Goal: Task Accomplishment & Management: Manage account settings

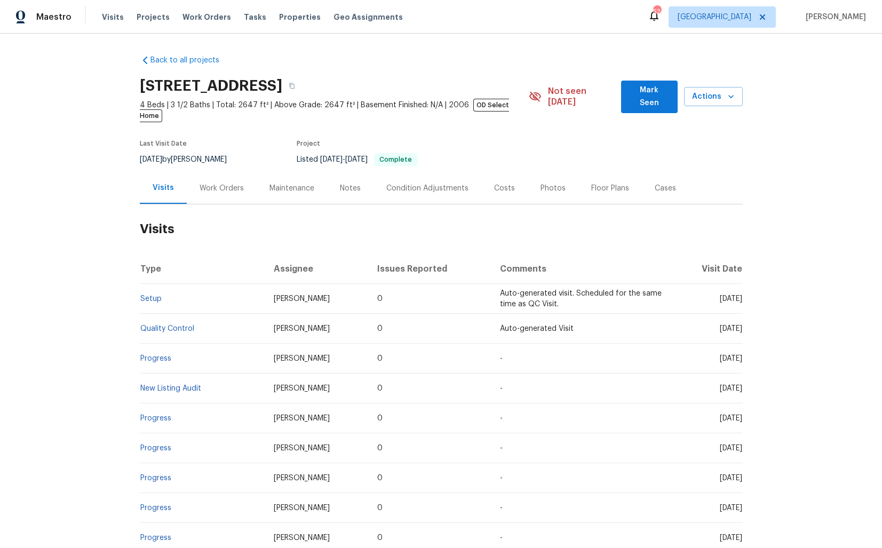
click at [219, 183] on div "Work Orders" at bounding box center [222, 187] width 70 height 31
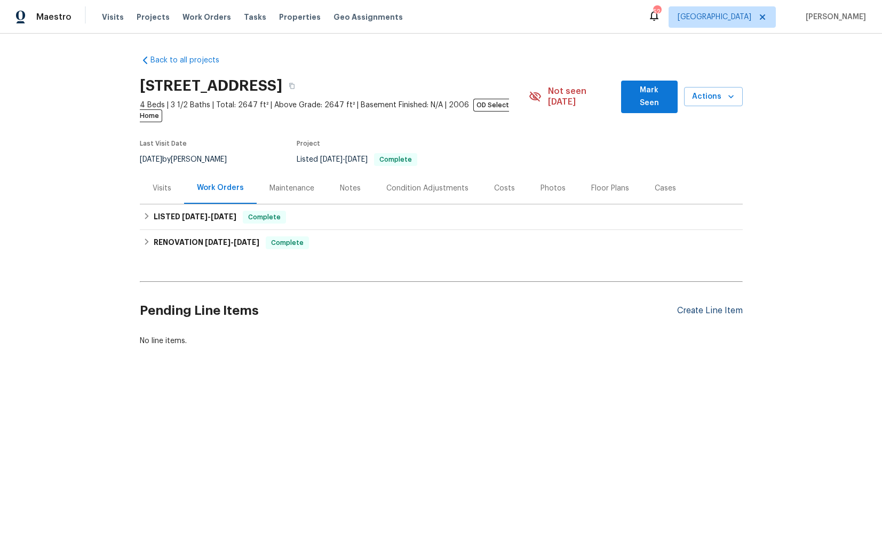
click at [697, 306] on div "Create Line Item" at bounding box center [710, 311] width 66 height 10
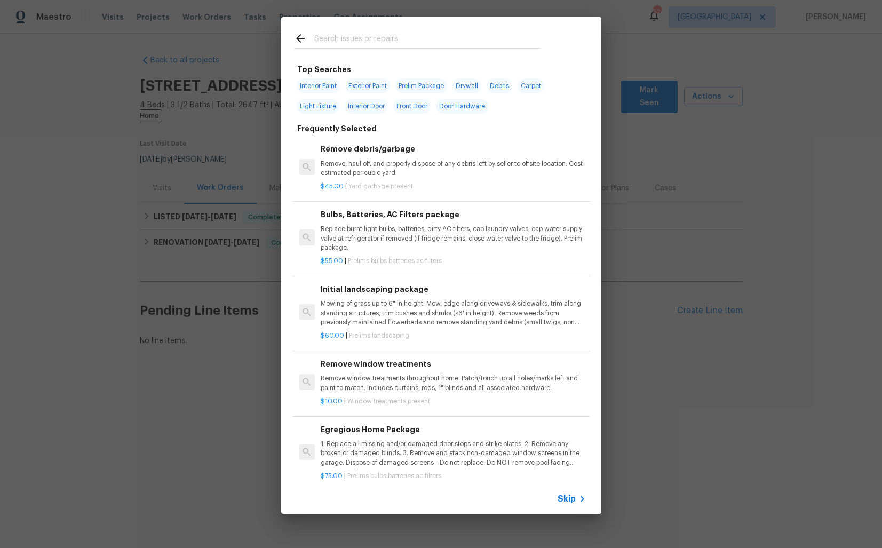
click at [379, 42] on input "text" at bounding box center [427, 40] width 226 height 16
type input "land"
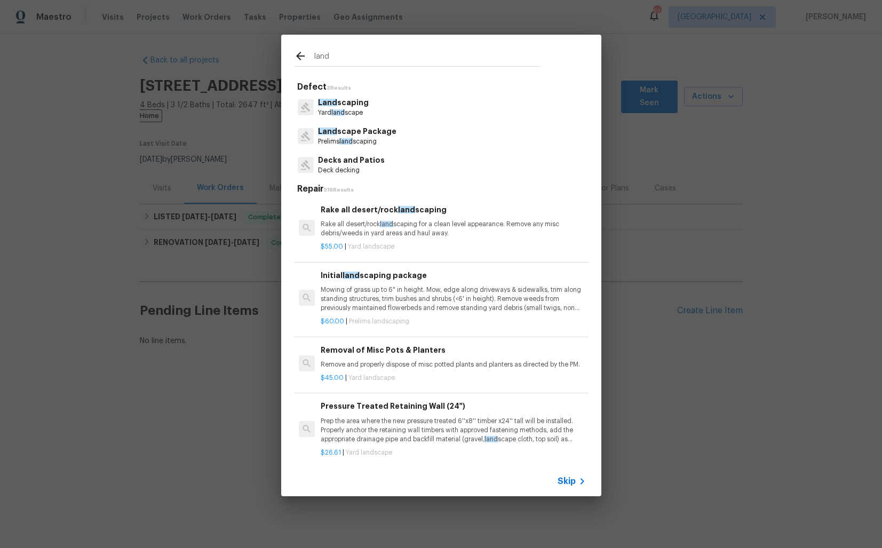
scroll to position [64, 0]
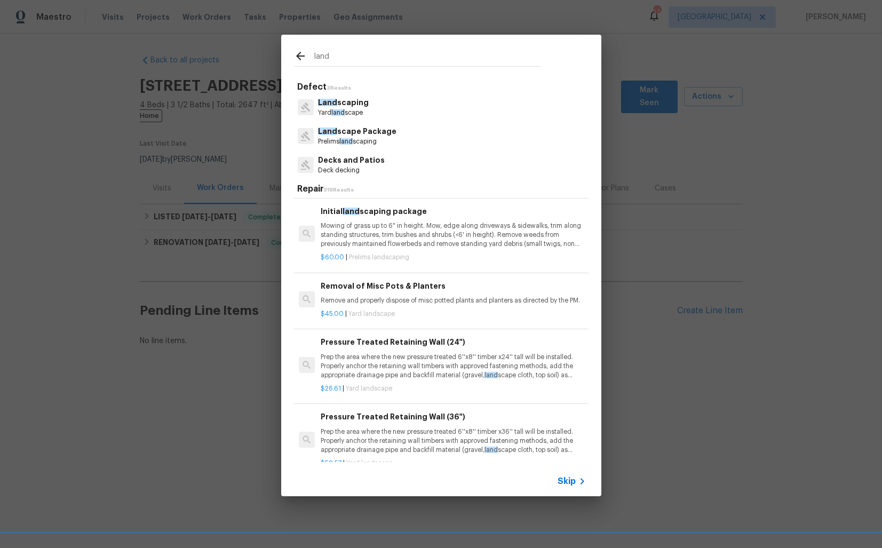
click at [354, 106] on p "Land scaping" at bounding box center [343, 102] width 51 height 11
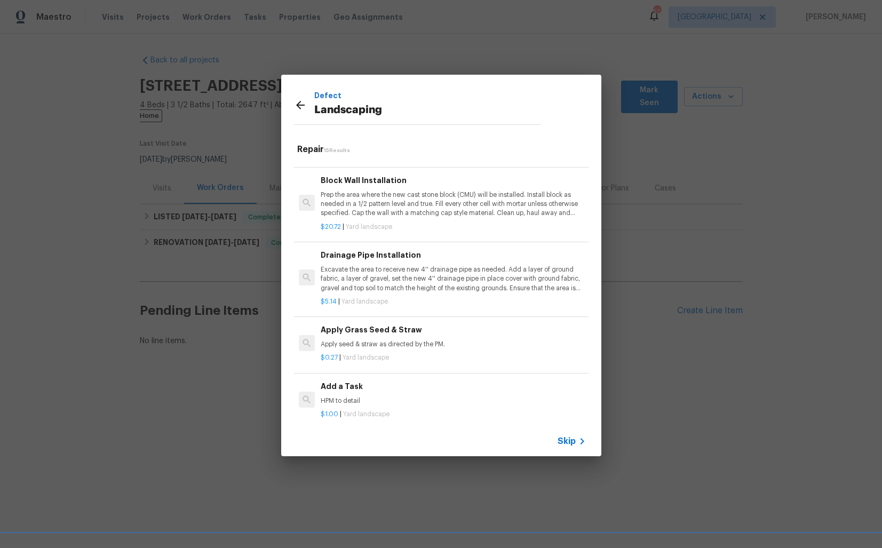
scroll to position [746, 0]
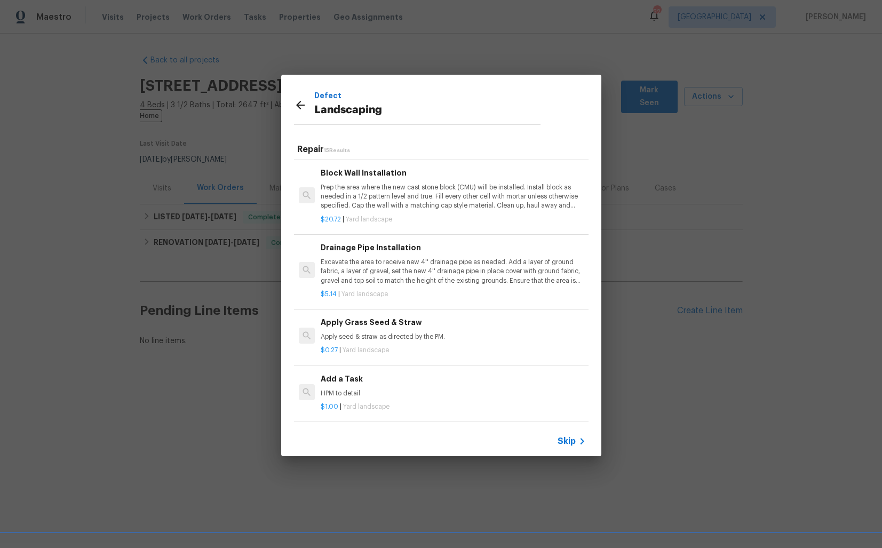
click at [356, 384] on h6 "Add a Task" at bounding box center [453, 379] width 265 height 12
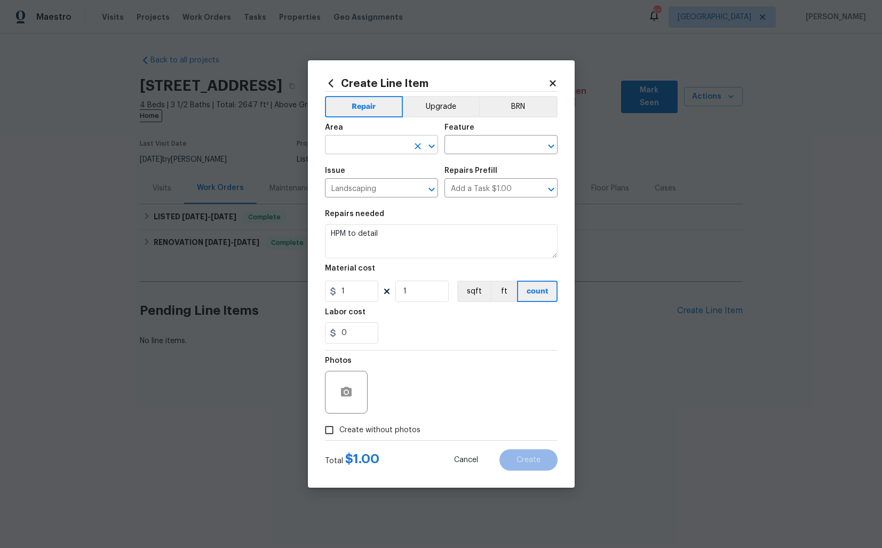
click at [367, 141] on input "text" at bounding box center [366, 146] width 83 height 17
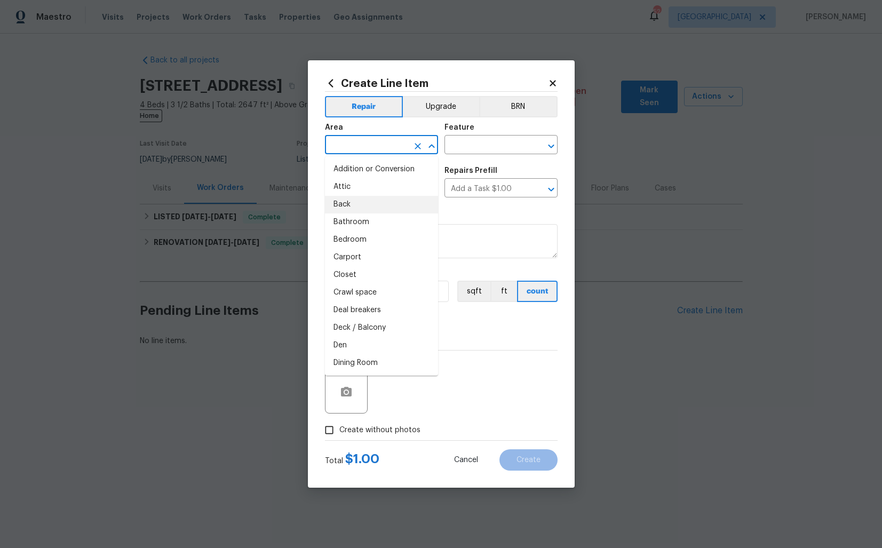
click at [346, 200] on li "Back" at bounding box center [381, 205] width 113 height 18
type input "Back"
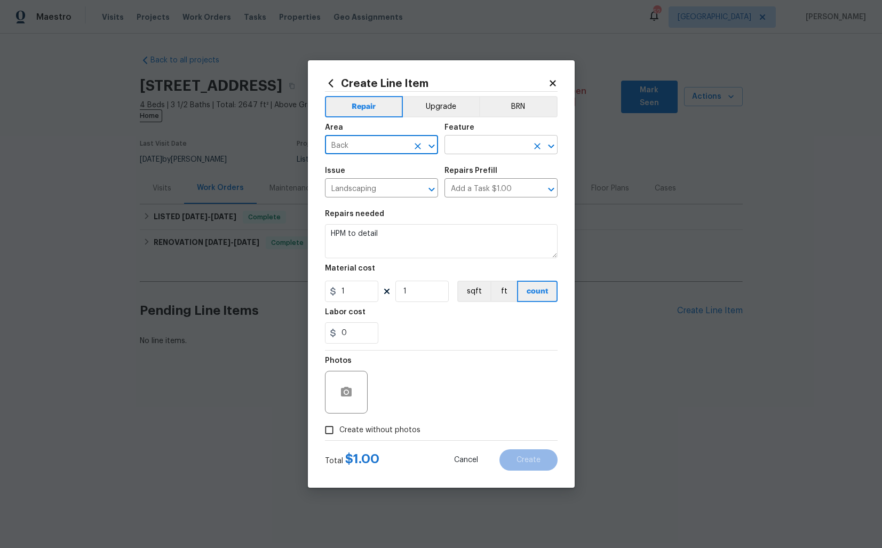
click at [489, 152] on input "text" at bounding box center [486, 146] width 83 height 17
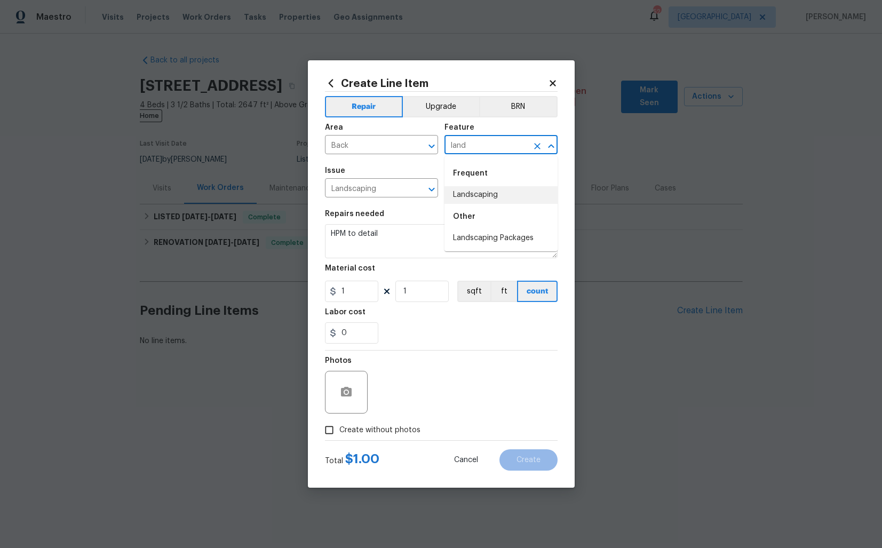
click at [490, 196] on li "Landscaping" at bounding box center [501, 195] width 113 height 18
type input "Landscaping"
click at [501, 147] on input "Landscaping" at bounding box center [486, 146] width 83 height 17
click at [537, 146] on icon "Clear" at bounding box center [537, 146] width 6 height 6
click at [465, 197] on li "Drainage" at bounding box center [501, 195] width 113 height 18
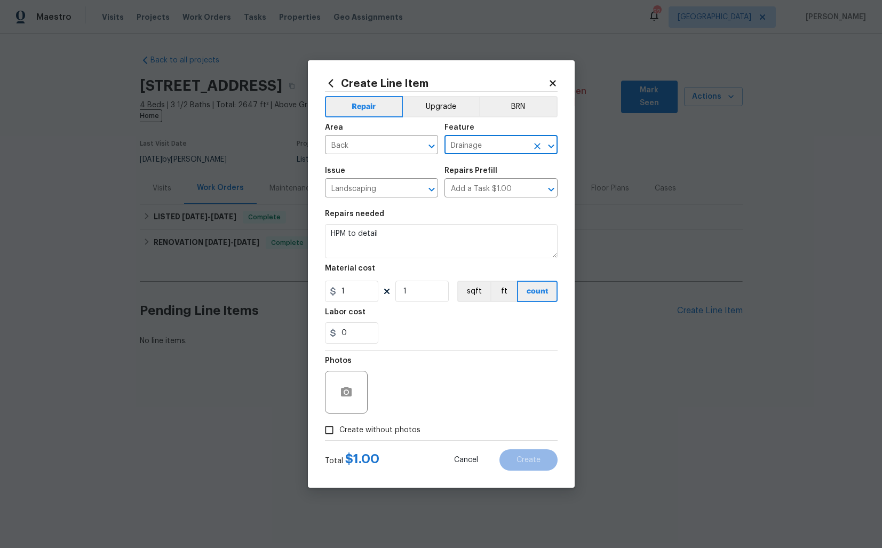
type input "Drainage"
click at [409, 228] on textarea "HPM to detail" at bounding box center [441, 241] width 233 height 34
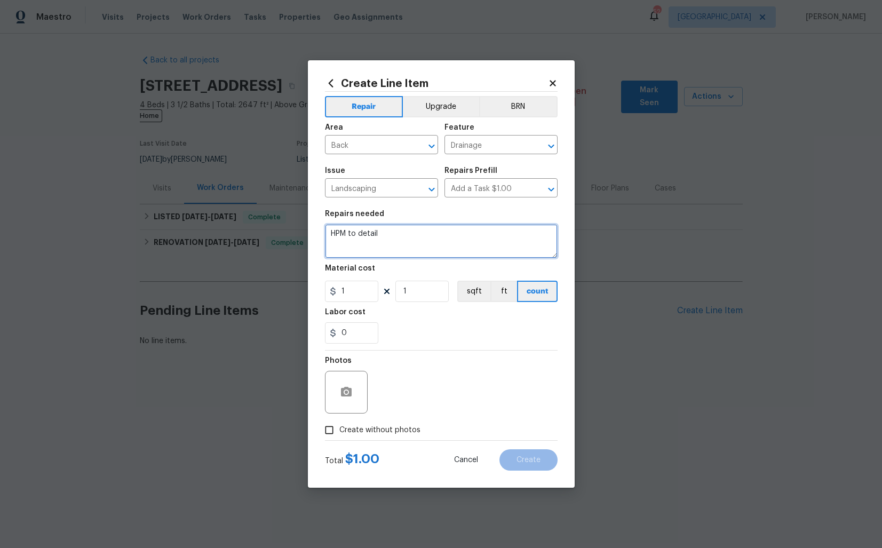
click at [409, 228] on textarea "HPM to detail" at bounding box center [441, 241] width 233 height 34
click at [413, 245] on textarea at bounding box center [441, 241] width 233 height 34
paste textarea "Received feedback about a drainage issue in the backyard. Please inspect the gr…"
type textarea "Received feedback about a drainage issue in the backyard. Please inspect the gr…"
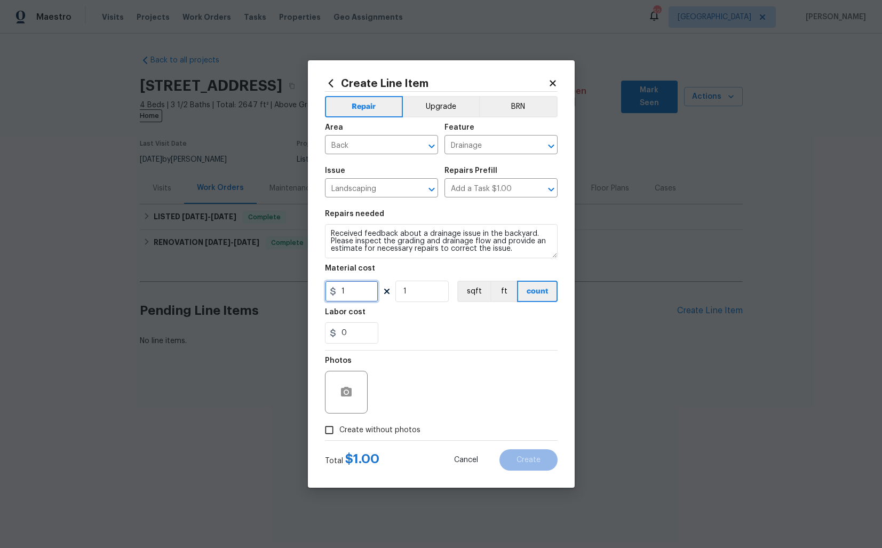
click at [362, 291] on input "1" at bounding box center [351, 291] width 53 height 21
type input "75"
click at [385, 431] on span "Create without photos" at bounding box center [379, 430] width 81 height 11
click at [339, 431] on input "Create without photos" at bounding box center [329, 430] width 20 height 20
checkbox input "true"
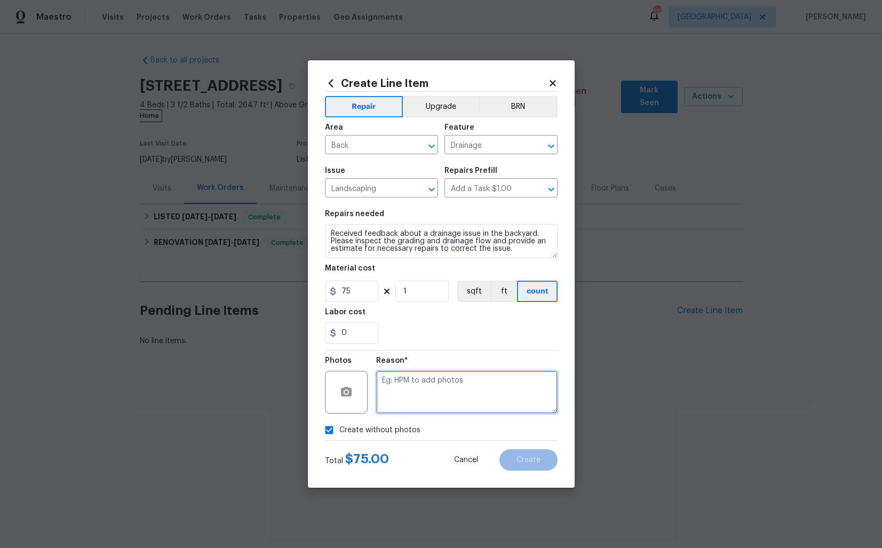
click at [468, 385] on textarea at bounding box center [466, 392] width 181 height 43
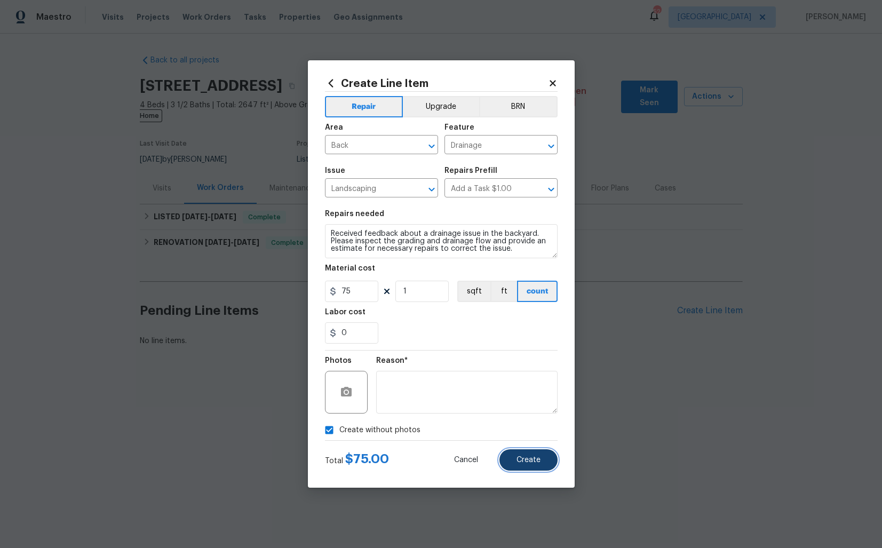
click at [528, 463] on span "Create" at bounding box center [529, 460] width 24 height 8
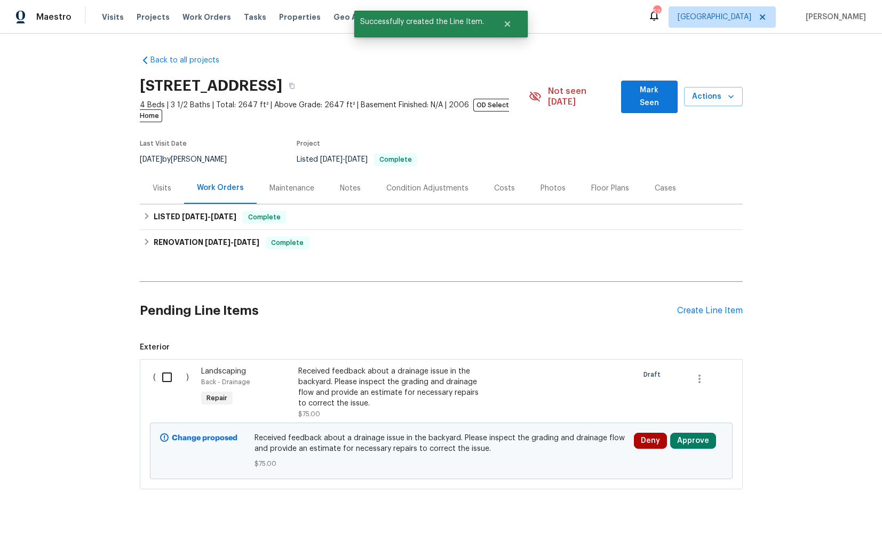
click at [165, 366] on input "checkbox" at bounding box center [171, 377] width 30 height 22
checkbox input "true"
click at [813, 518] on span "Create Work Order" at bounding box center [821, 521] width 71 height 13
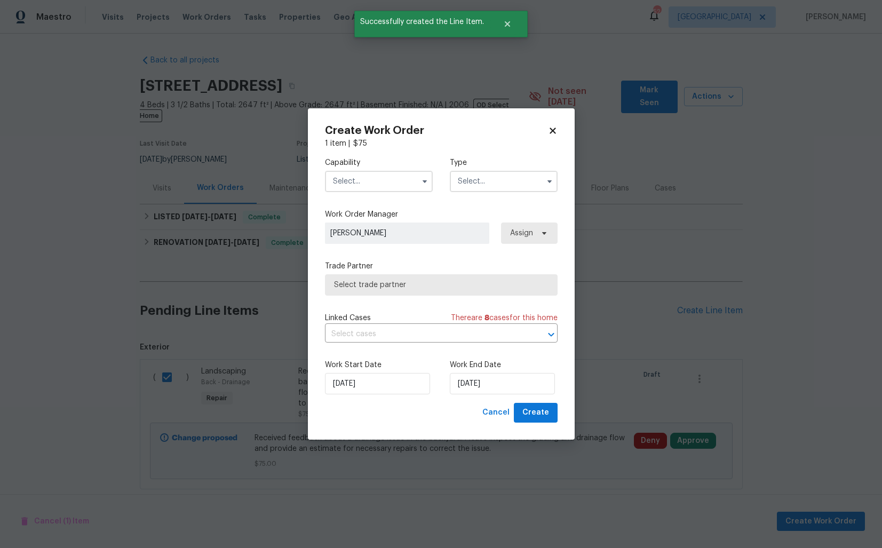
click at [393, 187] on input "text" at bounding box center [379, 181] width 108 height 21
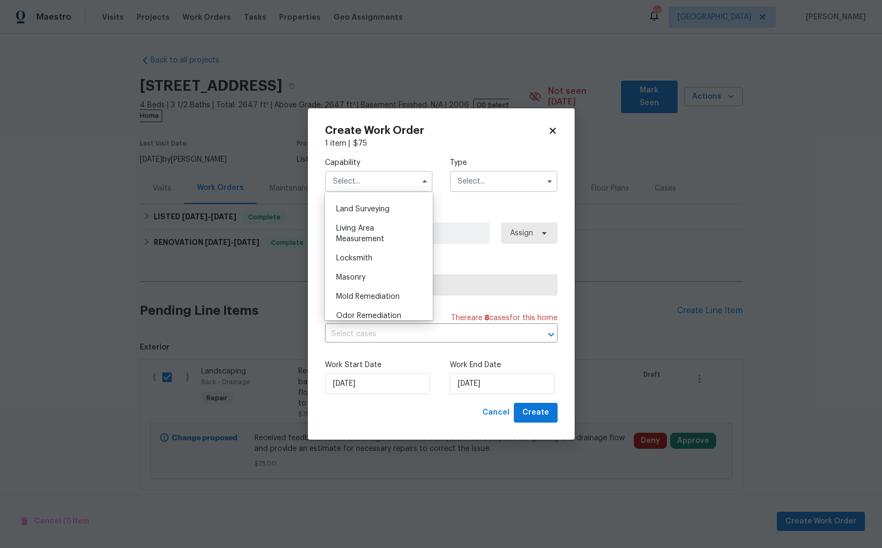
scroll to position [676, 0]
click at [366, 233] on span "Landscaping Maintenance" at bounding box center [358, 236] width 45 height 18
type input "Landscaping Maintenance"
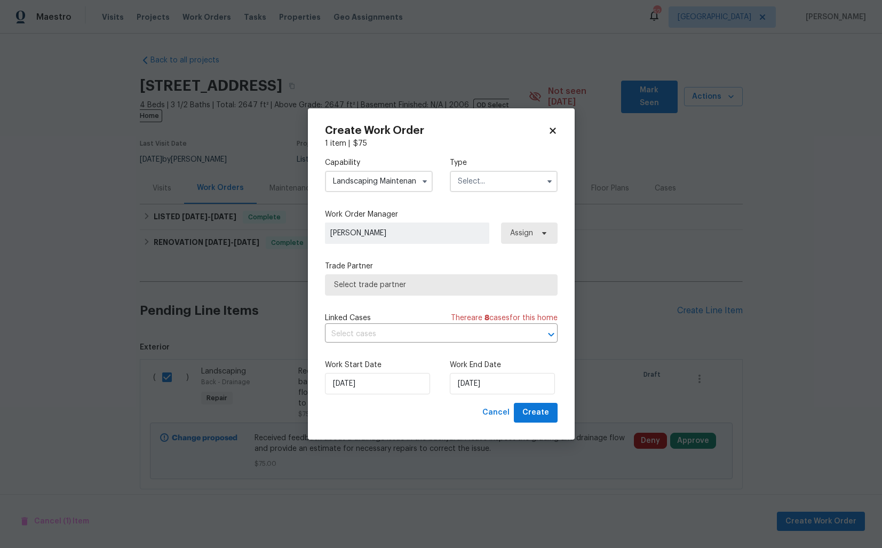
click at [492, 182] on input "text" at bounding box center [504, 181] width 108 height 21
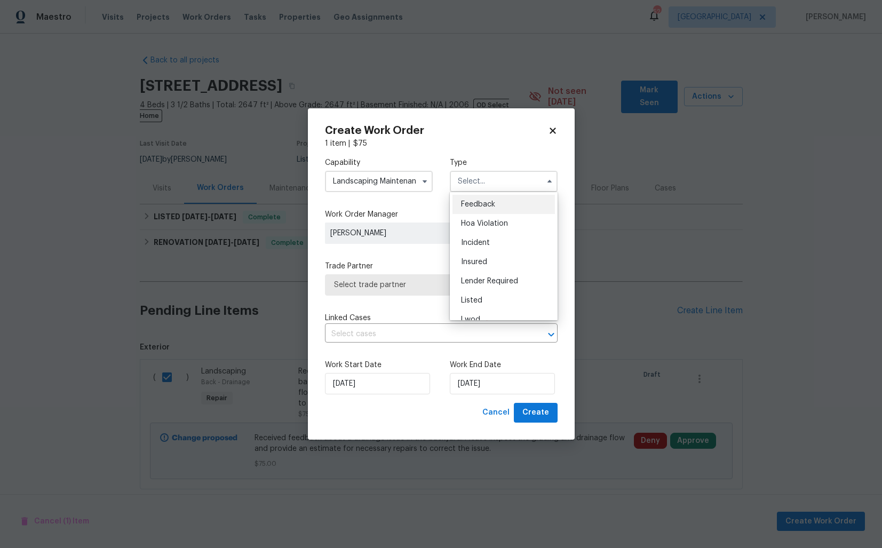
click at [476, 202] on span "Feedback" at bounding box center [478, 204] width 34 height 7
type input "Feedback"
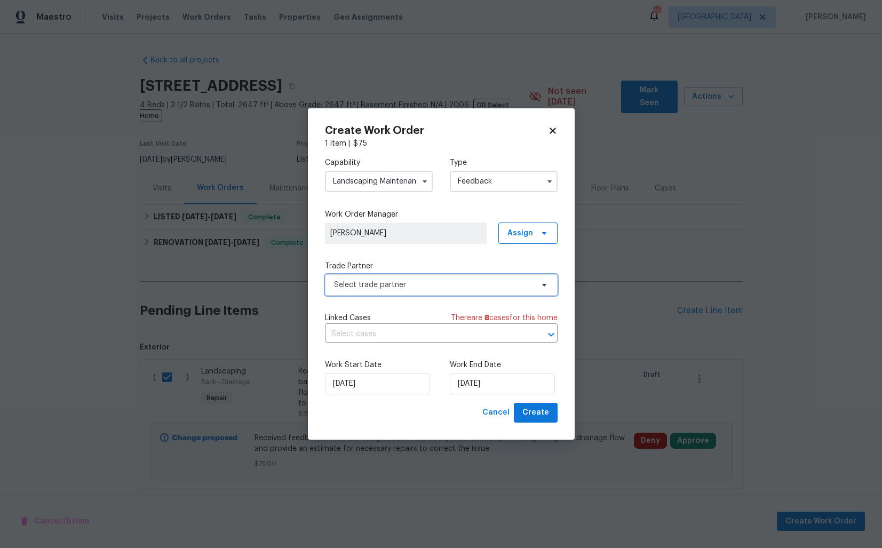
click at [391, 284] on span "Select trade partner" at bounding box center [433, 285] width 199 height 11
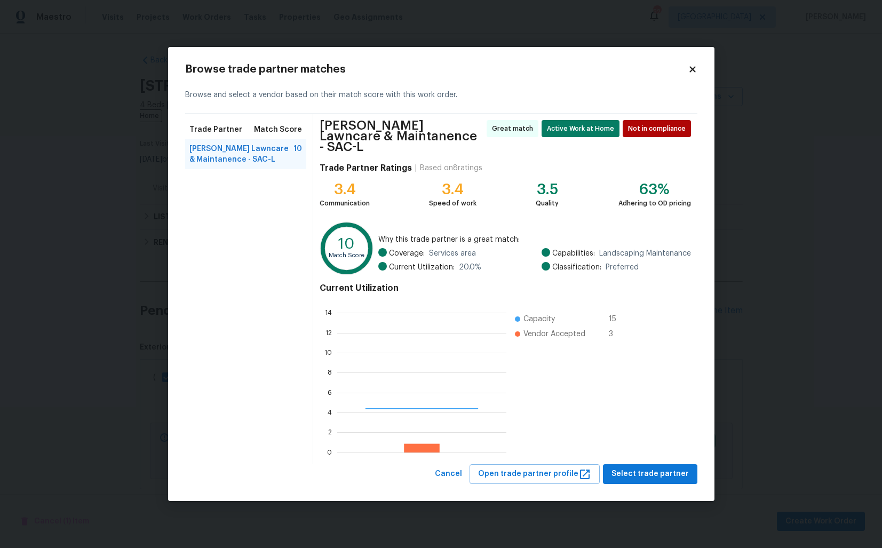
scroll to position [149, 169]
click at [652, 468] on span "Select trade partner" at bounding box center [650, 474] width 77 height 13
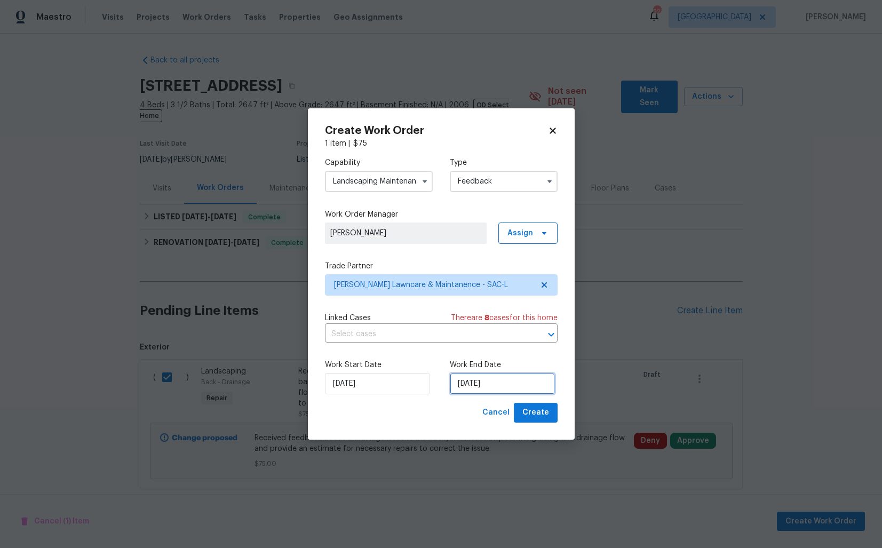
click at [462, 380] on input "16/09/2025" at bounding box center [502, 383] width 105 height 21
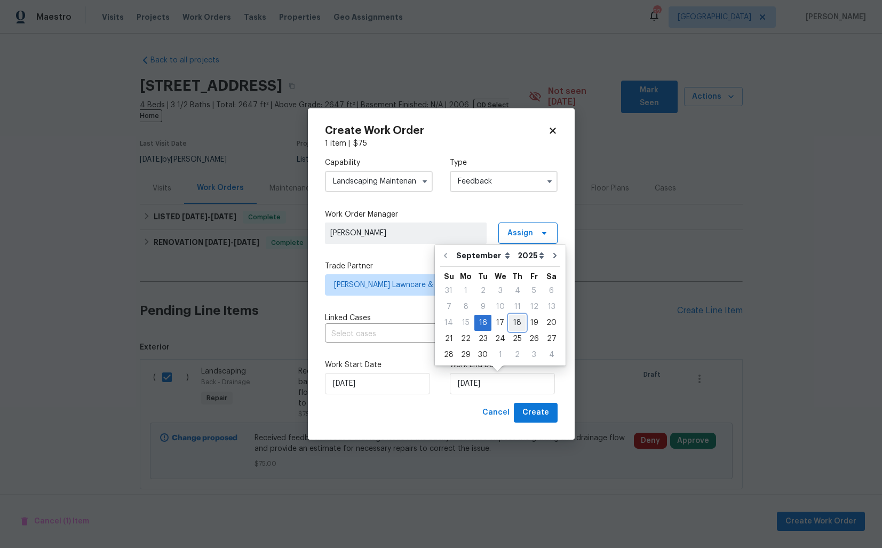
click at [516, 320] on div "18" at bounding box center [517, 322] width 17 height 15
type input "18/09/2025"
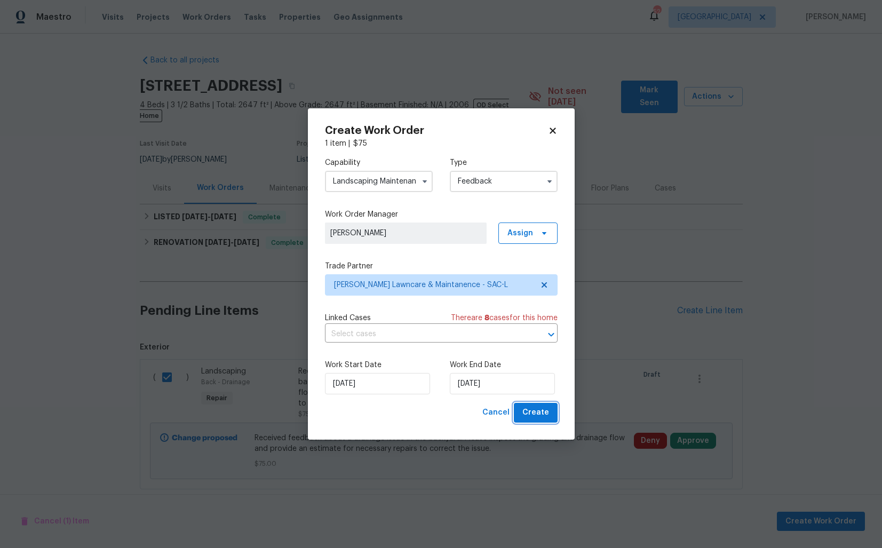
click at [541, 415] on span "Create" at bounding box center [535, 412] width 27 height 13
click at [541, 414] on div "Cancel Create" at bounding box center [518, 413] width 80 height 20
click at [513, 413] on button "Cancel" at bounding box center [496, 413] width 36 height 20
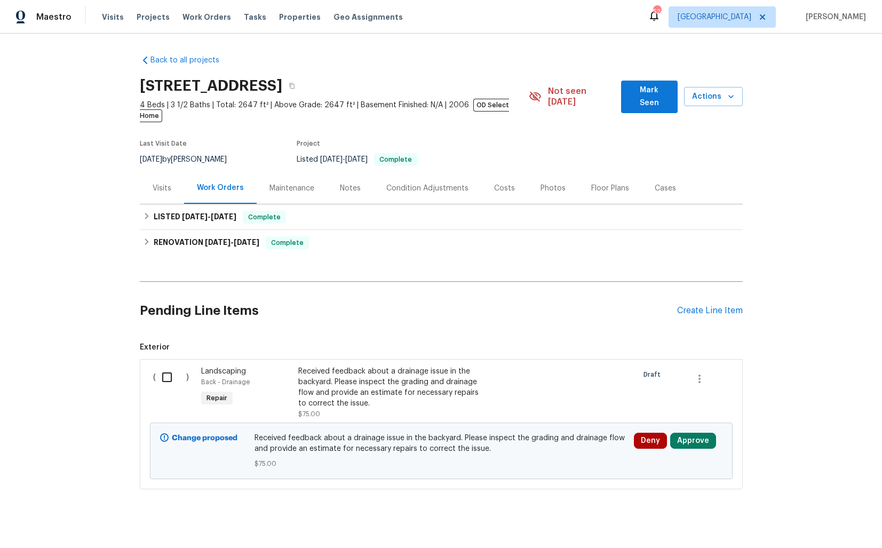
click at [513, 423] on div "Change proposed Received feedback about a drainage issue in the backyard. Pleas…" at bounding box center [441, 451] width 583 height 57
click at [373, 419] on div "Change proposed Received feedback about a drainage issue in the backyard. Pleas…" at bounding box center [441, 450] width 576 height 63
click at [167, 366] on input "checkbox" at bounding box center [171, 377] width 30 height 22
click at [800, 524] on span "Create Work Order" at bounding box center [821, 521] width 71 height 13
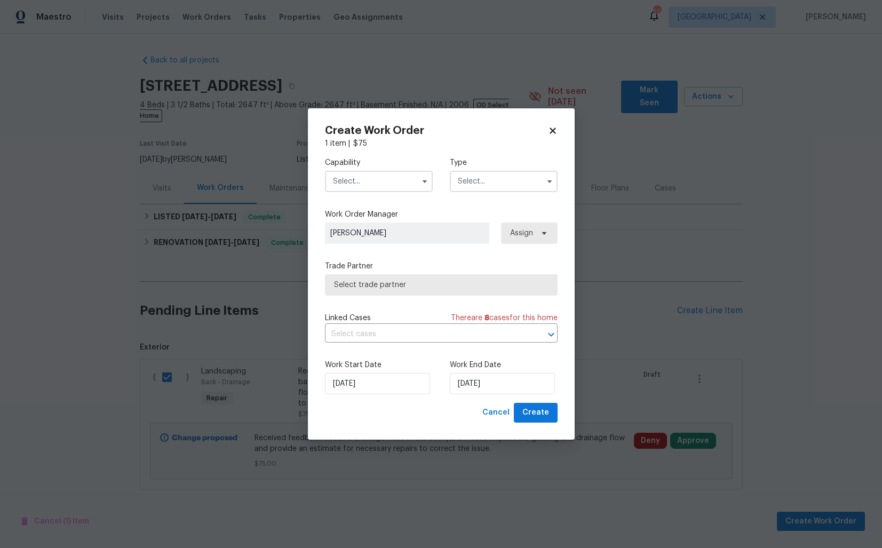
click at [394, 183] on input "text" at bounding box center [379, 181] width 108 height 21
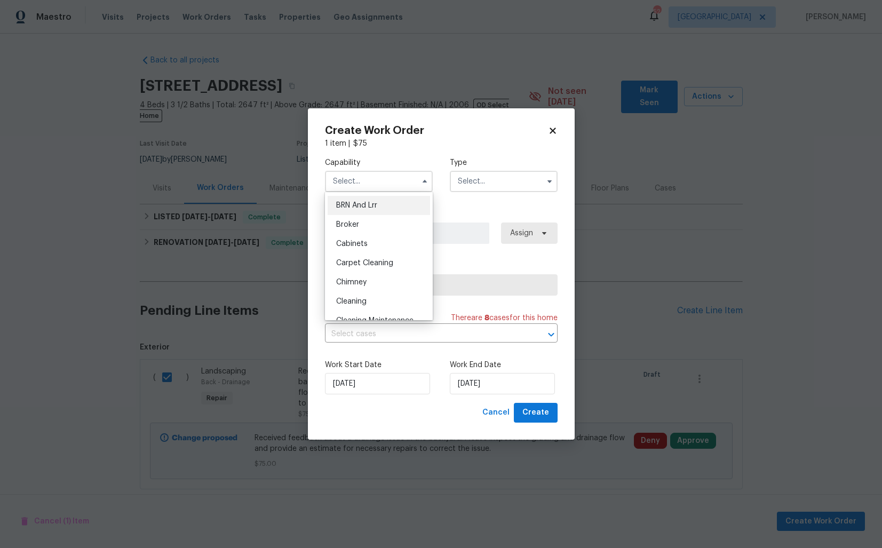
checkbox input "false"
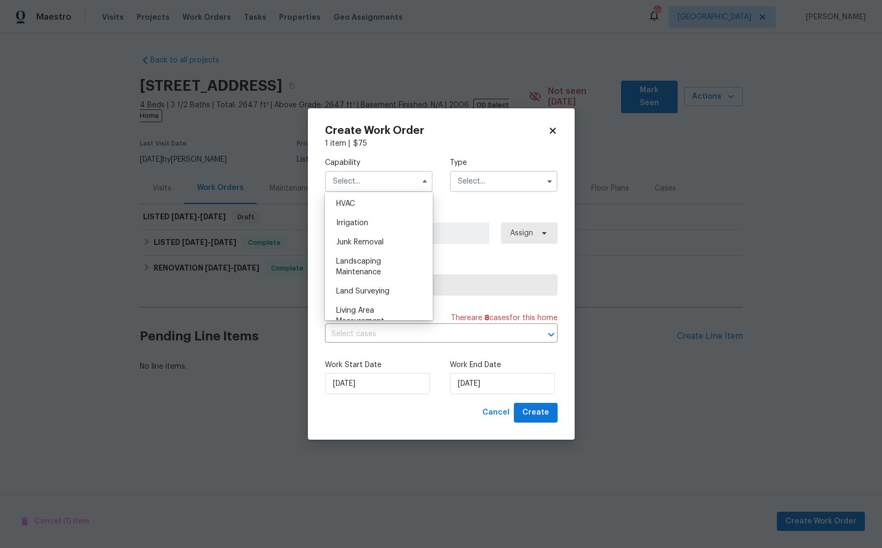
scroll to position [654, 0]
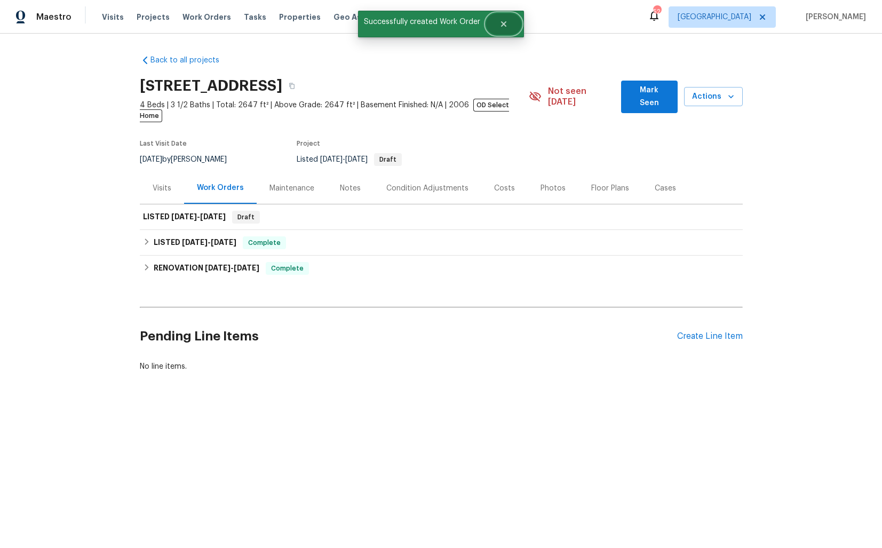
click at [509, 21] on button "Close" at bounding box center [503, 23] width 35 height 21
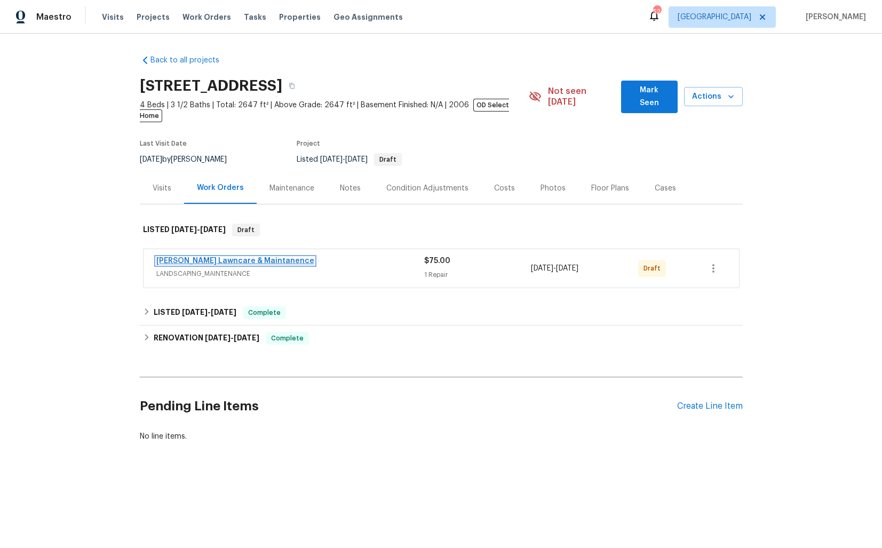
click at [190, 257] on link "Godinez Lawncare & Maintanence" at bounding box center [235, 260] width 158 height 7
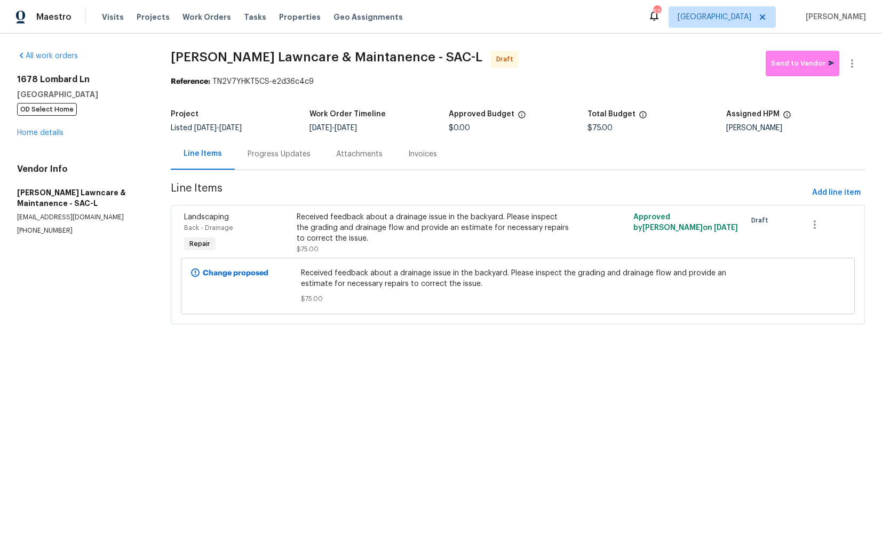
click at [268, 156] on div "Progress Updates" at bounding box center [279, 154] width 63 height 11
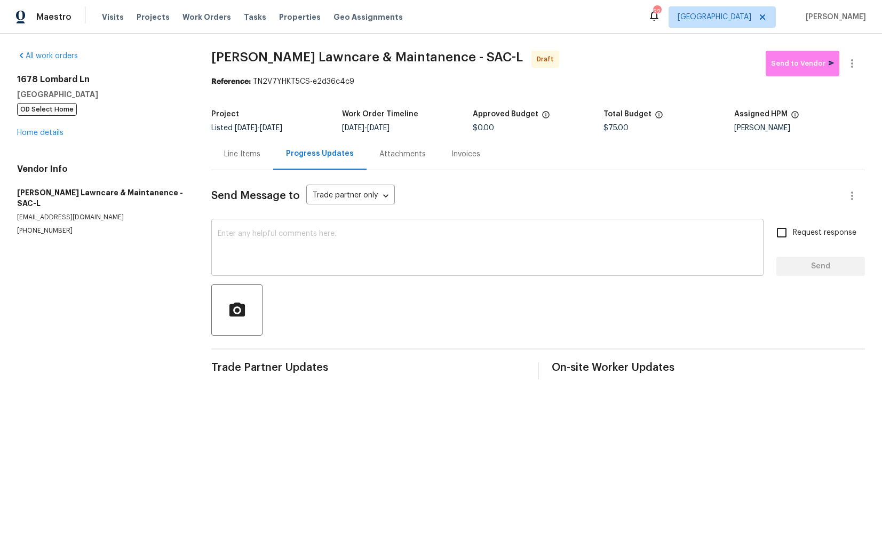
click at [369, 231] on textarea at bounding box center [488, 248] width 540 height 37
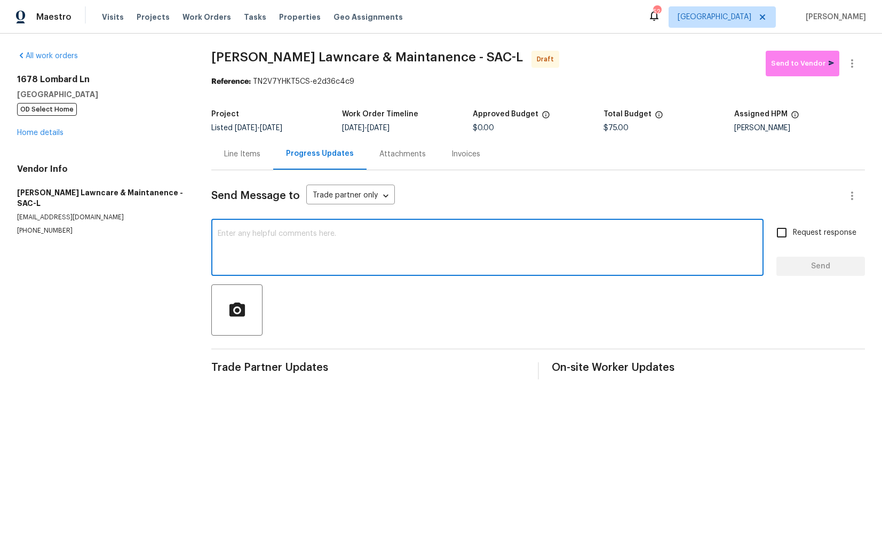
click at [323, 250] on textarea at bounding box center [488, 248] width 540 height 37
paste textarea "Hi this is Arvind with Opendoor. I’m confirming you received the WO for the pro…"
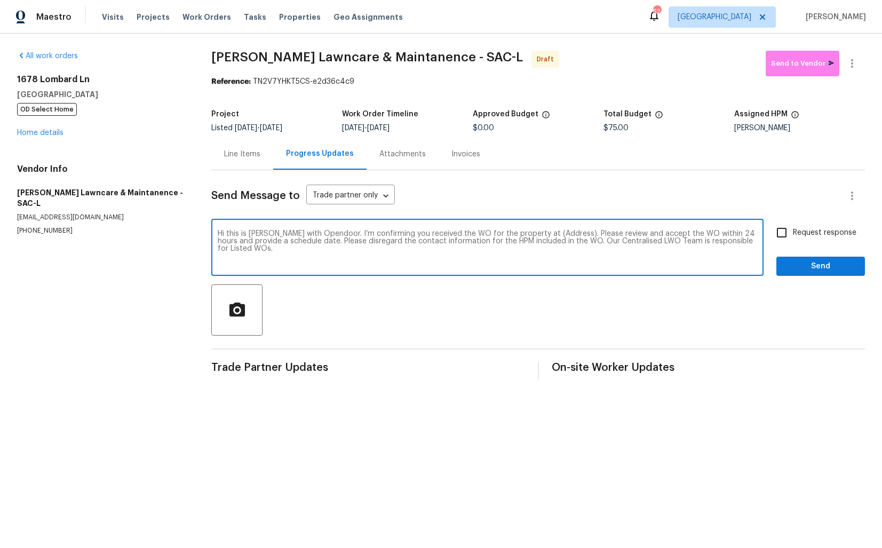
drag, startPoint x: 557, startPoint y: 234, endPoint x: 525, endPoint y: 235, distance: 32.6
click at [524, 235] on textarea "Hi this is Arvind with Opendoor. I’m confirming you received the WO for the pro…" at bounding box center [488, 248] width 540 height 37
paste textarea "1678 Lombard Ln, Lincoln, CA 95648"
type textarea "Hi this is Arvind with Opendoor. I’m confirming you received the WO for the pro…"
click at [784, 240] on input "Request response" at bounding box center [782, 232] width 22 height 22
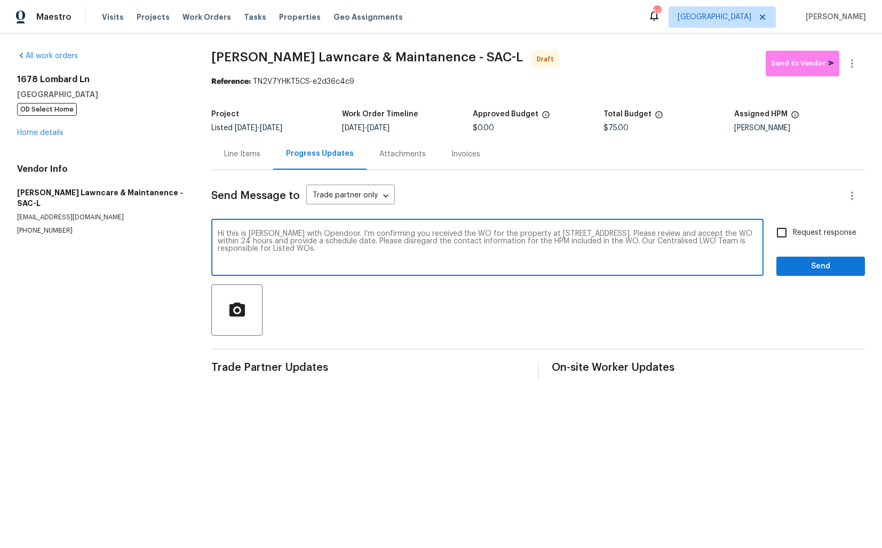
checkbox input "true"
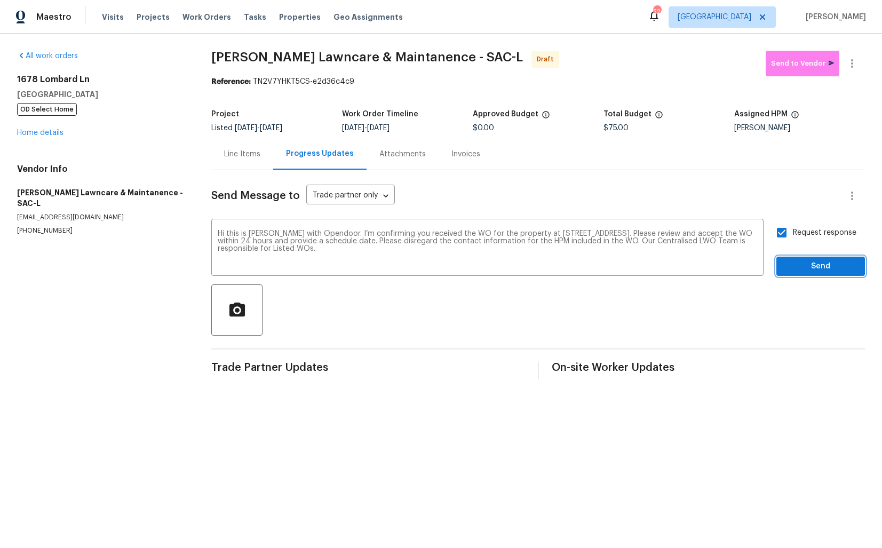
click at [792, 271] on span "Send" at bounding box center [821, 266] width 72 height 13
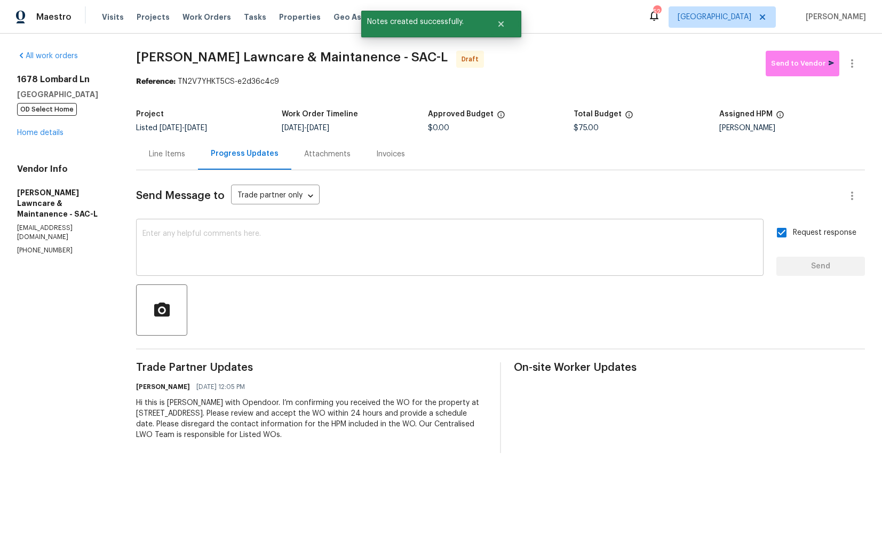
click at [376, 264] on textarea at bounding box center [449, 248] width 615 height 37
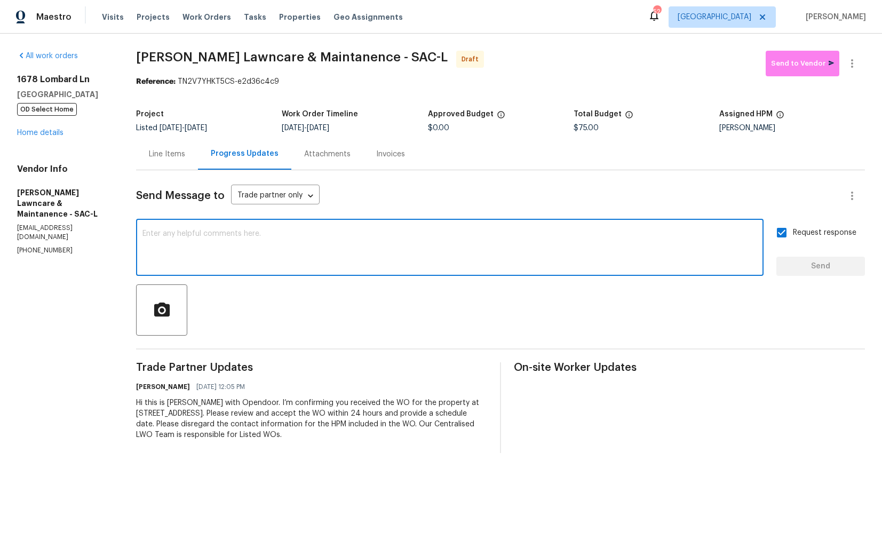
paste textarea "Attention All Work Orders must include before-photos (both close-up and wide-an…"
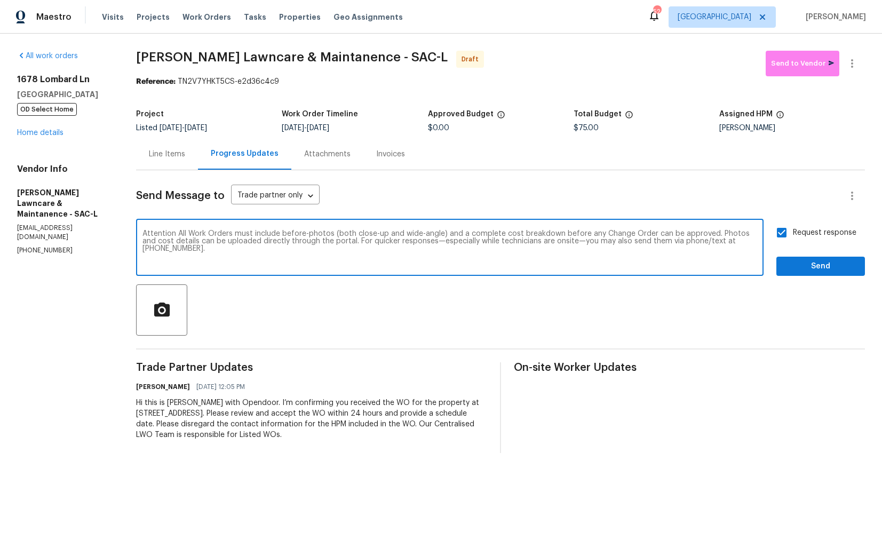
type textarea "Attention All Work Orders must include before-photos (both close-up and wide-an…"
click at [793, 274] on button "Send" at bounding box center [821, 267] width 89 height 20
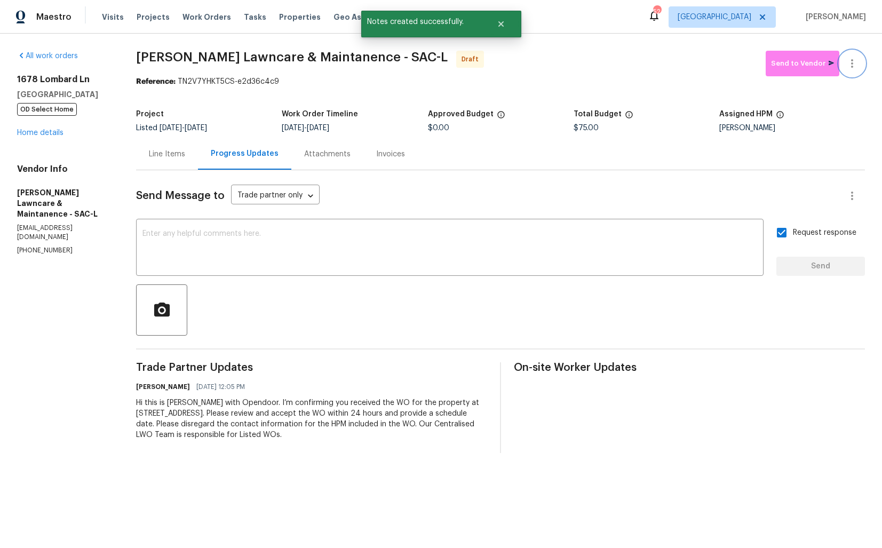
click at [855, 64] on icon "button" at bounding box center [852, 63] width 13 height 13
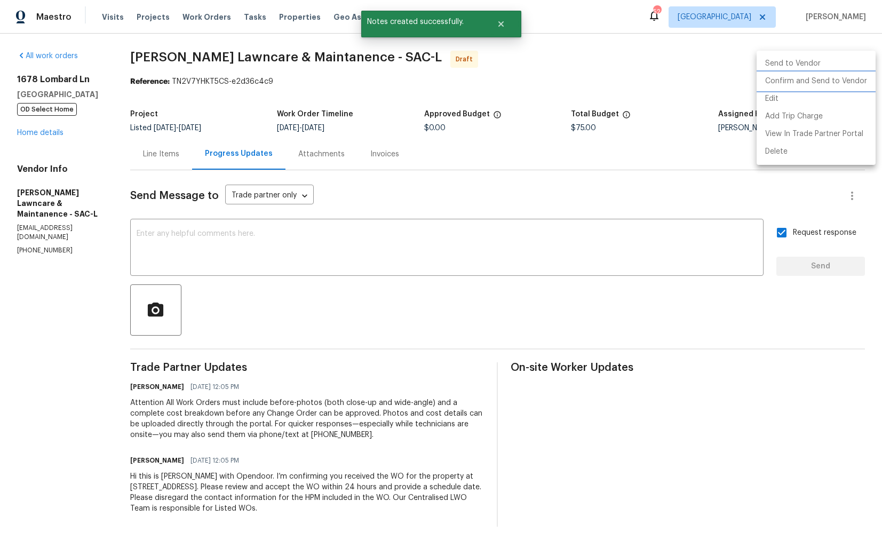
click at [782, 85] on li "Confirm and Send to Vendor" at bounding box center [816, 82] width 119 height 18
click at [486, 51] on div at bounding box center [441, 274] width 882 height 548
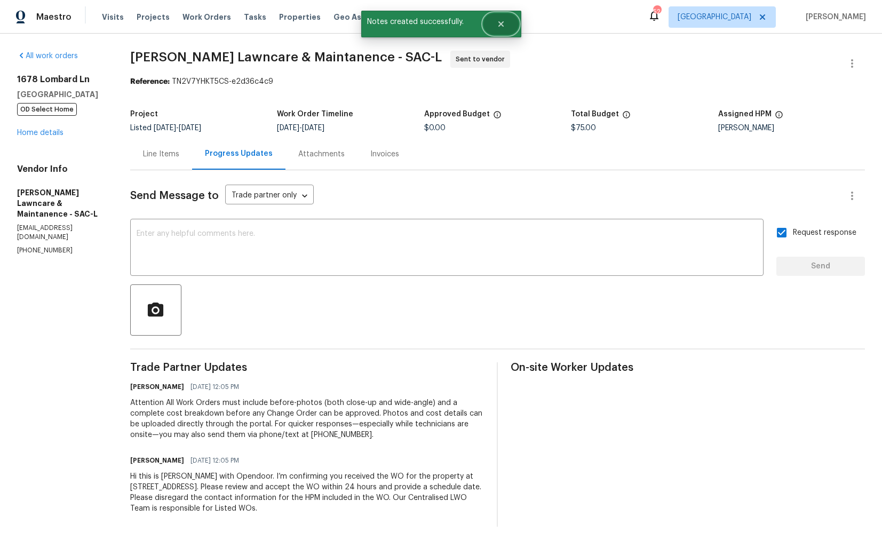
click at [506, 18] on button "Close" at bounding box center [501, 23] width 35 height 21
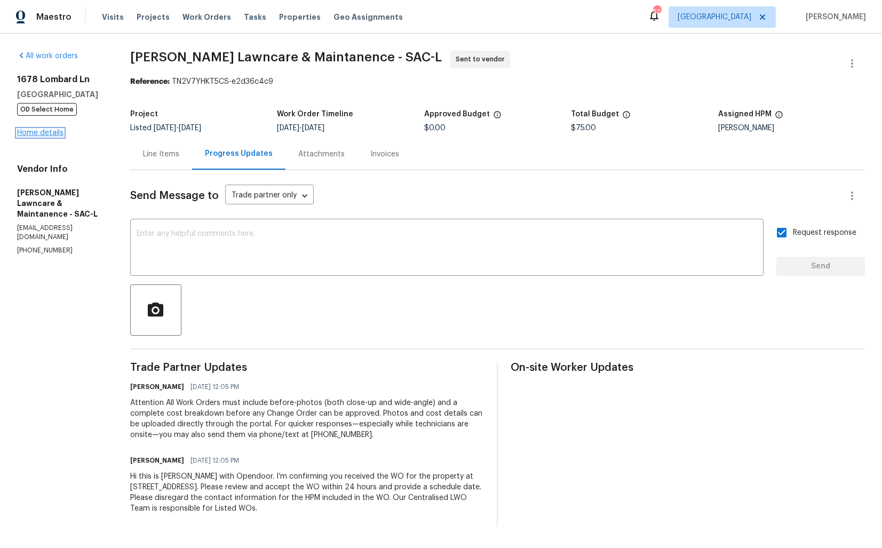
click at [56, 134] on link "Home details" at bounding box center [40, 132] width 46 height 7
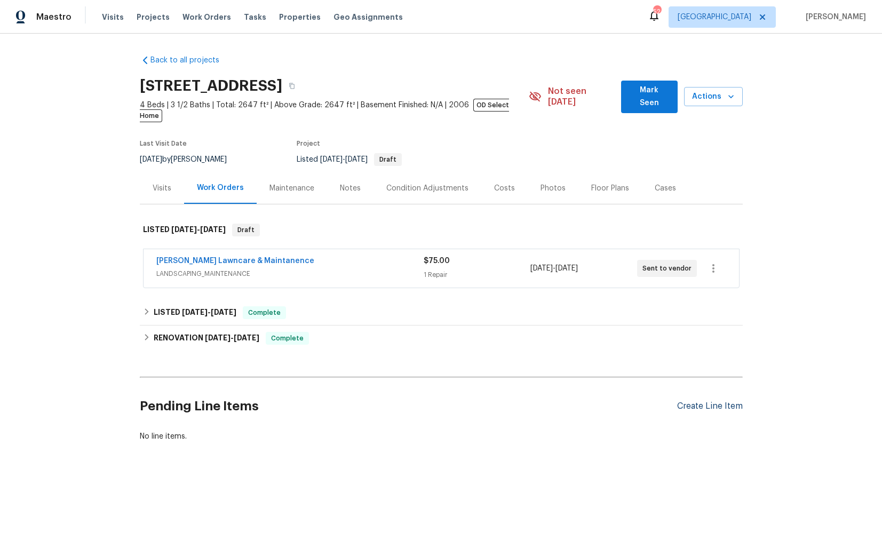
click at [708, 401] on div "Create Line Item" at bounding box center [710, 406] width 66 height 10
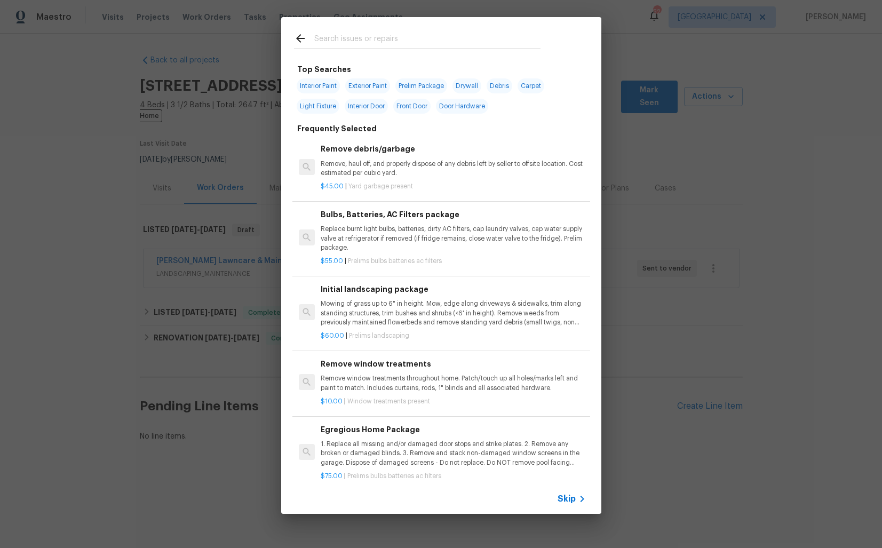
click at [412, 41] on input "text" at bounding box center [427, 40] width 226 height 16
type input "window"
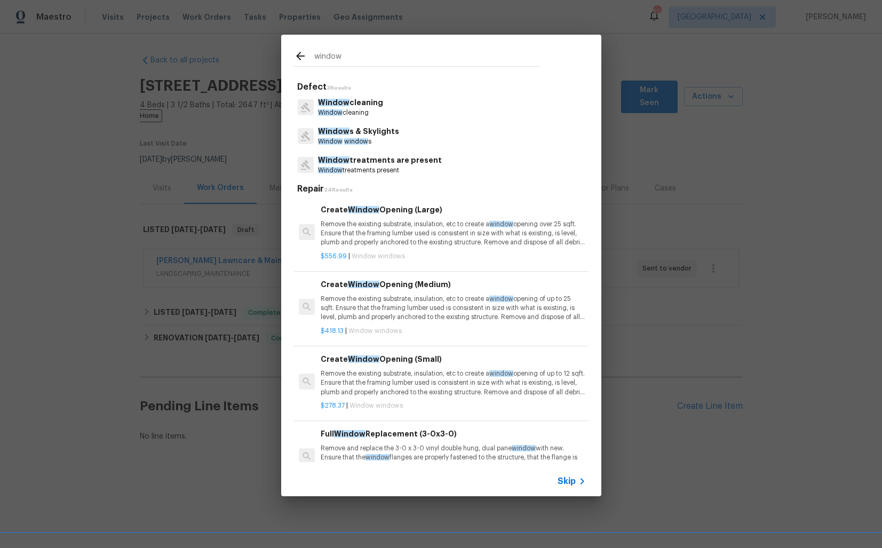
click at [356, 140] on span "window" at bounding box center [356, 141] width 24 height 6
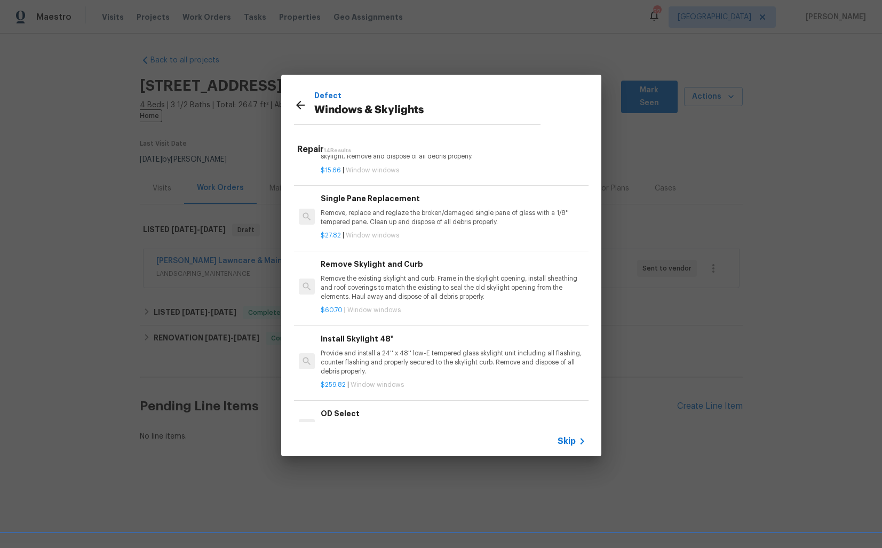
scroll to position [717, 0]
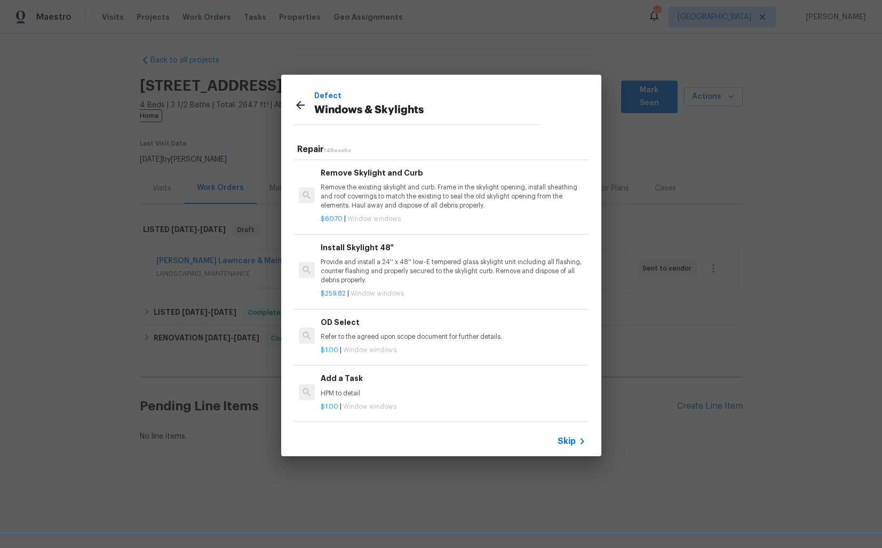
click at [352, 384] on h6 "Add a Task" at bounding box center [453, 379] width 265 height 12
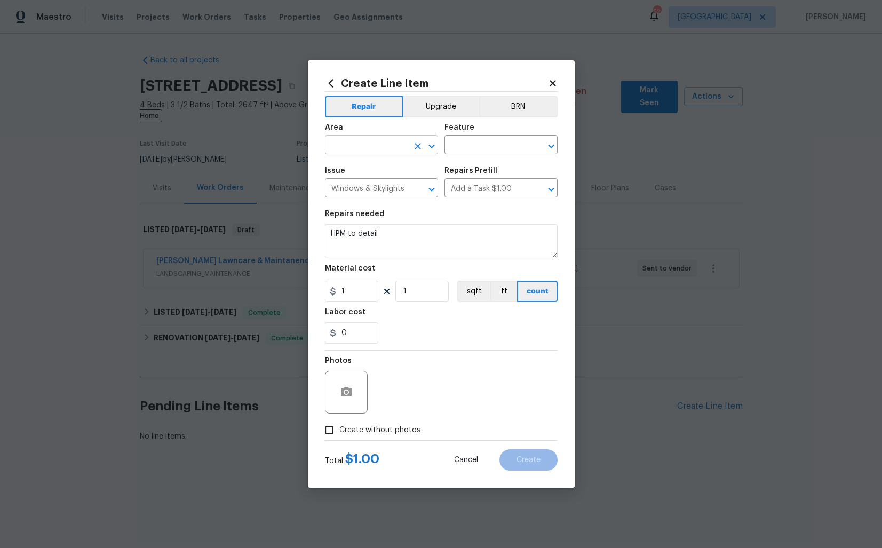
click at [373, 145] on input "text" at bounding box center [366, 146] width 83 height 17
click at [358, 185] on li "Interior Overall" at bounding box center [381, 187] width 113 height 18
type input "Interior Overall"
click at [468, 146] on input "text" at bounding box center [486, 146] width 83 height 17
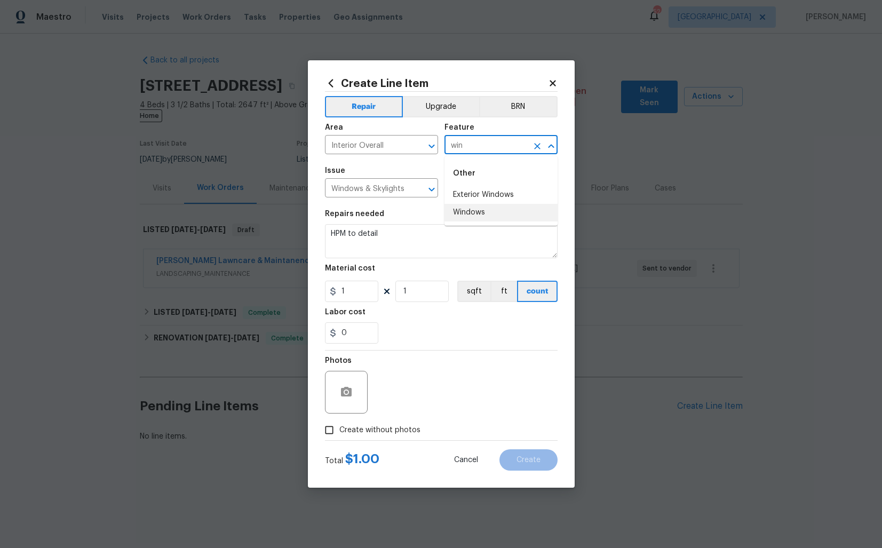
click at [481, 212] on li "Windows" at bounding box center [501, 213] width 113 height 18
type input "Windows"
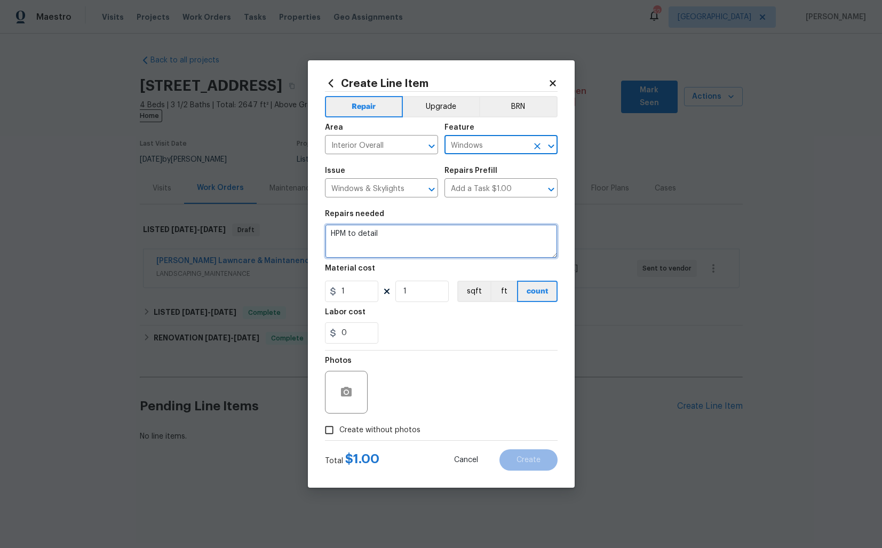
click at [437, 234] on textarea "HPM to detail" at bounding box center [441, 241] width 233 height 34
click at [444, 238] on textarea "HPM to detail" at bounding box center [441, 241] width 233 height 34
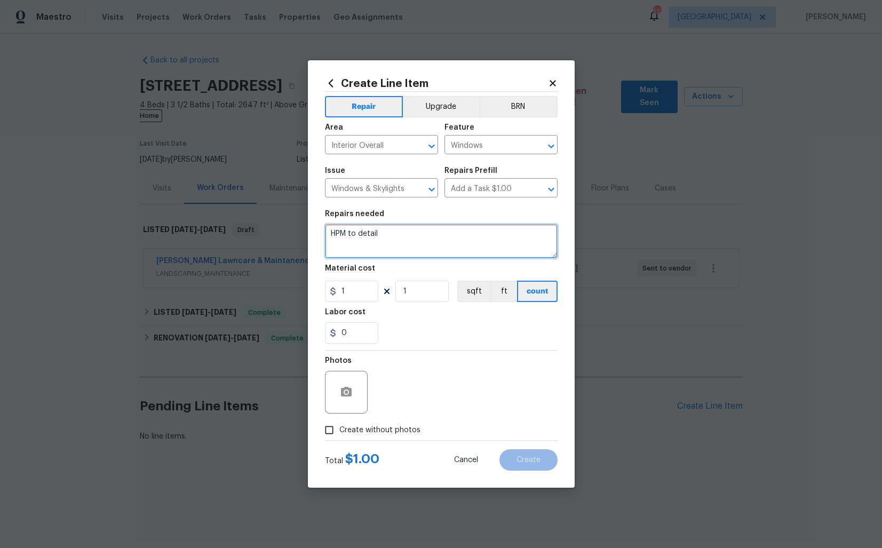
paste textarea "Received feedback that a few window seals are broken. Please inspect and repair…"
type textarea "Received feedback that a few window seals are broken. Please inspect and repair…"
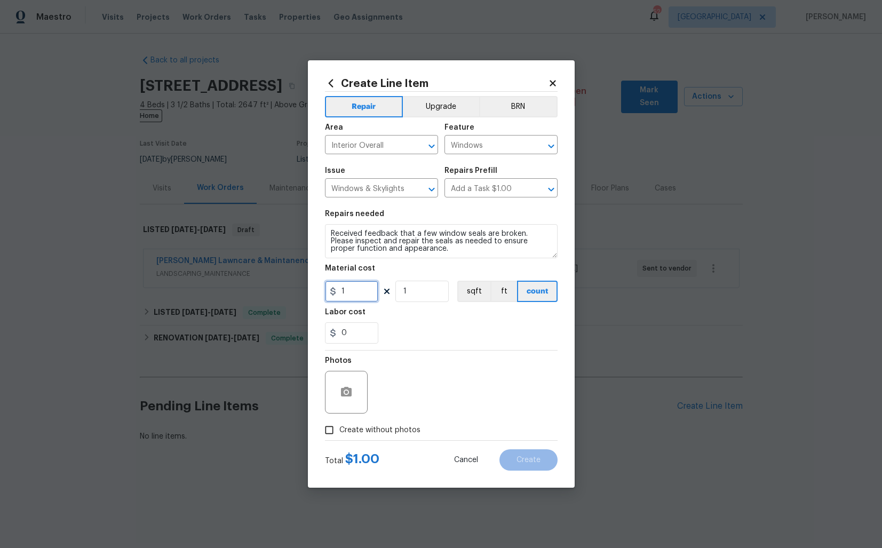
click at [364, 292] on input "1" at bounding box center [351, 291] width 53 height 21
type input "75"
click at [366, 429] on span "Create without photos" at bounding box center [379, 430] width 81 height 11
click at [339, 429] on input "Create without photos" at bounding box center [329, 430] width 20 height 20
checkbox input "true"
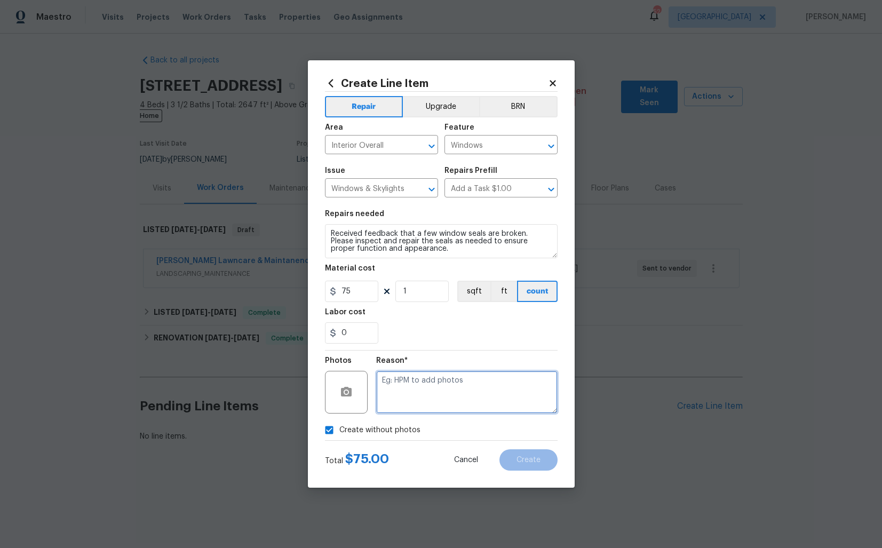
click at [485, 391] on textarea at bounding box center [466, 392] width 181 height 43
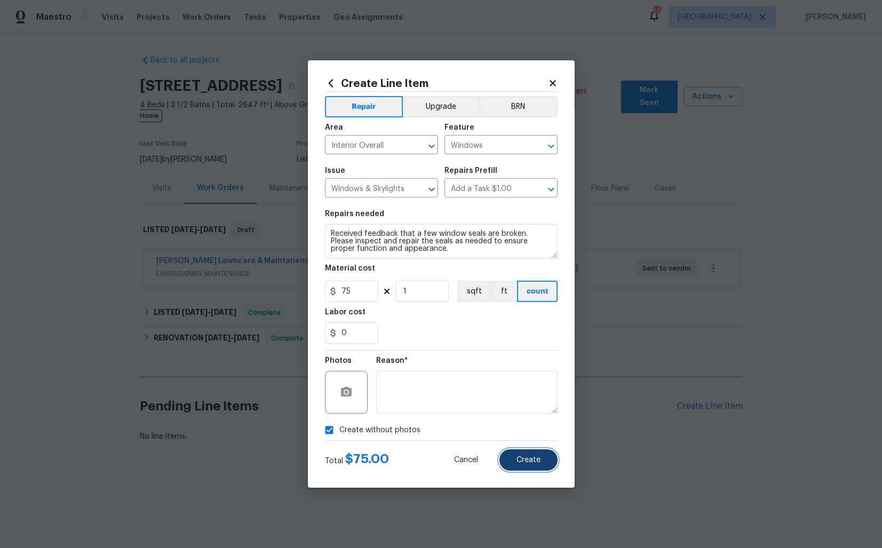
click at [529, 457] on span "Create" at bounding box center [529, 460] width 24 height 8
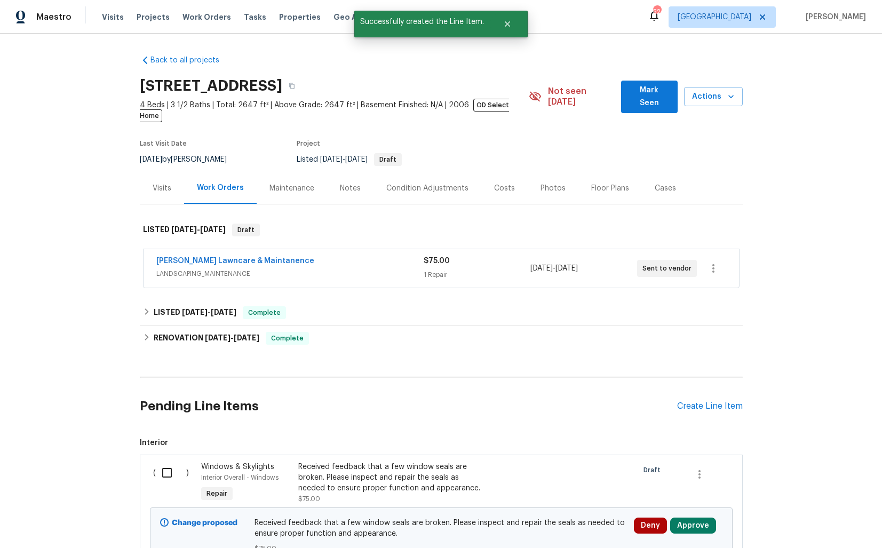
scroll to position [88, 0]
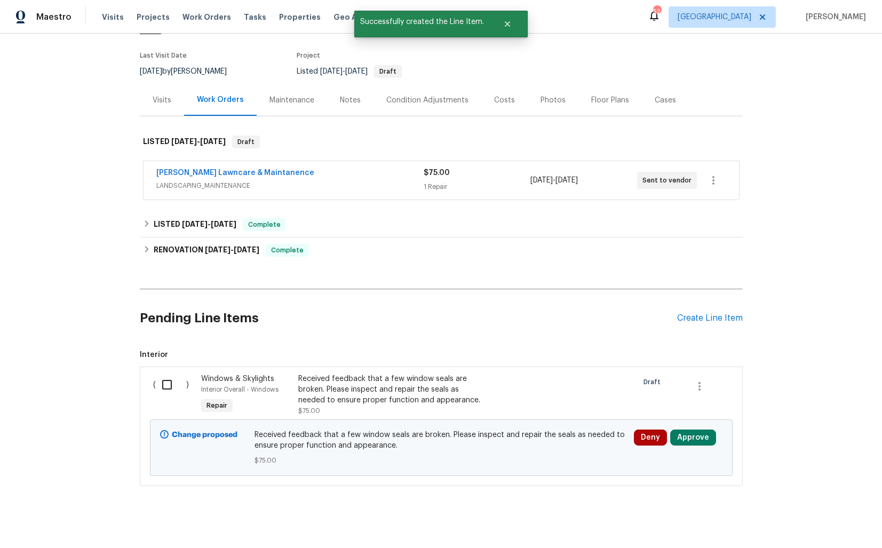
click at [164, 374] on input "checkbox" at bounding box center [171, 385] width 30 height 22
checkbox input "true"
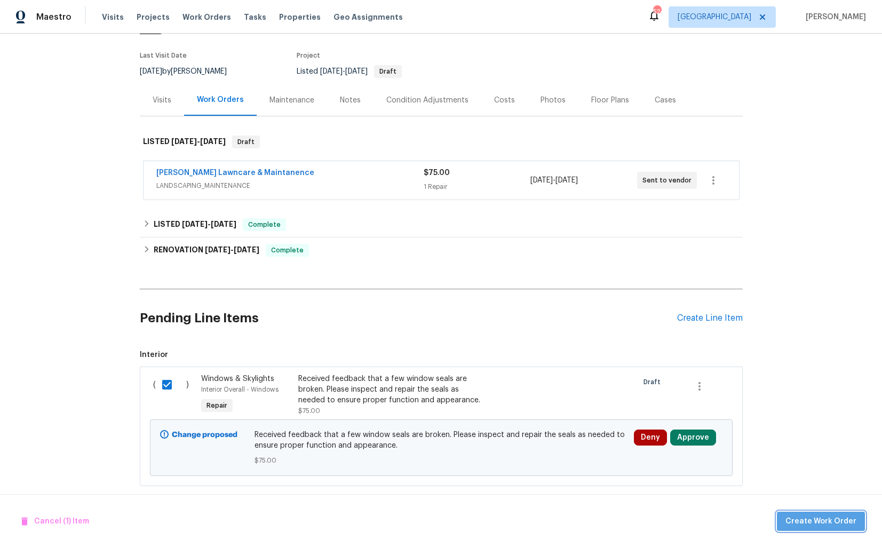
click at [842, 524] on span "Create Work Order" at bounding box center [821, 521] width 71 height 13
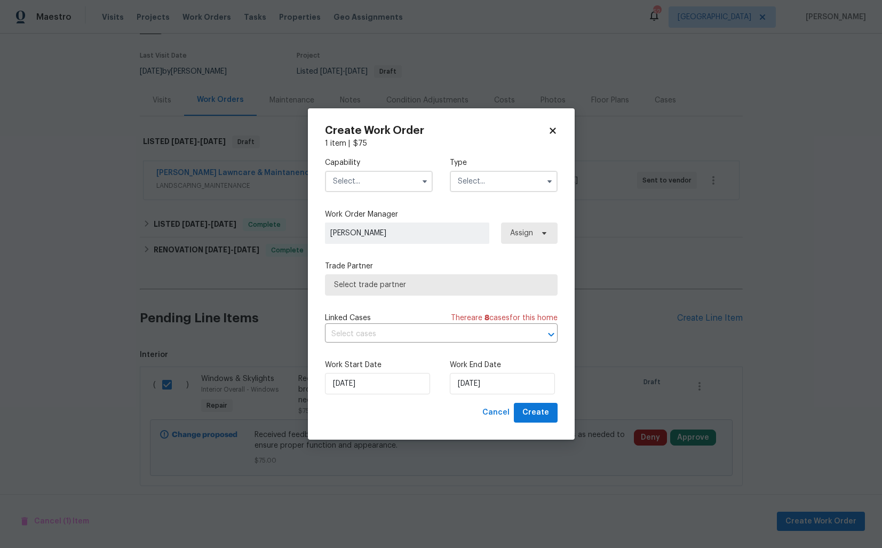
click at [390, 188] on input "text" at bounding box center [379, 181] width 108 height 21
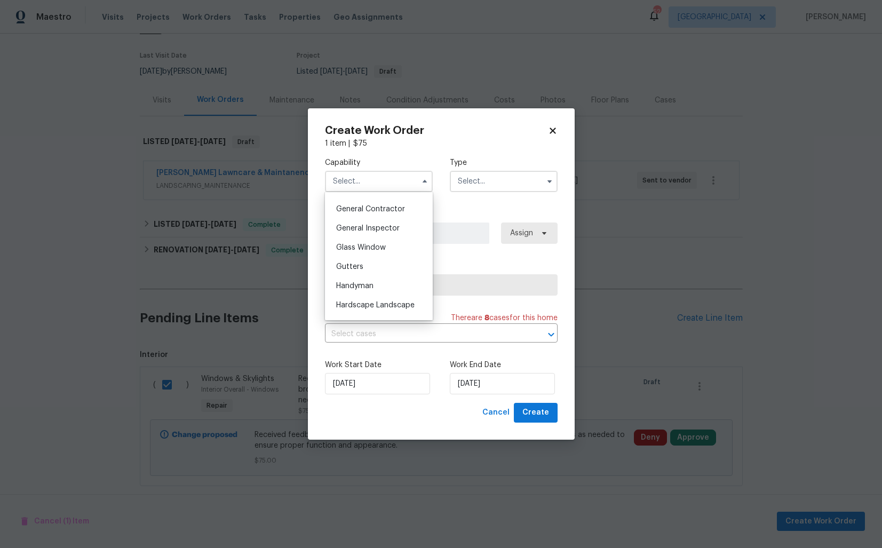
scroll to position [525, 0]
click at [372, 265] on span "Handyman" at bounding box center [354, 266] width 37 height 7
type input "Handyman"
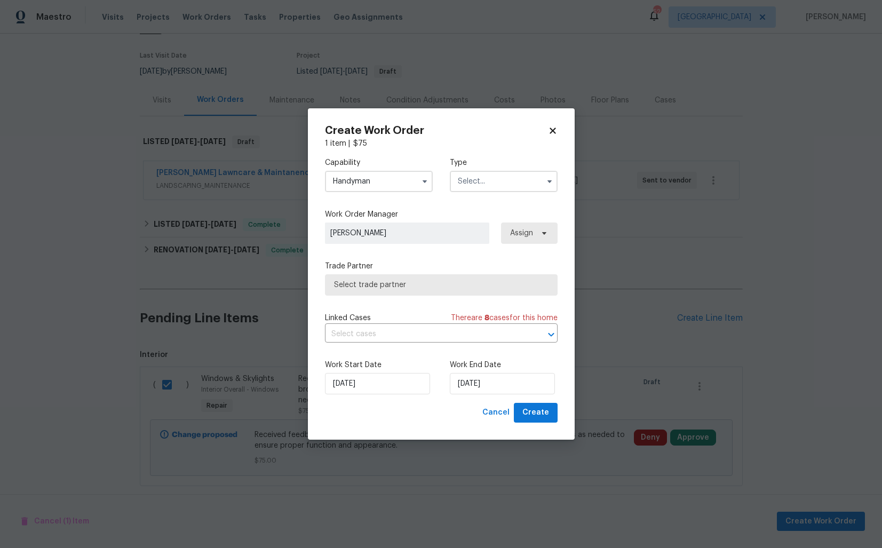
click at [488, 179] on input "text" at bounding box center [504, 181] width 108 height 21
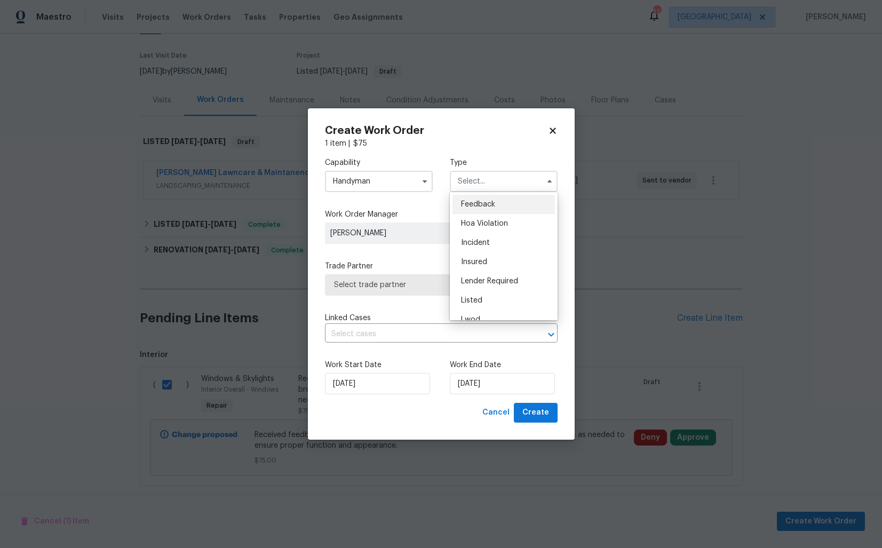
click at [481, 203] on span "Feedback" at bounding box center [478, 204] width 34 height 7
type input "Feedback"
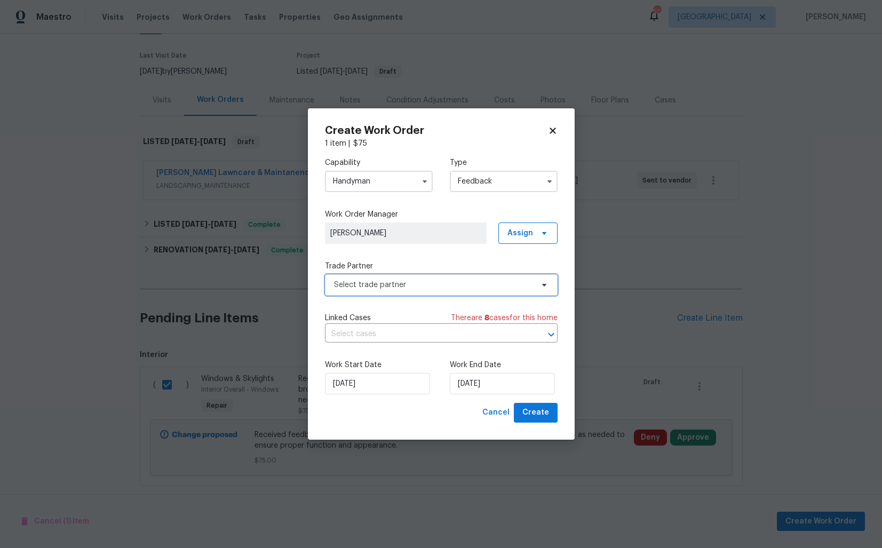
click at [382, 282] on span "Select trade partner" at bounding box center [433, 285] width 199 height 11
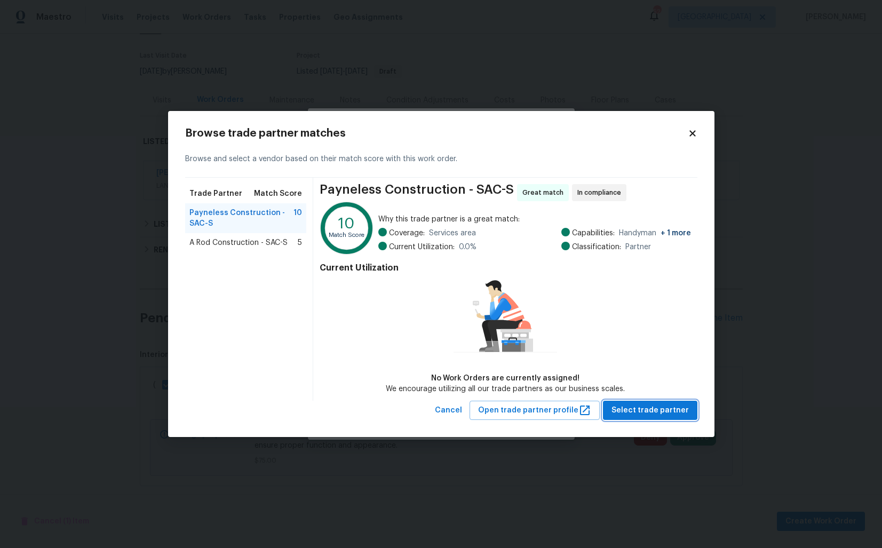
click at [654, 408] on span "Select trade partner" at bounding box center [650, 410] width 77 height 13
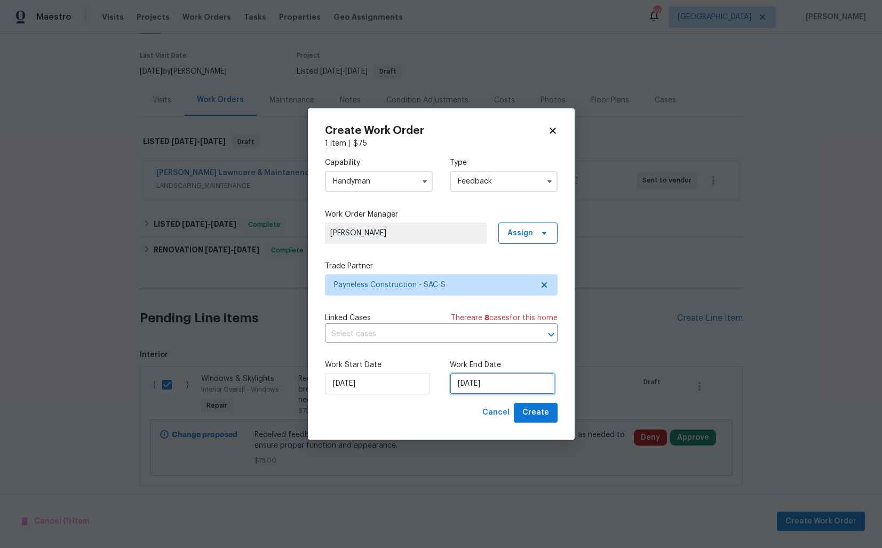
click at [482, 382] on input "16/09/2025" at bounding box center [502, 383] width 105 height 21
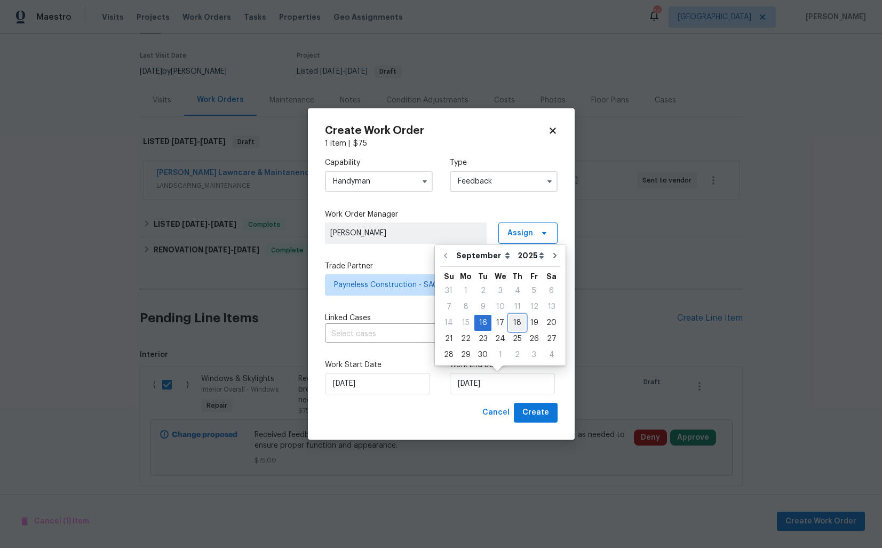
click at [517, 324] on div "18" at bounding box center [517, 322] width 17 height 15
type input "18/09/2025"
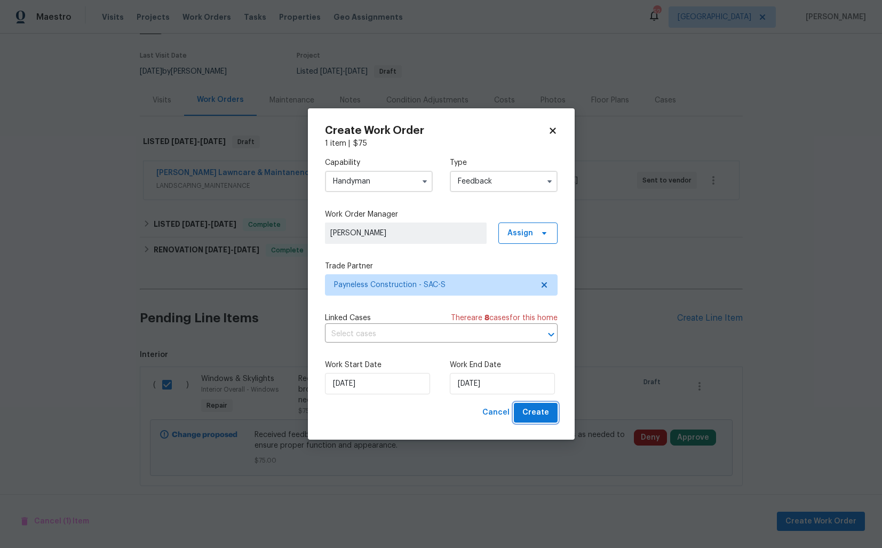
click at [529, 413] on span "Create" at bounding box center [535, 412] width 27 height 13
checkbox input "false"
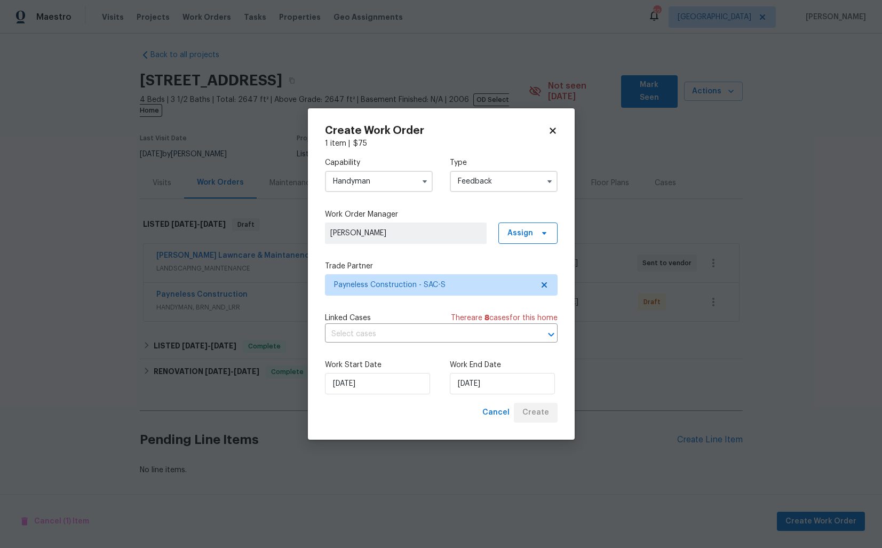
scroll to position [0, 0]
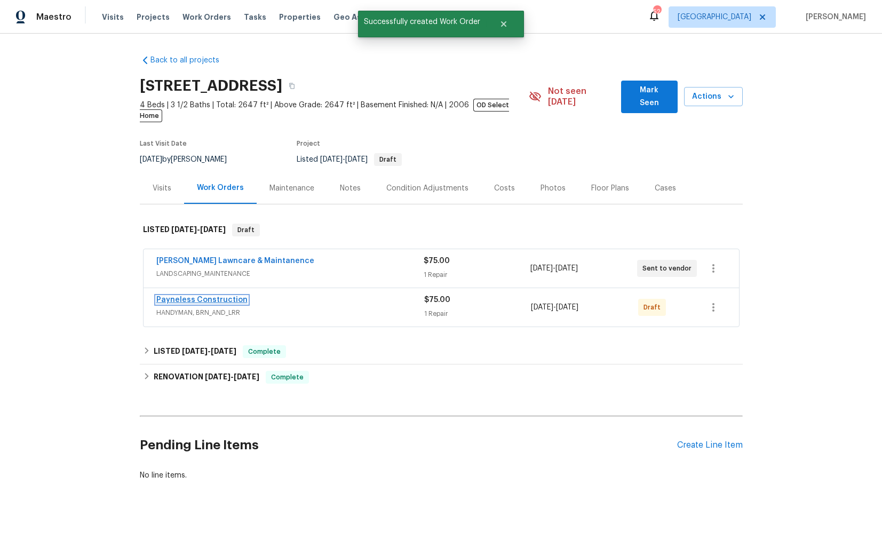
click at [191, 296] on link "Payneless Construction" at bounding box center [201, 299] width 91 height 7
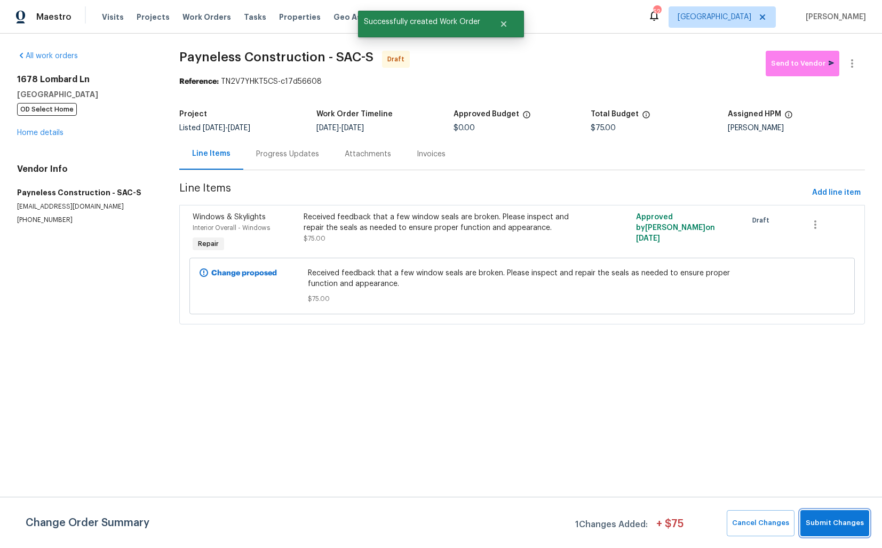
click at [831, 528] on span "Submit Changes" at bounding box center [835, 523] width 58 height 12
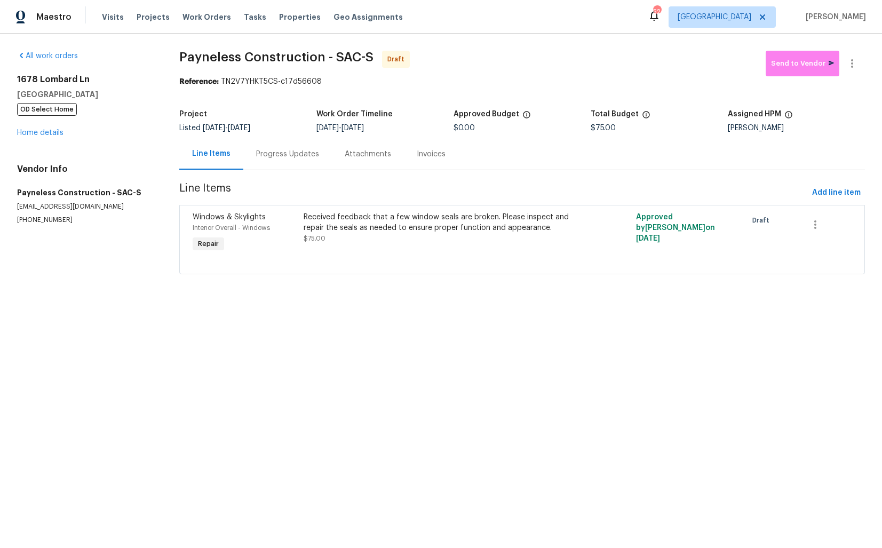
click at [282, 152] on div "Progress Updates" at bounding box center [287, 154] width 63 height 11
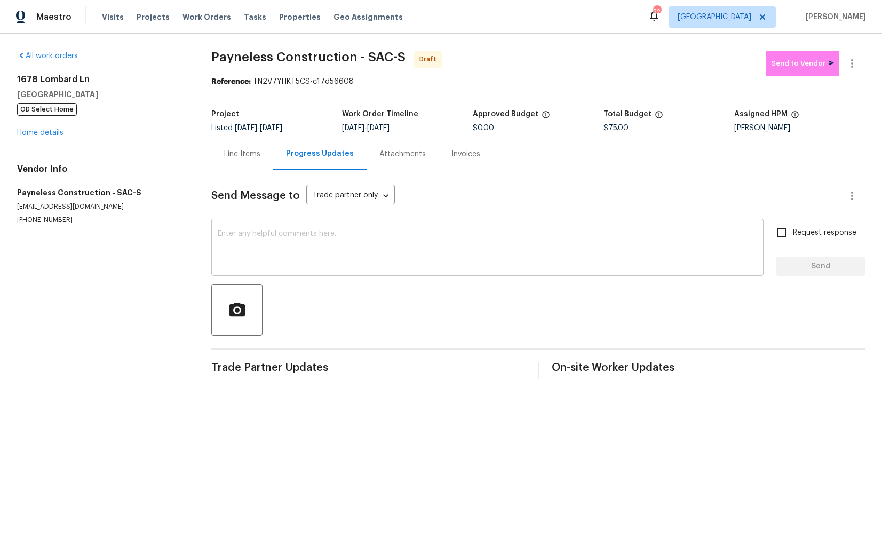
click at [316, 262] on textarea at bounding box center [488, 248] width 540 height 37
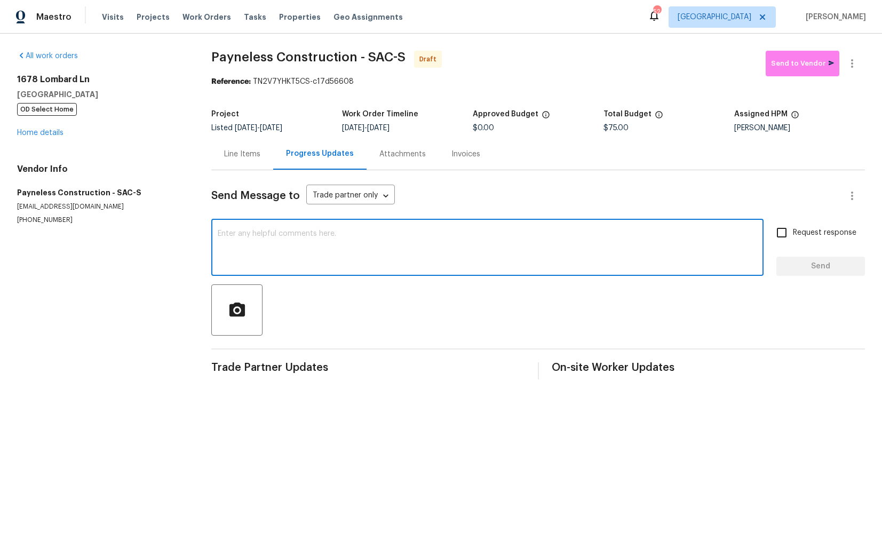
paste textarea "Hi this is Arvind with Opendoor. I’m confirming you received the WO for the pro…"
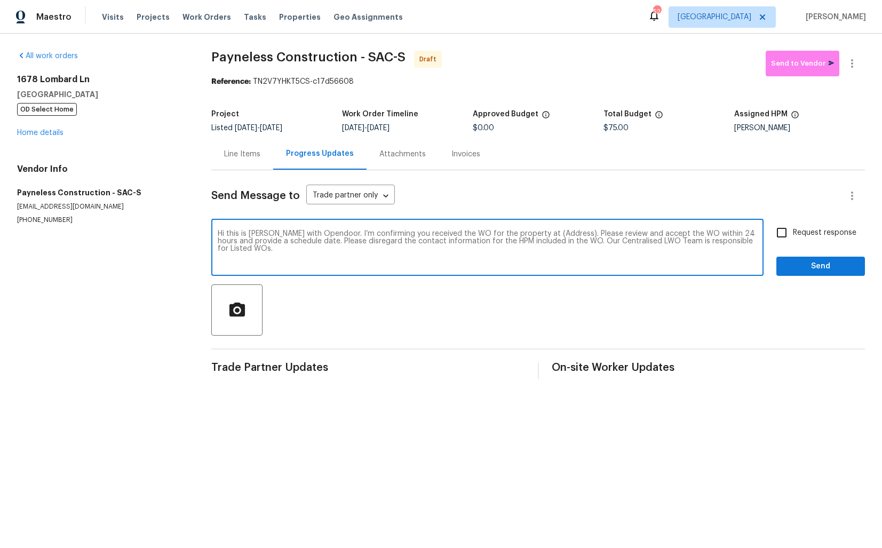
drag, startPoint x: 557, startPoint y: 234, endPoint x: 524, endPoint y: 233, distance: 33.1
click at [524, 233] on textarea "Hi this is Arvind with Opendoor. I’m confirming you received the WO for the pro…" at bounding box center [488, 248] width 540 height 37
paste textarea "1678 Lombard Ln, Lincoln, CA 95648"
click at [559, 254] on textarea "Hi this is Arvind with Opendoor. I’m confirming you received the WO for the pro…" at bounding box center [488, 248] width 540 height 37
click at [684, 248] on textarea "Hi this is Arvind with Opendoor. I’m confirming you received the WO for the pro…" at bounding box center [488, 248] width 540 height 37
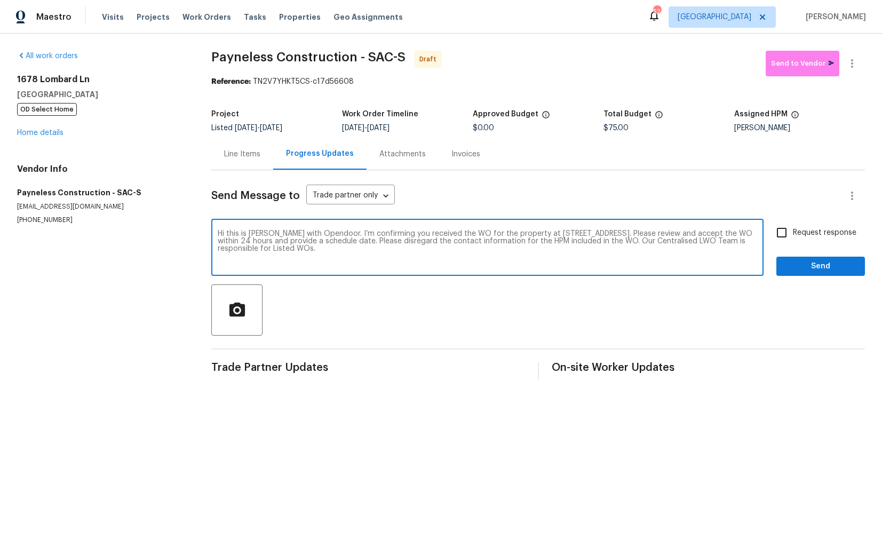
type textarea "Hi this is Arvind with Opendoor. I’m confirming you received the WO for the pro…"
click at [788, 236] on input "Request response" at bounding box center [782, 232] width 22 height 22
checkbox input "true"
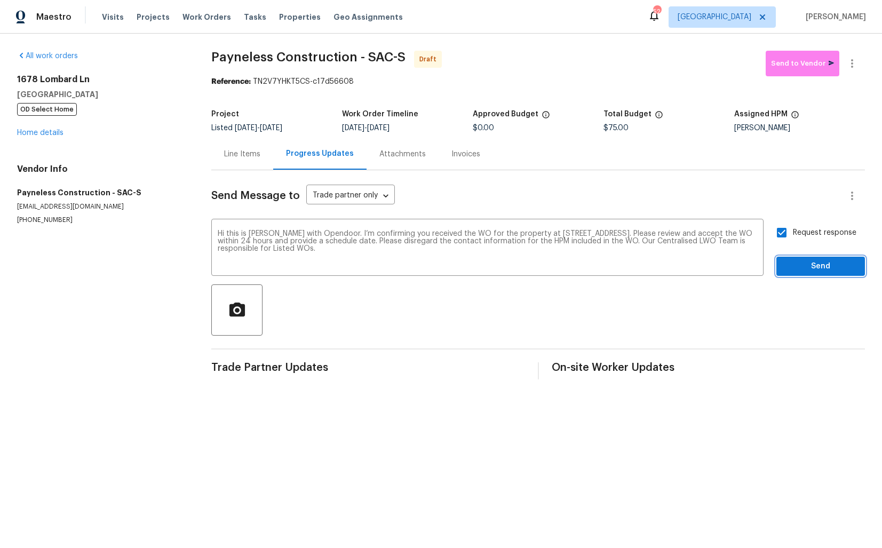
click at [820, 267] on span "Send" at bounding box center [821, 266] width 72 height 13
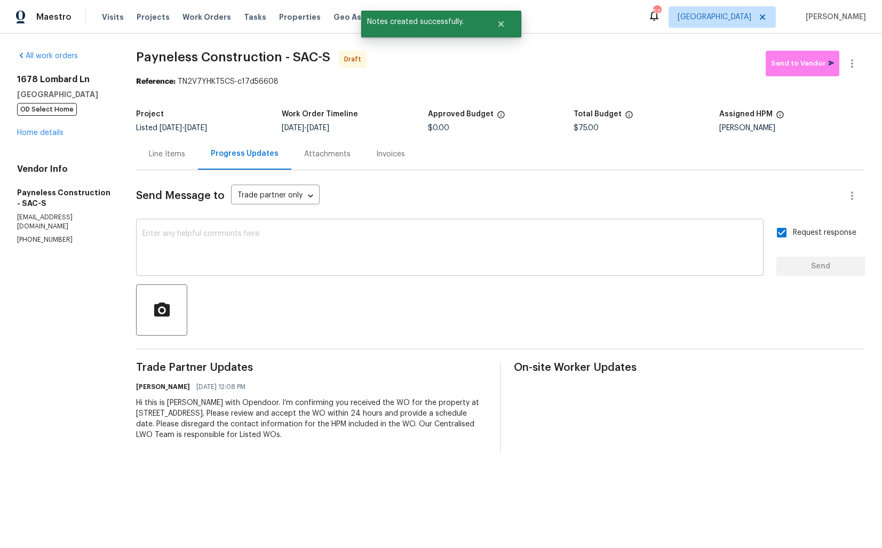
click at [417, 233] on textarea at bounding box center [449, 248] width 615 height 37
paste textarea "Attention All Work Orders must include before-photos (both close-up and wide-an…"
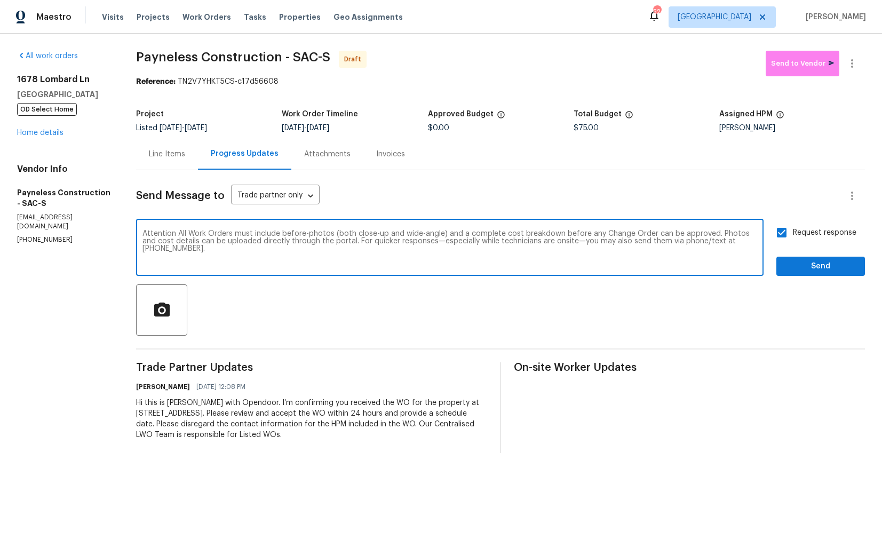
type textarea "Attention All Work Orders must include before-photos (both close-up and wide-an…"
click at [843, 262] on span "Send" at bounding box center [821, 266] width 72 height 13
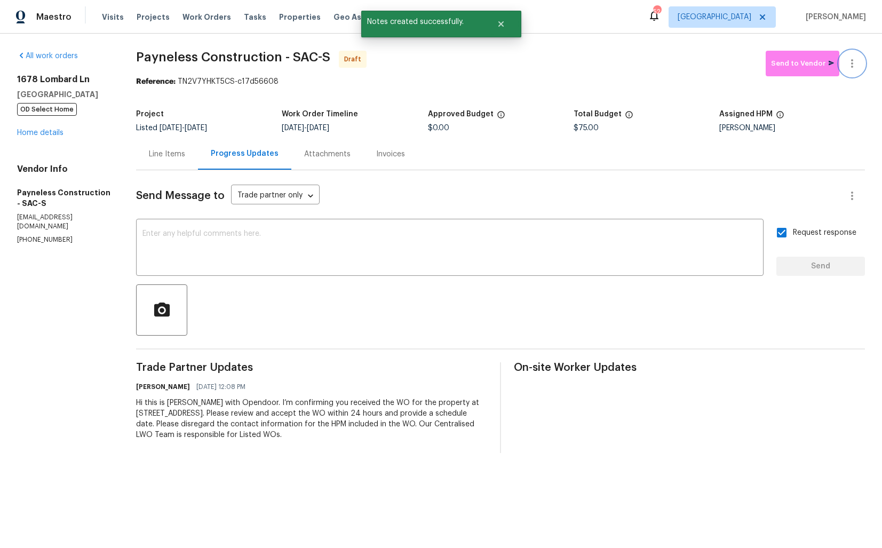
click at [863, 60] on button "button" at bounding box center [853, 64] width 26 height 26
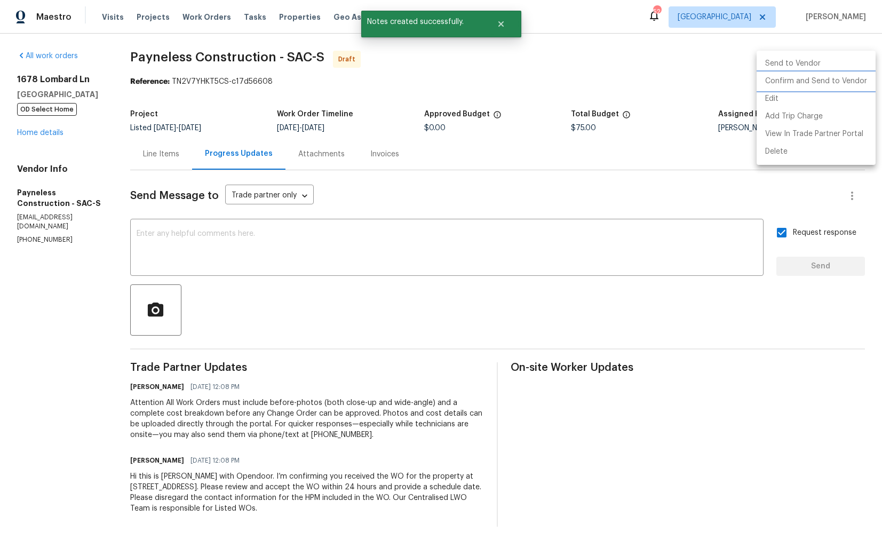
click at [786, 84] on li "Confirm and Send to Vendor" at bounding box center [816, 82] width 119 height 18
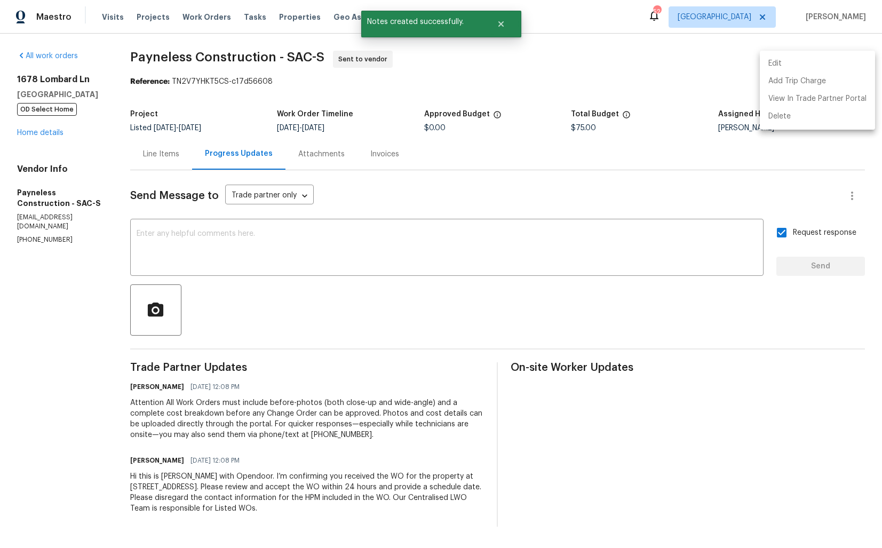
click at [364, 98] on div at bounding box center [441, 274] width 882 height 548
click at [505, 24] on button "Close" at bounding box center [501, 23] width 35 height 21
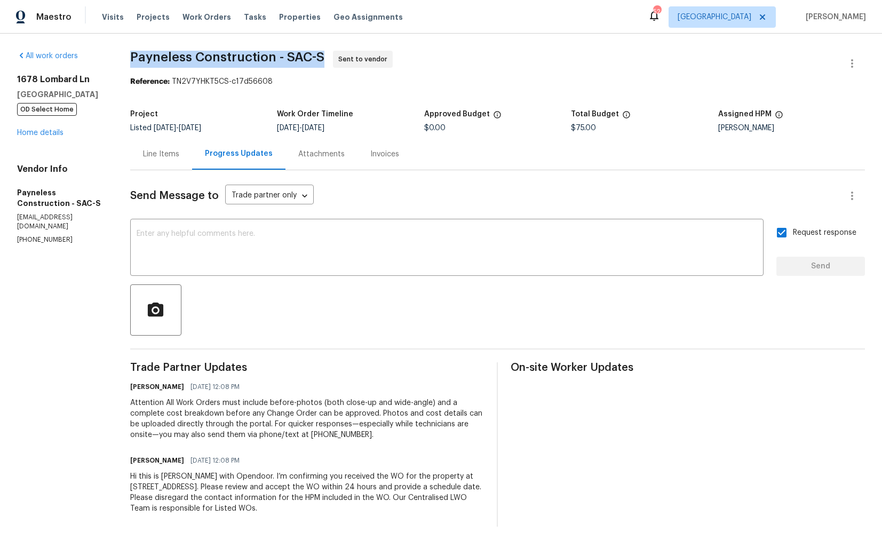
drag, startPoint x: 148, startPoint y: 58, endPoint x: 343, endPoint y: 62, distance: 194.3
click at [343, 62] on div "All work orders 1678 Lombard Ln Lincoln, CA 95648 OD Select Home Home details V…" at bounding box center [441, 289] width 882 height 510
copy span "Payneless Construction - SAC-S"
click at [197, 123] on div "Project" at bounding box center [203, 117] width 147 height 14
click at [38, 131] on link "Home details" at bounding box center [40, 132] width 46 height 7
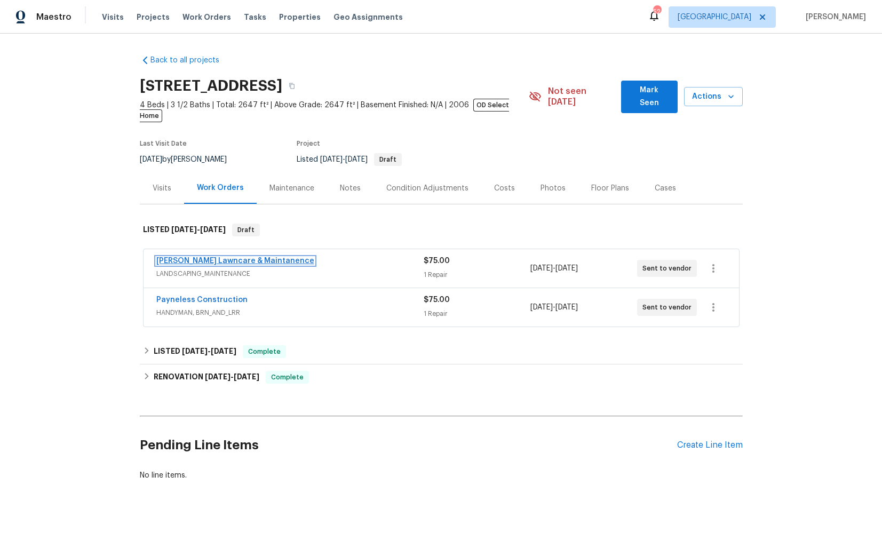
click at [233, 257] on link "Godinez Lawncare & Maintanence" at bounding box center [235, 260] width 158 height 7
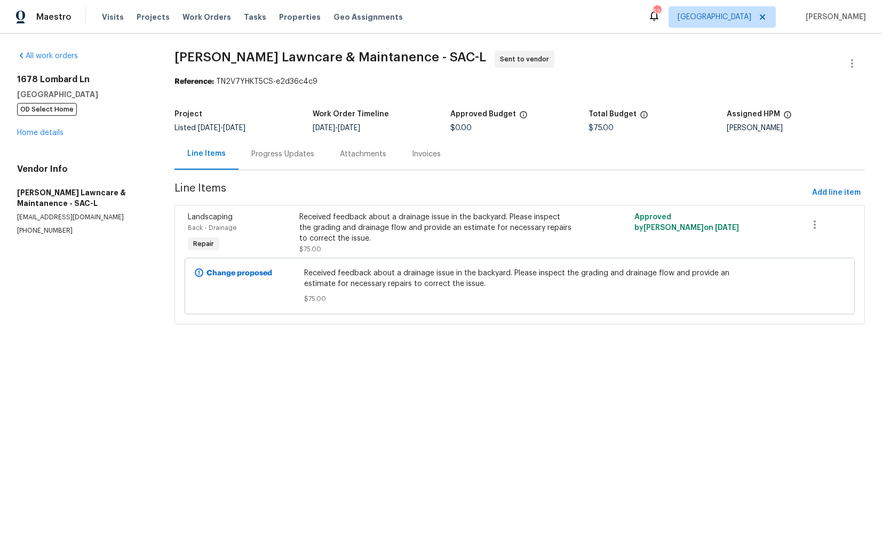
click at [232, 57] on span "Godinez Lawncare & Maintanence - SAC-L" at bounding box center [331, 57] width 312 height 13
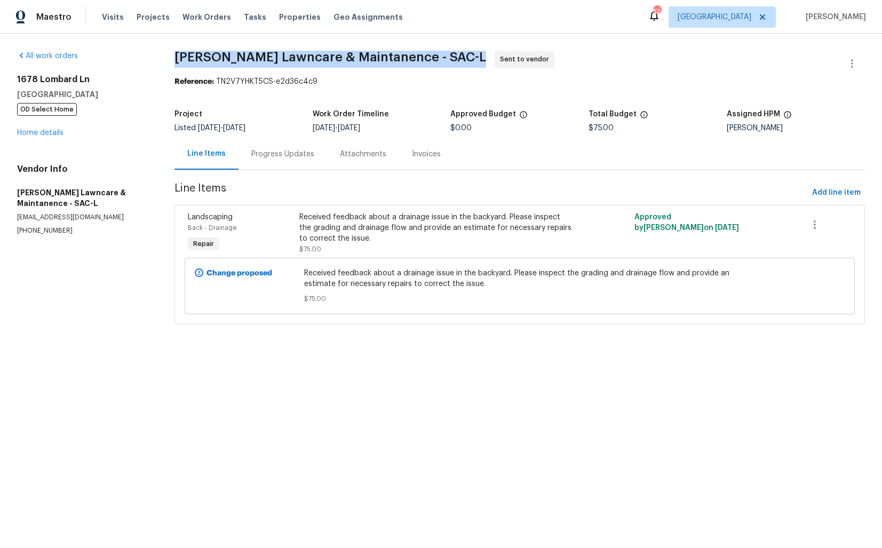
copy span "Godinez Lawncare & Maintanence - SAC-L"
click at [357, 144] on div "Attachments" at bounding box center [363, 153] width 72 height 31
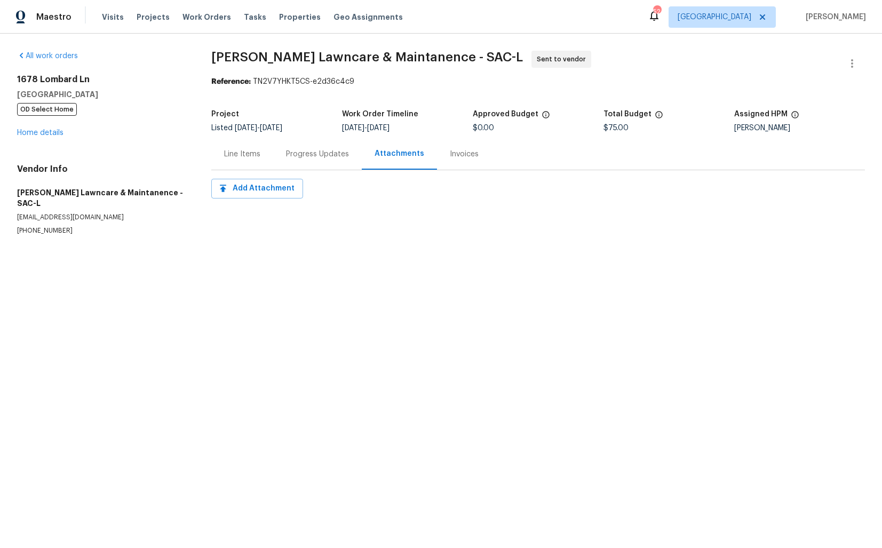
click at [288, 160] on div "Progress Updates" at bounding box center [317, 154] width 63 height 11
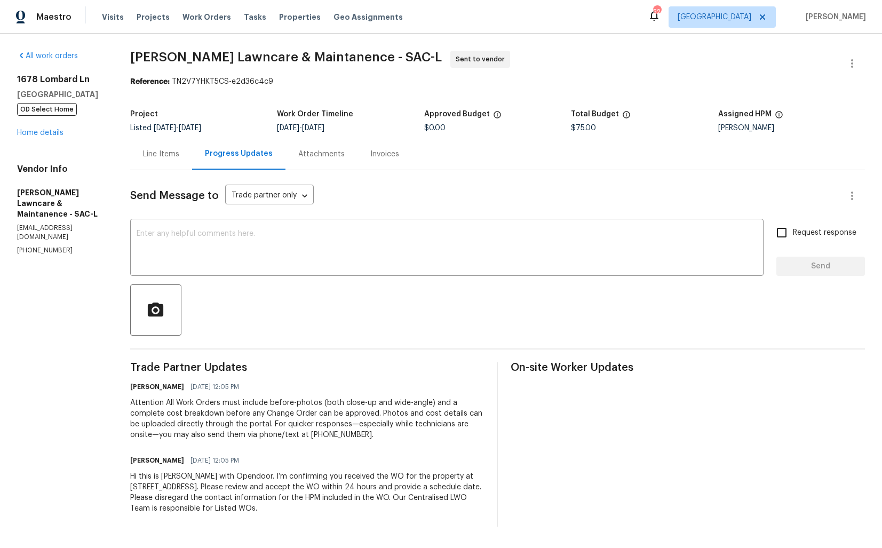
click at [161, 159] on div "Line Items" at bounding box center [161, 154] width 36 height 11
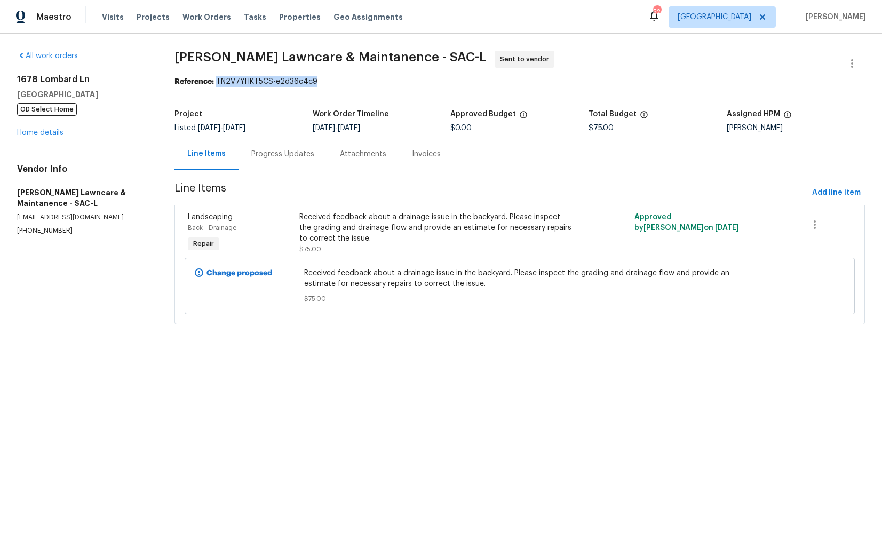
drag, startPoint x: 218, startPoint y: 81, endPoint x: 329, endPoint y: 81, distance: 111.0
click at [329, 81] on div "Reference: TN2V7YHKT5CS-e2d36c4c9" at bounding box center [520, 81] width 691 height 11
copy div "TN2V7YHKT5CS-e2d36c4c9"
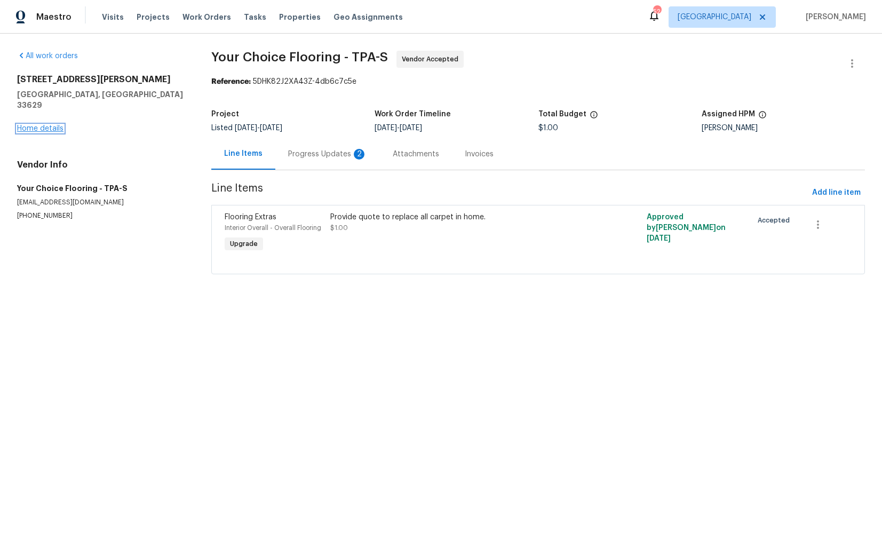
click at [48, 125] on link "Home details" at bounding box center [40, 128] width 46 height 7
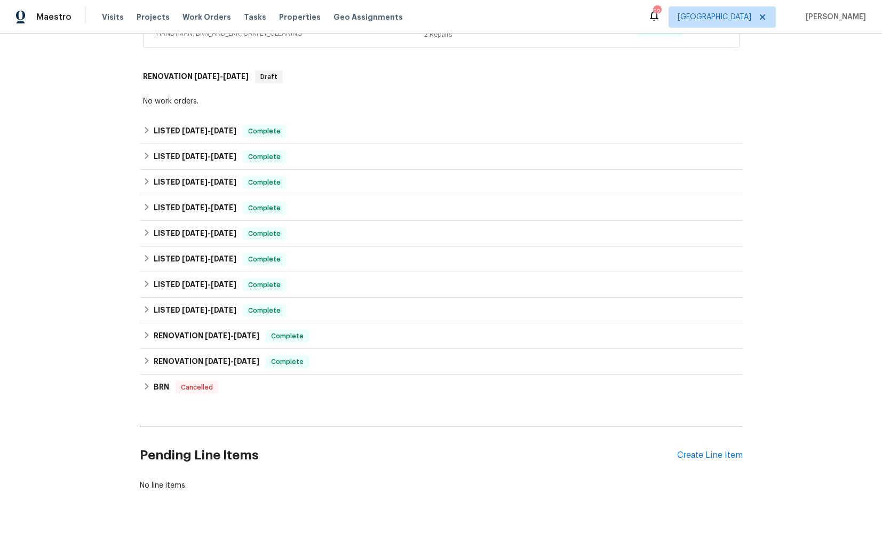
scroll to position [323, 0]
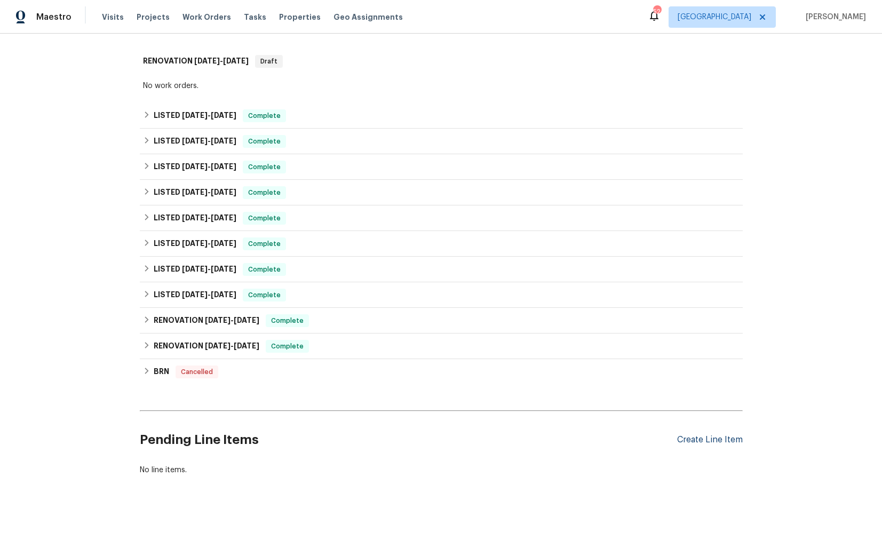
click at [692, 439] on div "Create Line Item" at bounding box center [710, 440] width 66 height 10
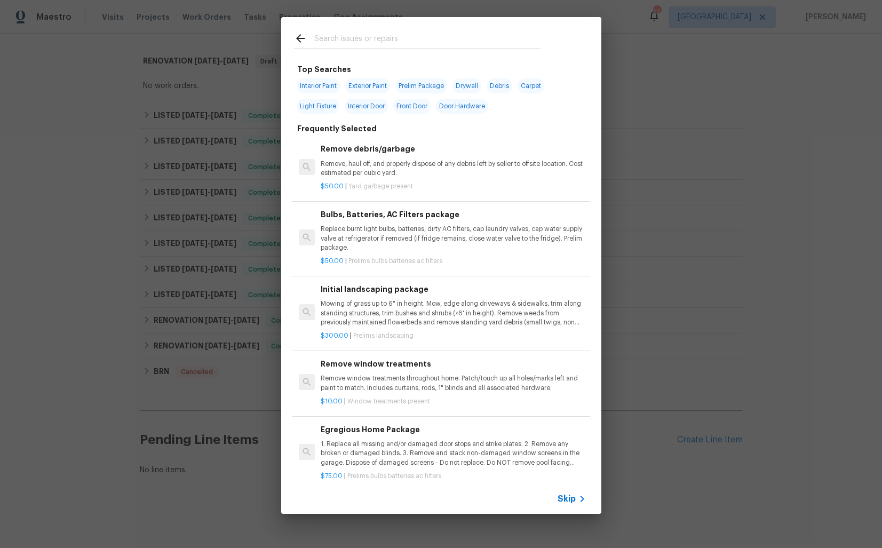
click at [381, 44] on input "text" at bounding box center [427, 40] width 226 height 16
type input "bath"
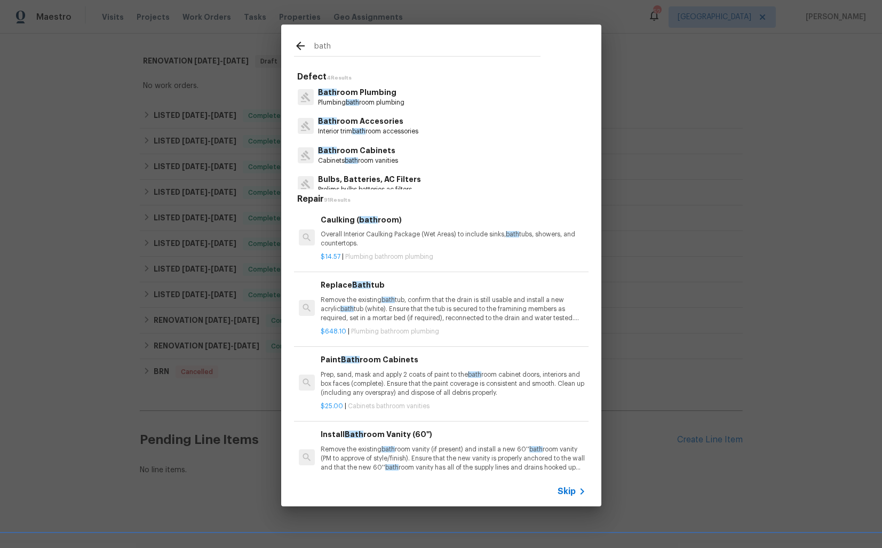
click at [362, 94] on p "Bath room Plumbing" at bounding box center [361, 92] width 86 height 11
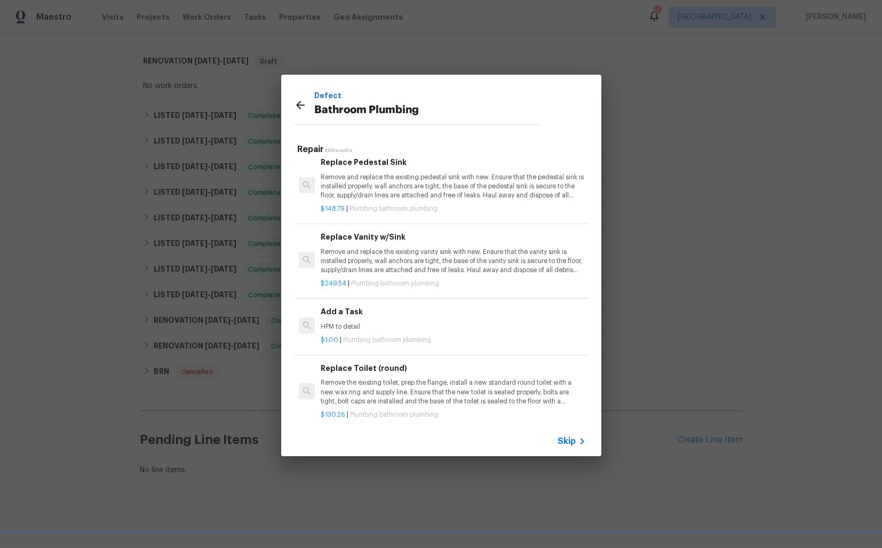
scroll to position [1620, 0]
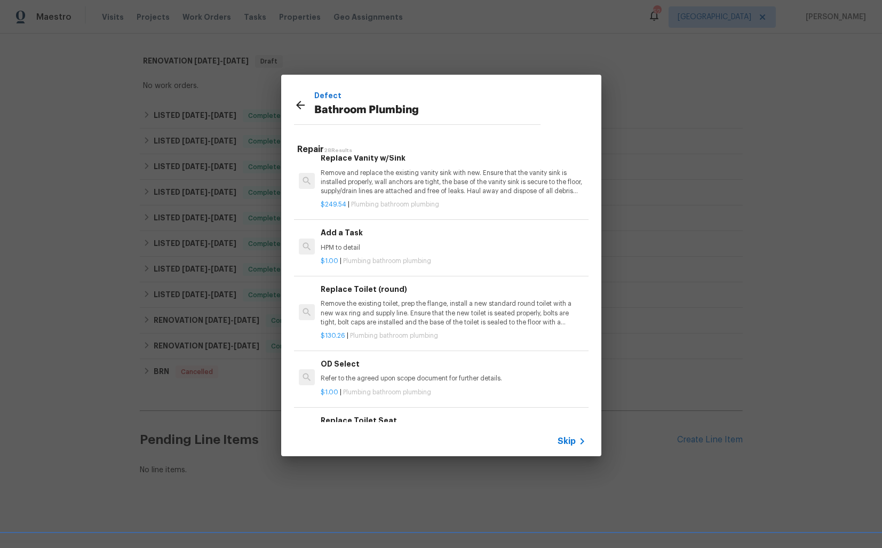
click at [369, 241] on div "Add a Task HPM to detail" at bounding box center [453, 240] width 265 height 26
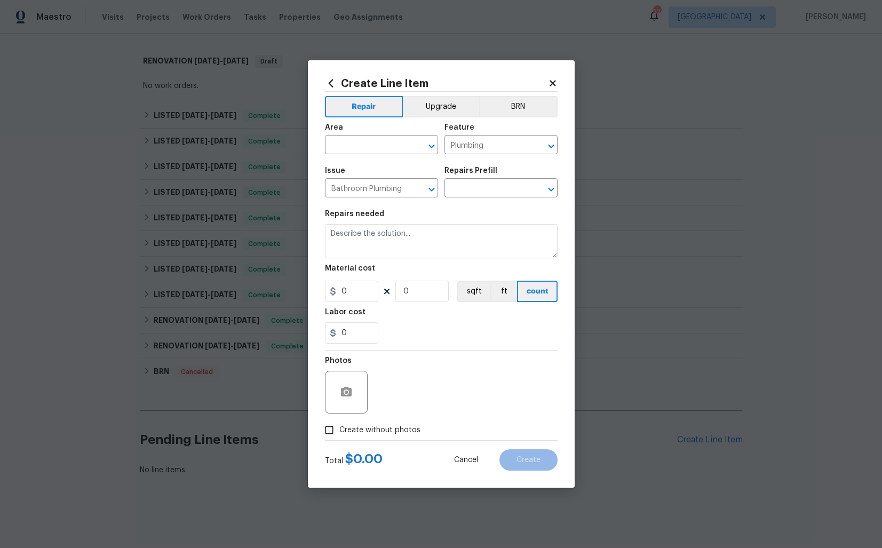
type input "Add a Task $1.00"
type textarea "HPM to detail"
type input "1"
click at [360, 145] on input "text" at bounding box center [366, 146] width 83 height 17
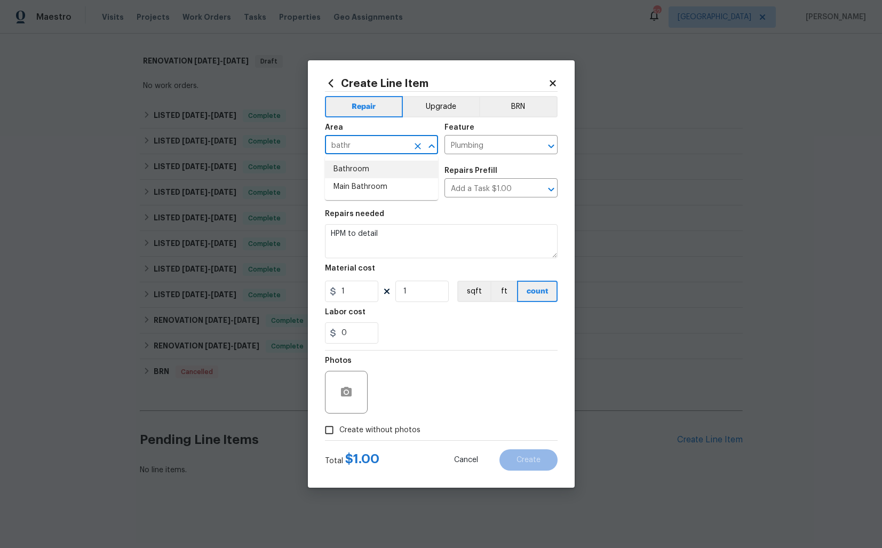
click at [365, 173] on li "Bathroom" at bounding box center [381, 170] width 113 height 18
type input "Bathroom"
click at [475, 146] on input "Plumbing" at bounding box center [486, 146] width 83 height 17
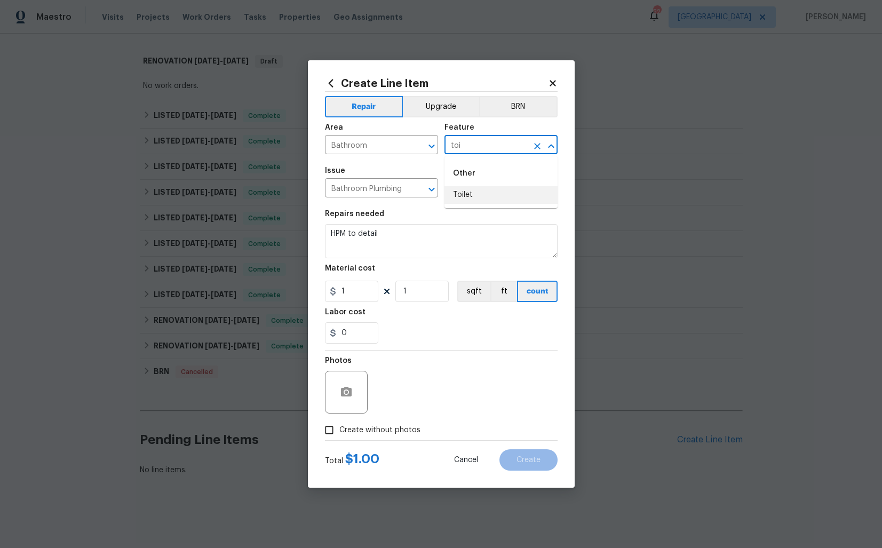
click at [470, 192] on li "Toilet" at bounding box center [501, 195] width 113 height 18
type input "Toilet"
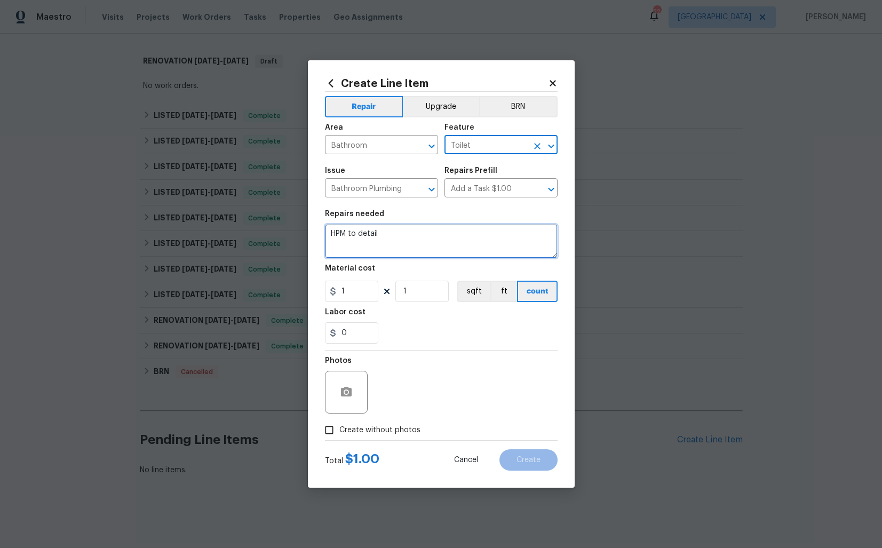
click at [417, 236] on textarea "HPM to detail" at bounding box center [441, 241] width 233 height 34
paste textarea "Received feedback that the toilet is not flushing. Please inspect and repair as…"
type textarea "Received feedback that the toilet is not flushing. Please inspect and repair as…"
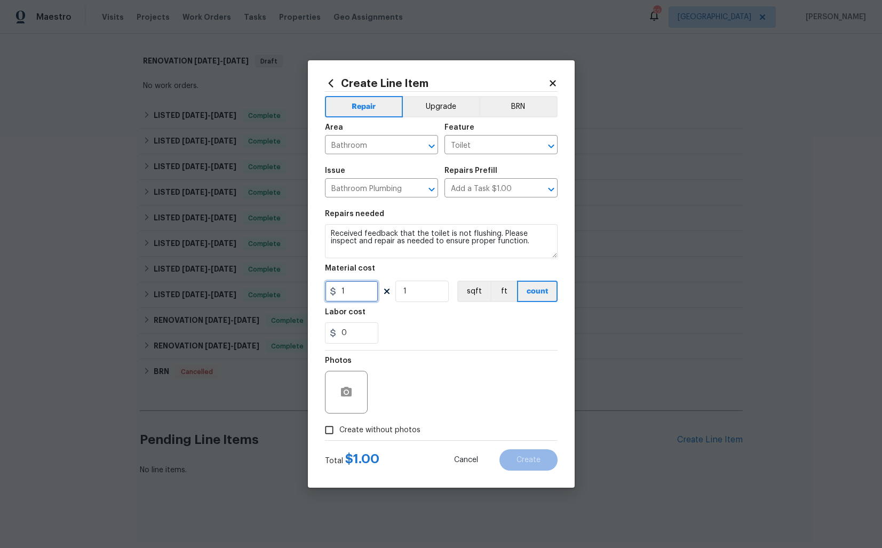
click at [361, 301] on input "1" at bounding box center [351, 291] width 53 height 21
type input "75"
click at [350, 391] on icon "button" at bounding box center [346, 392] width 11 height 10
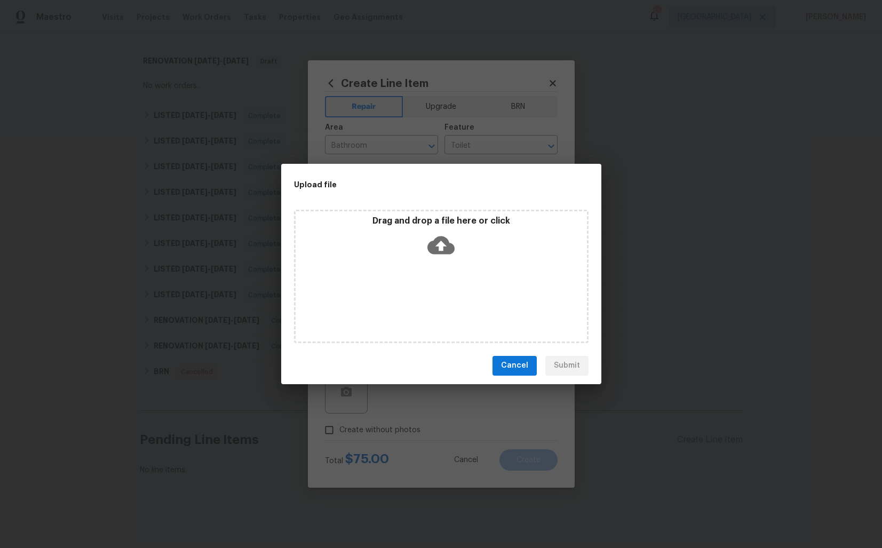
click at [435, 252] on icon at bounding box center [440, 245] width 27 height 18
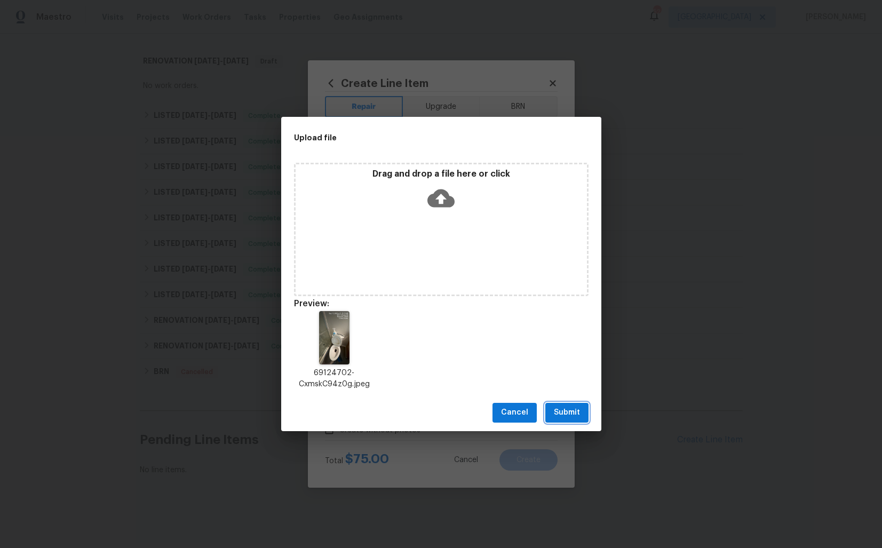
click at [579, 416] on span "Submit" at bounding box center [567, 412] width 26 height 13
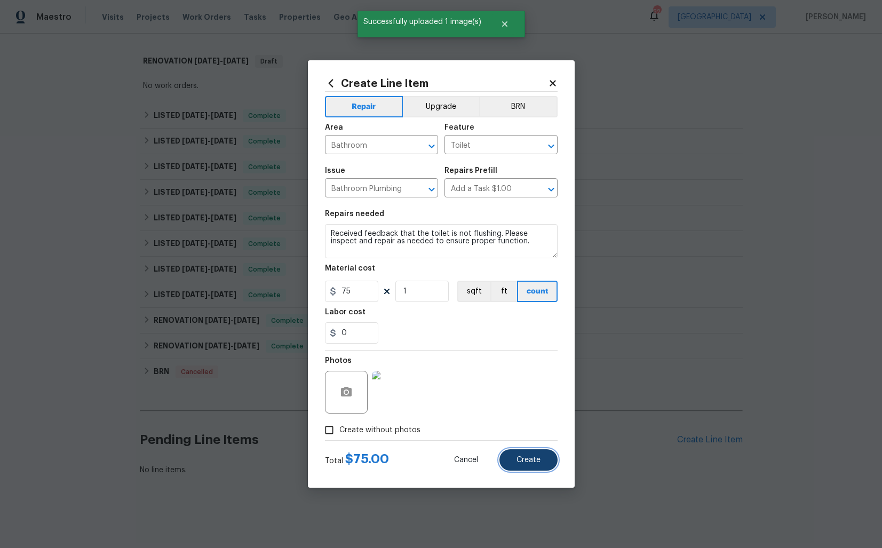
click at [527, 460] on span "Create" at bounding box center [529, 460] width 24 height 8
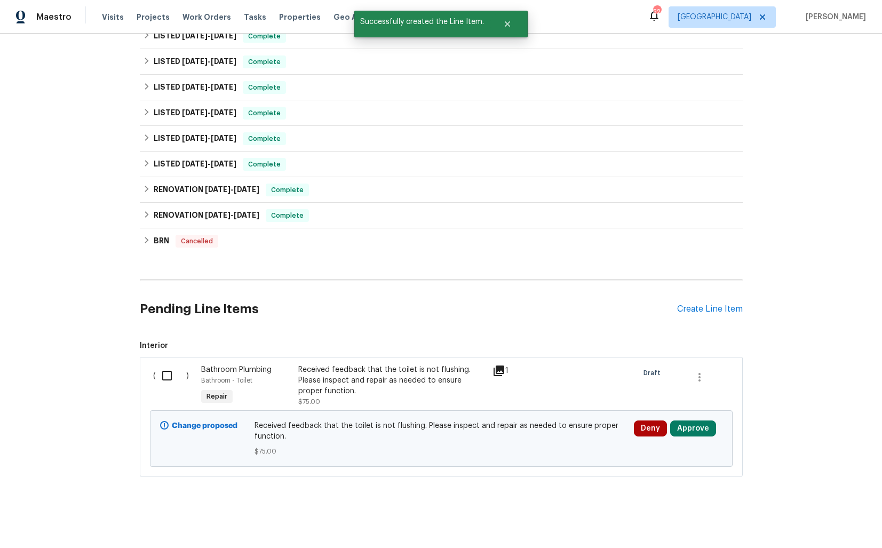
scroll to position [455, 0]
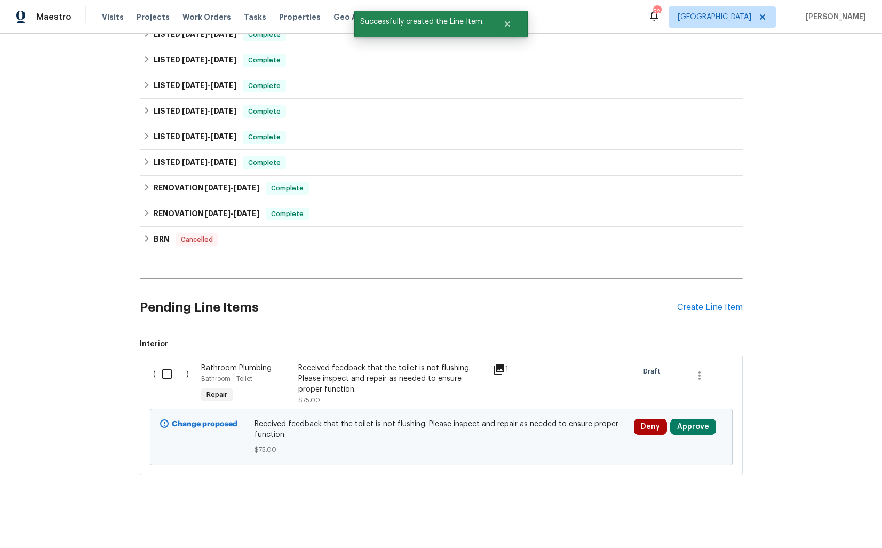
click at [171, 380] on input "checkbox" at bounding box center [171, 374] width 30 height 22
checkbox input "true"
click at [801, 521] on span "Create Work Order" at bounding box center [821, 521] width 71 height 13
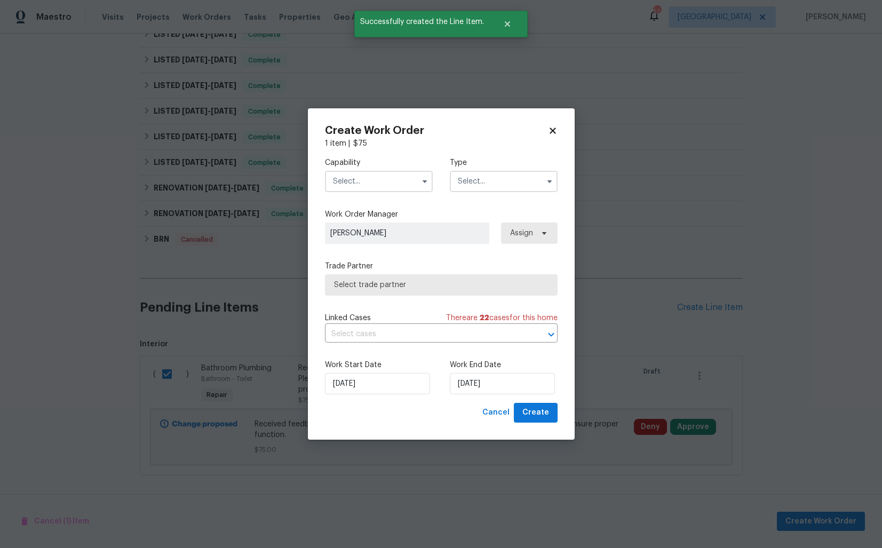
click at [360, 178] on input "text" at bounding box center [379, 181] width 108 height 21
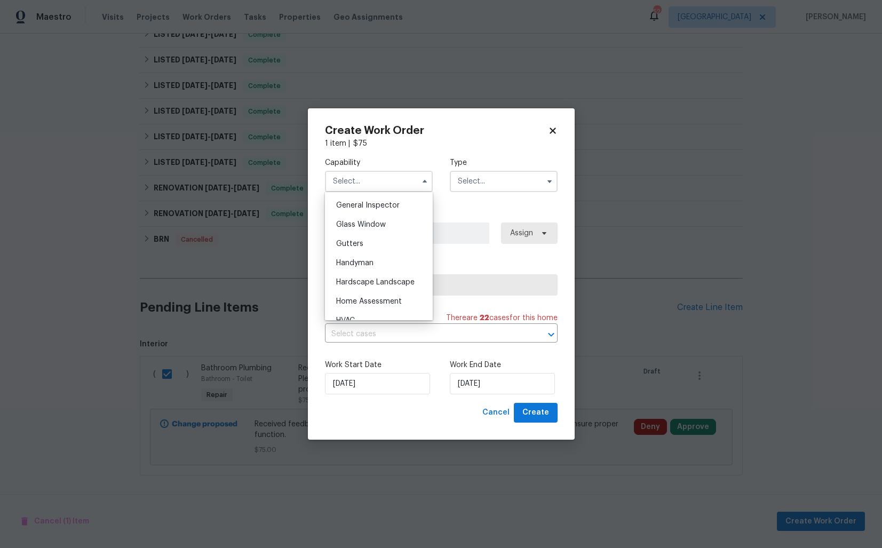
scroll to position [525, 0]
click at [364, 260] on div "Handyman" at bounding box center [379, 266] width 102 height 19
type input "Handyman"
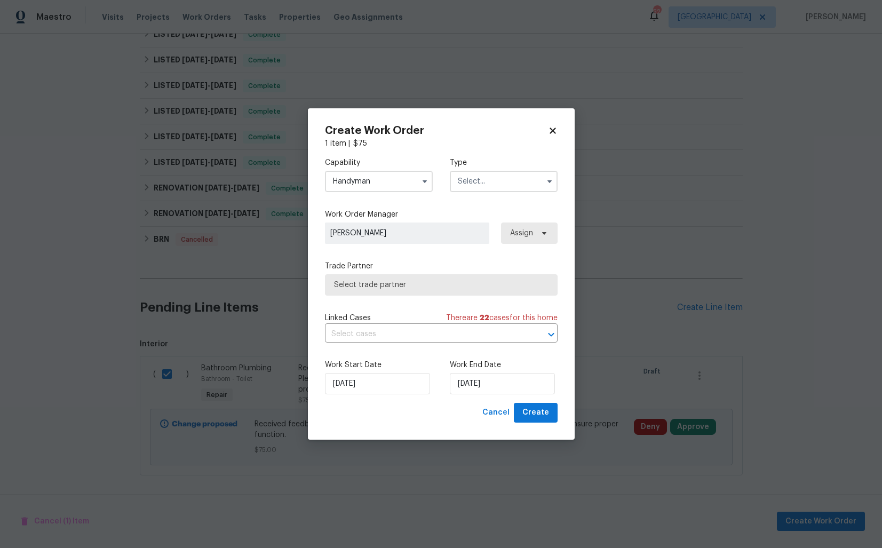
click at [475, 181] on input "text" at bounding box center [504, 181] width 108 height 21
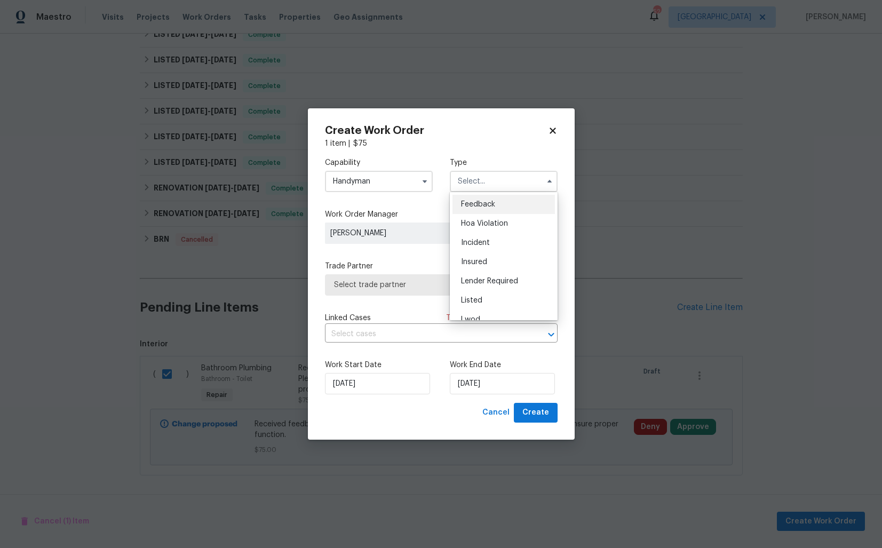
click at [478, 203] on span "Feedback" at bounding box center [478, 204] width 34 height 7
type input "Feedback"
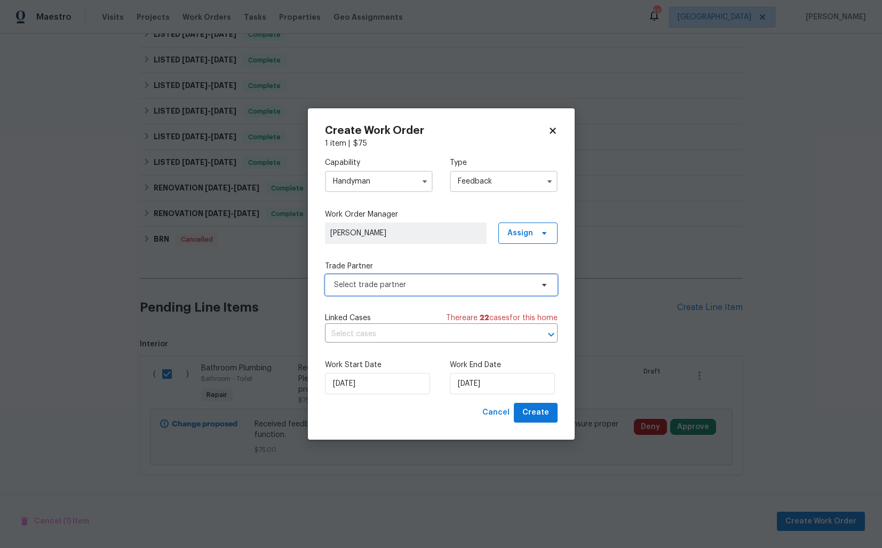
click at [412, 281] on span "Select trade partner" at bounding box center [433, 285] width 199 height 11
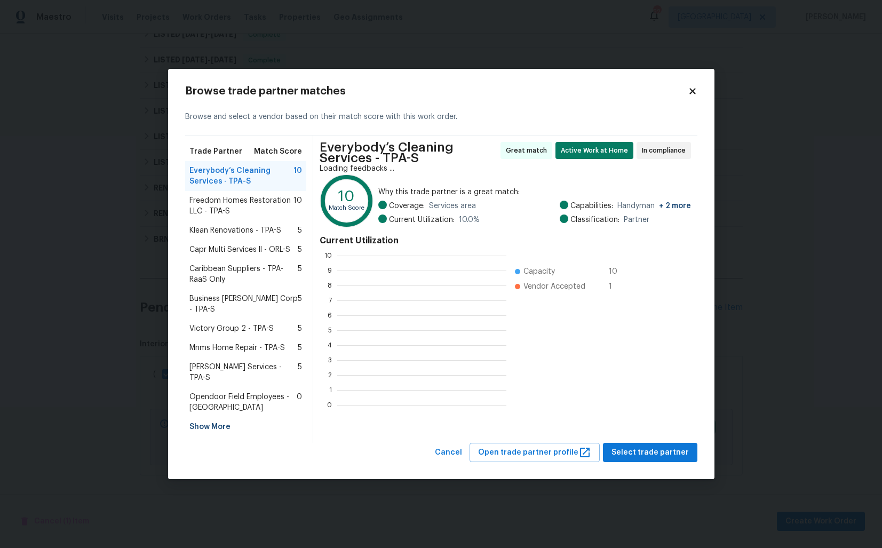
scroll to position [149, 169]
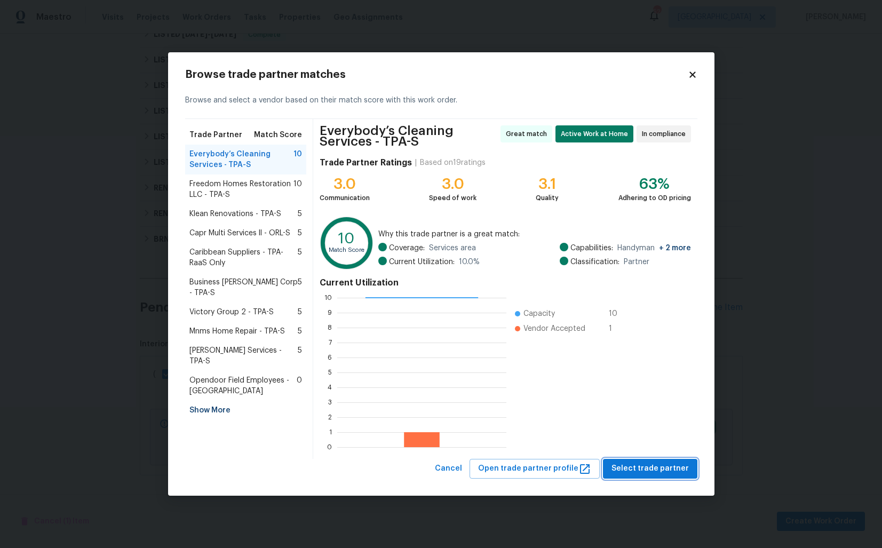
click at [652, 470] on span "Select trade partner" at bounding box center [650, 468] width 77 height 13
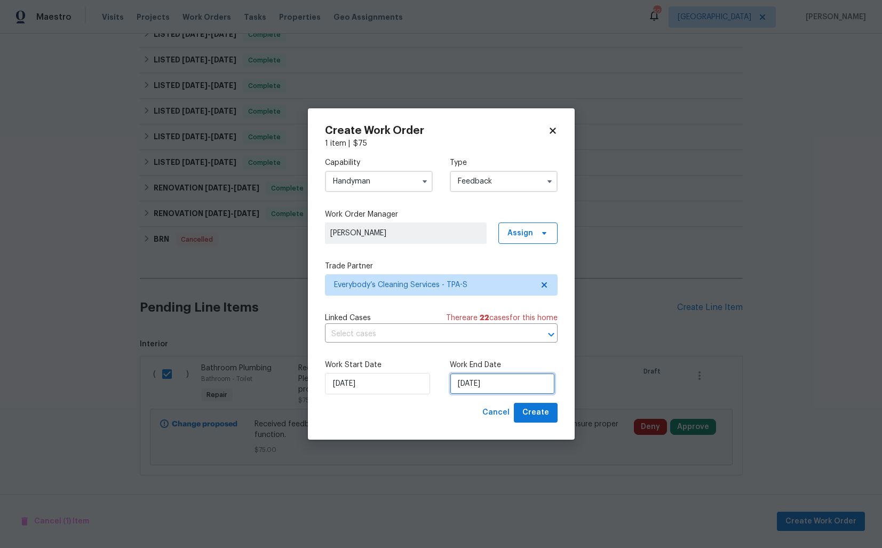
click at [477, 388] on input "16/09/2025" at bounding box center [502, 383] width 105 height 21
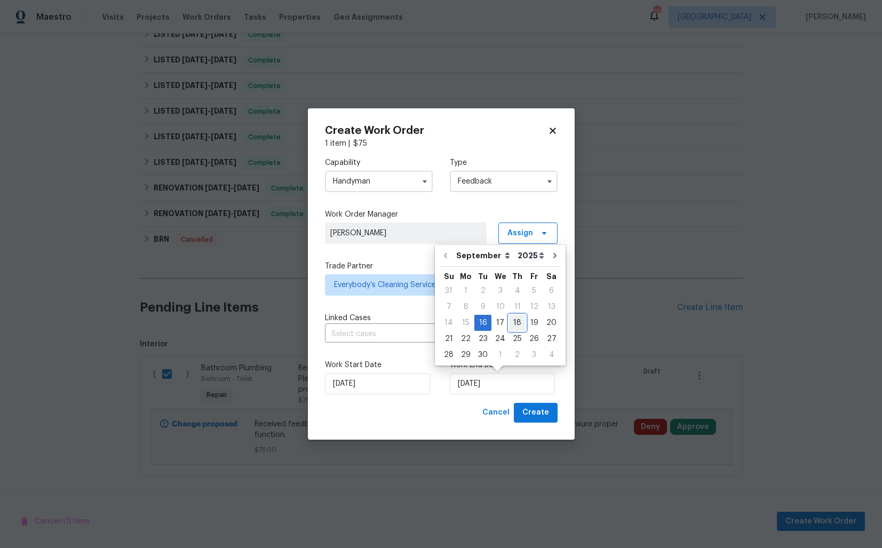
click at [515, 322] on div "18" at bounding box center [517, 322] width 17 height 15
type input "18/09/2025"
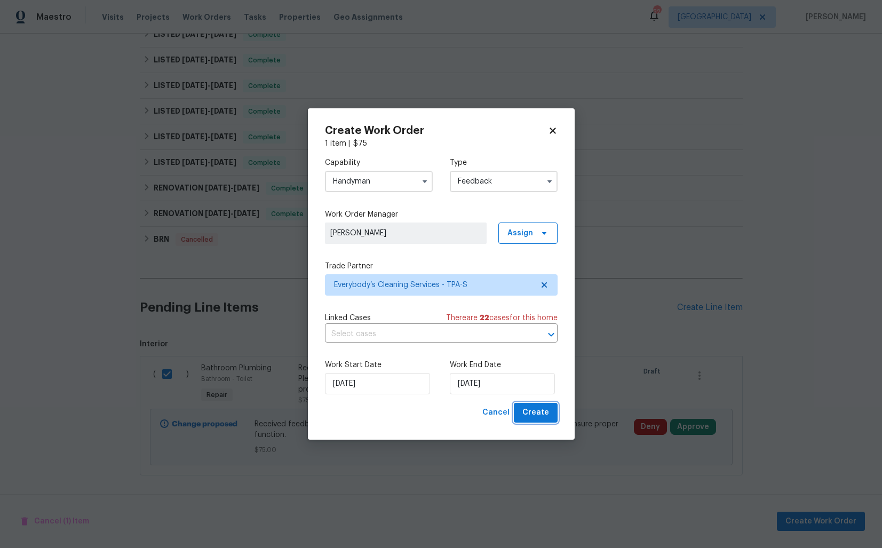
click at [530, 412] on span "Create" at bounding box center [535, 412] width 27 height 13
checkbox input "false"
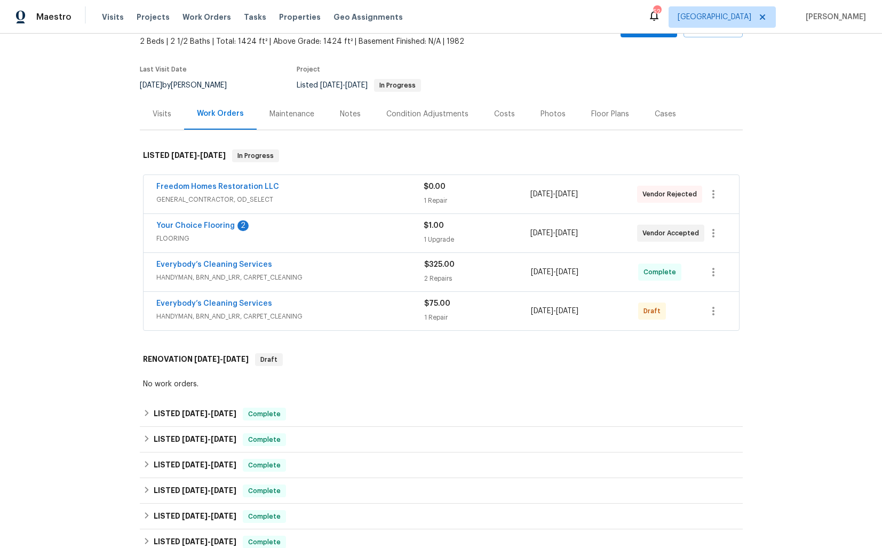
scroll to position [0, 0]
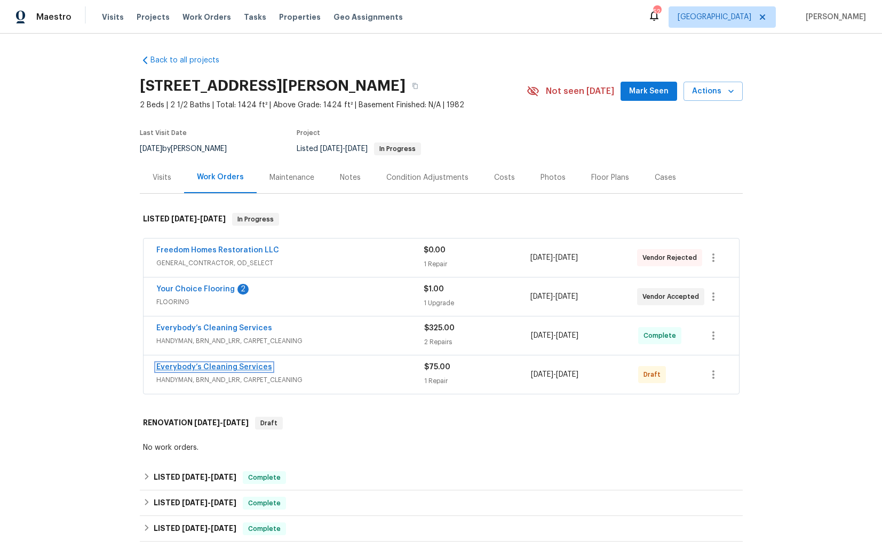
click at [179, 368] on link "Everybody’s Cleaning Services" at bounding box center [214, 366] width 116 height 7
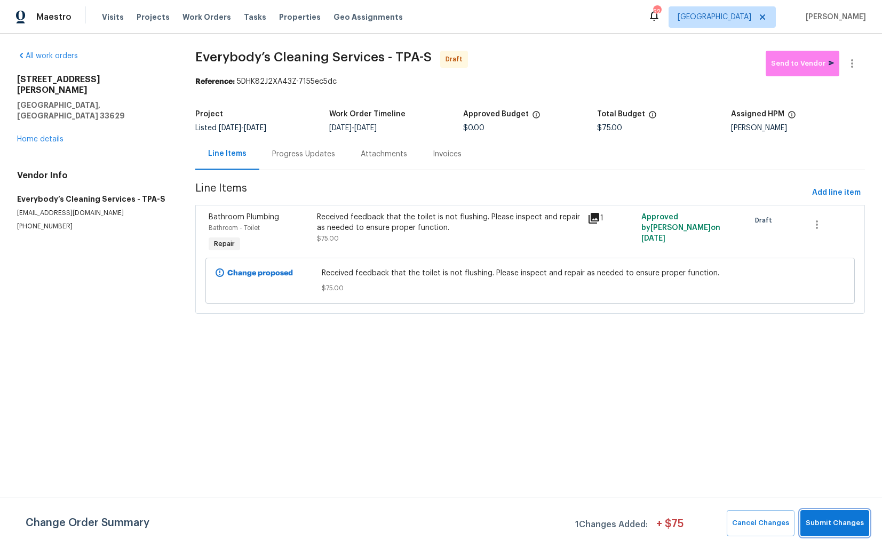
click at [828, 525] on span "Submit Changes" at bounding box center [835, 523] width 58 height 12
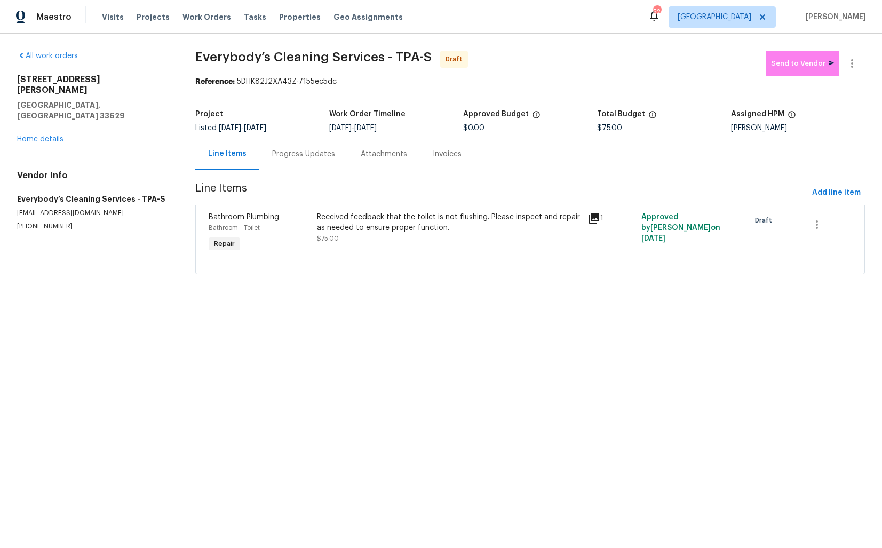
click at [292, 160] on div "Progress Updates" at bounding box center [303, 154] width 63 height 11
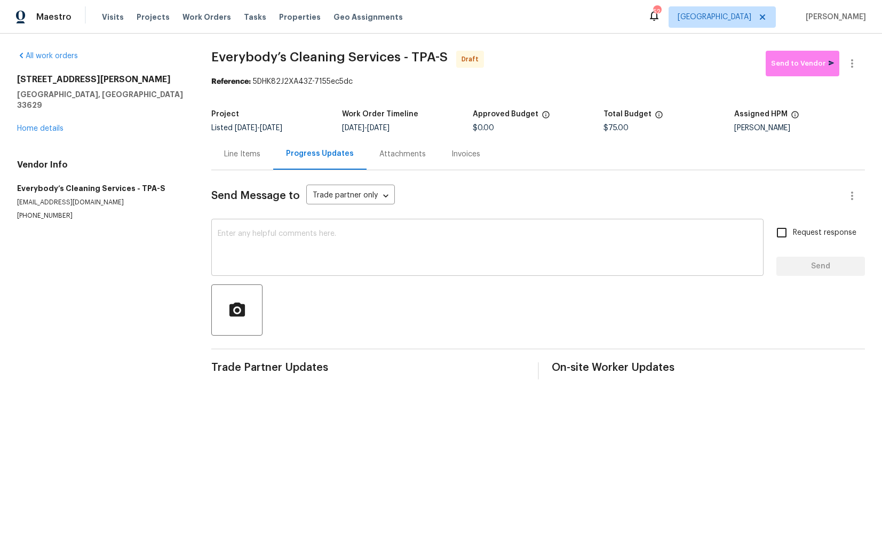
click at [341, 266] on textarea at bounding box center [488, 248] width 540 height 37
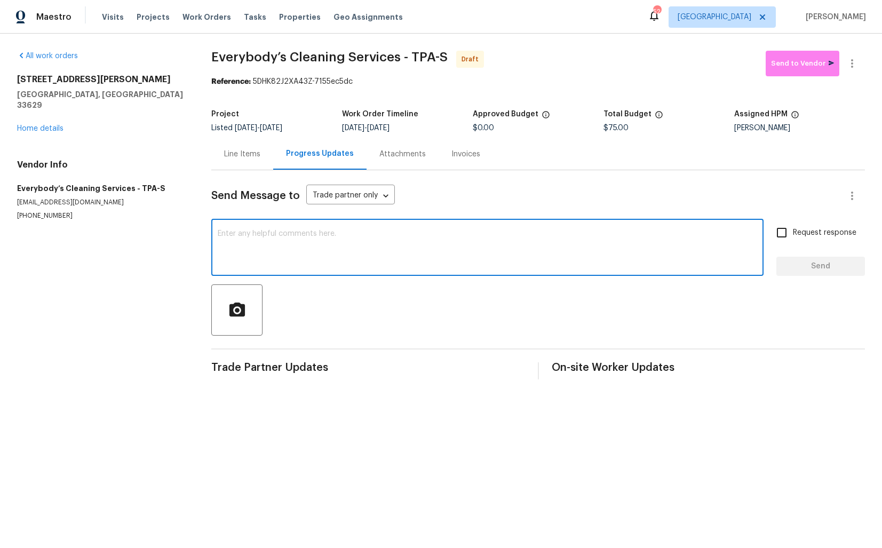
click at [375, 251] on textarea at bounding box center [488, 248] width 540 height 37
paste textarea "Hi this is Arvind with Opendoor. I’m confirming you received the WO for the pro…"
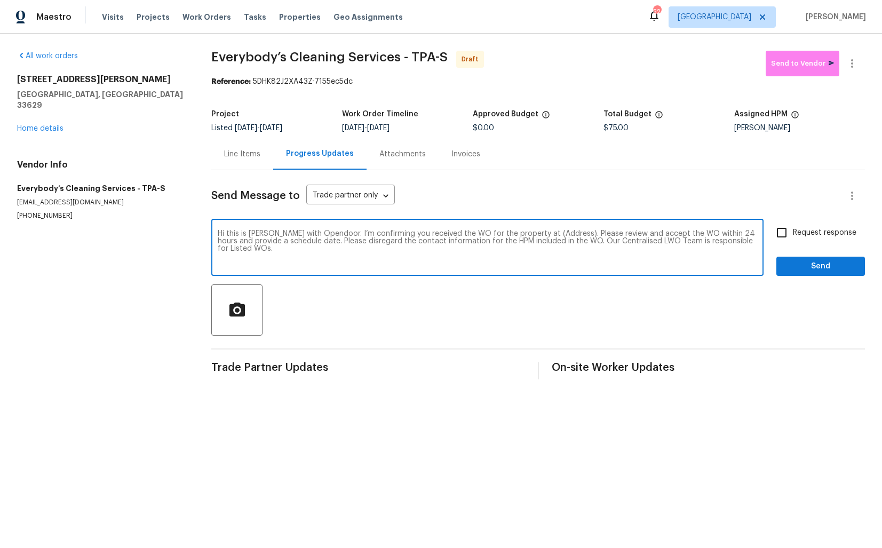
drag, startPoint x: 557, startPoint y: 233, endPoint x: 526, endPoint y: 233, distance: 31.5
click at [525, 233] on textarea "Hi this is Arvind with Opendoor. I’m confirming you received the WO for the pro…" at bounding box center [488, 248] width 540 height 37
paste textarea "3421 S Carter St Apt C, Tampa, FL 33629"
type textarea "Hi this is Arvind with Opendoor. I’m confirming you received the WO for the pro…"
click at [789, 239] on input "Request response" at bounding box center [782, 232] width 22 height 22
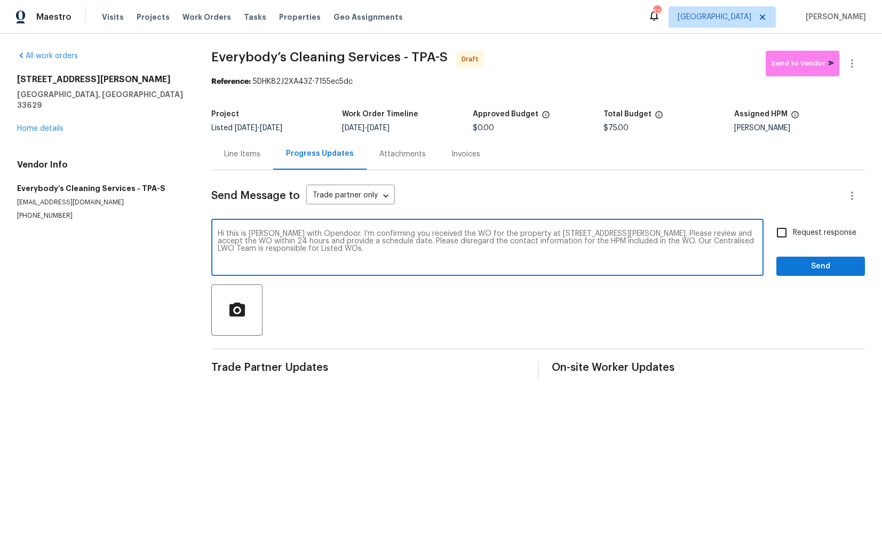
checkbox input "true"
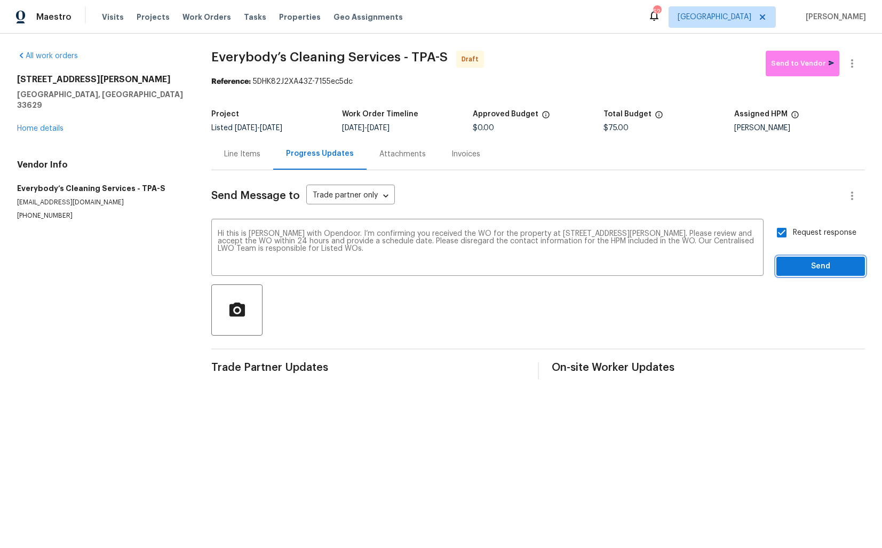
click at [798, 269] on span "Send" at bounding box center [821, 266] width 72 height 13
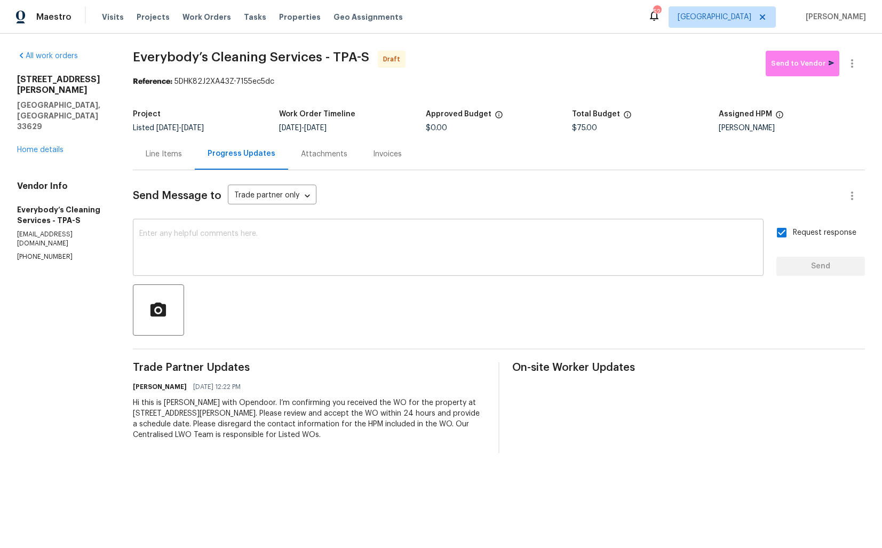
click at [360, 236] on textarea at bounding box center [448, 248] width 618 height 37
paste textarea "Attention All Work Orders must include before-photos (both close-up and wide-an…"
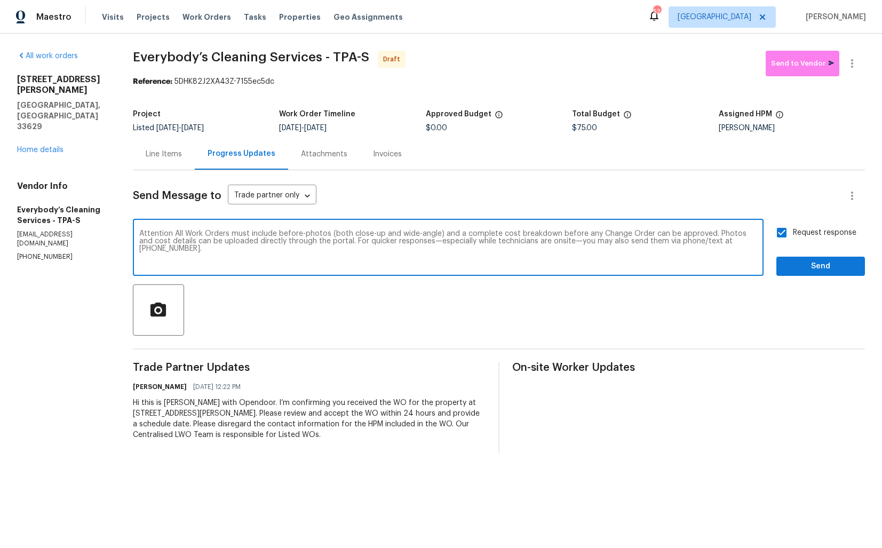
type textarea "Attention All Work Orders must include before-photos (both close-up and wide-an…"
click at [807, 266] on span "Send" at bounding box center [821, 266] width 72 height 13
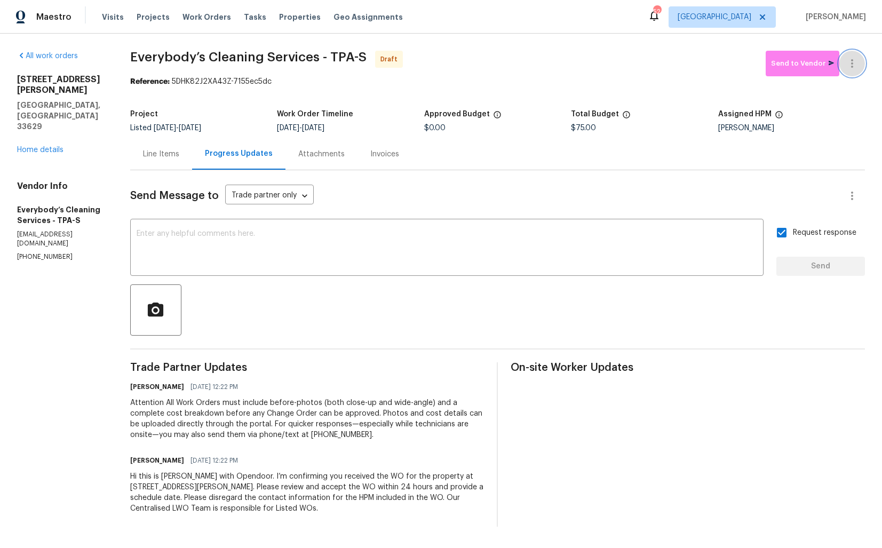
click at [851, 60] on icon "button" at bounding box center [852, 63] width 13 height 13
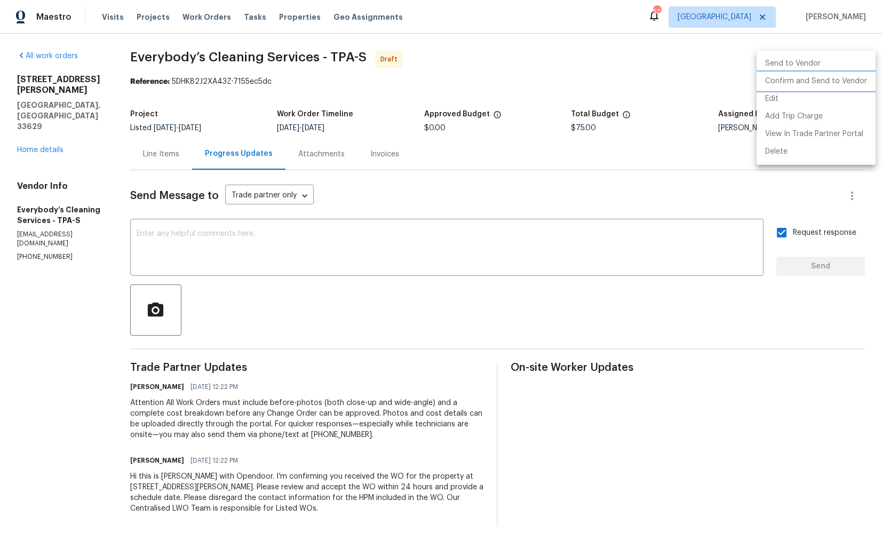
click at [808, 84] on li "Confirm and Send to Vendor" at bounding box center [816, 82] width 119 height 18
click at [394, 101] on div at bounding box center [441, 274] width 882 height 548
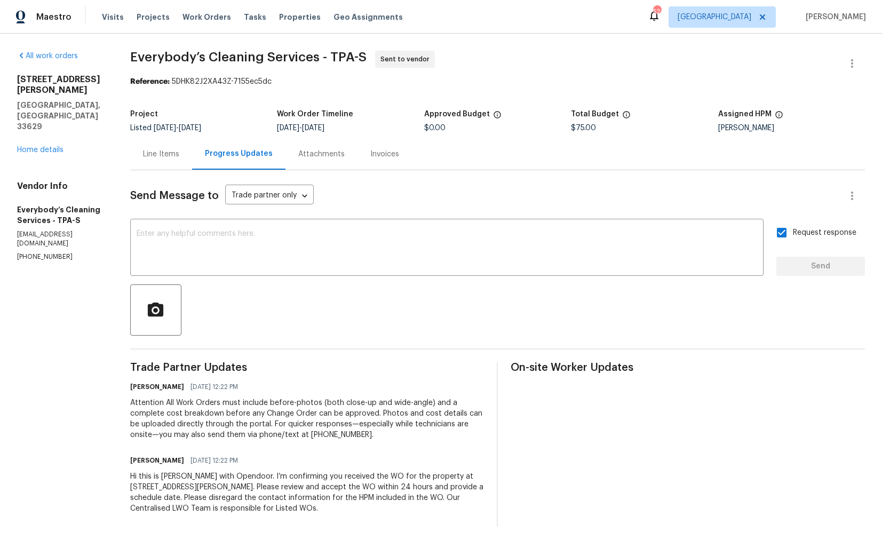
click at [198, 52] on span "Everybody’s Cleaning Services - TPA-S" at bounding box center [248, 57] width 236 height 13
copy span "Everybody’s Cleaning Services - TPA-S"
click at [466, 59] on span "Everybody’s Cleaning Services - TPA-S Sent to vendor" at bounding box center [484, 64] width 709 height 26
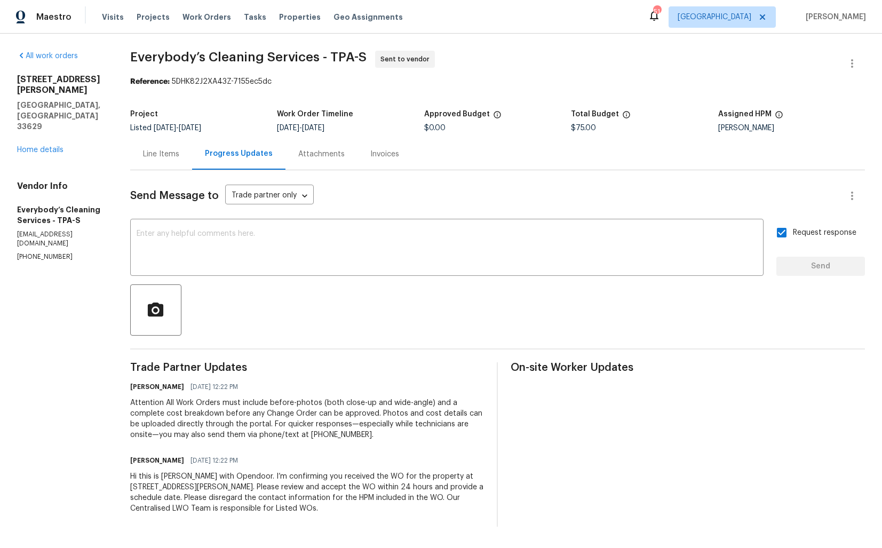
click at [298, 97] on section "Everybody’s Cleaning Services - TPA-S Sent to vendor Reference: 5DHK82J2XA43Z-7…" at bounding box center [497, 289] width 735 height 476
drag, startPoint x: 208, startPoint y: 82, endPoint x: 373, endPoint y: 82, distance: 165.4
click at [373, 82] on div "Reference: 5DHK82J2XA43Z-7155ec5dc" at bounding box center [497, 81] width 735 height 11
copy div "5DHK82J2XA43Z-7155ec5dc"
click at [257, 119] on div "Project" at bounding box center [203, 117] width 147 height 14
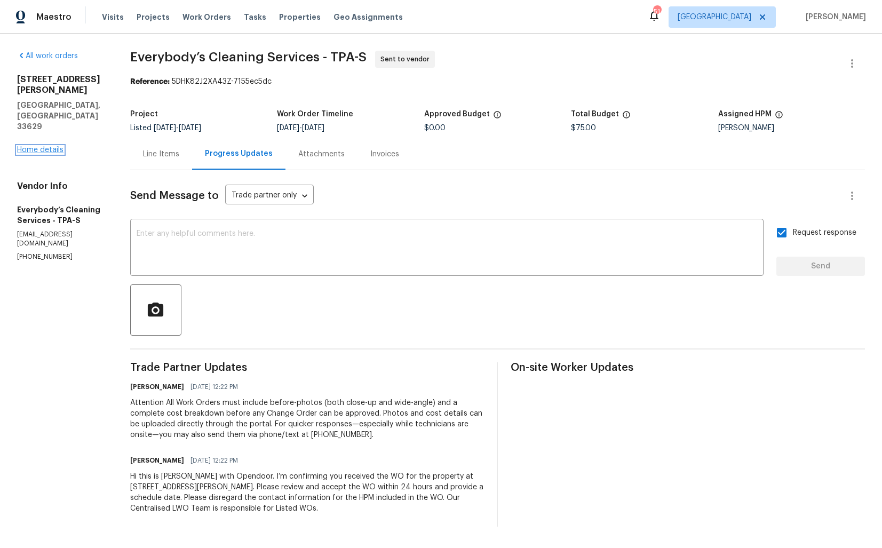
click at [49, 146] on link "Home details" at bounding box center [40, 149] width 46 height 7
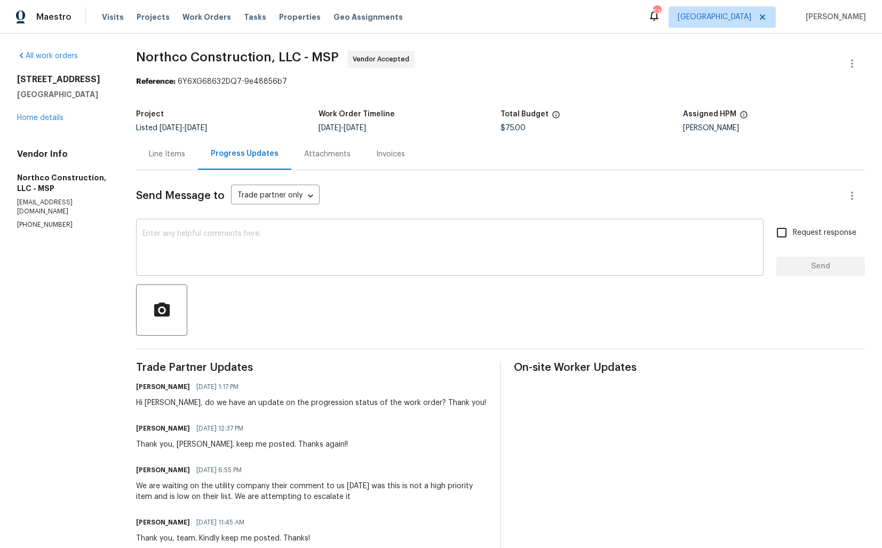
click at [189, 271] on div "x ​" at bounding box center [450, 248] width 628 height 54
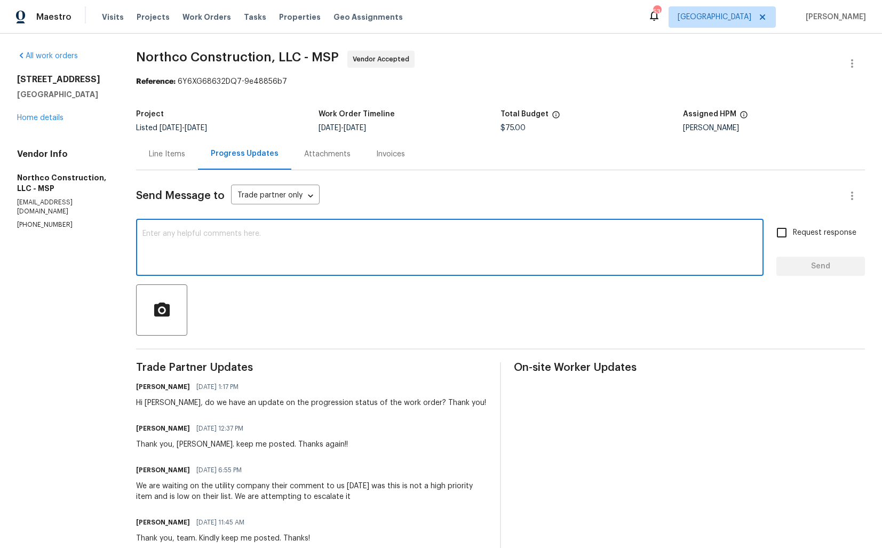
click at [281, 323] on div at bounding box center [500, 309] width 729 height 51
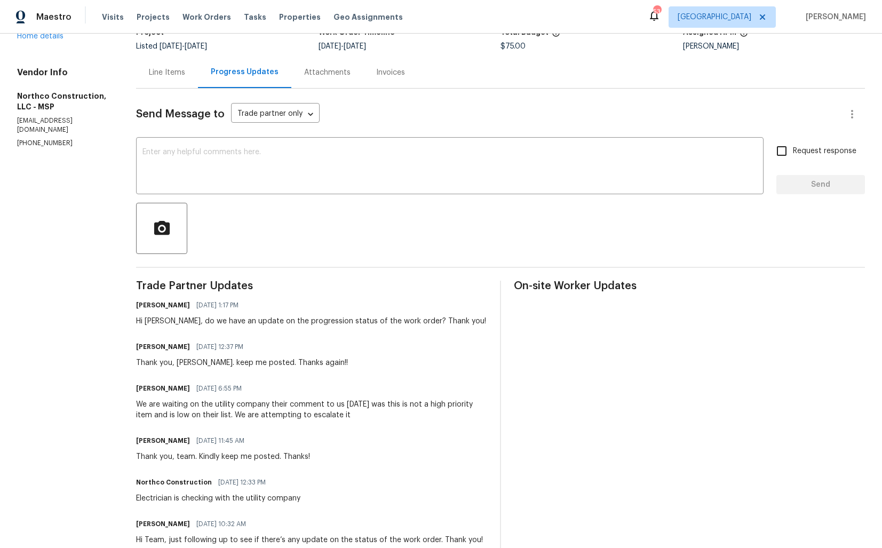
scroll to position [112, 0]
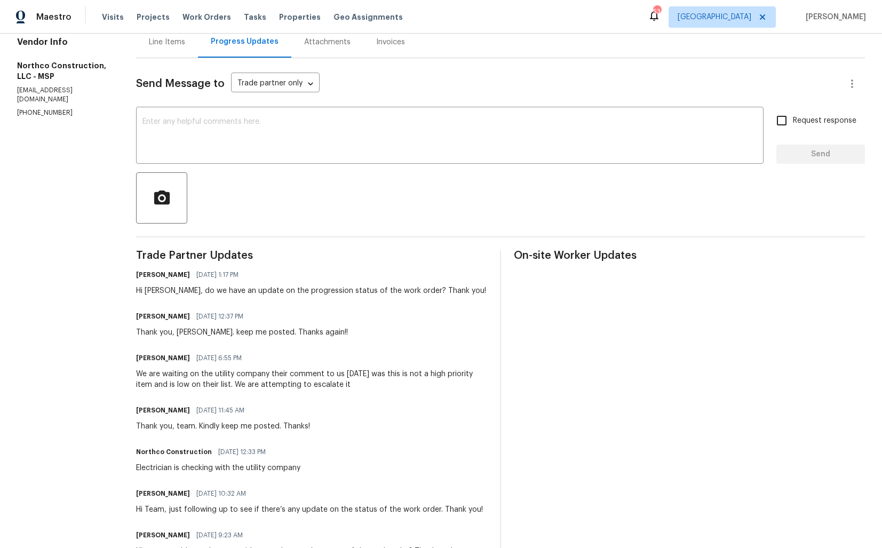
click at [237, 290] on div "Hi [PERSON_NAME], do we have an update on the progression status of the work or…" at bounding box center [311, 291] width 350 height 11
copy div "Hi [PERSON_NAME], do we have an update on the progression status of the work or…"
click at [417, 152] on textarea at bounding box center [449, 136] width 615 height 37
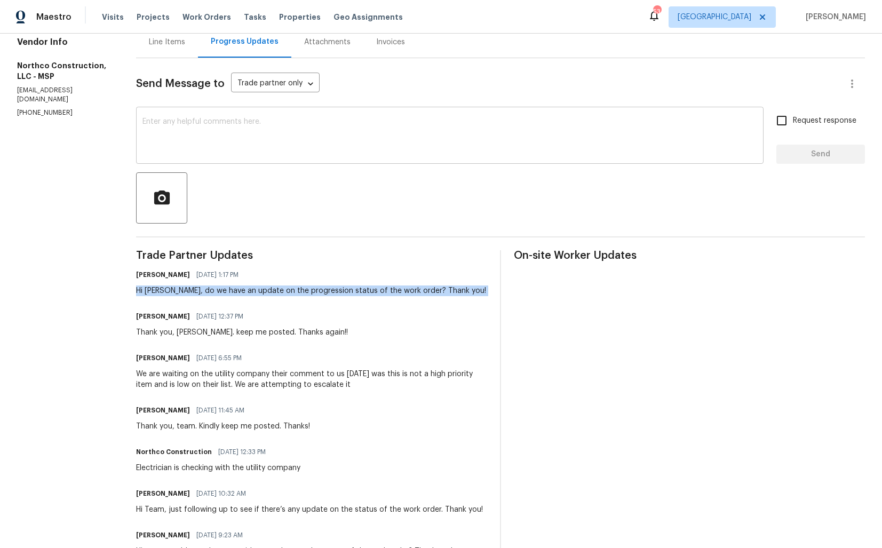
click at [417, 152] on textarea at bounding box center [449, 136] width 615 height 37
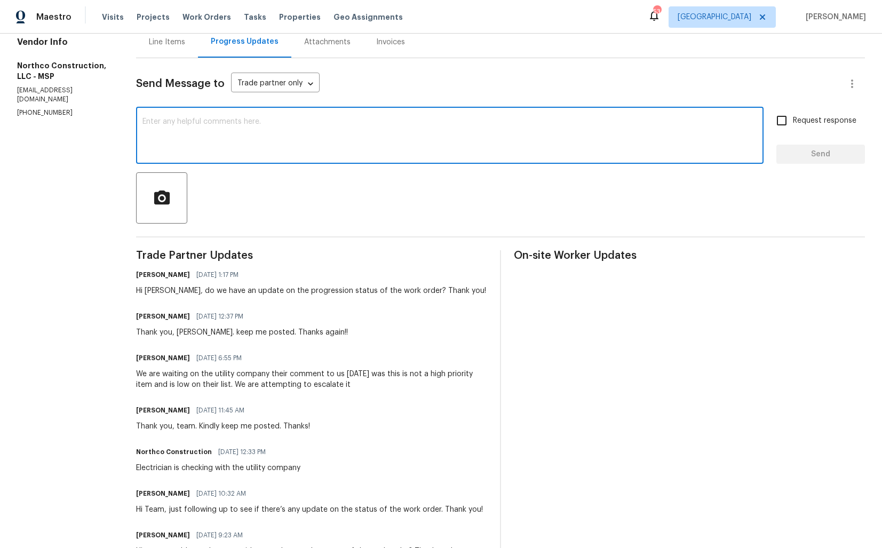
paste textarea "Hi [PERSON_NAME], just following up to see if there’s any update on the progres…"
type textarea "Hi [PERSON_NAME], just following up to see if there’s any update on the progres…"
click at [804, 159] on span "Send" at bounding box center [821, 154] width 72 height 13
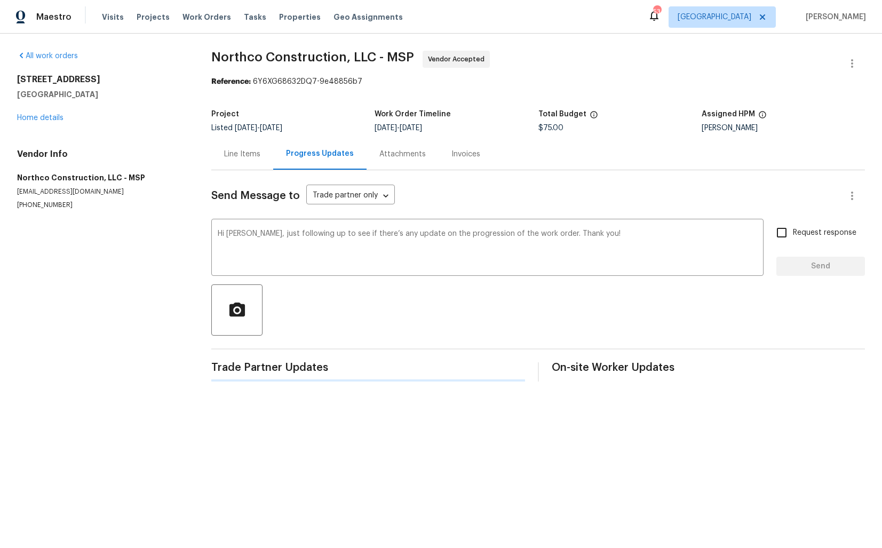
scroll to position [0, 0]
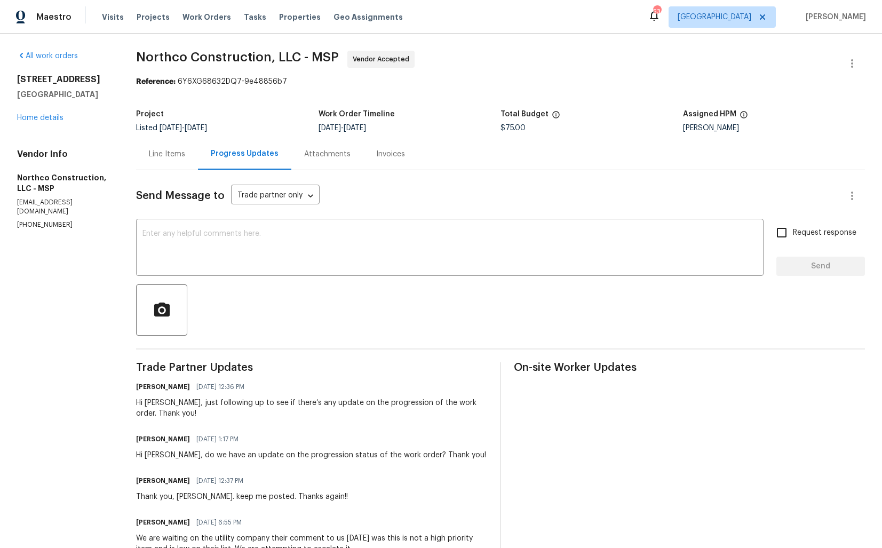
click at [166, 156] on div "Line Items" at bounding box center [167, 154] width 36 height 11
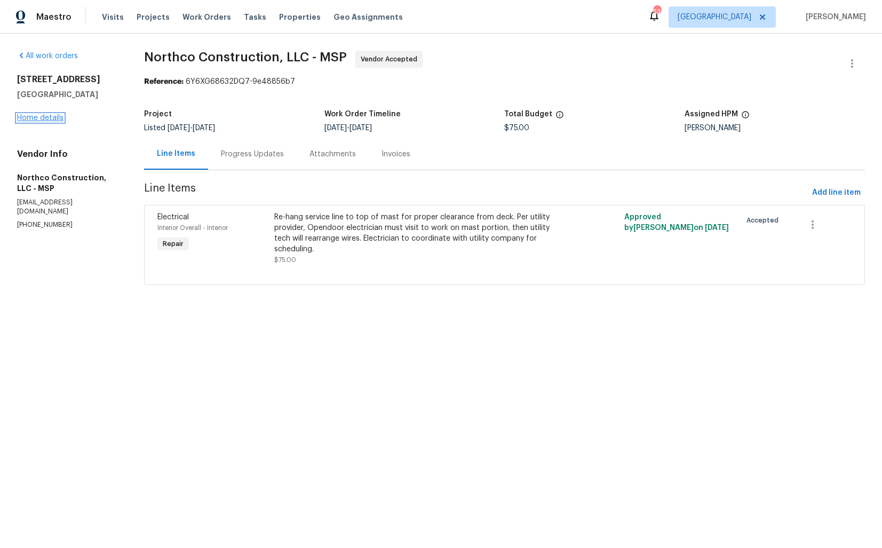
click at [48, 117] on link "Home details" at bounding box center [40, 117] width 46 height 7
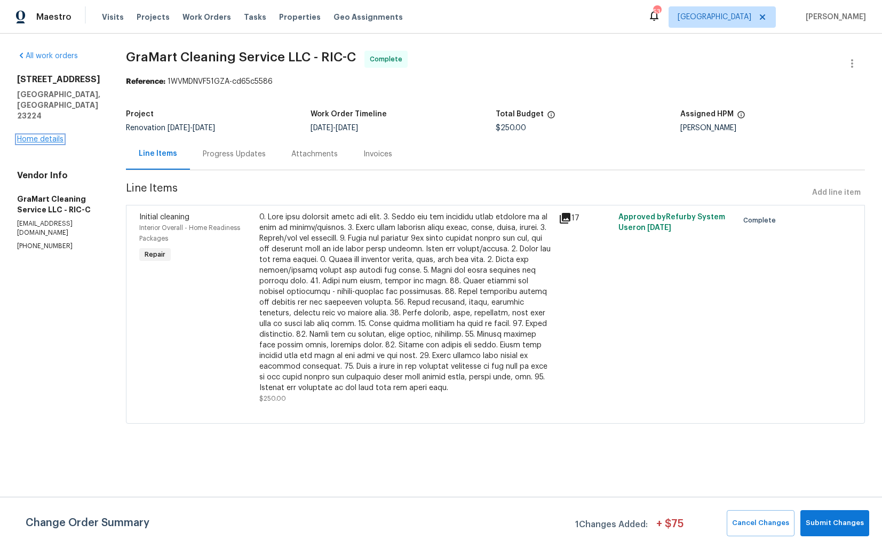
click at [58, 136] on link "Home details" at bounding box center [40, 139] width 46 height 7
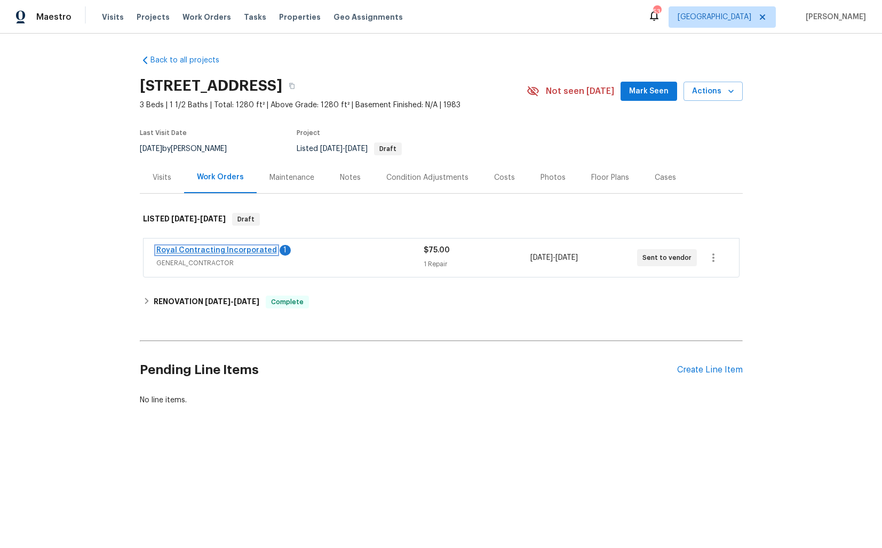
click at [215, 250] on link "Royal Contracting Incorporated" at bounding box center [216, 250] width 121 height 7
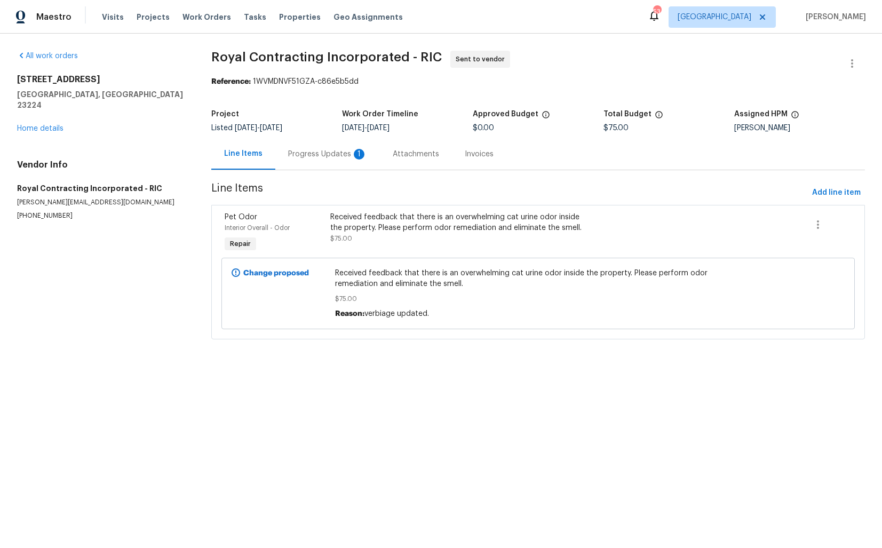
click at [328, 157] on div "Progress Updates 1" at bounding box center [327, 154] width 79 height 11
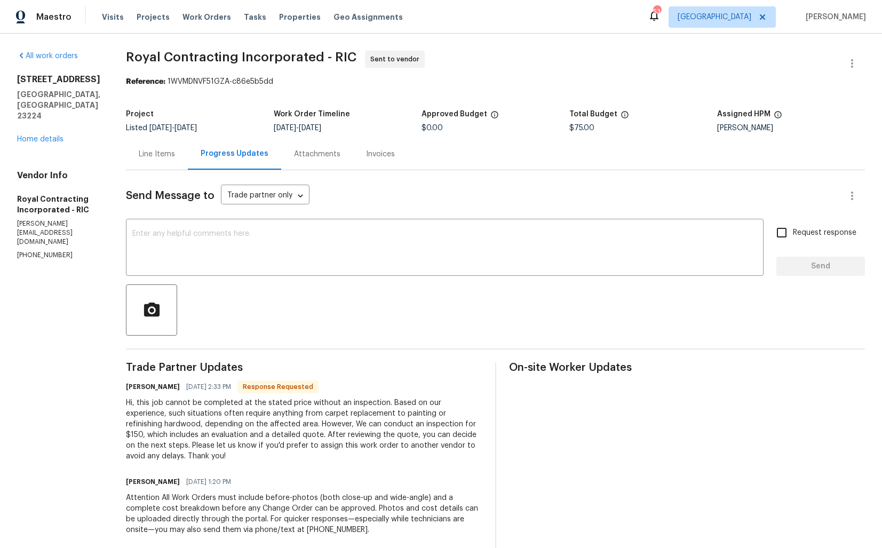
click at [172, 159] on div "Line Items" at bounding box center [157, 154] width 36 height 11
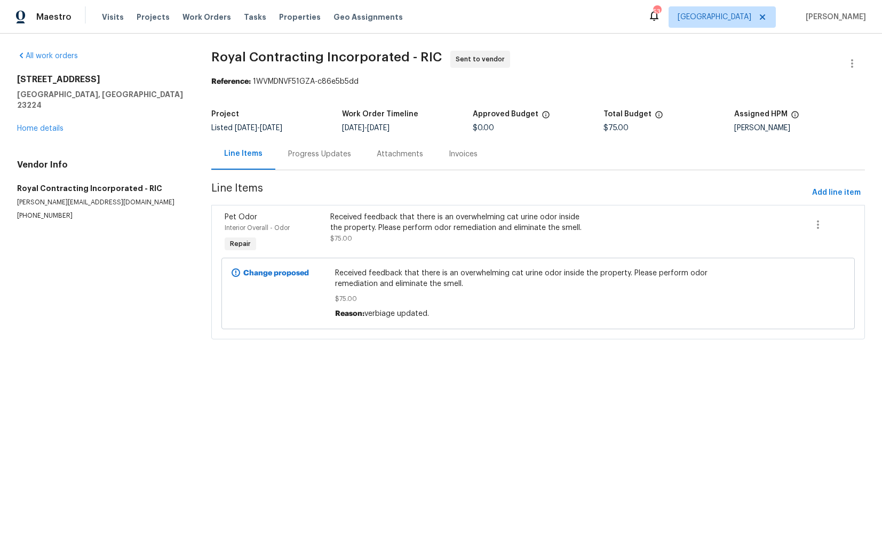
click at [51, 122] on div "[STREET_ADDRESS] Home details" at bounding box center [101, 104] width 169 height 60
click at [42, 125] on link "Home details" at bounding box center [40, 128] width 46 height 7
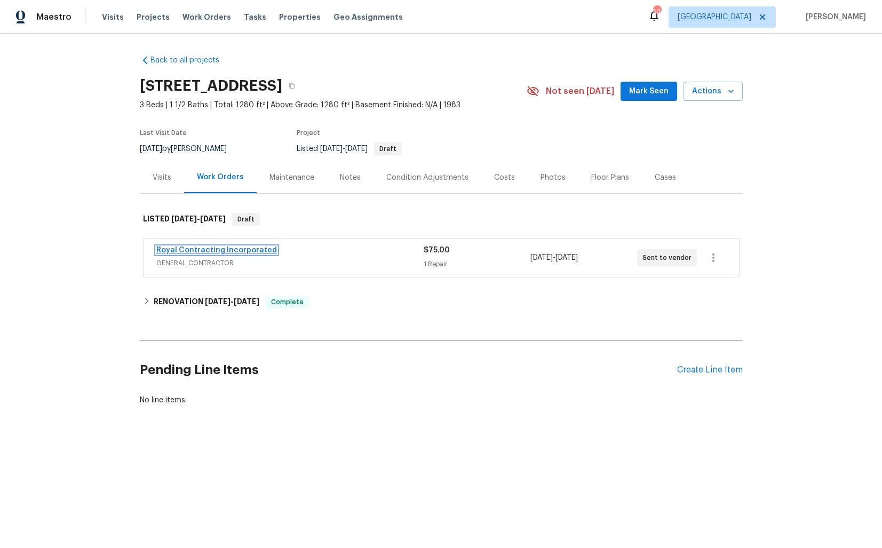
click at [217, 249] on link "Royal Contracting Incorporated" at bounding box center [216, 250] width 121 height 7
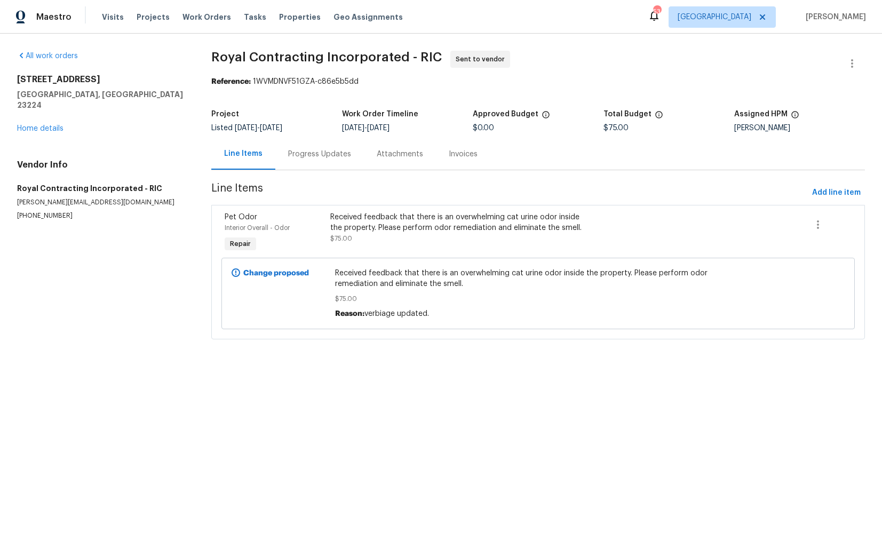
click at [305, 156] on div "Progress Updates" at bounding box center [319, 154] width 63 height 11
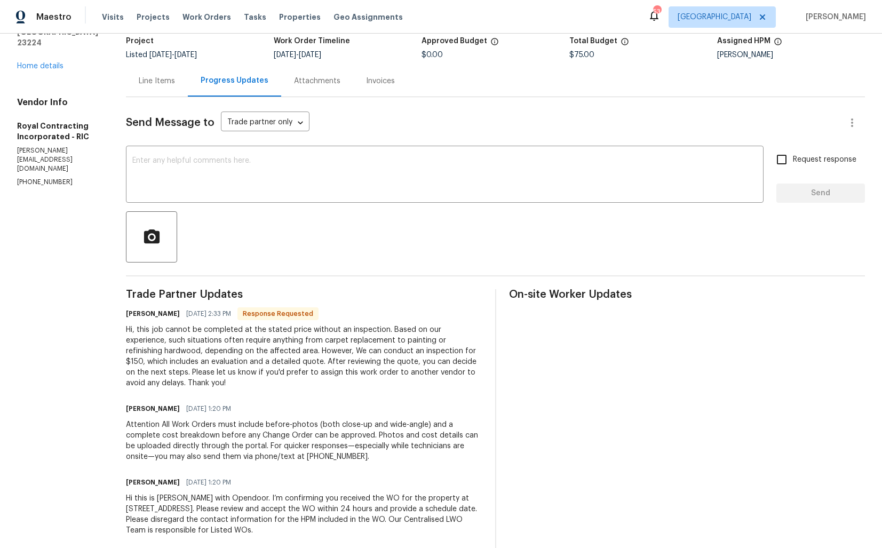
scroll to position [91, 0]
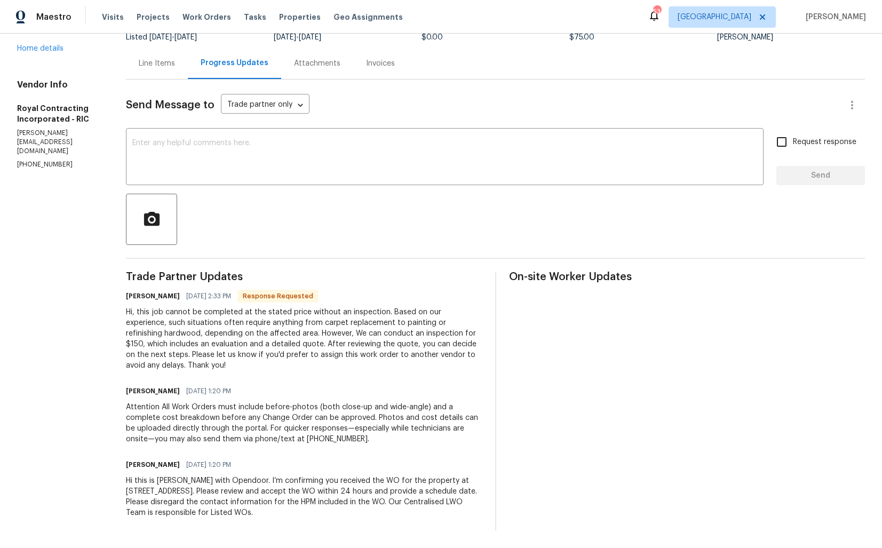
click at [241, 271] on div "Send Message to Trade partner only Trade partner only ​ x ​ Request response Se…" at bounding box center [495, 306] width 739 height 452
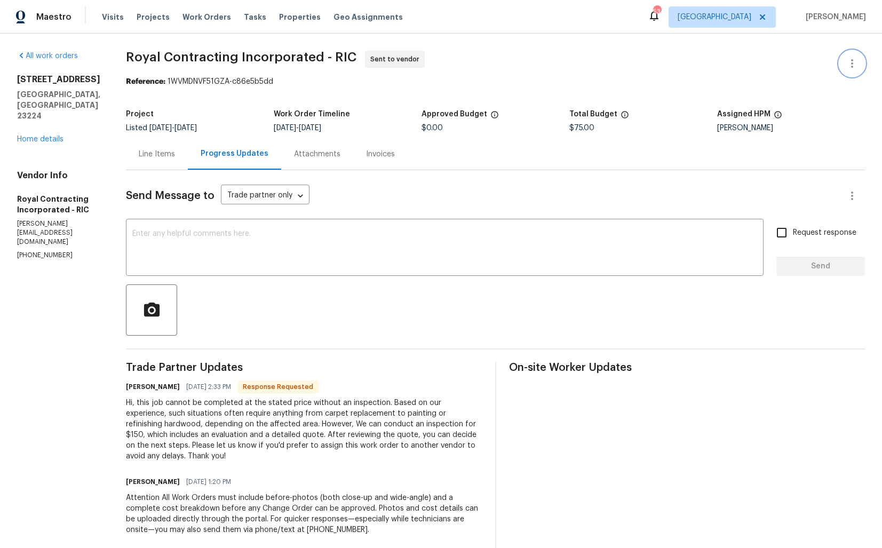
click at [862, 65] on button "button" at bounding box center [853, 64] width 26 height 26
click at [781, 61] on li "Edit" at bounding box center [817, 64] width 115 height 18
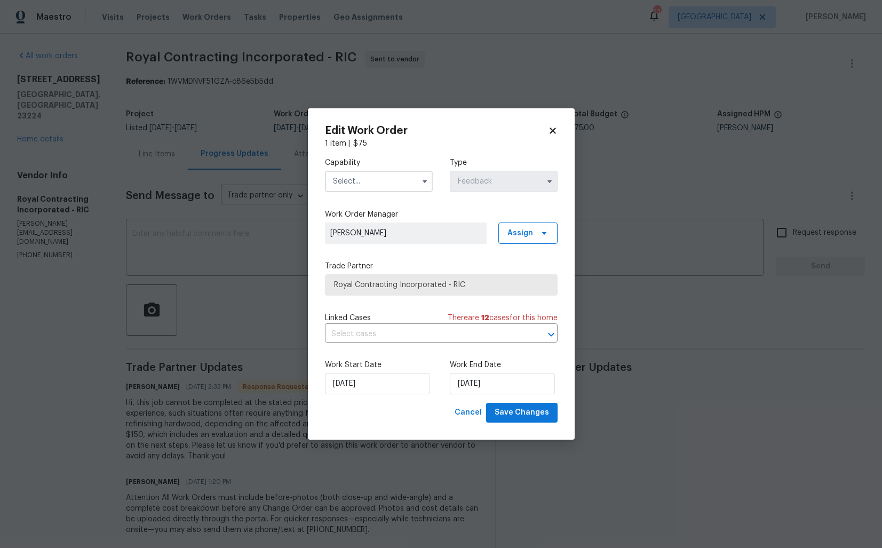
click at [378, 178] on input "text" at bounding box center [379, 181] width 108 height 21
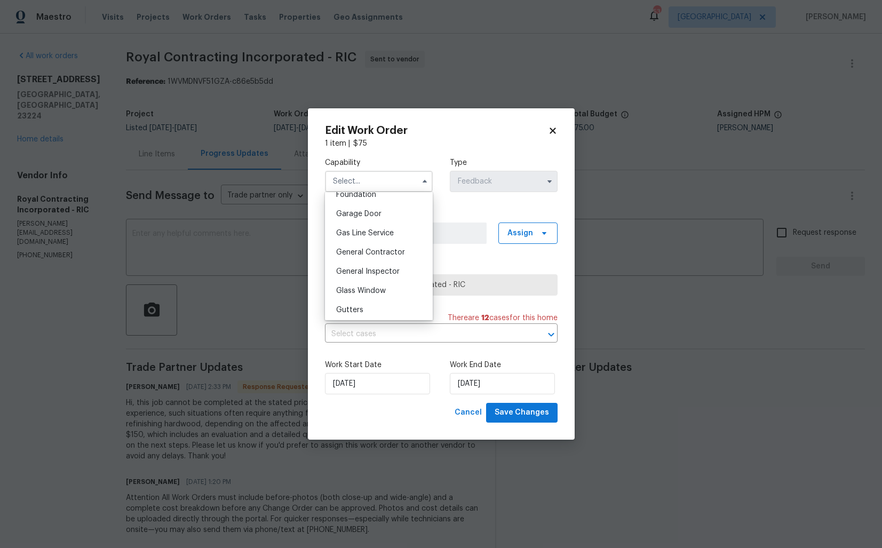
scroll to position [466, 0]
click at [365, 250] on span "General Contractor" at bounding box center [370, 247] width 69 height 7
type input "General Contractor"
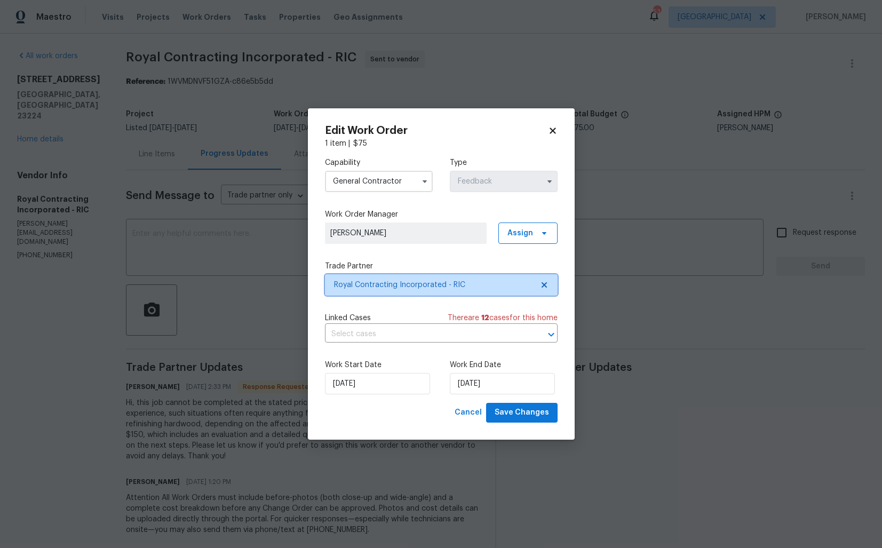
click at [397, 283] on span "Royal Contracting Incorporated - RIC" at bounding box center [433, 285] width 199 height 11
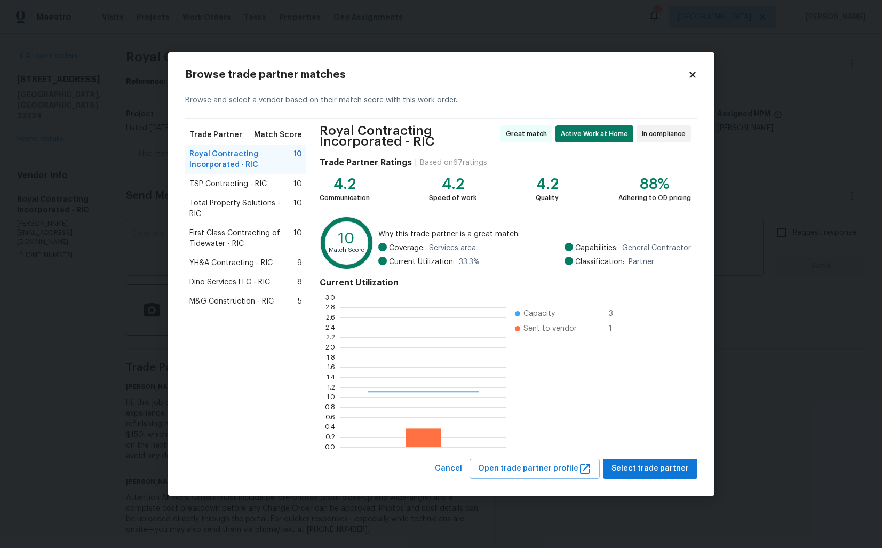
scroll to position [149, 166]
click at [102, 279] on body "Maestro Visits Projects Work Orders Tasks Properties Geo Assignments 53 Dallas …" at bounding box center [441, 274] width 882 height 548
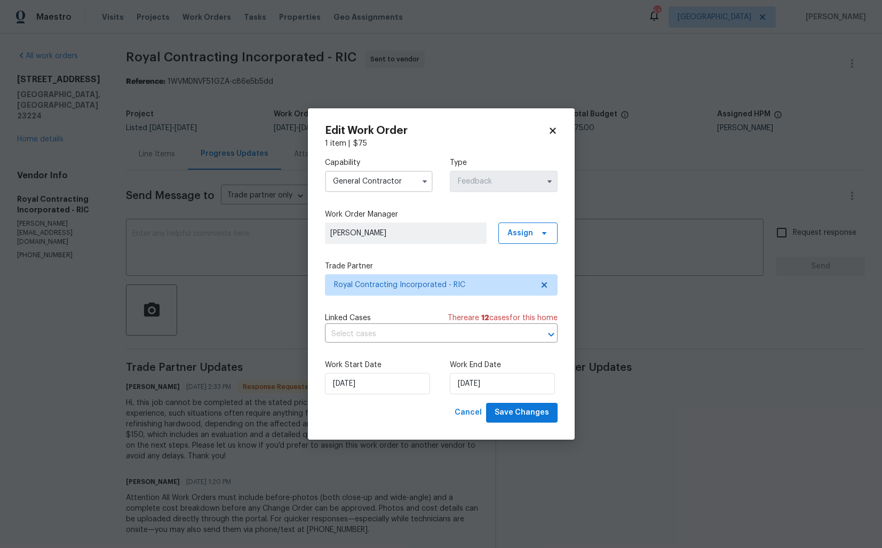
click at [265, 291] on body "Maestro Visits Projects Work Orders Tasks Properties Geo Assignments 53 Dallas …" at bounding box center [441, 274] width 882 height 548
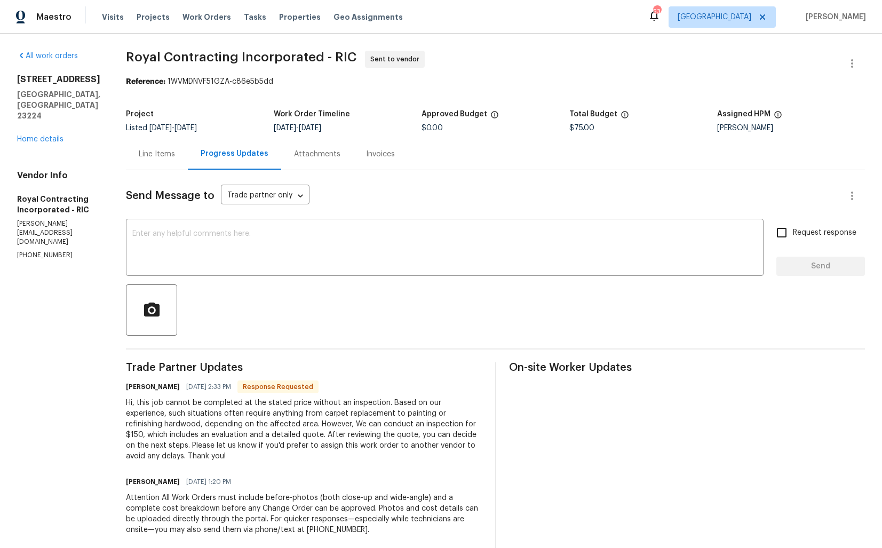
click at [175, 158] on div "Line Items" at bounding box center [157, 154] width 36 height 11
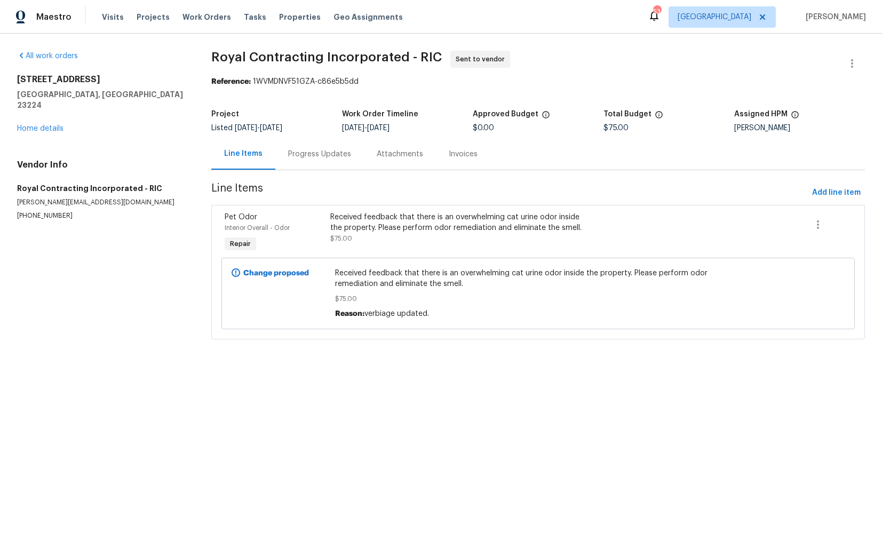
click at [389, 236] on div "Received feedback that there is an overwhelming cat urine odor inside the prope…" at bounding box center [459, 228] width 258 height 32
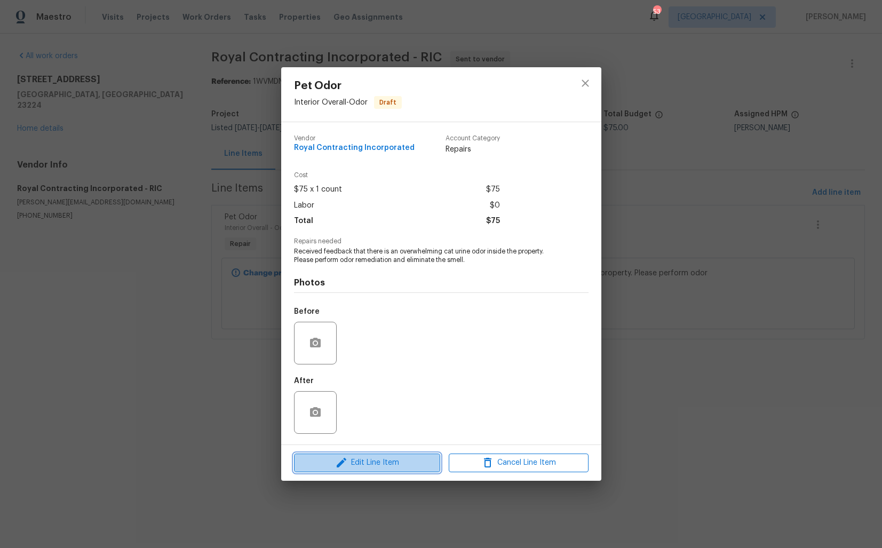
click at [359, 460] on span "Edit Line Item" at bounding box center [367, 462] width 140 height 13
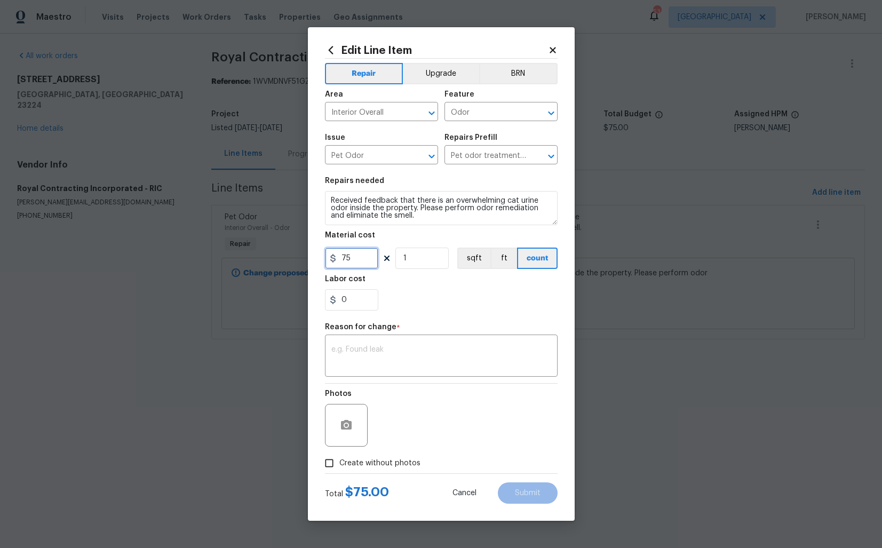
click at [359, 263] on input "75" at bounding box center [351, 258] width 53 height 21
type input "150"
click at [427, 352] on textarea at bounding box center [441, 357] width 220 height 22
click at [384, 347] on textarea at bounding box center [441, 357] width 220 height 22
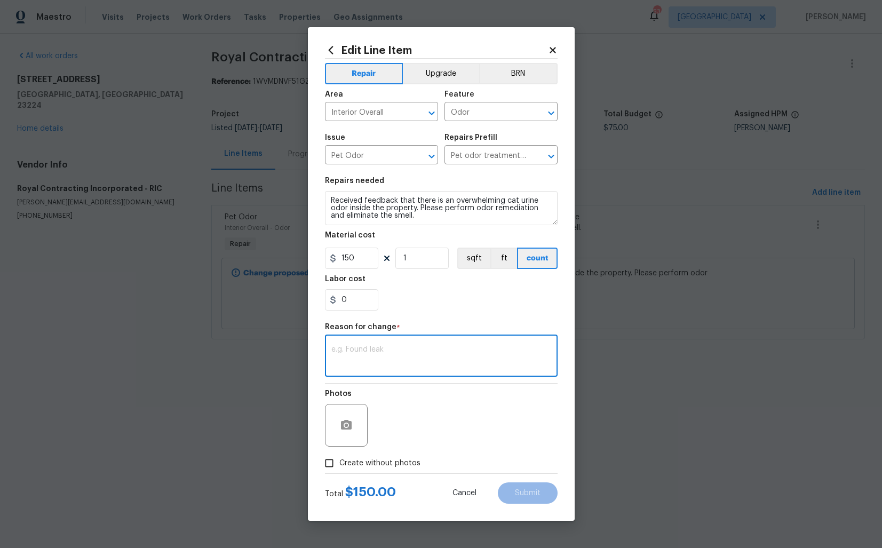
paste textarea "(AM) Updated per vendor’s final cost."
type textarea "(AM) Updated per vendor’s final cost."
click at [397, 461] on span "Create without photos" at bounding box center [379, 463] width 81 height 11
click at [339, 461] on input "Create without photos" at bounding box center [329, 463] width 20 height 20
checkbox input "true"
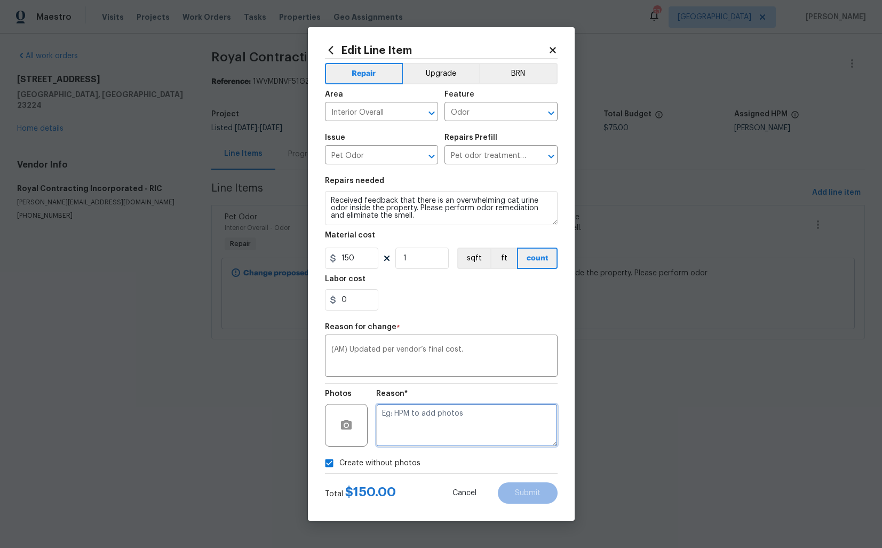
click at [433, 431] on textarea at bounding box center [466, 425] width 181 height 43
click at [516, 490] on span "Submit" at bounding box center [528, 493] width 26 height 8
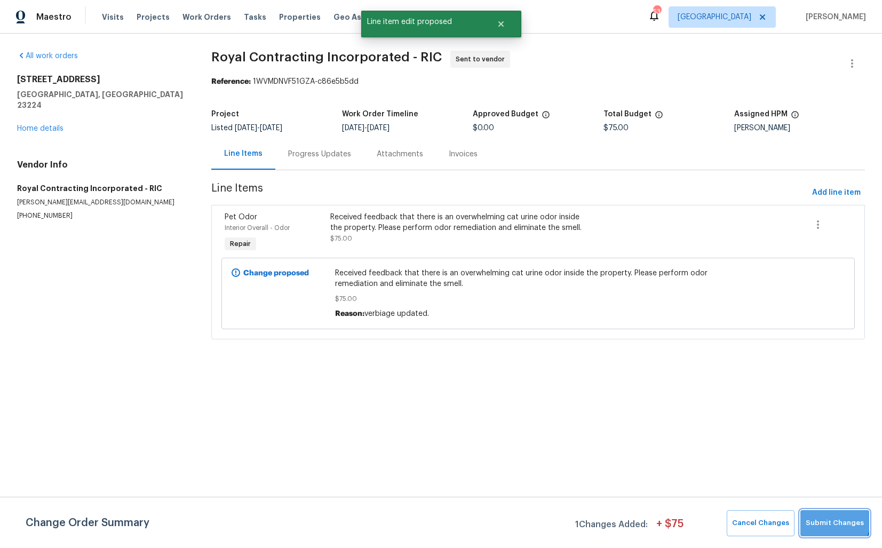
click at [825, 516] on button "Submit Changes" at bounding box center [835, 523] width 69 height 26
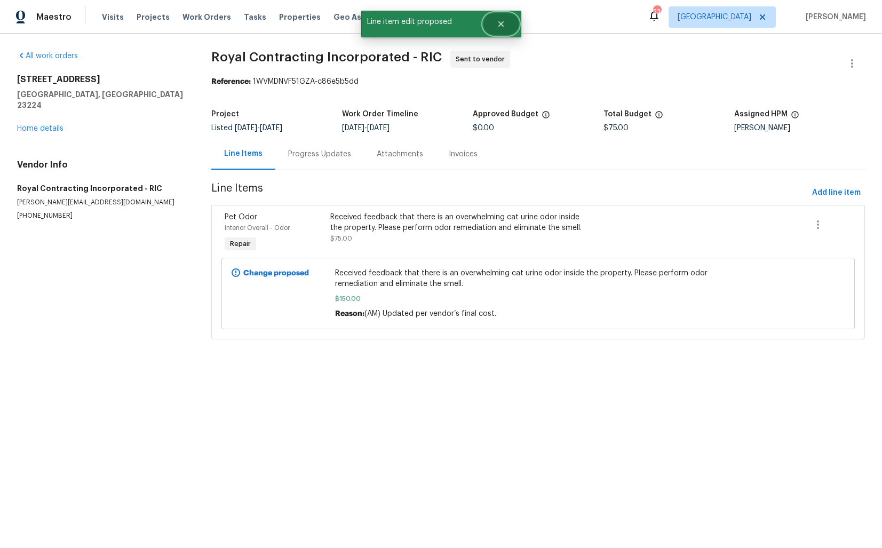
click at [503, 22] on icon "Close" at bounding box center [500, 23] width 5 height 5
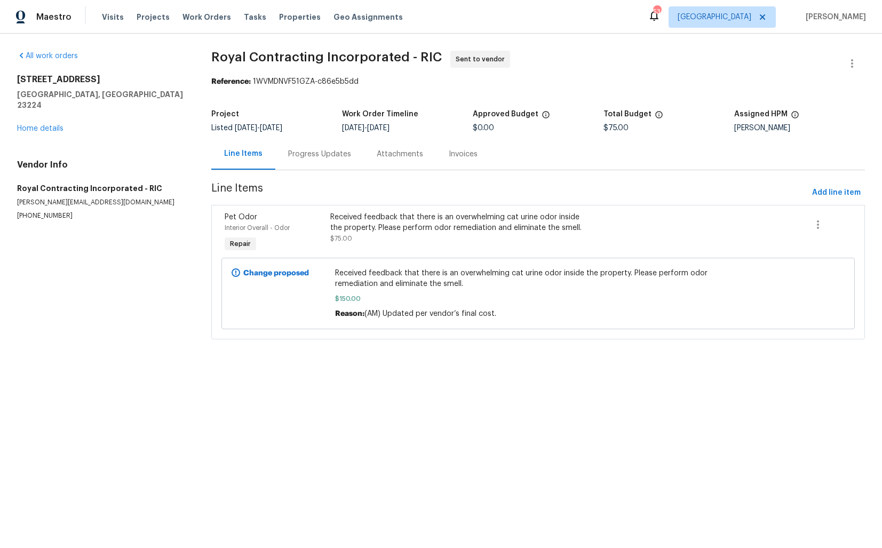
click at [300, 163] on div "Progress Updates" at bounding box center [319, 153] width 89 height 31
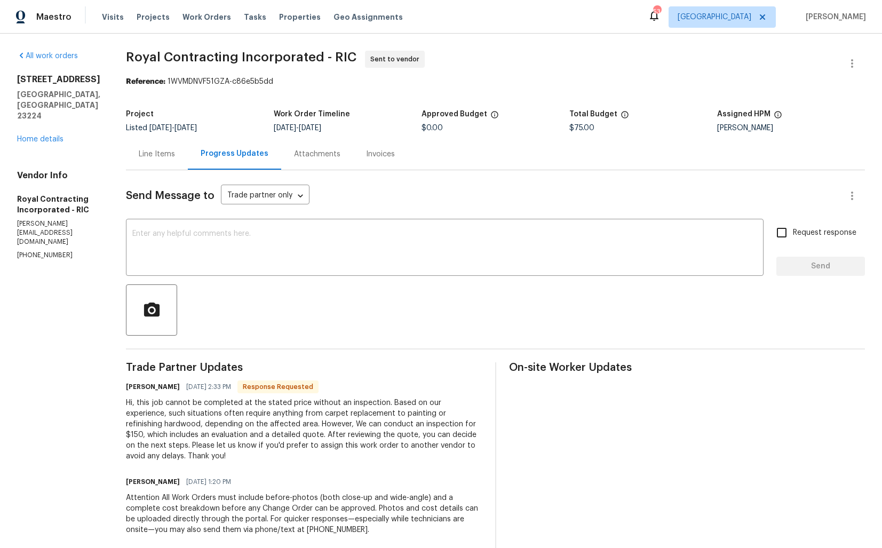
click at [142, 389] on h6 "Robin" at bounding box center [153, 387] width 54 height 11
copy h6 "Robin"
click at [264, 256] on textarea at bounding box center [444, 248] width 625 height 37
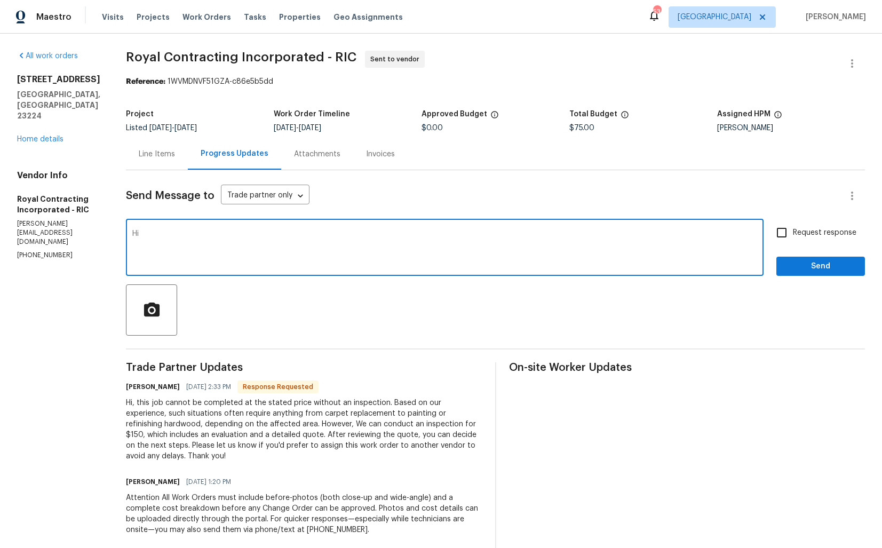
paste textarea "Robin"
type textarea "Hi Robin, the cost has been updated. kindly proceed with the inspection and kee…"
click at [786, 237] on input "Request response" at bounding box center [782, 232] width 22 height 22
checkbox input "true"
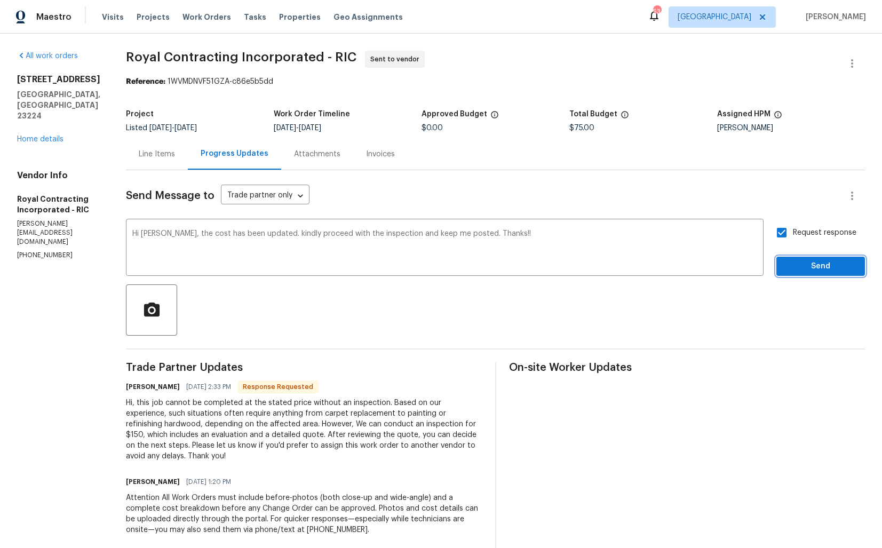
click at [804, 263] on span "Send" at bounding box center [821, 266] width 72 height 13
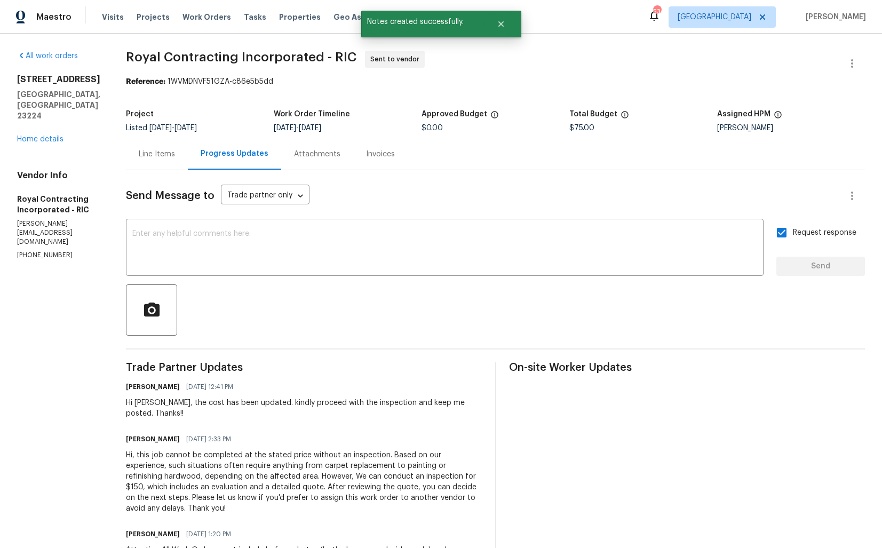
click at [224, 473] on div "Hi, this job cannot be completed at the stated price without an inspection. Bas…" at bounding box center [304, 482] width 357 height 64
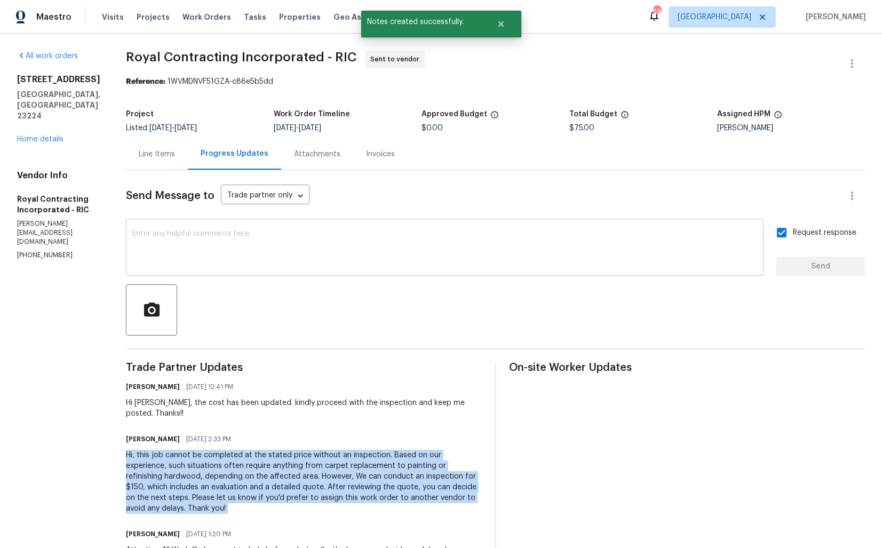
copy div "Hi, this job cannot be completed at the stated price without an inspection. Bas…"
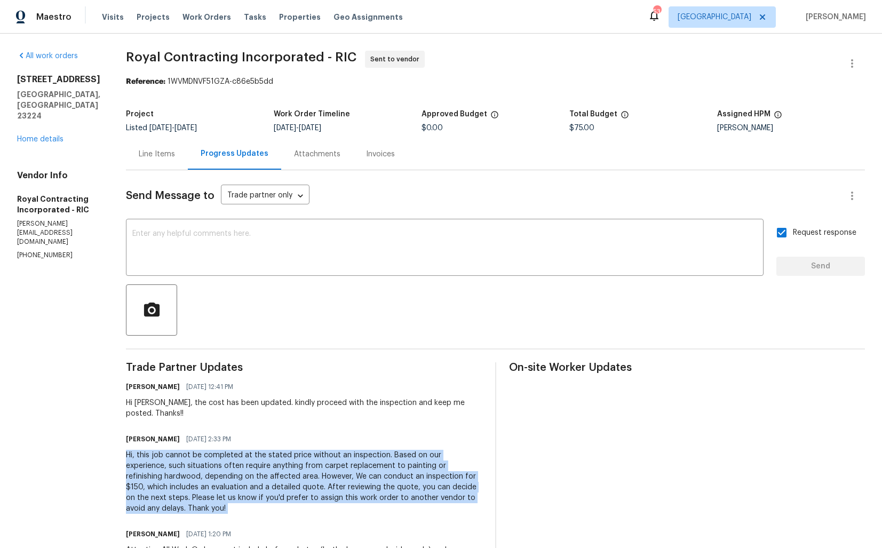
click at [128, 120] on div "All work orders 801 Bedrock Ln Richmond, VA 23224 Home details Vendor Info Roya…" at bounding box center [441, 363] width 882 height 658
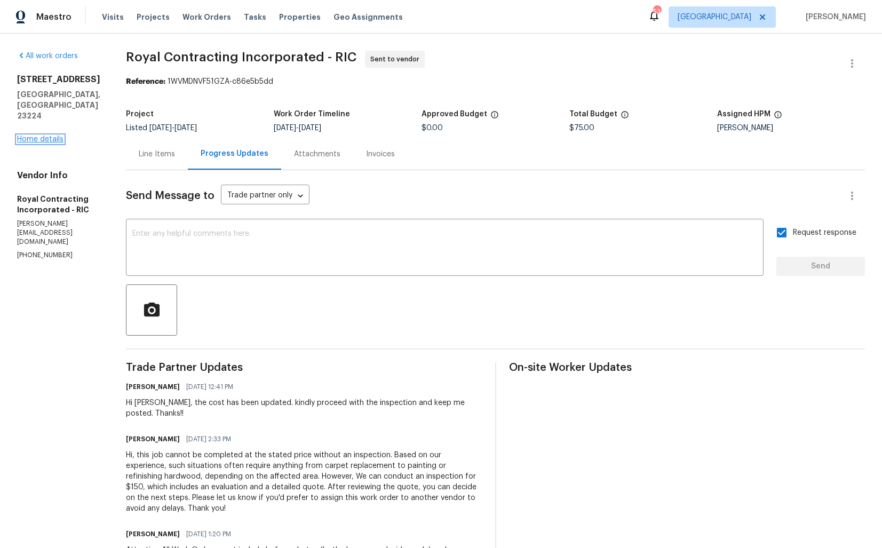
click at [51, 136] on link "Home details" at bounding box center [40, 139] width 46 height 7
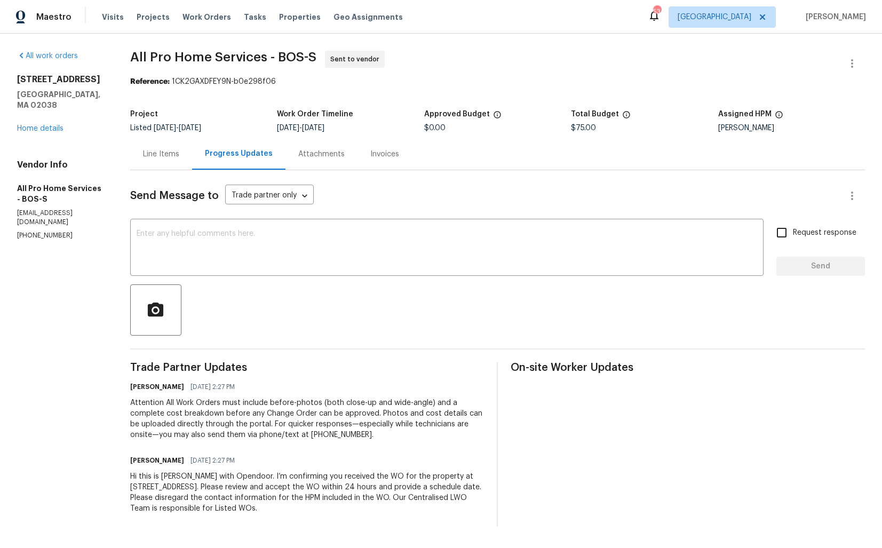
click at [156, 162] on div "Line Items" at bounding box center [161, 153] width 62 height 31
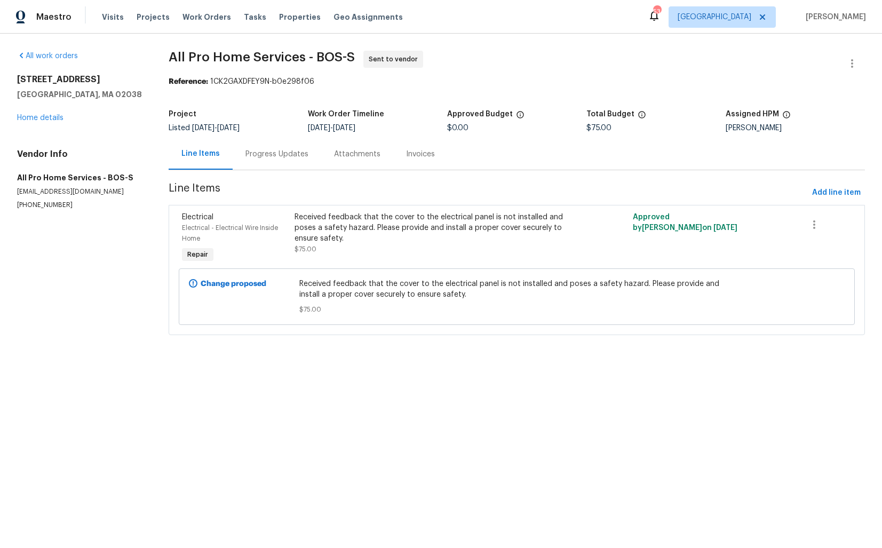
click at [275, 155] on div "Progress Updates" at bounding box center [276, 154] width 63 height 11
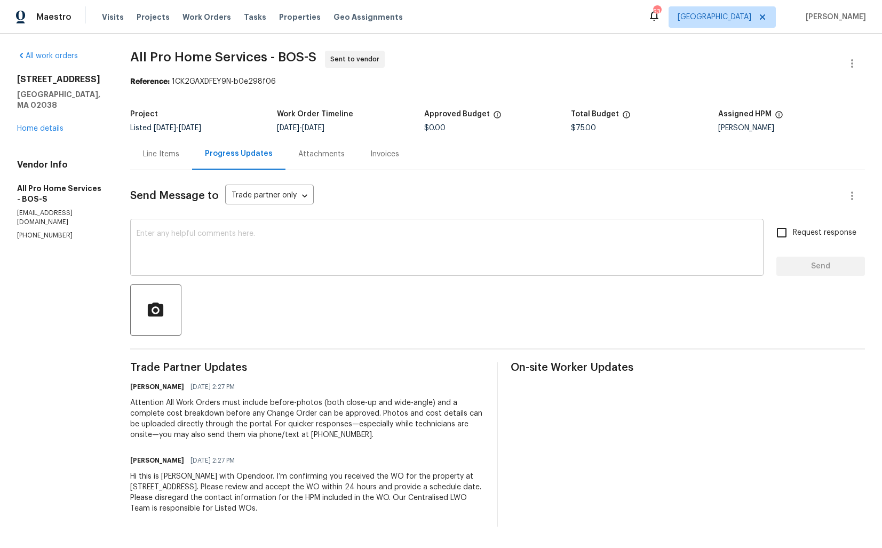
click at [361, 259] on textarea at bounding box center [447, 248] width 621 height 37
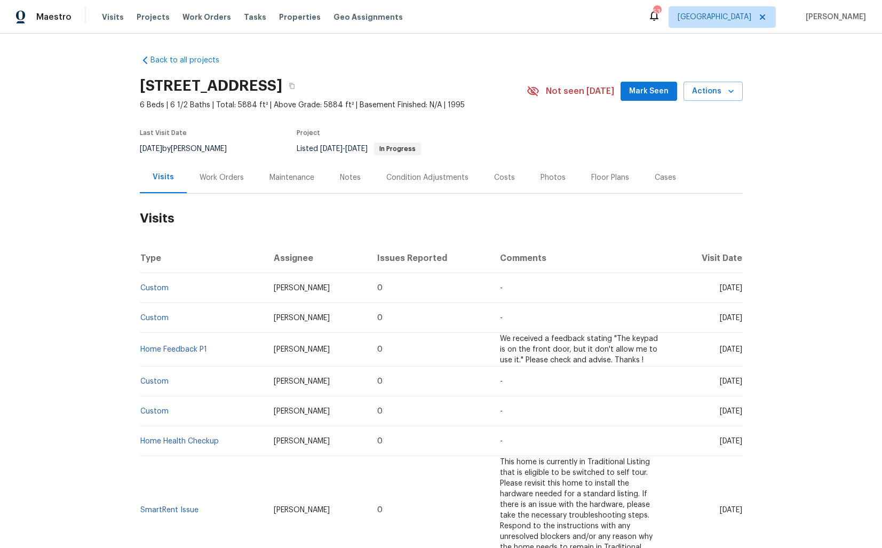
click at [217, 179] on div "Work Orders" at bounding box center [222, 177] width 44 height 11
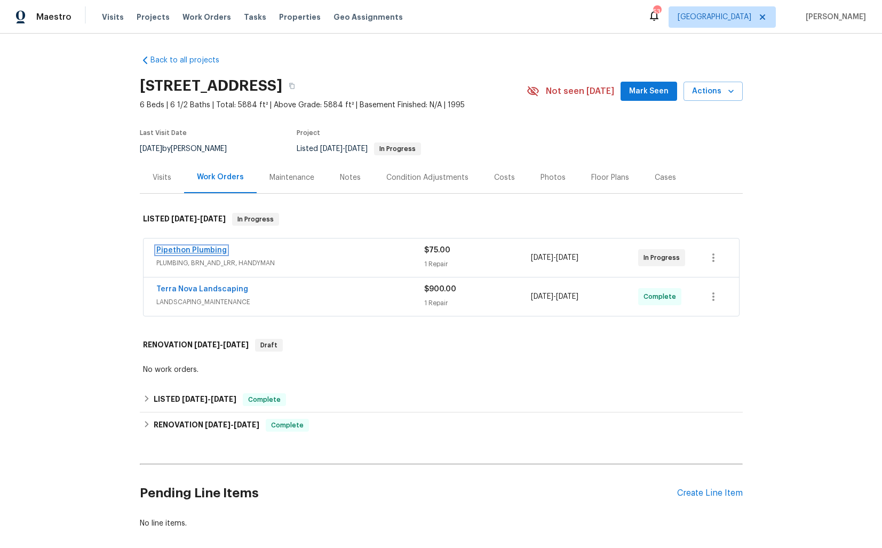
click at [182, 248] on link "Pipethon Plumbing" at bounding box center [191, 250] width 70 height 7
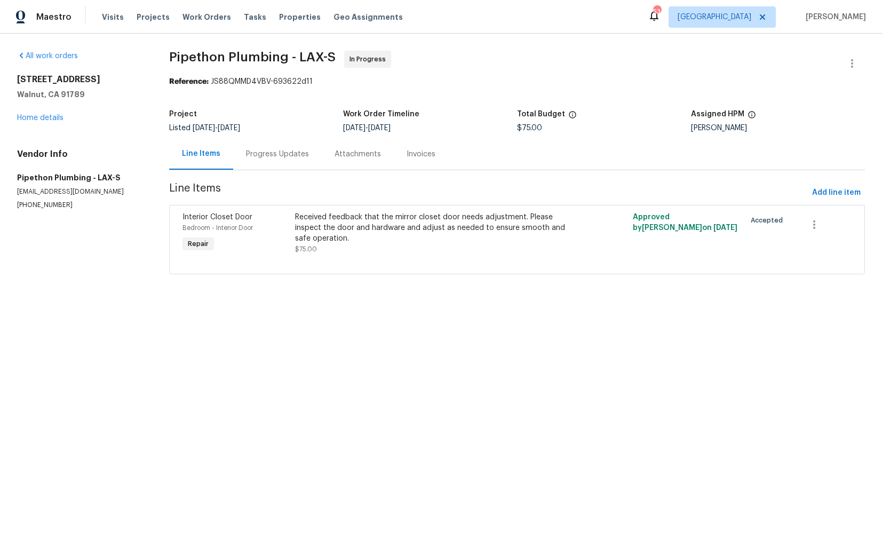
click at [272, 157] on div "Progress Updates" at bounding box center [277, 154] width 63 height 11
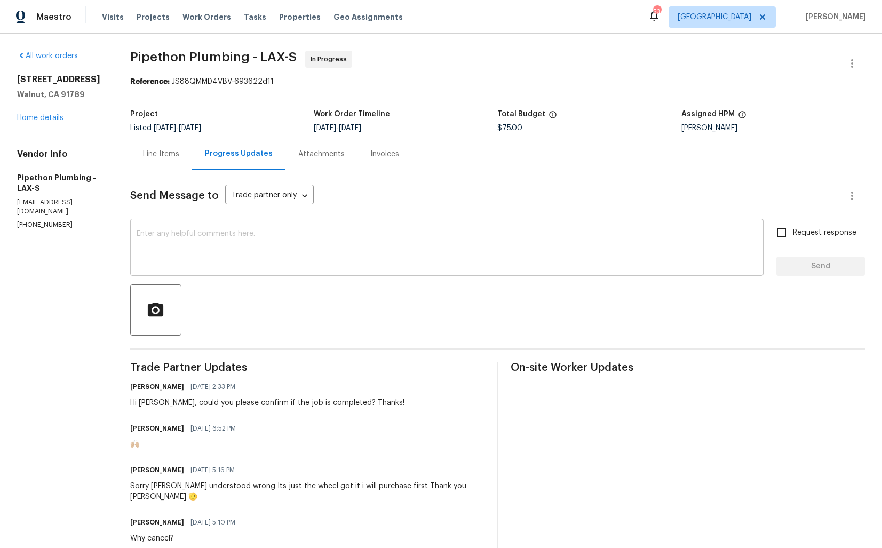
click at [390, 248] on textarea at bounding box center [447, 248] width 621 height 37
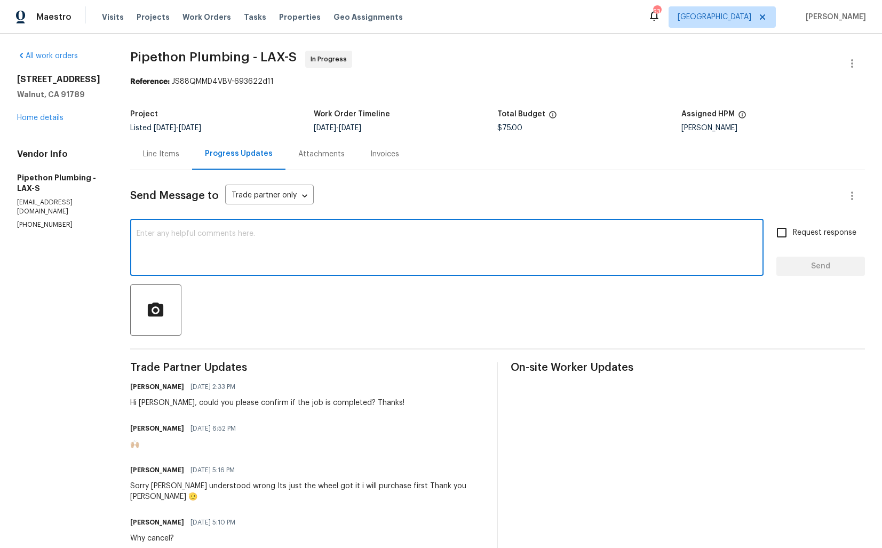
paste textarea "Hi team, do we have an update on the progression status of the work order? Plea…"
click at [159, 402] on div "Hi Andy, could you please confirm if the job is completed? Thanks!" at bounding box center [267, 403] width 274 height 11
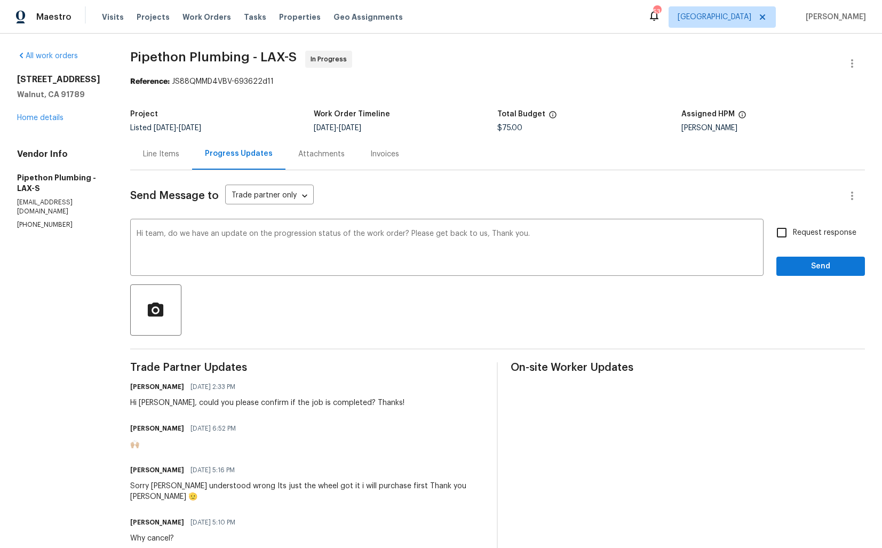
click at [159, 402] on div "Hi Andy, could you please confirm if the job is completed? Thanks!" at bounding box center [267, 403] width 274 height 11
copy div "Andy"
click at [161, 234] on textarea "Hi team, do we have an update on the progression status of the work order? Plea…" at bounding box center [447, 248] width 621 height 37
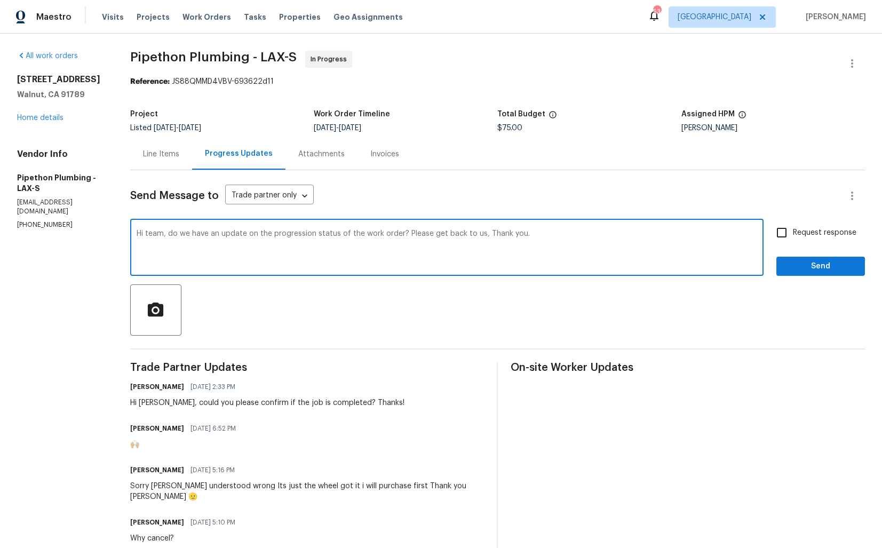
paste textarea "Andy"
drag, startPoint x: 415, startPoint y: 234, endPoint x: 491, endPoint y: 234, distance: 76.3
click at [491, 234] on textarea "Hi Andy, do we have an update on the progression status of the work order? Plea…" at bounding box center [447, 248] width 621 height 37
click at [479, 235] on textarea "Hi Andy, do we have an update on the progression status of the work order? Than…" at bounding box center [447, 248] width 621 height 37
type textarea "Hi Andy, do we have an update on the progression status of the work order? Than…"
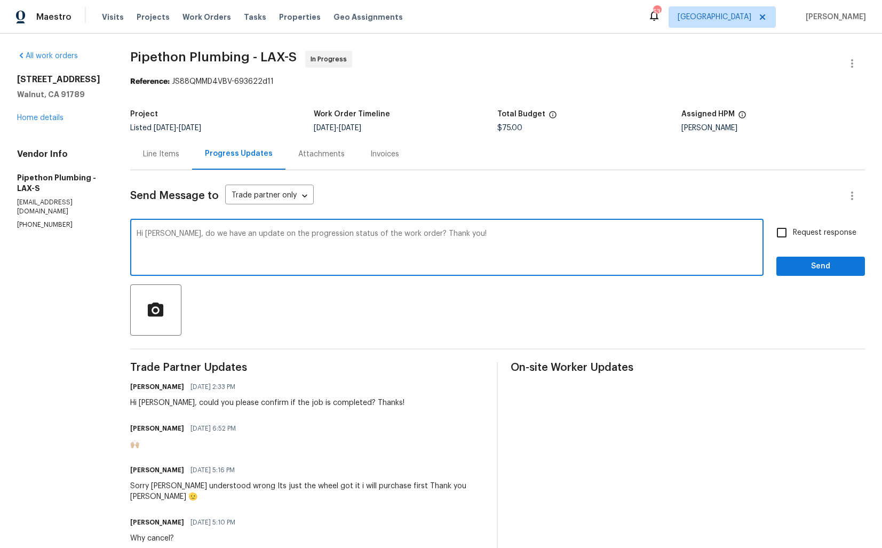
click at [789, 236] on input "Request response" at bounding box center [782, 232] width 22 height 22
checkbox input "true"
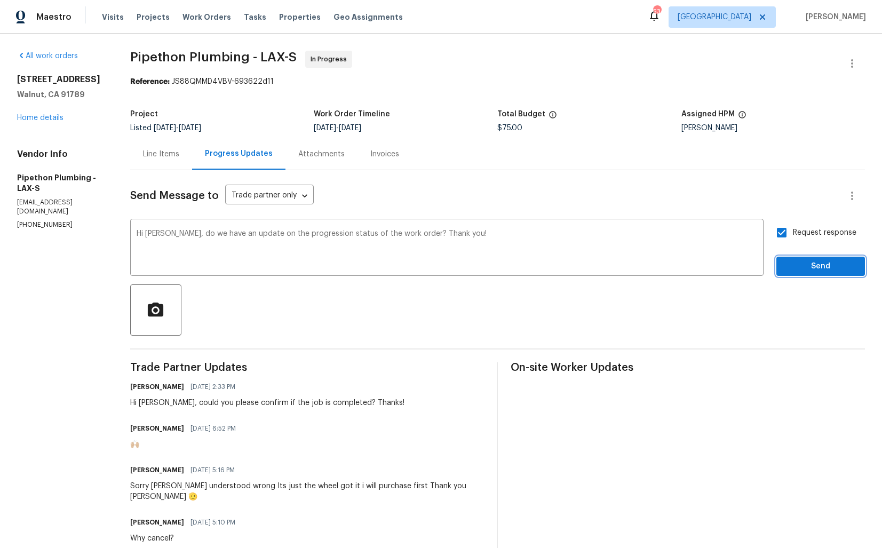
click at [800, 262] on span "Send" at bounding box center [821, 266] width 72 height 13
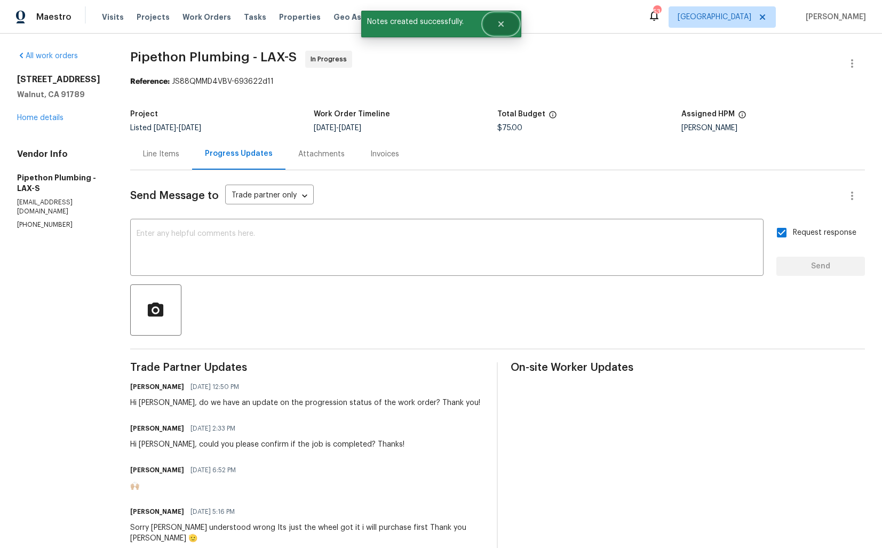
click at [503, 20] on icon "Close" at bounding box center [501, 24] width 9 height 9
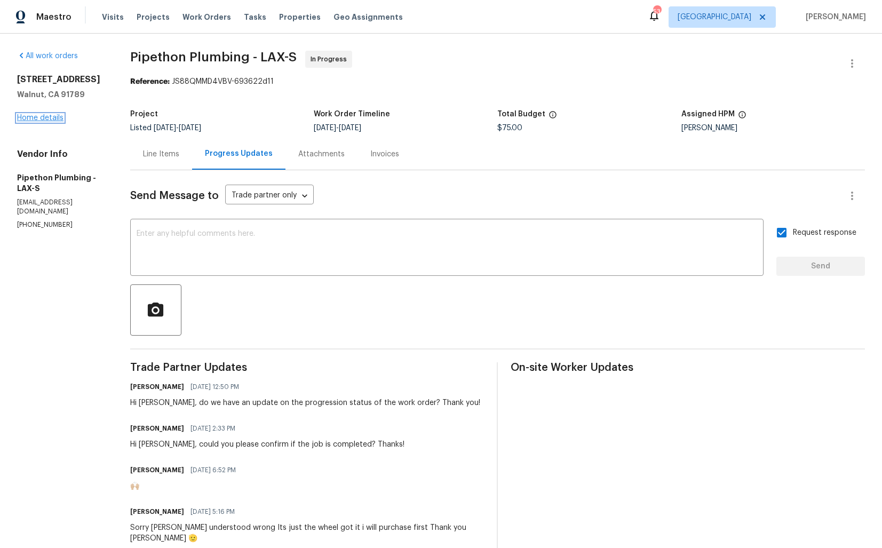
click at [46, 118] on link "Home details" at bounding box center [40, 117] width 46 height 7
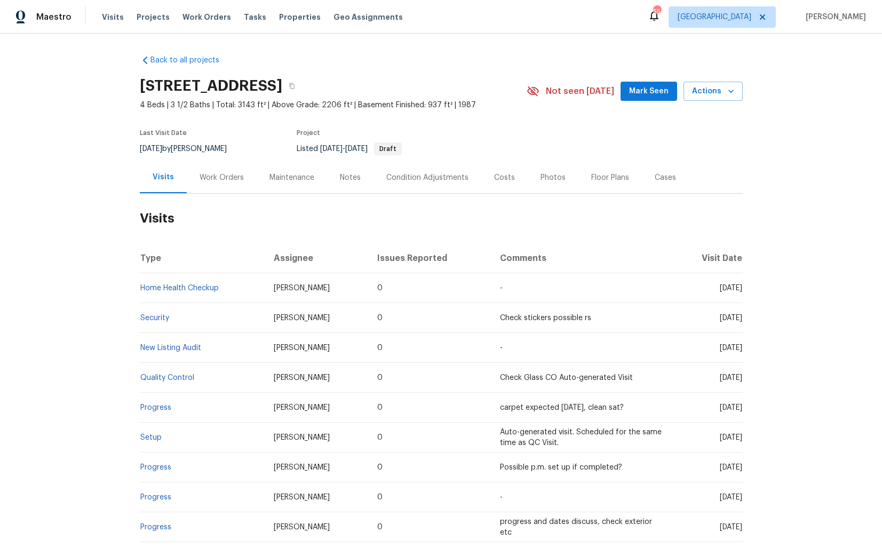
click at [232, 177] on div "Work Orders" at bounding box center [222, 177] width 44 height 11
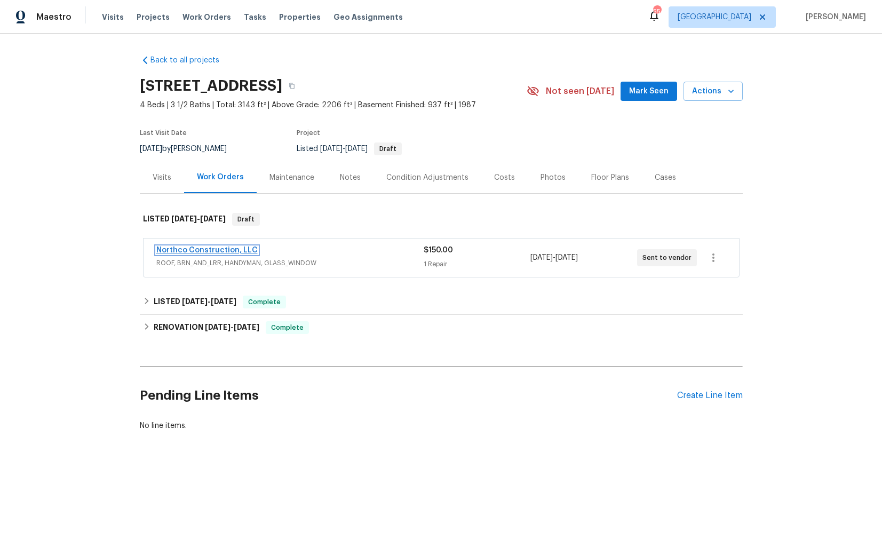
click at [212, 251] on link "Northco Construction, LLC" at bounding box center [206, 250] width 101 height 7
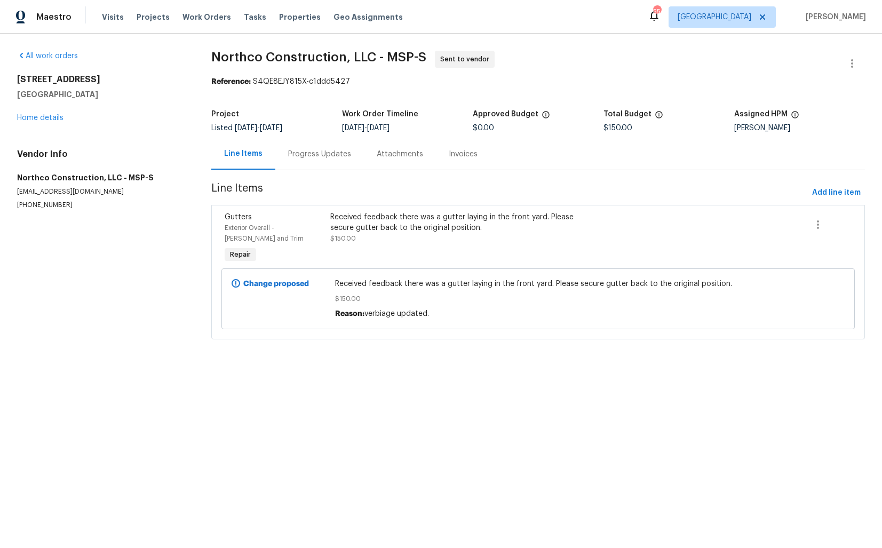
click at [337, 154] on div "Progress Updates" at bounding box center [319, 154] width 63 height 11
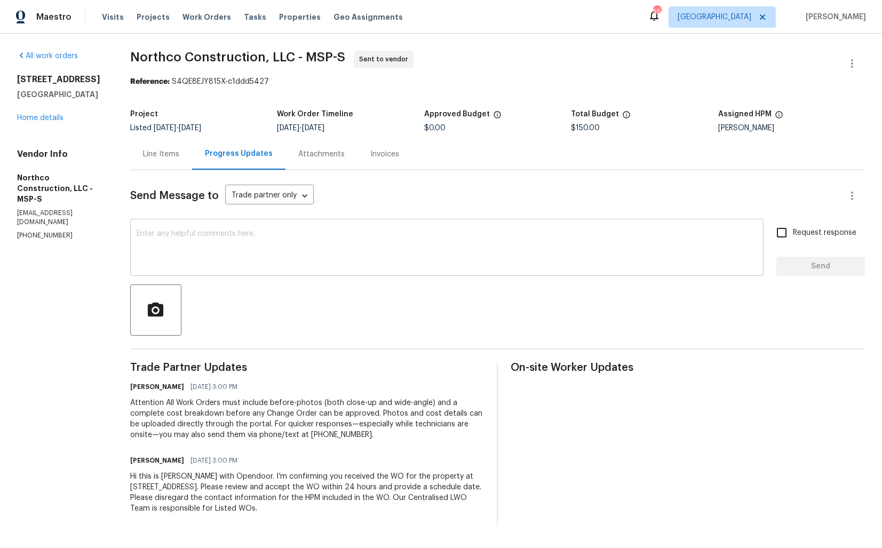
click at [446, 264] on textarea at bounding box center [447, 248] width 621 height 37
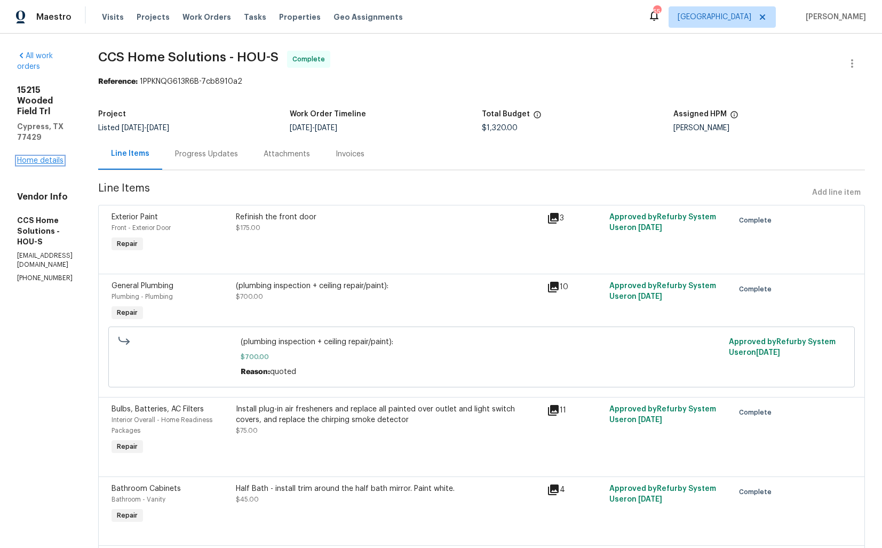
click at [42, 157] on link "Home details" at bounding box center [40, 160] width 46 height 7
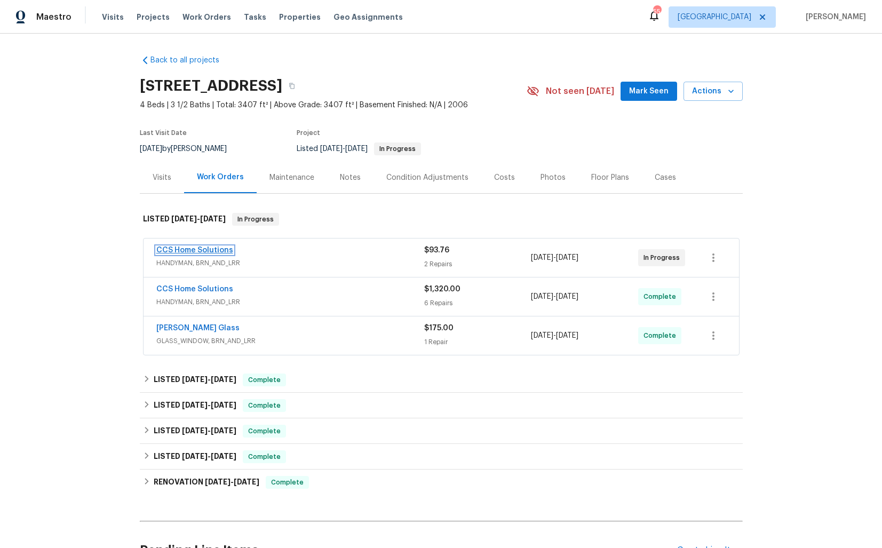
click at [190, 250] on link "CCS Home Solutions" at bounding box center [194, 250] width 77 height 7
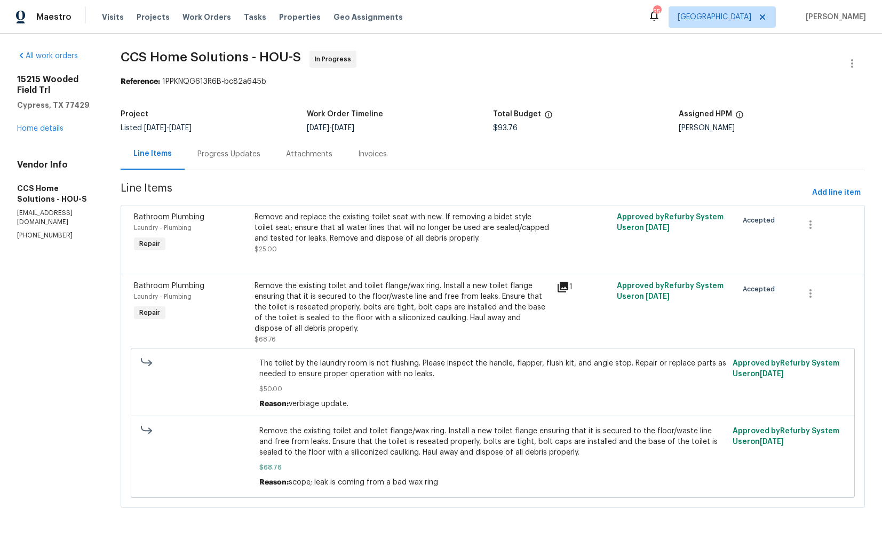
click at [229, 152] on div "Progress Updates" at bounding box center [228, 154] width 63 height 11
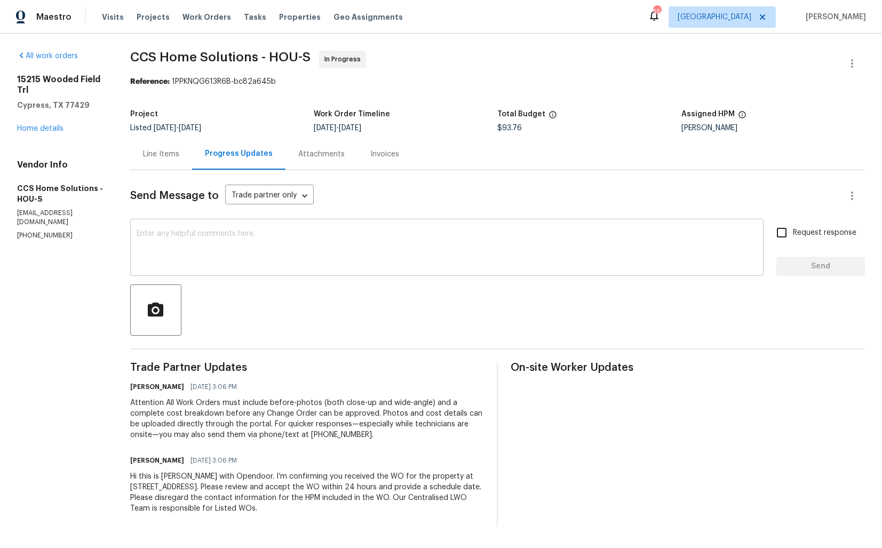
click at [385, 251] on textarea at bounding box center [447, 248] width 621 height 37
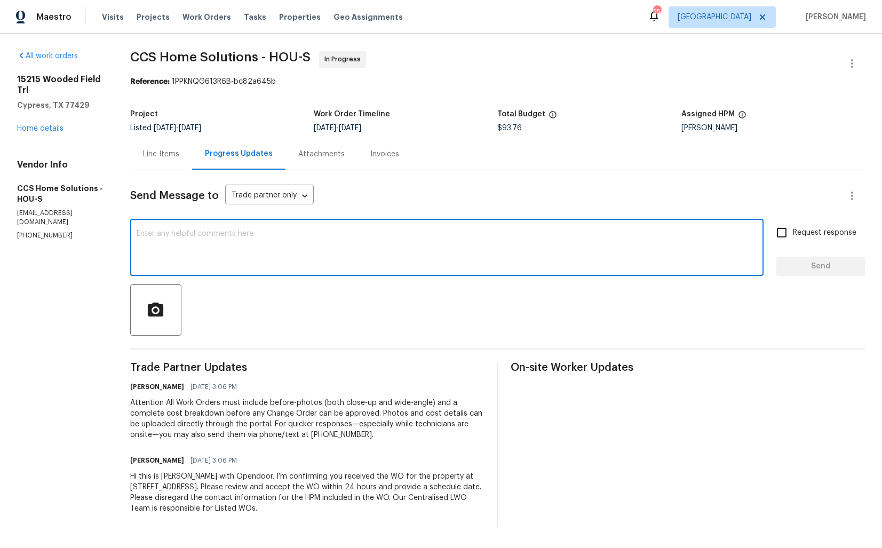
click at [141, 173] on div "Send Message to Trade partner only Trade partner only ​ x ​ Request response Se…" at bounding box center [497, 348] width 735 height 357
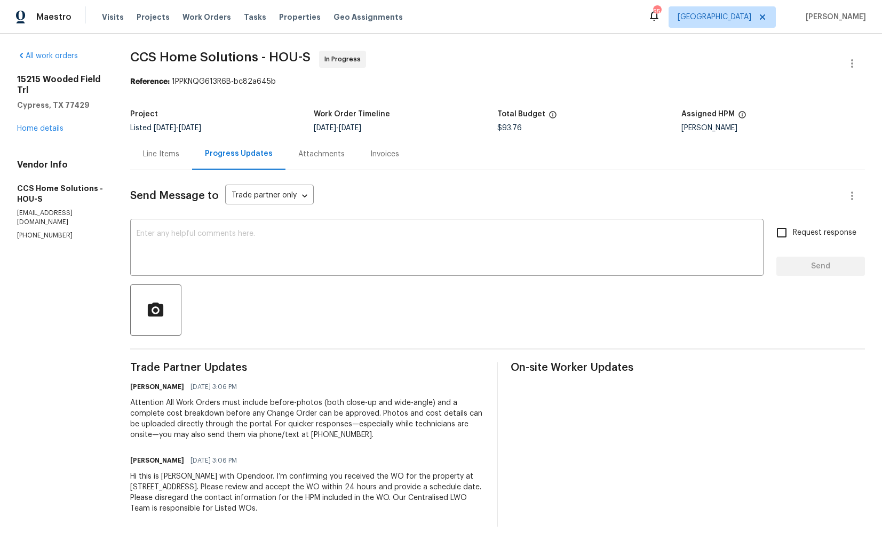
click at [160, 160] on div "Line Items" at bounding box center [161, 154] width 36 height 11
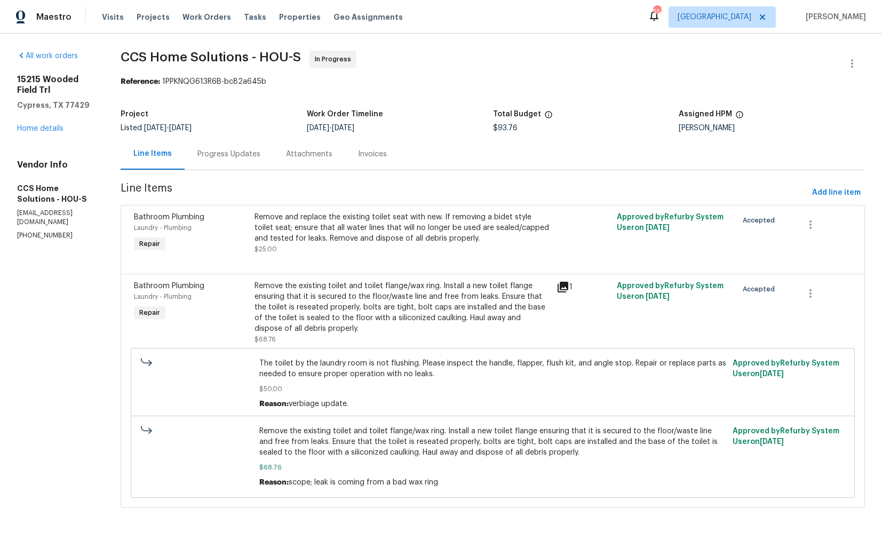
click at [340, 299] on div "Remove the existing toilet and toilet flange/wax ring. Install a new toilet fla…" at bounding box center [402, 307] width 295 height 53
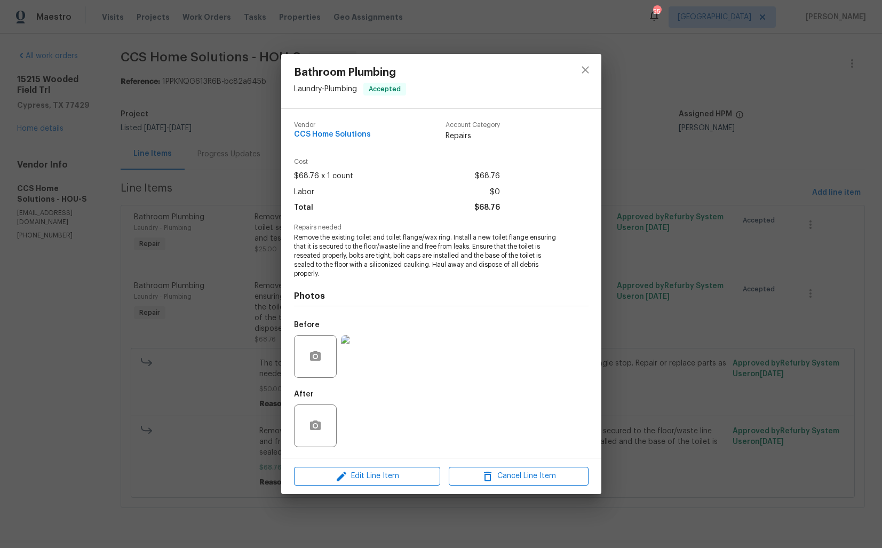
click at [155, 276] on div "Bathroom Plumbing Laundry - Plumbing Accepted Vendor CCS Home Solutions Account…" at bounding box center [441, 274] width 882 height 548
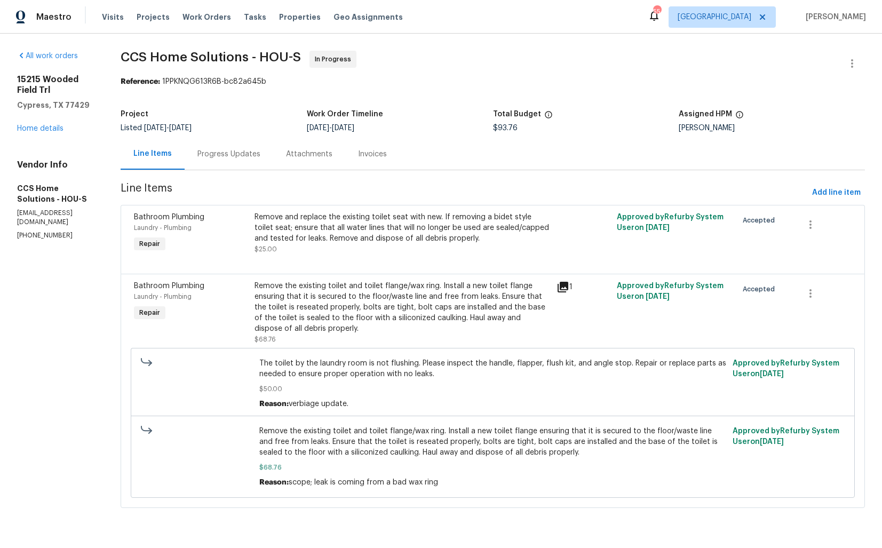
click at [219, 152] on div "Progress Updates" at bounding box center [228, 154] width 63 height 11
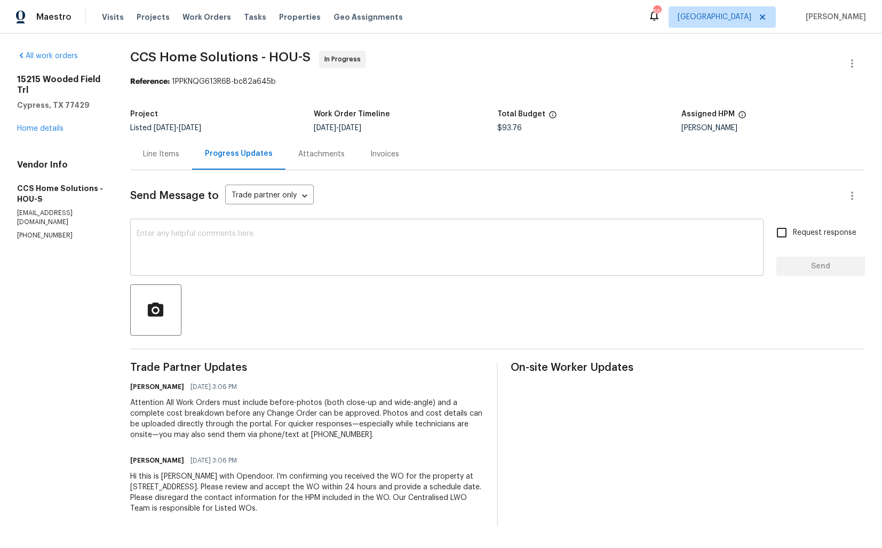
click at [342, 256] on textarea at bounding box center [447, 248] width 621 height 37
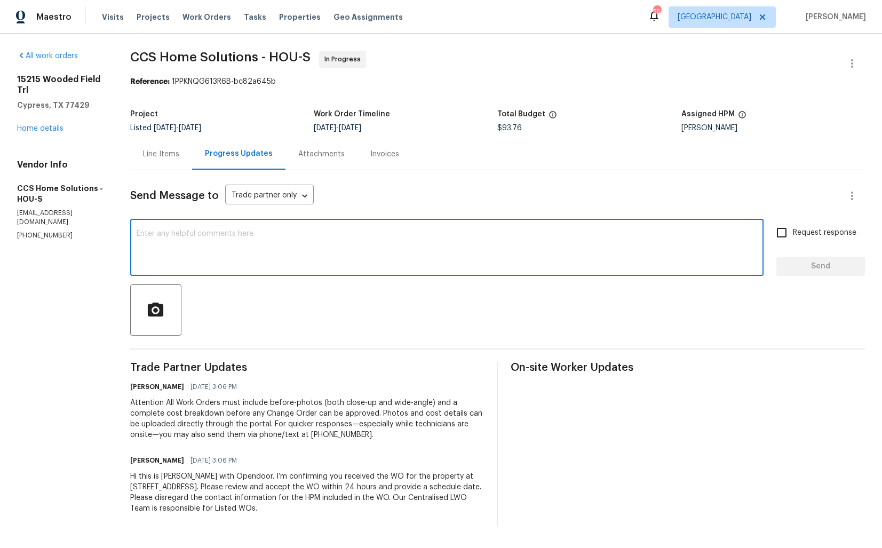
click at [323, 263] on textarea at bounding box center [447, 248] width 621 height 37
paste textarea "Hi team, could you please provide an update on the status of the work order? Th…"
click at [496, 239] on textarea "Hi team, could you please provide an update on the status of the work order? Th…" at bounding box center [447, 248] width 621 height 37
type textarea "Hi team, could you please provide an update on the status of the work order? Th…"
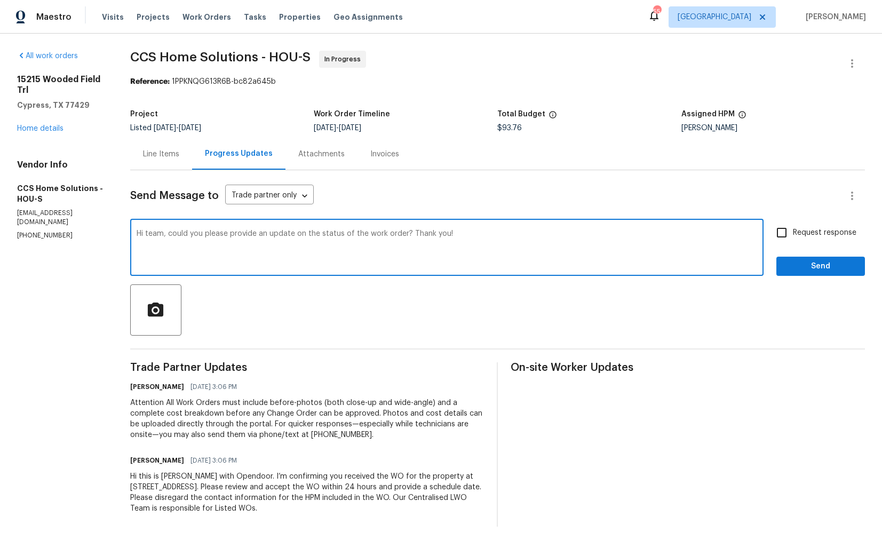
click at [781, 235] on input "Request response" at bounding box center [782, 232] width 22 height 22
checkbox input "true"
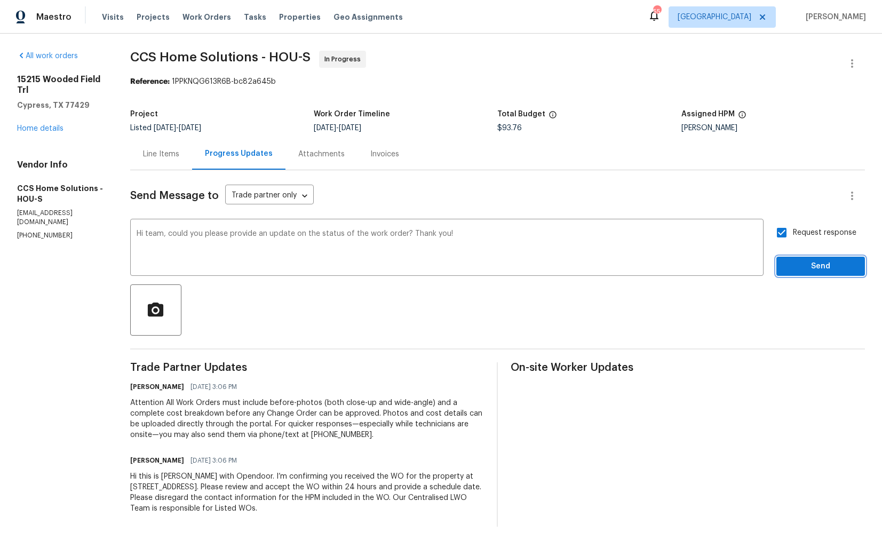
click at [795, 267] on span "Send" at bounding box center [821, 266] width 72 height 13
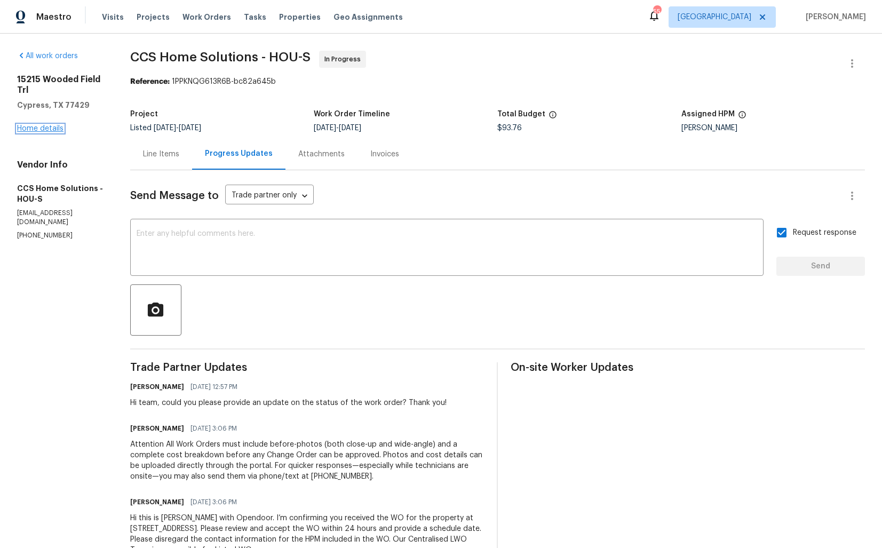
click at [40, 132] on link "Home details" at bounding box center [40, 128] width 46 height 7
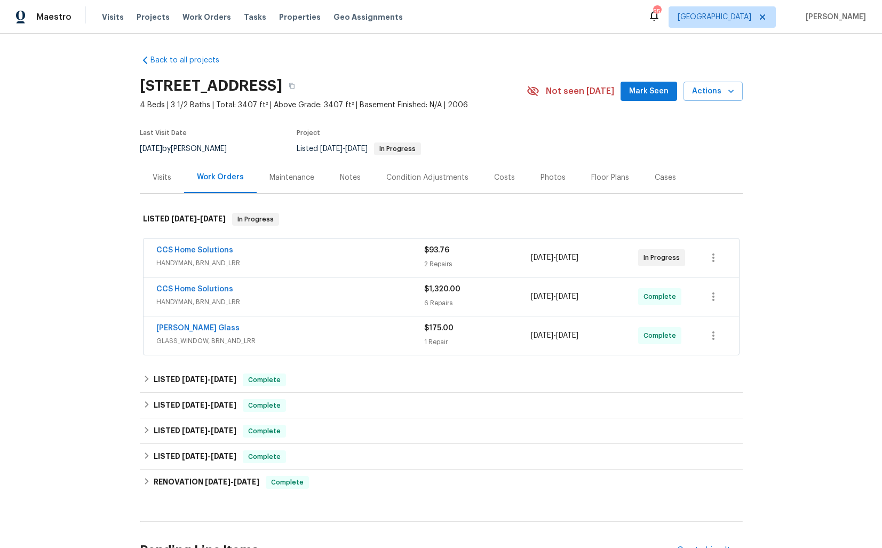
click at [162, 178] on div "Visits" at bounding box center [162, 177] width 19 height 11
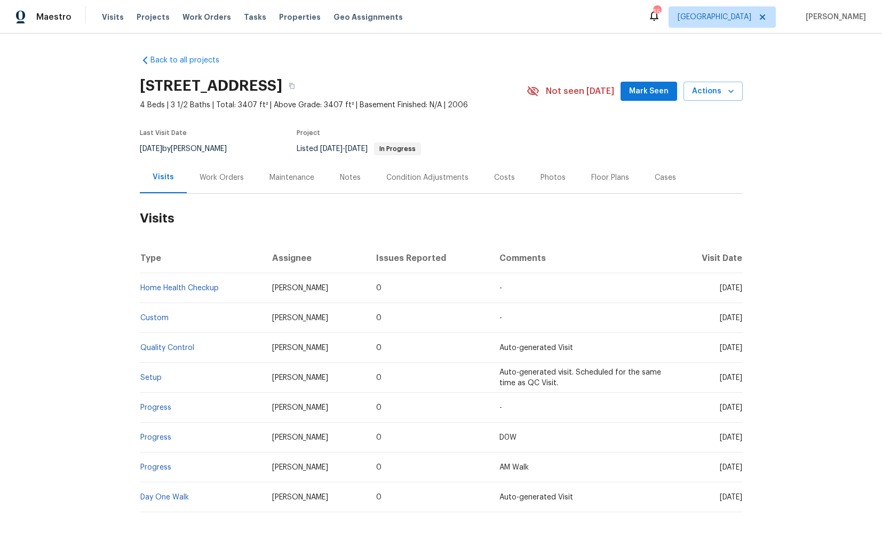
click at [219, 176] on div "Work Orders" at bounding box center [222, 177] width 44 height 11
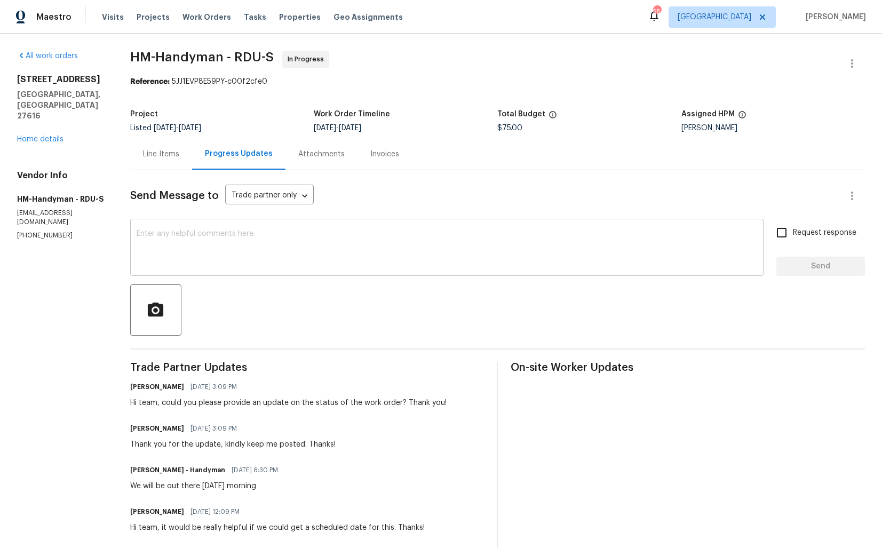
click at [573, 268] on div "x ​" at bounding box center [446, 248] width 633 height 54
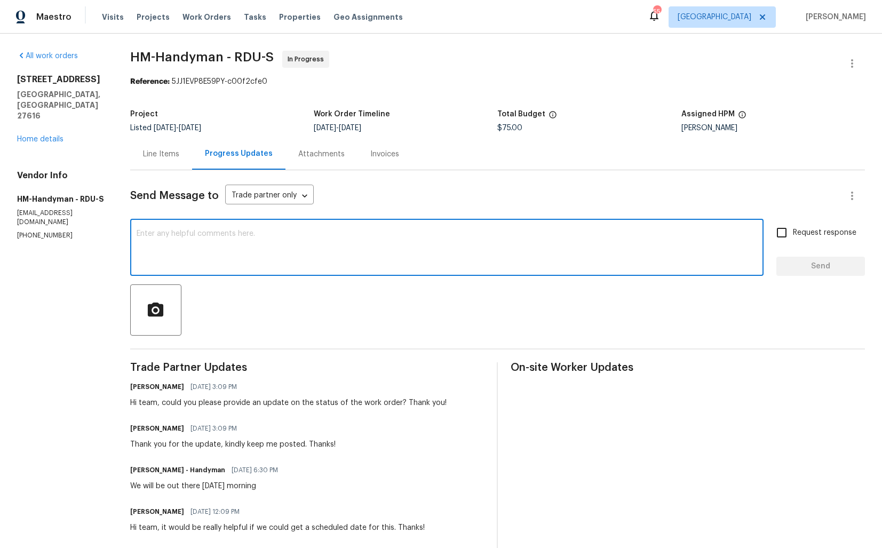
paste textarea "Hi team, do we have an update on the progression status of the work order? Plea…"
drag, startPoint x: 411, startPoint y: 234, endPoint x: 486, endPoint y: 235, distance: 75.3
click at [486, 235] on textarea "Hi team, do we have an update on the progression status of the work order? Plea…" at bounding box center [447, 248] width 621 height 37
click at [487, 237] on textarea "Hi team, do we have an update on the progression status of the work order? Than…" at bounding box center [447, 248] width 621 height 37
type textarea "Hi team, do we have an update on the progression status of the work order? Than…"
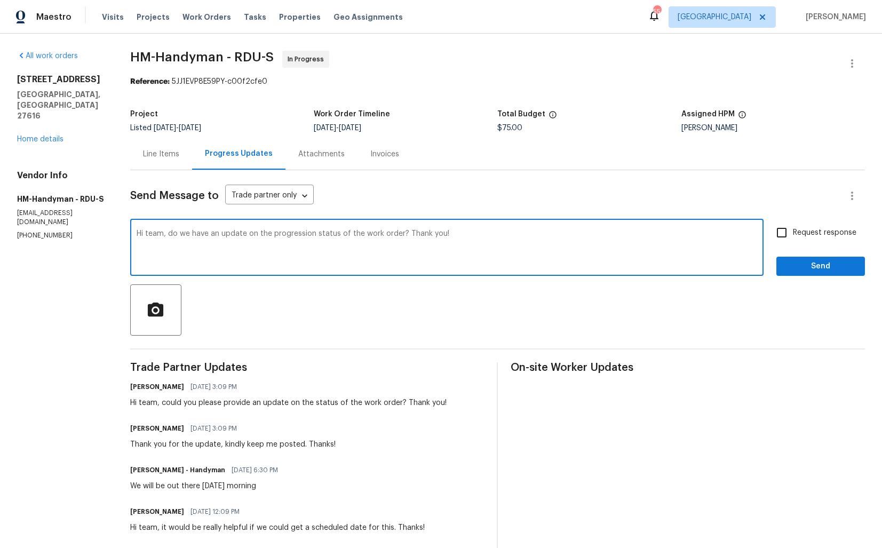
click at [782, 227] on input "Request response" at bounding box center [782, 232] width 22 height 22
checkbox input "true"
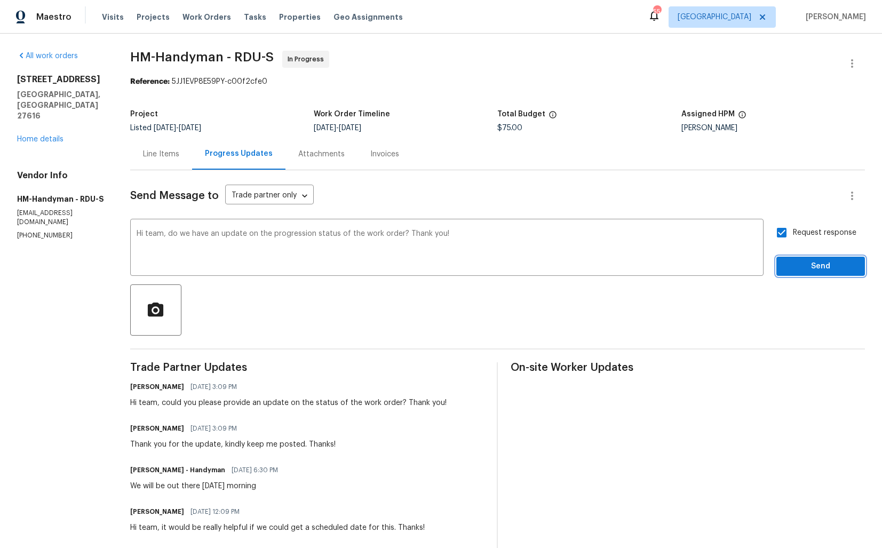
click at [792, 270] on span "Send" at bounding box center [821, 266] width 72 height 13
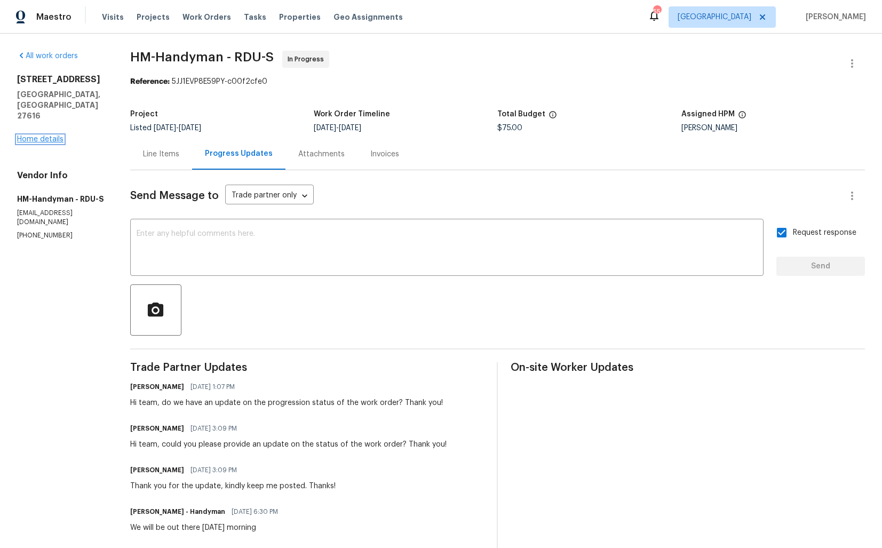
click at [39, 136] on link "Home details" at bounding box center [40, 139] width 46 height 7
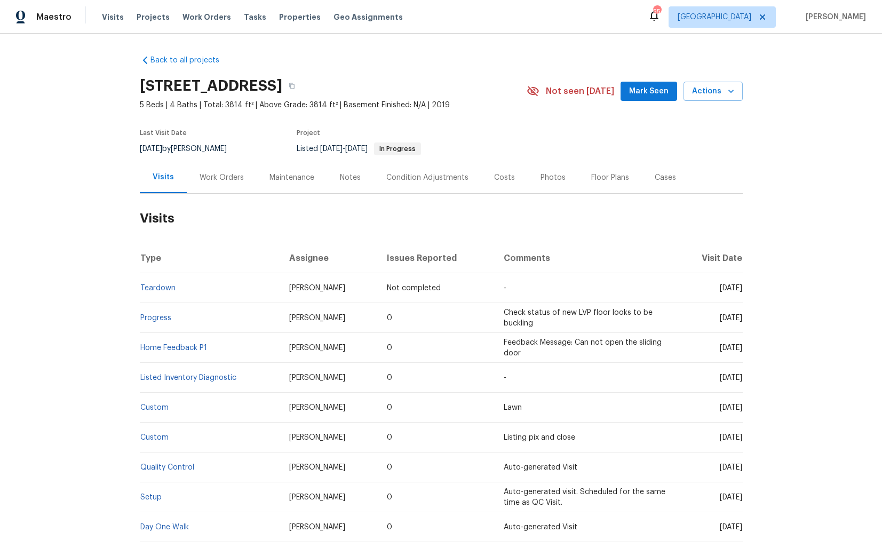
click at [236, 184] on div "Work Orders" at bounding box center [222, 177] width 70 height 31
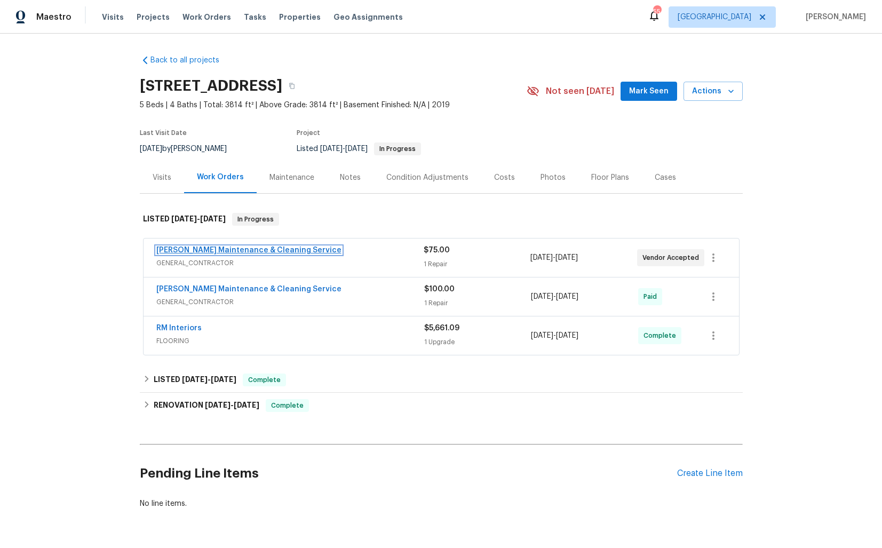
click at [193, 250] on link "[PERSON_NAME] Maintenance & Cleaning Service" at bounding box center [248, 250] width 185 height 7
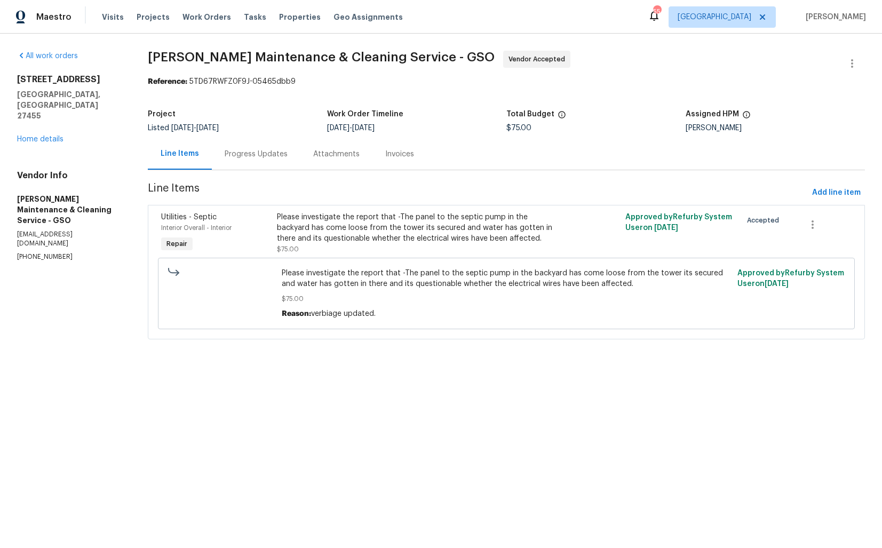
click at [233, 165] on div "Progress Updates" at bounding box center [256, 153] width 89 height 31
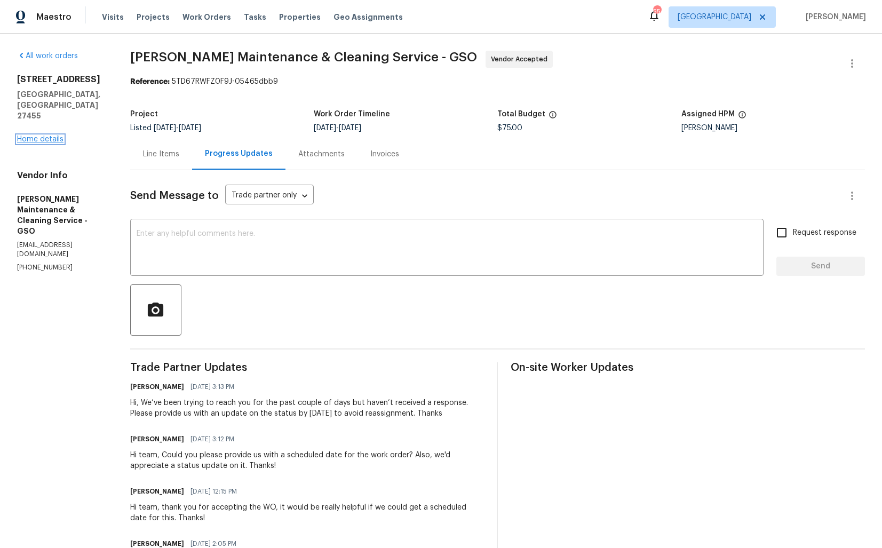
click at [52, 136] on link "Home details" at bounding box center [40, 139] width 46 height 7
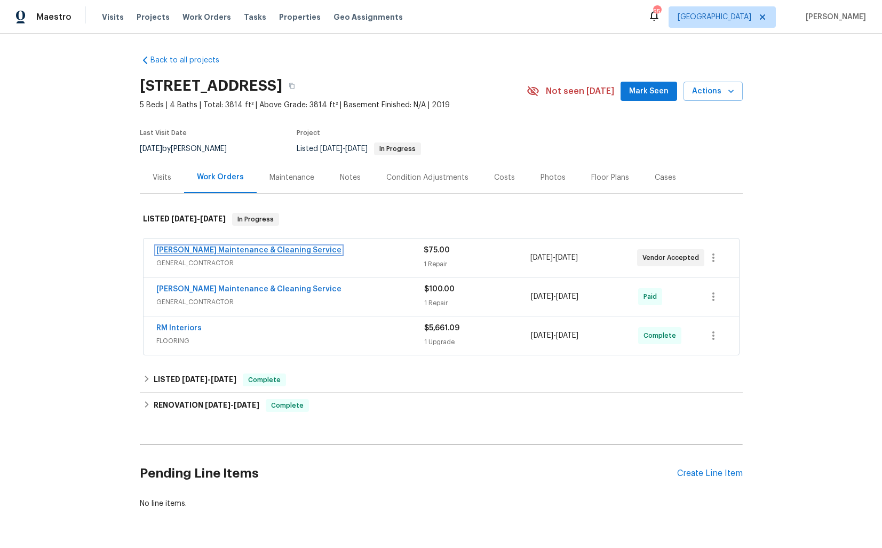
click at [202, 250] on link "Baker's Maintenance & Cleaning Service" at bounding box center [248, 250] width 185 height 7
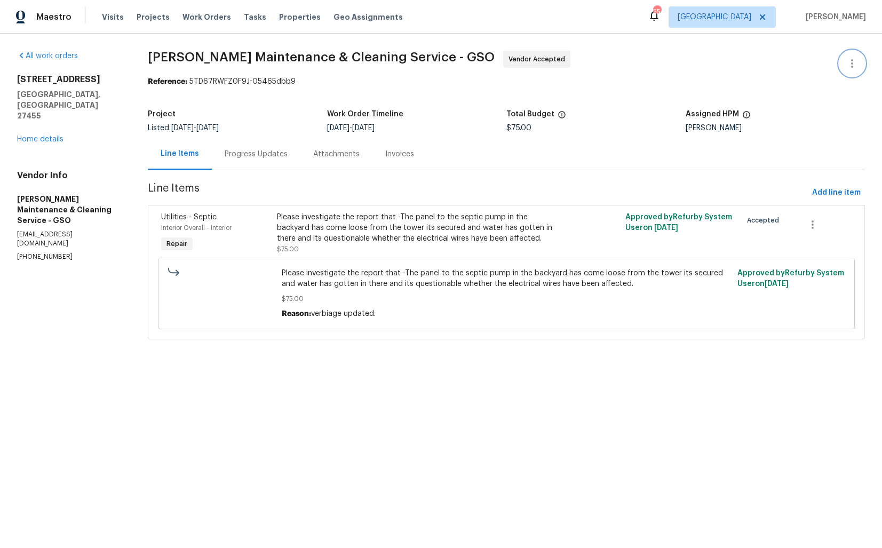
click at [846, 69] on icon "button" at bounding box center [852, 63] width 13 height 13
click at [794, 68] on li "Edit" at bounding box center [817, 64] width 115 height 18
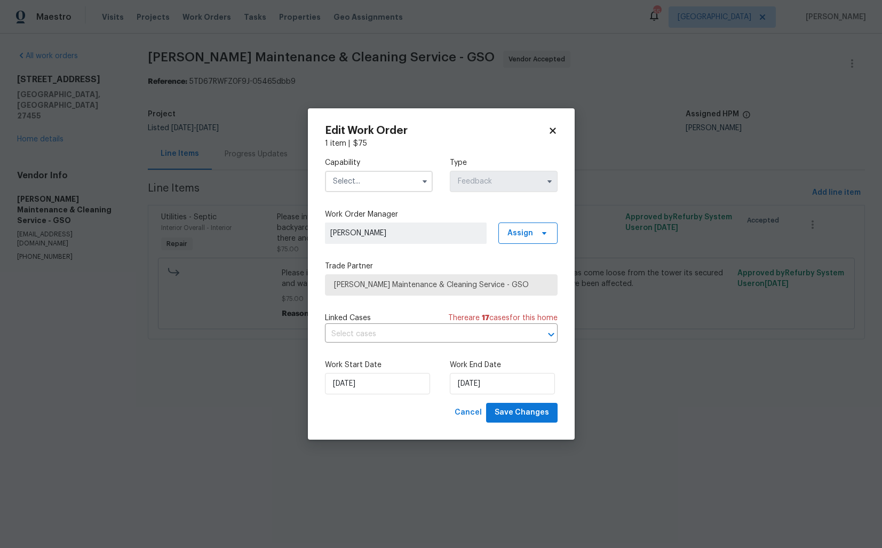
click at [396, 187] on input "text" at bounding box center [379, 181] width 108 height 21
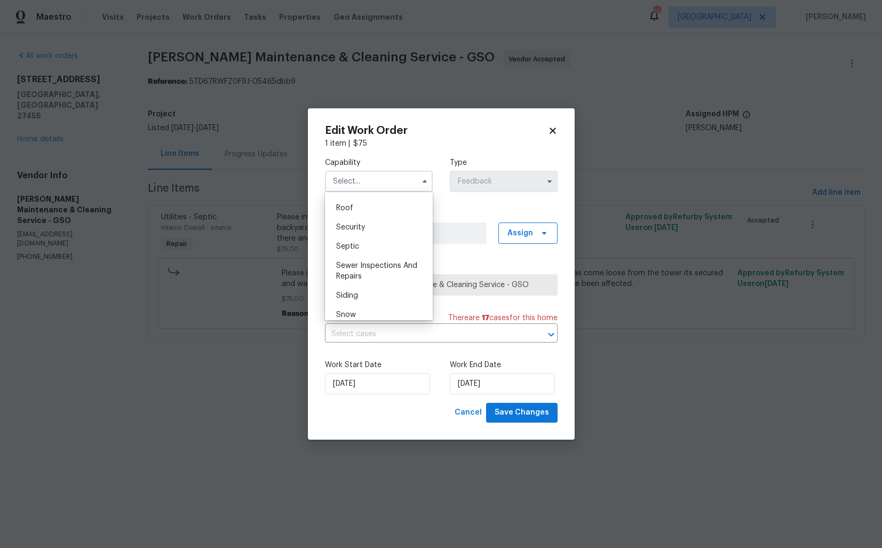
scroll to position [1082, 0]
click at [359, 250] on div "Septic" at bounding box center [379, 249] width 102 height 19
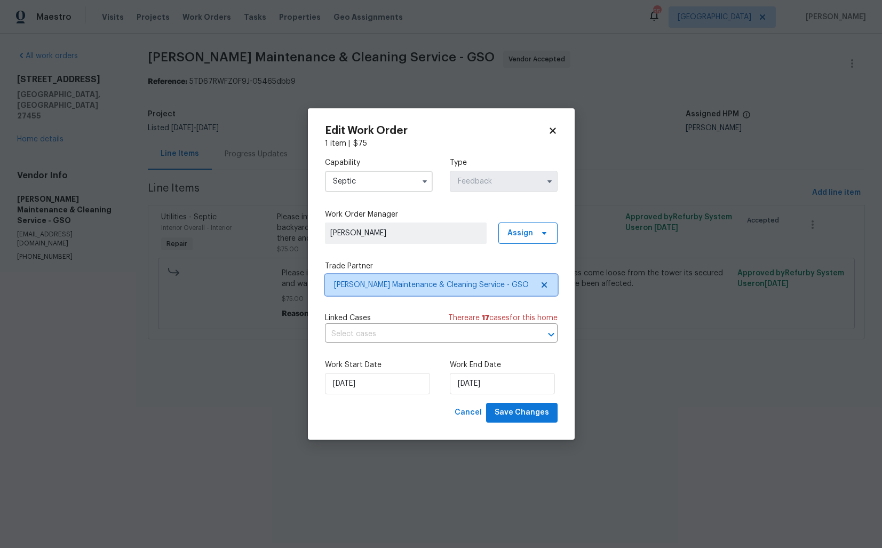
click at [413, 286] on span "Baker's Maintenance & Cleaning Service - GSO" at bounding box center [433, 285] width 199 height 11
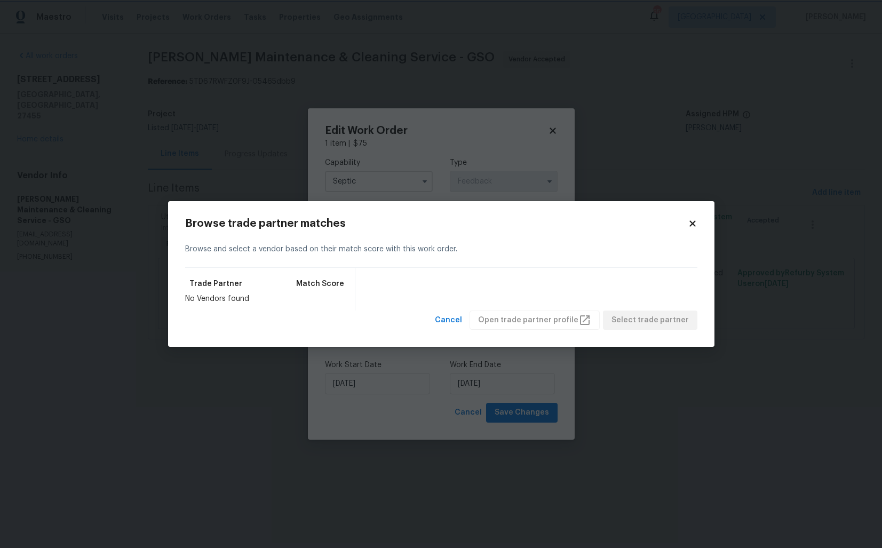
click at [401, 152] on body "Maestro Visits Projects Work Orders Tasks Properties Geo Assignments 55 Dallas …" at bounding box center [441, 184] width 882 height 369
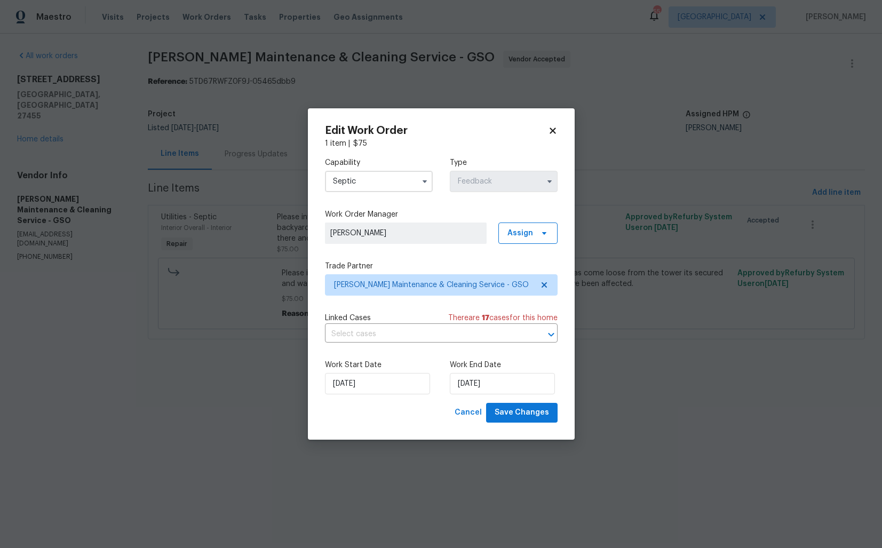
click at [380, 182] on input "Septic" at bounding box center [379, 181] width 108 height 21
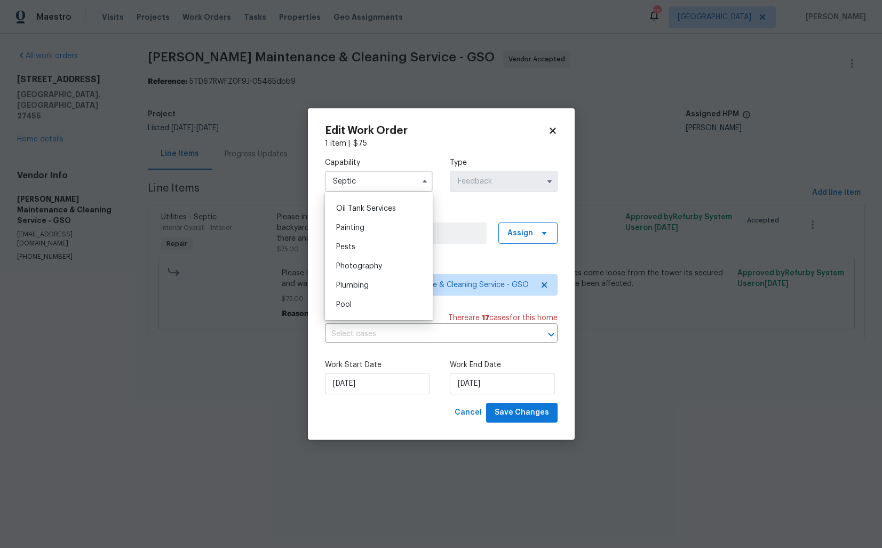
scroll to position [874, 0]
click at [359, 280] on div "Plumbing" at bounding box center [379, 284] width 102 height 19
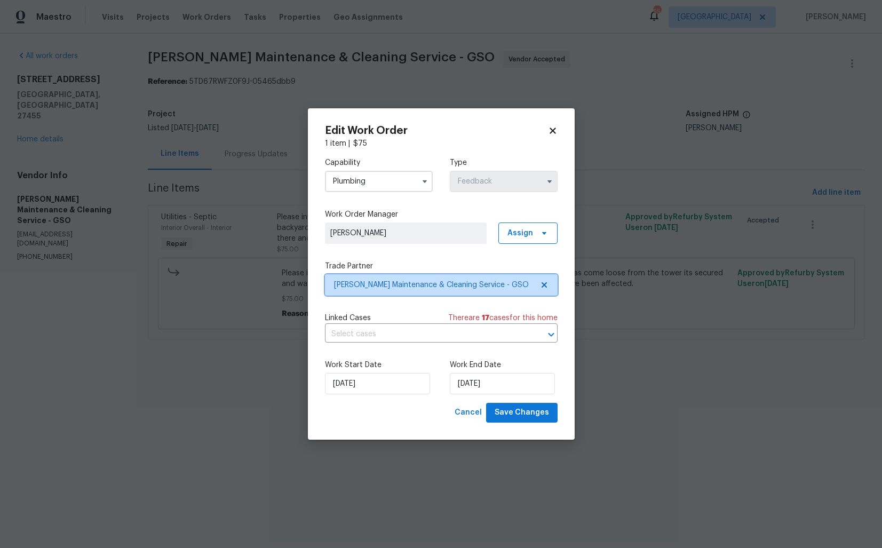
click at [430, 286] on span "Baker's Maintenance & Cleaning Service - GSO" at bounding box center [433, 285] width 199 height 11
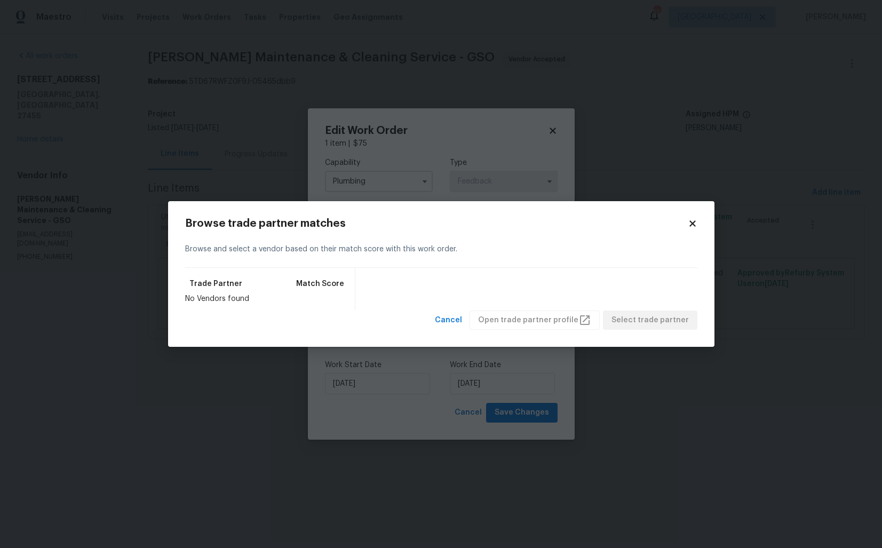
click at [401, 137] on body "Maestro Visits Projects Work Orders Tasks Properties Geo Assignments 55 Dallas …" at bounding box center [441, 184] width 882 height 369
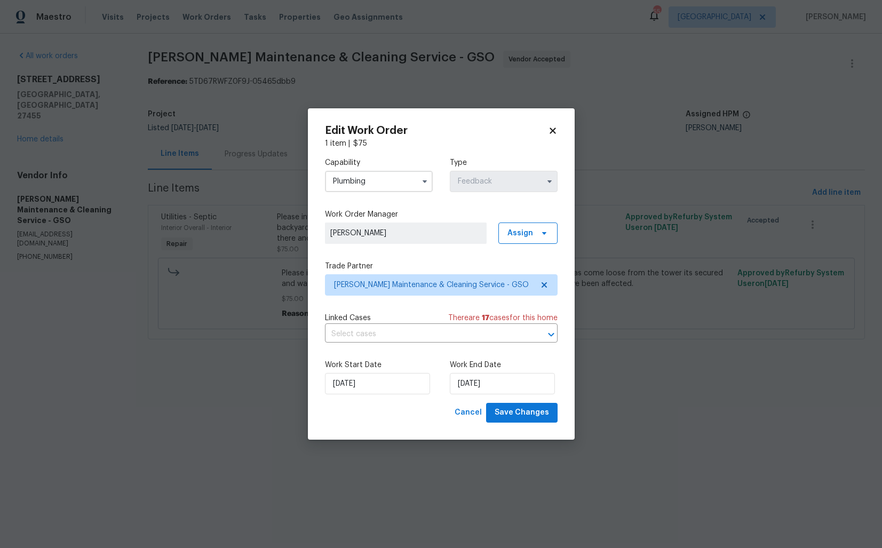
click at [371, 182] on input "Plumbing" at bounding box center [379, 181] width 108 height 21
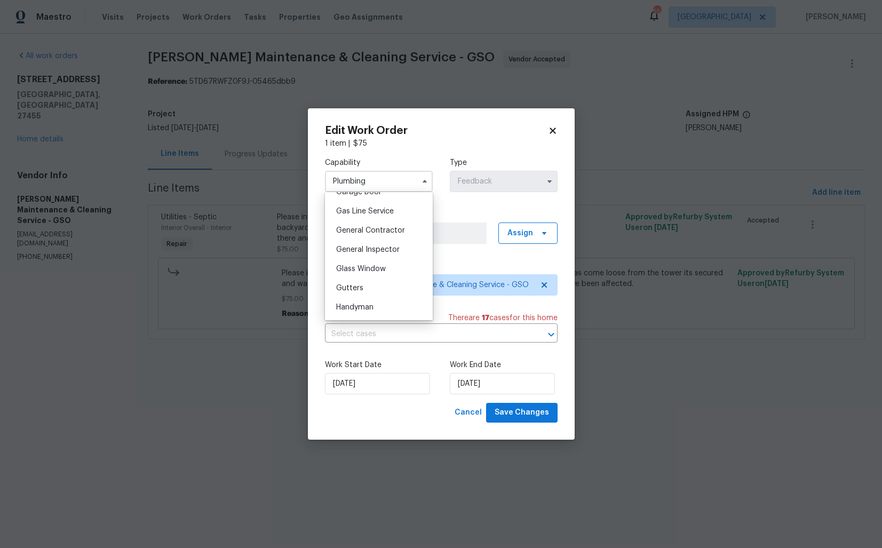
scroll to position [487, 0]
click at [374, 231] on div "General Contractor" at bounding box center [379, 227] width 102 height 19
type input "General Contractor"
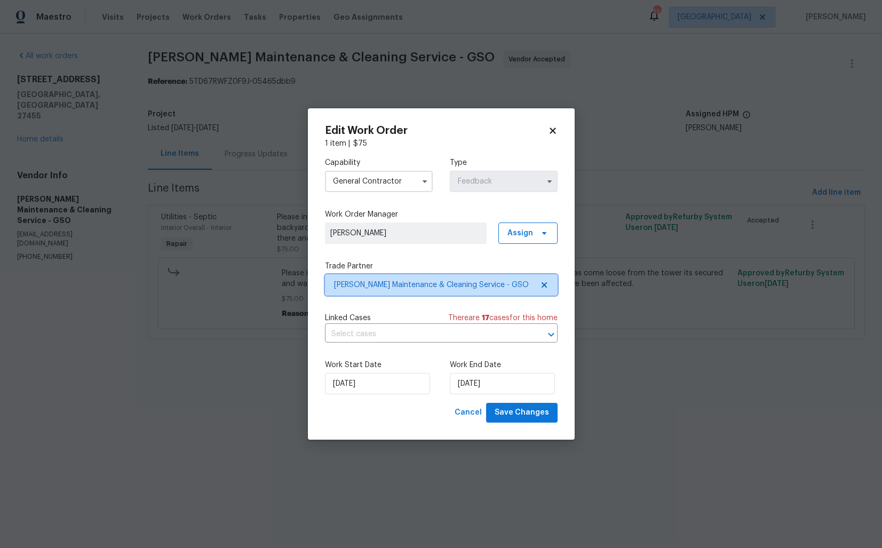
click at [362, 284] on span "Baker's Maintenance & Cleaning Service - GSO" at bounding box center [433, 285] width 199 height 11
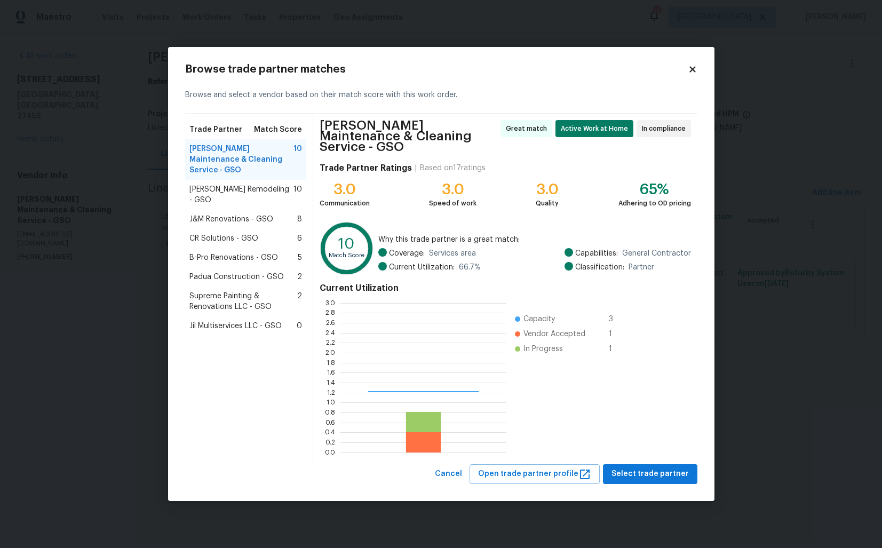
scroll to position [149, 166]
click at [137, 233] on body "Maestro Visits Projects Work Orders Tasks Properties Geo Assignments 55 Dallas …" at bounding box center [441, 184] width 882 height 369
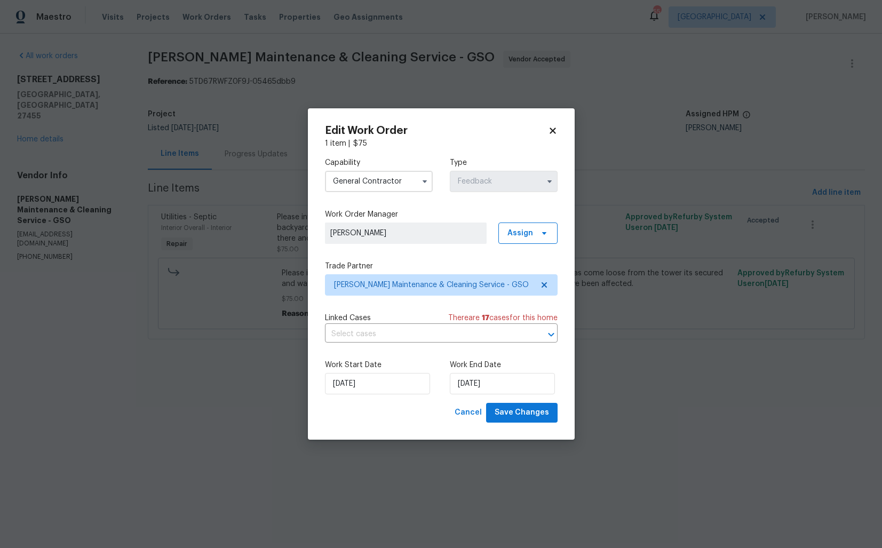
click at [137, 233] on body "Maestro Visits Projects Work Orders Tasks Properties Geo Assignments 55 Dallas …" at bounding box center [441, 184] width 882 height 369
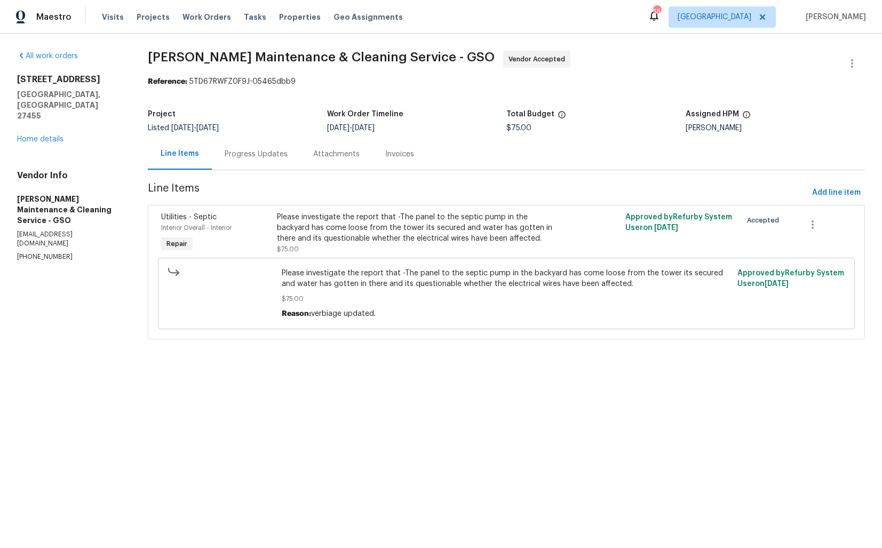
click at [45, 252] on p "(336) 781-6283" at bounding box center [69, 256] width 105 height 9
copy p "(336) 781-6283"
click at [44, 240] on section "All work orders 400 Lauryn Waverly Way Greensboro, NC 27455 Home details Vendor…" at bounding box center [69, 202] width 105 height 302
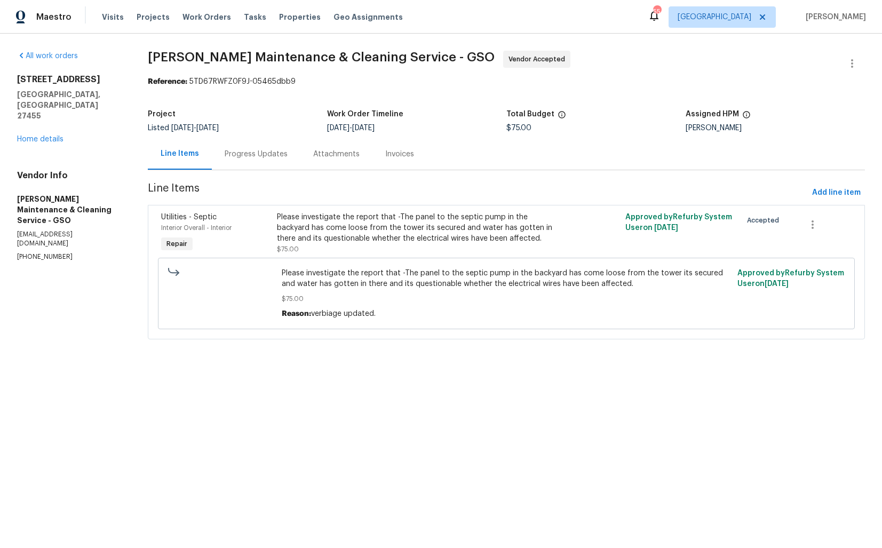
click at [44, 240] on section "All work orders 400 Lauryn Waverly Way Greensboro, NC 27455 Home details Vendor…" at bounding box center [69, 202] width 105 height 302
click at [41, 252] on p "(336) 781-6283" at bounding box center [69, 256] width 105 height 9
copy p "(336) 781-6283"
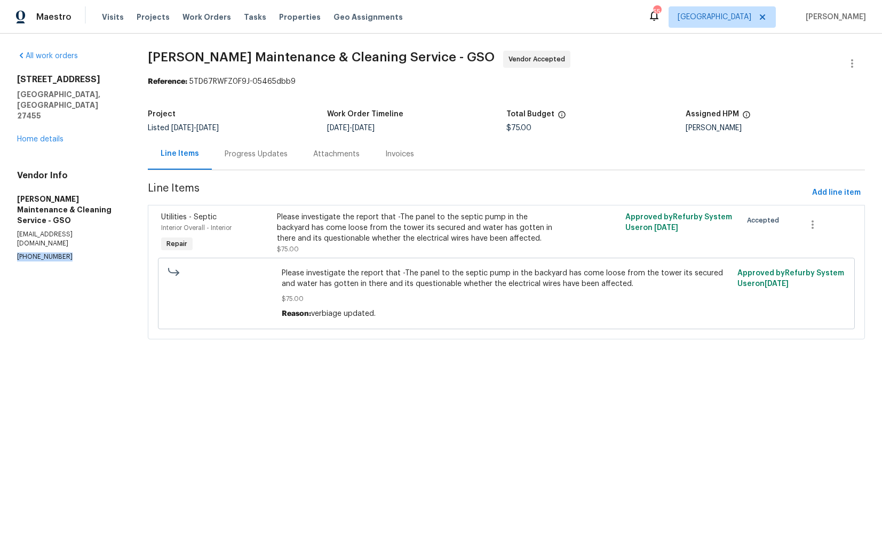
click at [254, 153] on div "Progress Updates" at bounding box center [256, 154] width 63 height 11
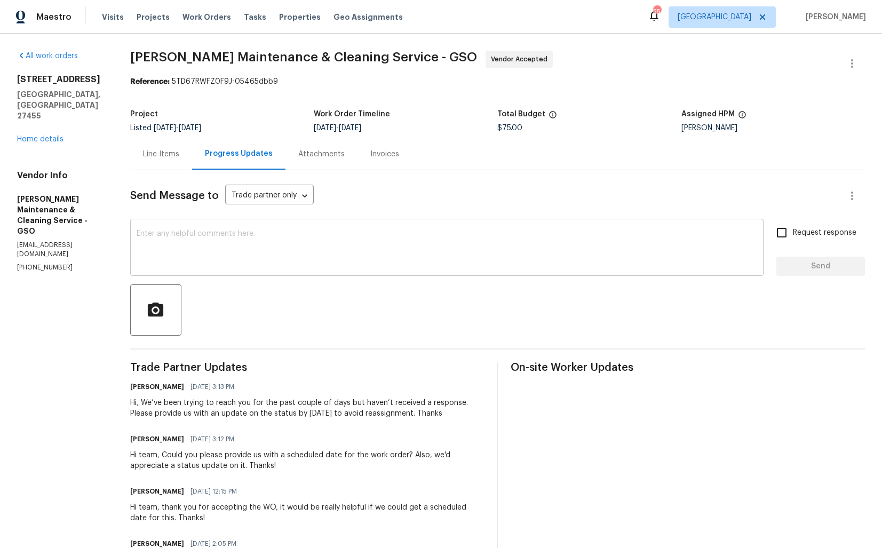
click at [415, 259] on textarea at bounding box center [447, 248] width 621 height 37
paste textarea "Hi Team, we sent you a text message through RingCentral to get a status update …"
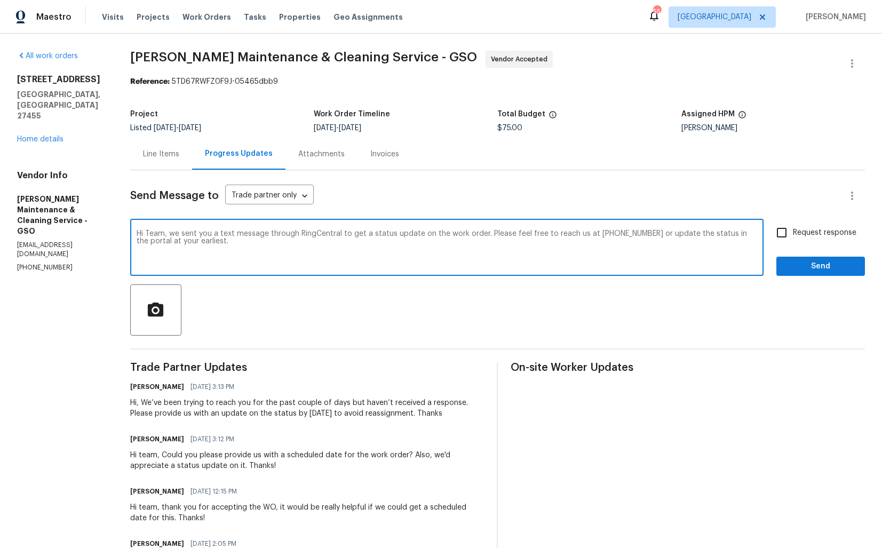
drag, startPoint x: 274, startPoint y: 233, endPoint x: 345, endPoint y: 234, distance: 71.0
click at [345, 234] on textarea "Hi Team, we sent you a text message through RingCentral to get a status update …" at bounding box center [447, 248] width 621 height 37
click at [754, 236] on textarea "Hi Team, we sent you a text message to get a status update on the work order. P…" at bounding box center [447, 248] width 621 height 37
type textarea "Hi Team, we sent you a text message to get a status update on the work order. P…"
click at [793, 235] on input "Request response" at bounding box center [782, 232] width 22 height 22
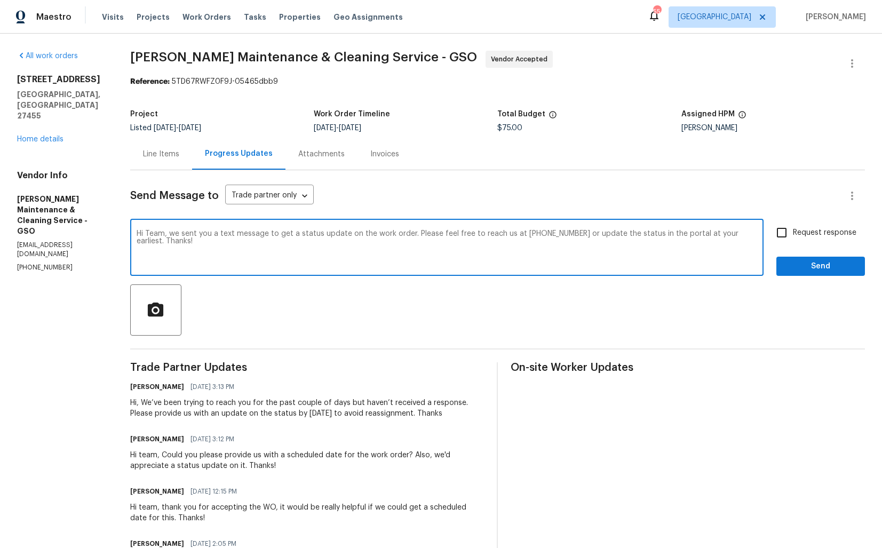
checkbox input "true"
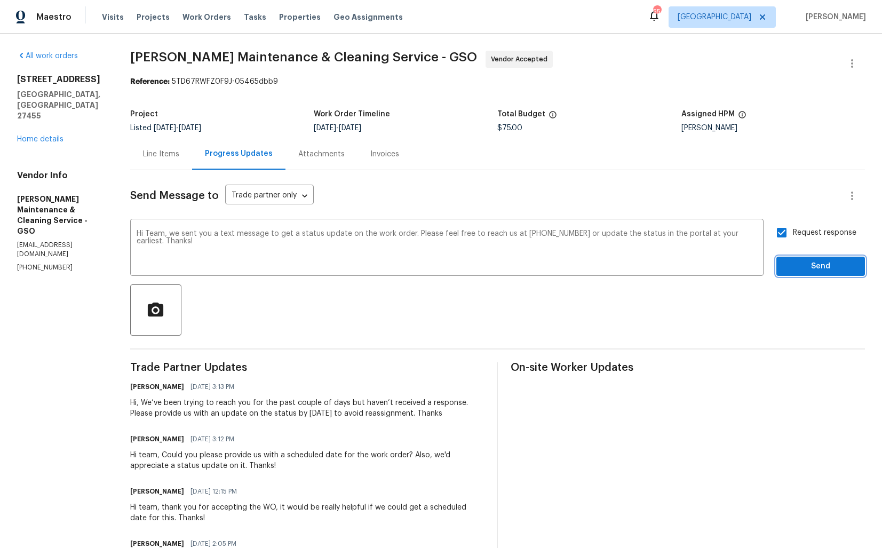
click at [797, 264] on span "Send" at bounding box center [821, 266] width 72 height 13
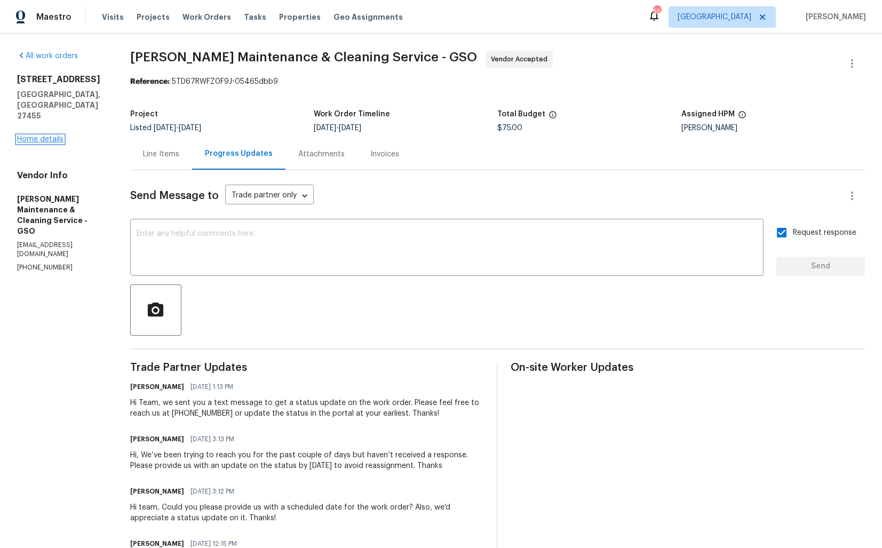
click at [53, 136] on link "Home details" at bounding box center [40, 139] width 46 height 7
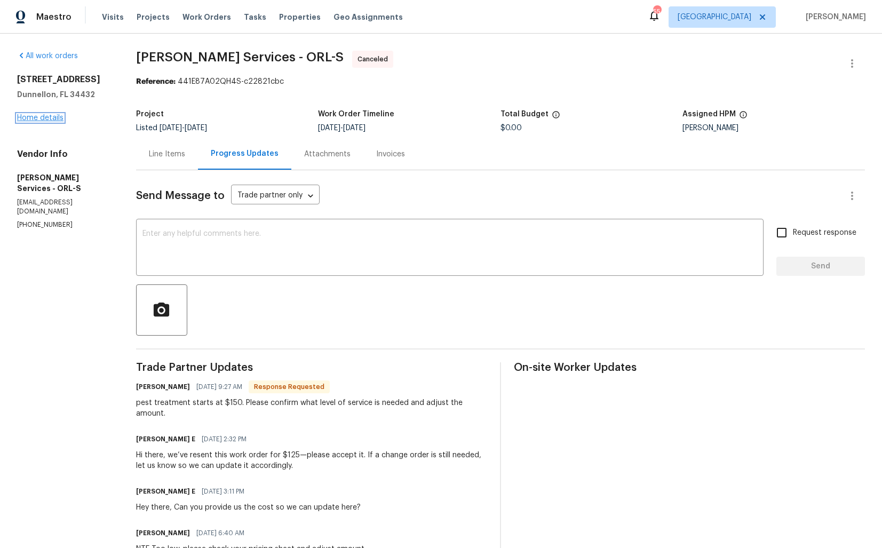
click at [34, 115] on link "Home details" at bounding box center [40, 117] width 46 height 7
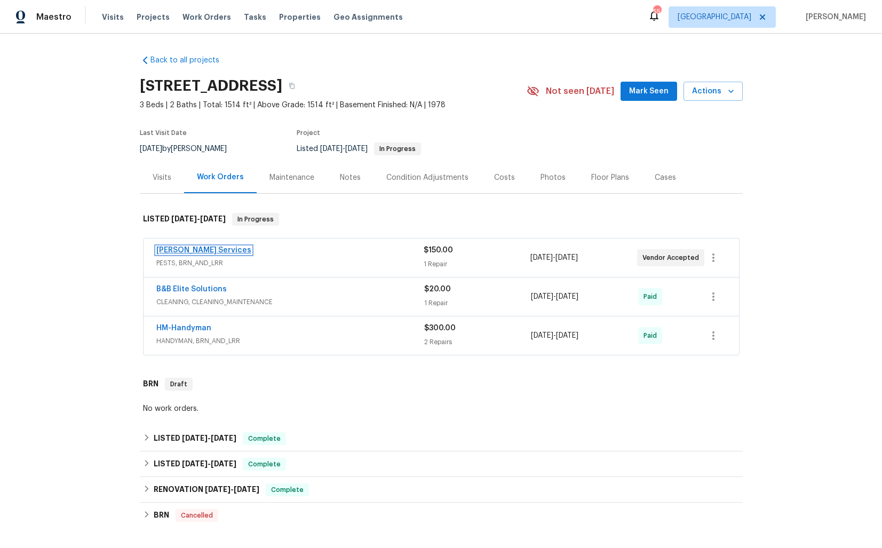
click at [186, 251] on link "Massey Services" at bounding box center [203, 250] width 95 height 7
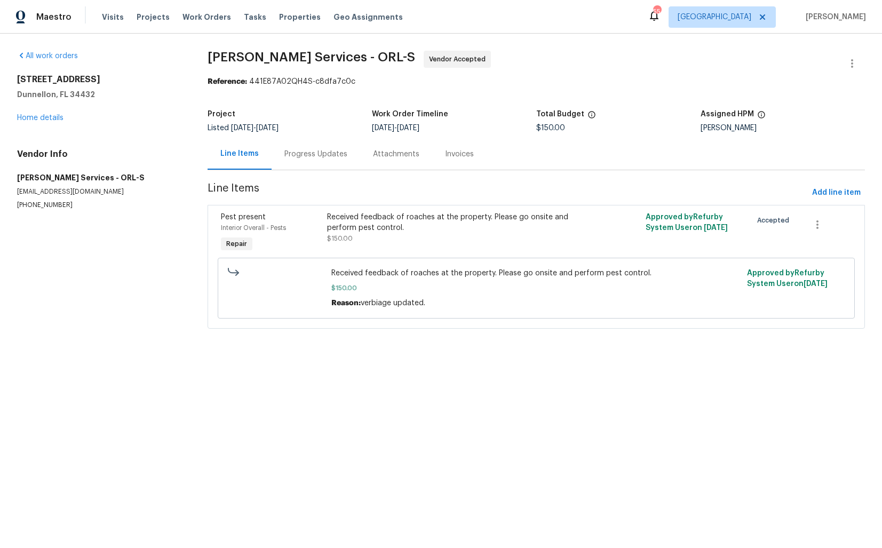
click at [293, 158] on div "Progress Updates" at bounding box center [315, 154] width 63 height 11
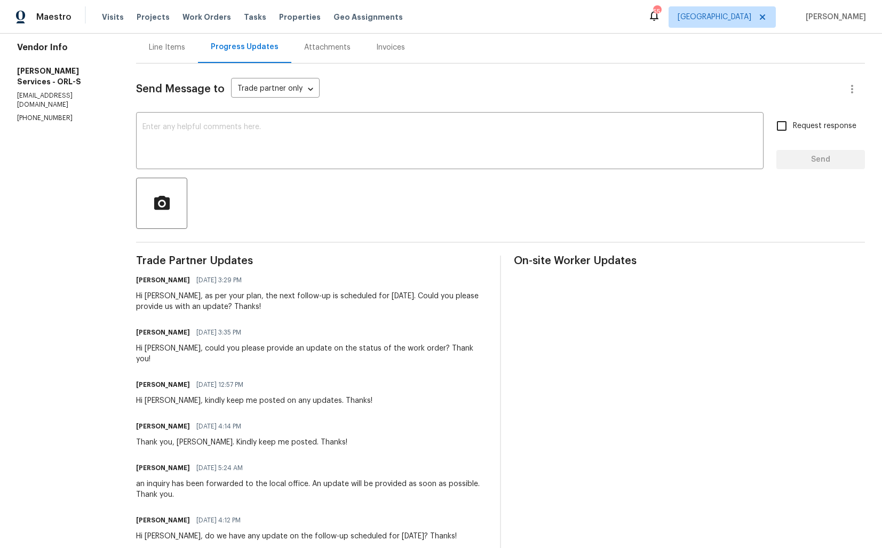
scroll to position [107, 0]
click at [234, 304] on div "Hi Tishá, as per your plan, the next follow-up is scheduled for tomorrow. Could…" at bounding box center [311, 300] width 351 height 21
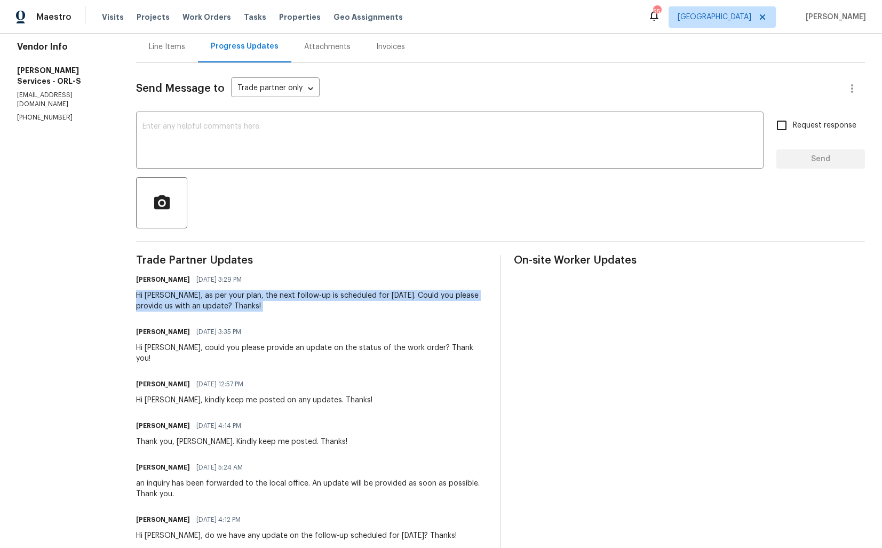
click at [234, 304] on div "Hi Tishá, as per your plan, the next follow-up is scheduled for tomorrow. Could…" at bounding box center [311, 300] width 351 height 21
copy div "Hi Tishá, as per your plan, the next follow-up is scheduled for tomorrow. Could…"
click at [429, 148] on textarea at bounding box center [449, 141] width 615 height 37
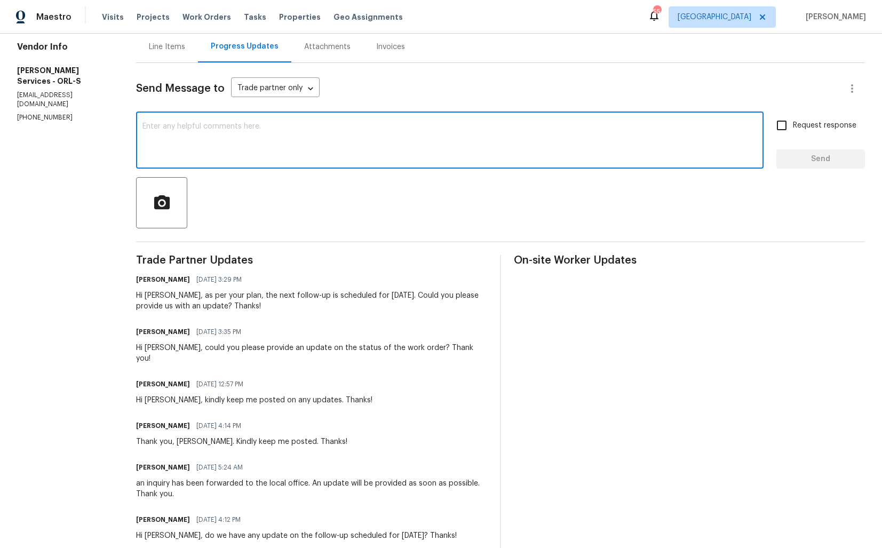
paste textarea "Hi Tishá, I’m following up as we haven’t received any response regarding the sc…"
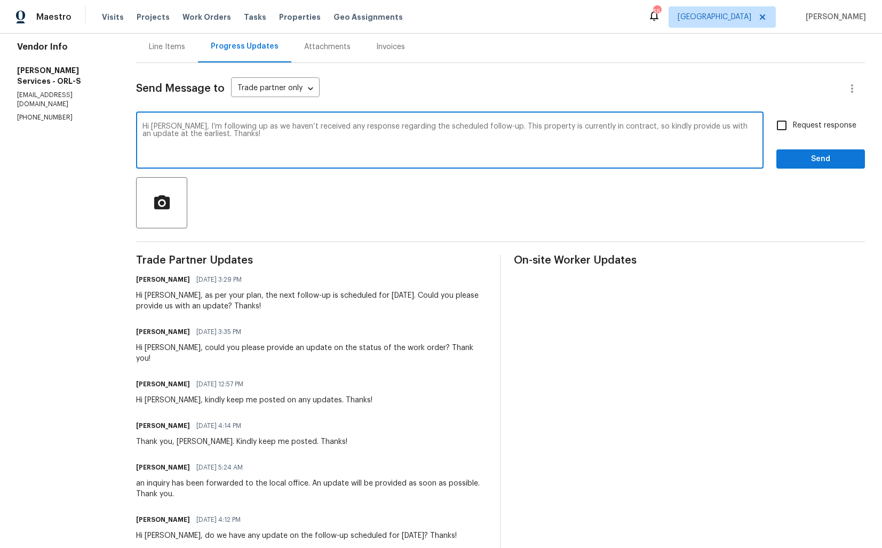
type textarea "Hi Tishá, I’m following up as we haven’t received any response regarding the sc…"
click at [779, 125] on input "Request response" at bounding box center [782, 125] width 22 height 22
checkbox input "true"
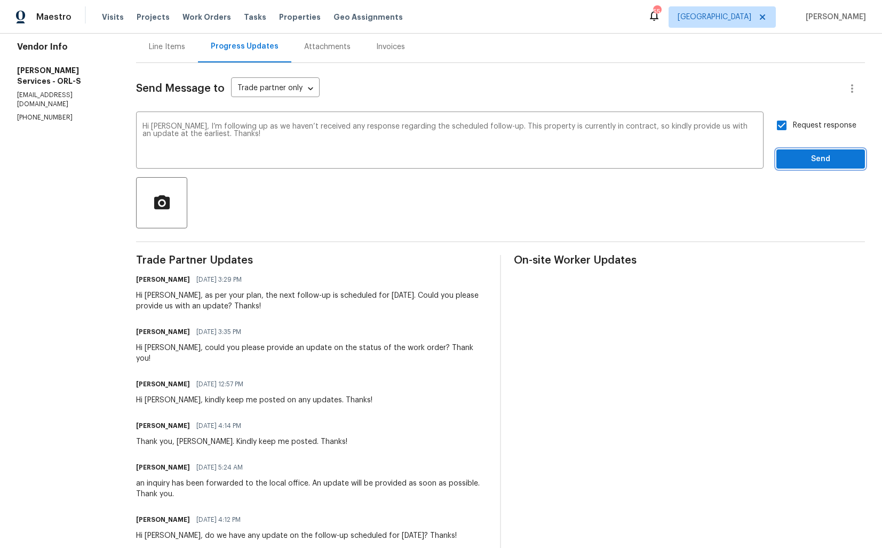
click at [802, 161] on span "Send" at bounding box center [821, 159] width 72 height 13
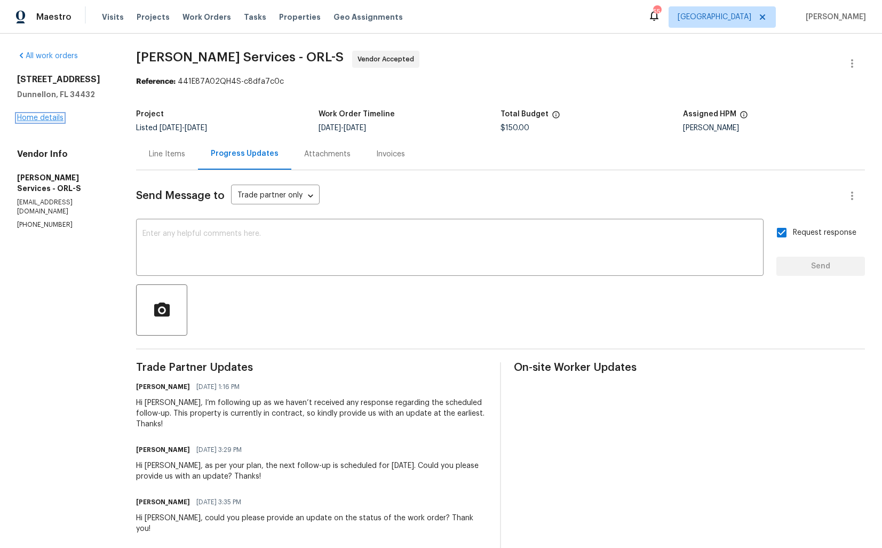
click at [42, 114] on link "Home details" at bounding box center [40, 117] width 46 height 7
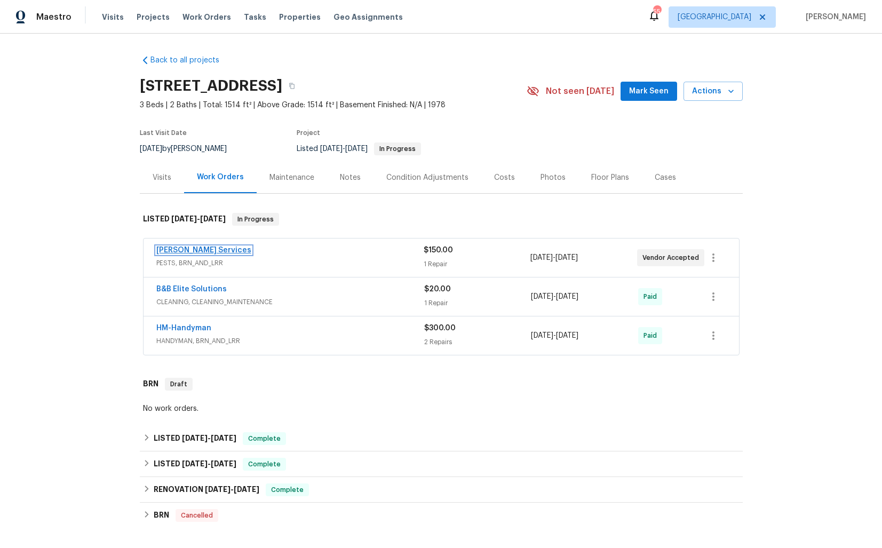
click at [177, 251] on link "Massey Services" at bounding box center [203, 250] width 95 height 7
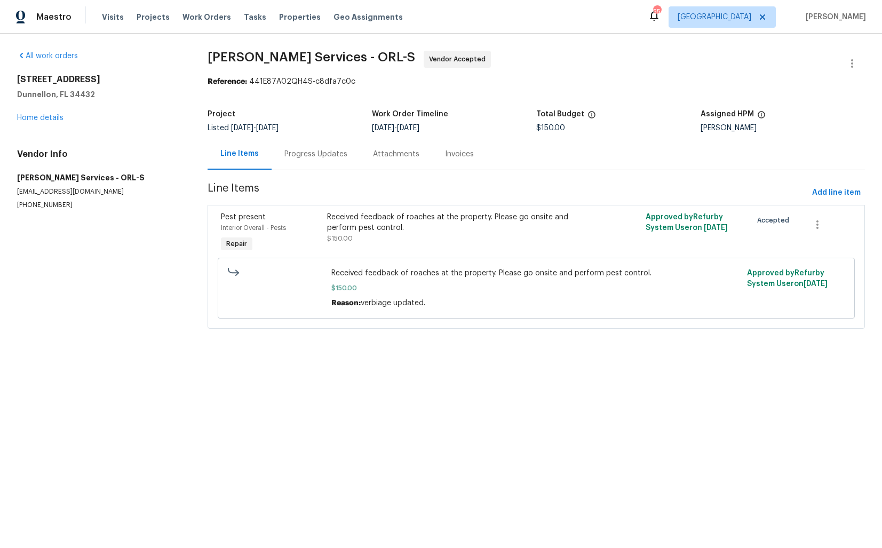
click at [52, 205] on p "(407) 645-2500" at bounding box center [99, 205] width 165 height 9
copy p "(407) 645-2500"
click at [314, 158] on div "Progress Updates" at bounding box center [315, 154] width 63 height 11
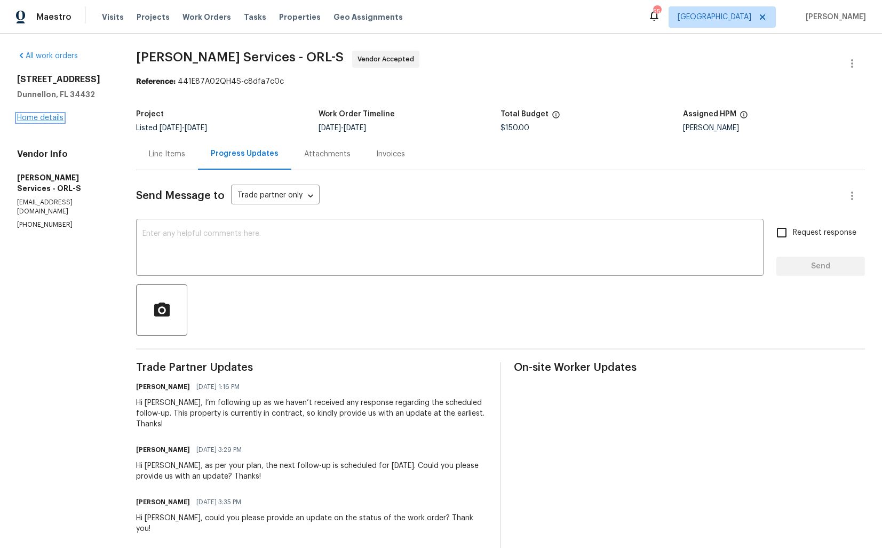
click at [40, 120] on link "Home details" at bounding box center [40, 117] width 46 height 7
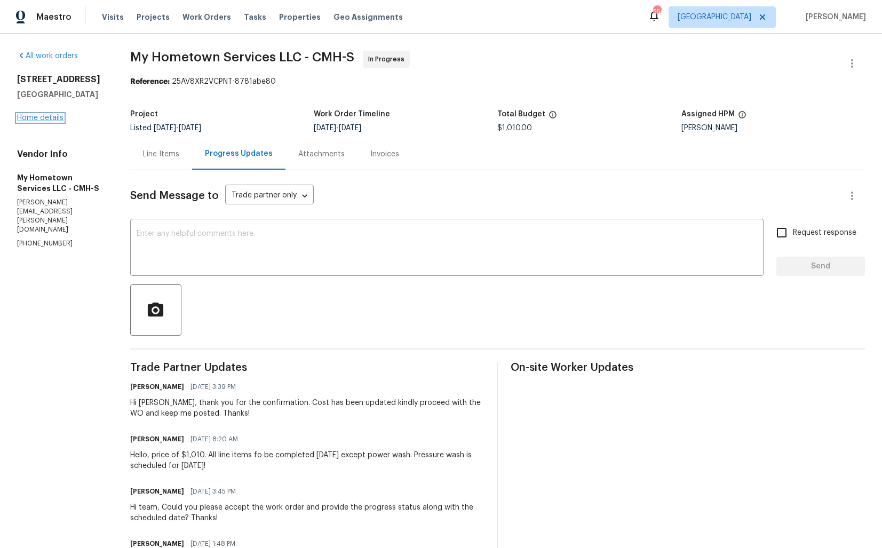
click at [56, 122] on link "Home details" at bounding box center [40, 117] width 46 height 7
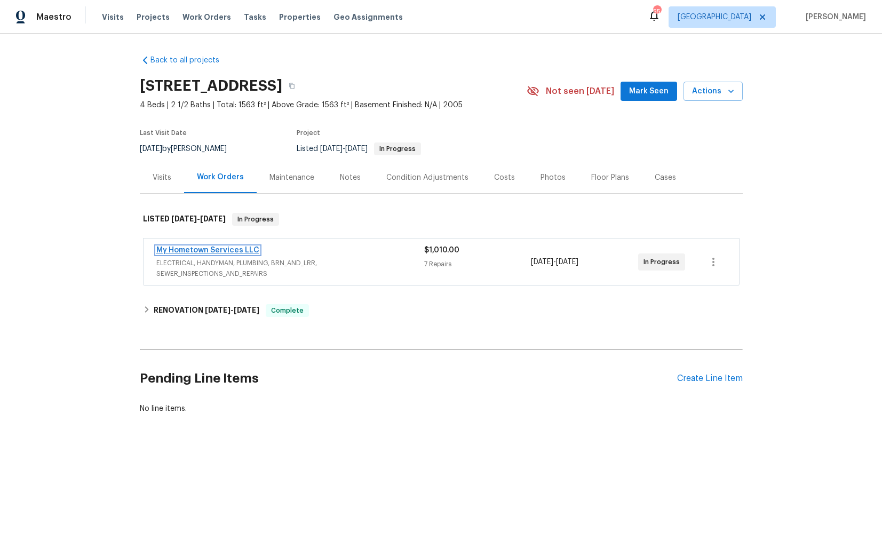
click at [209, 251] on link "My Hometown Services LLC" at bounding box center [207, 250] width 103 height 7
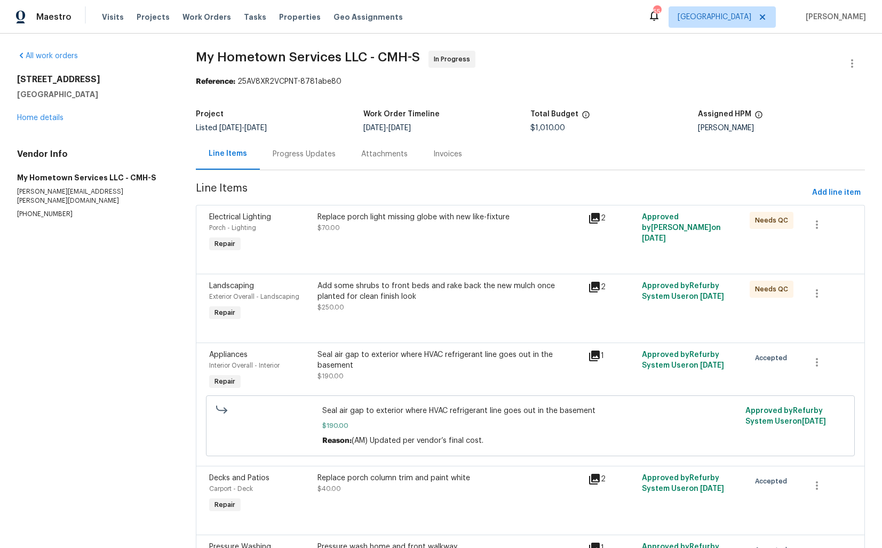
click at [301, 148] on div "Progress Updates" at bounding box center [304, 153] width 89 height 31
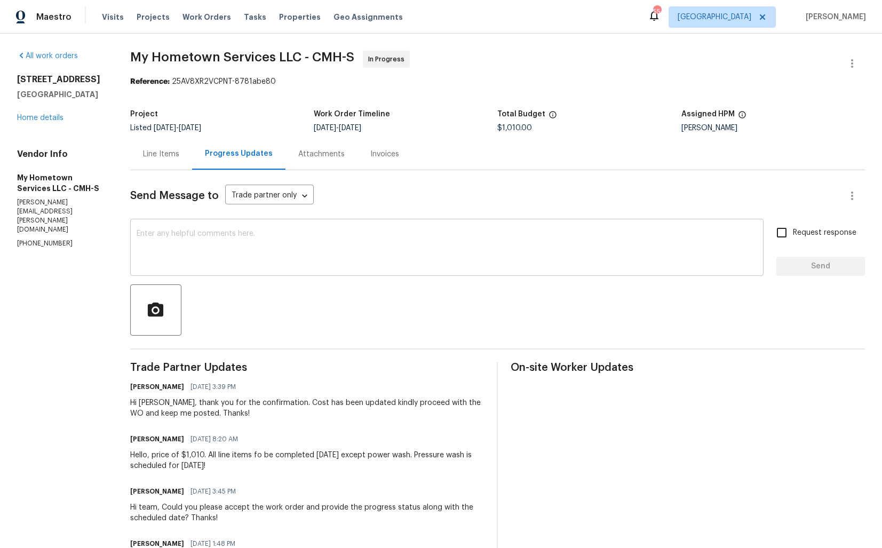
click at [240, 263] on textarea at bounding box center [447, 248] width 621 height 37
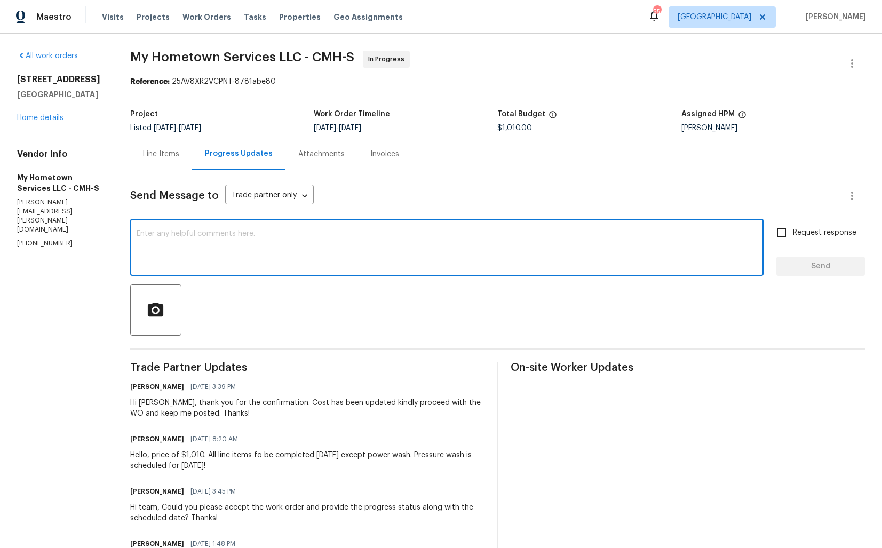
click at [451, 254] on textarea at bounding box center [447, 248] width 621 height 37
paste textarea "Hi team, do we have an update on the progression status of the work order? Plea…"
click at [149, 405] on div "Hi Zach, thank you for the confirmation. Cost has been updated kindly proceed w…" at bounding box center [307, 408] width 354 height 21
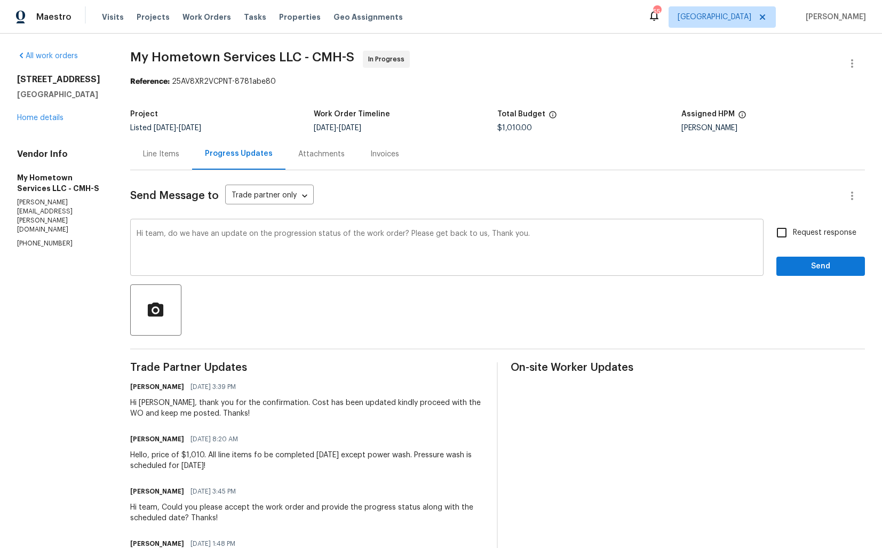
click at [157, 234] on textarea "Hi team, do we have an update on the progression status of the work order? Plea…" at bounding box center [447, 248] width 621 height 37
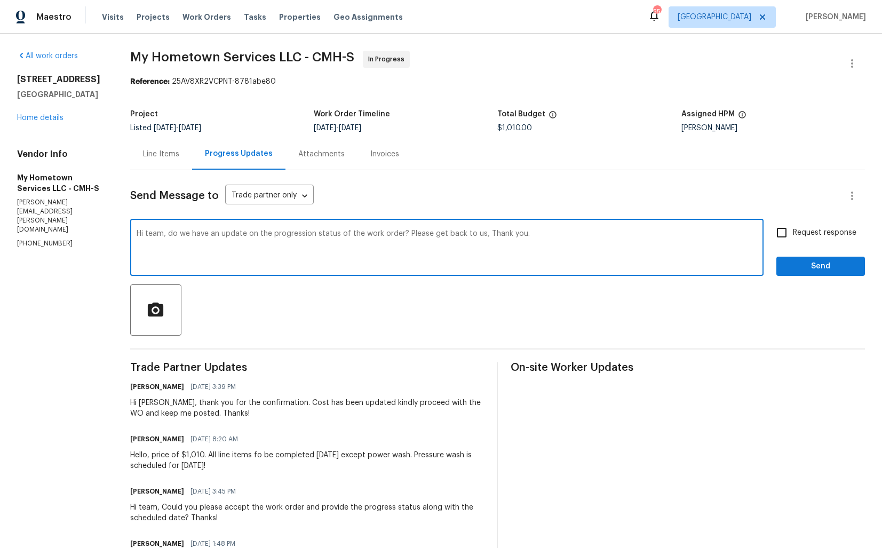
click at [157, 234] on textarea "Hi team, do we have an update on the progression status of the work order? Plea…" at bounding box center [447, 248] width 621 height 37
paste textarea "Hi team, do we have an update on the progression status of the work order? Plea…"
click at [148, 403] on div "Hi Zach, thank you for the confirmation. Cost has been updated kindly proceed w…" at bounding box center [307, 408] width 354 height 21
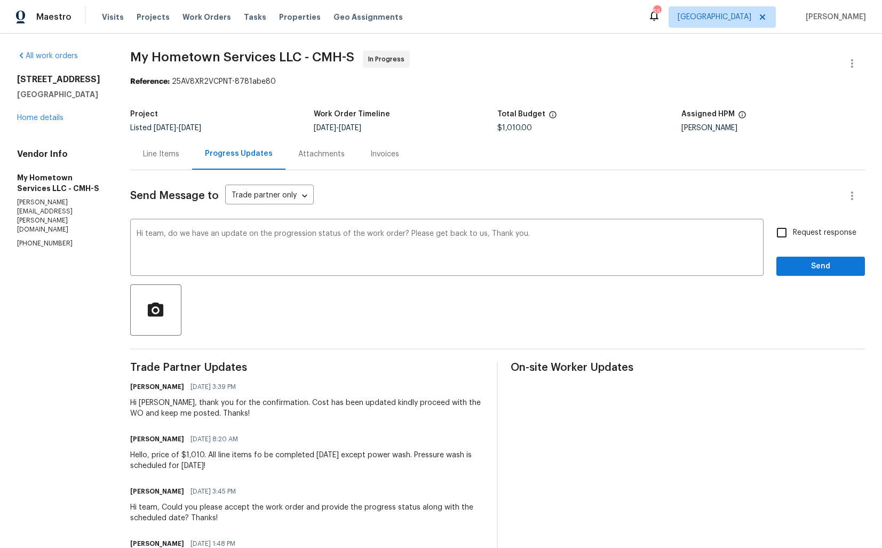
click at [148, 403] on div "Hi Zach, thank you for the confirmation. Cost has been updated kindly proceed w…" at bounding box center [307, 408] width 354 height 21
copy div "Zach"
click at [156, 235] on textarea "Hi team, do we have an update on the progression status of the work order? Plea…" at bounding box center [447, 248] width 621 height 37
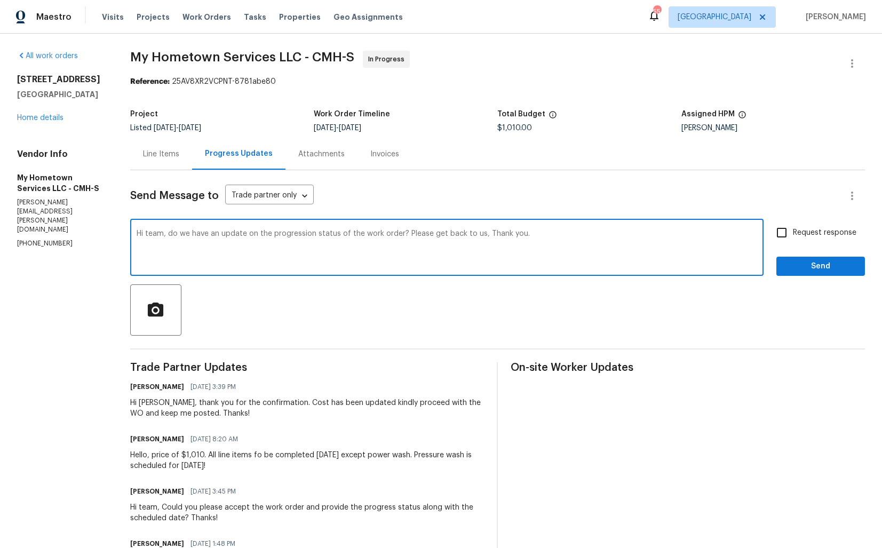
paste textarea "Zach"
drag, startPoint x: 407, startPoint y: 235, endPoint x: 482, endPoint y: 235, distance: 75.8
click at [482, 235] on textarea "Hi Zach, do we have an update on the progression status of the work order? Plea…" at bounding box center [447, 248] width 621 height 37
click at [498, 237] on textarea "Hi Zach, do we have an update on the progression status of the work order? Than…" at bounding box center [447, 248] width 621 height 37
type textarea "Hi Zach, do we have an update on the progression status of the work order? Than…"
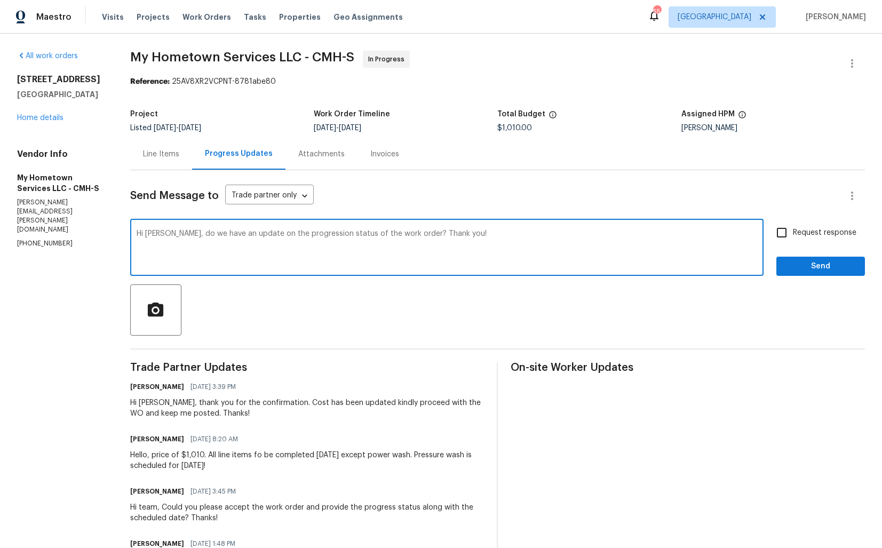
click at [782, 233] on input "Request response" at bounding box center [782, 232] width 22 height 22
checkbox input "true"
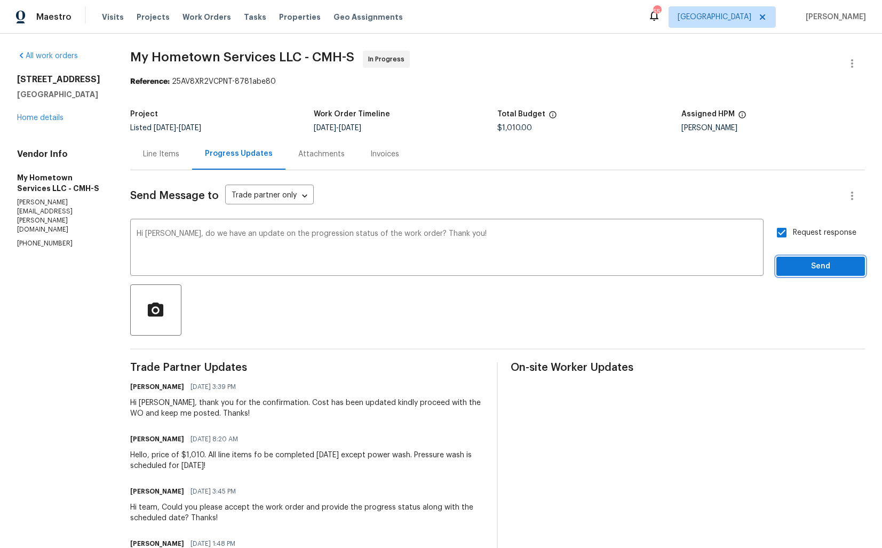
click at [797, 265] on span "Send" at bounding box center [821, 266] width 72 height 13
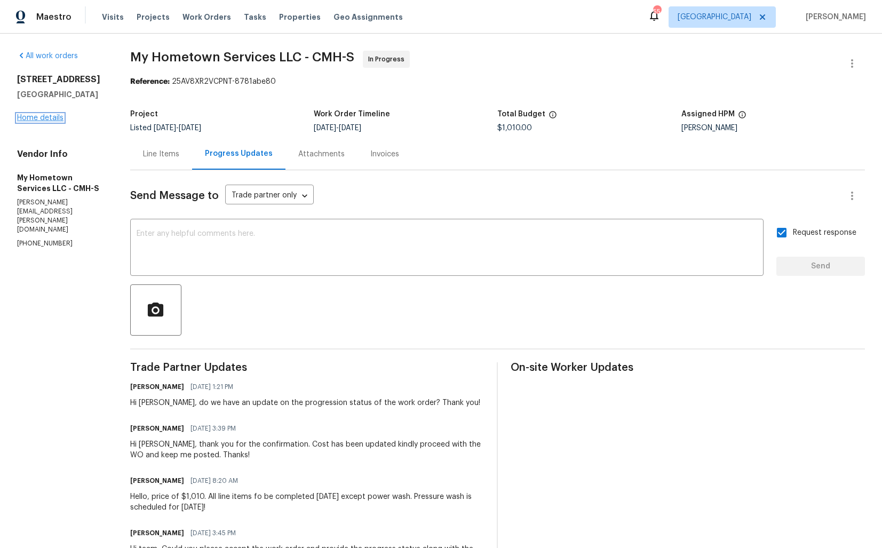
click at [60, 122] on link "Home details" at bounding box center [40, 117] width 46 height 7
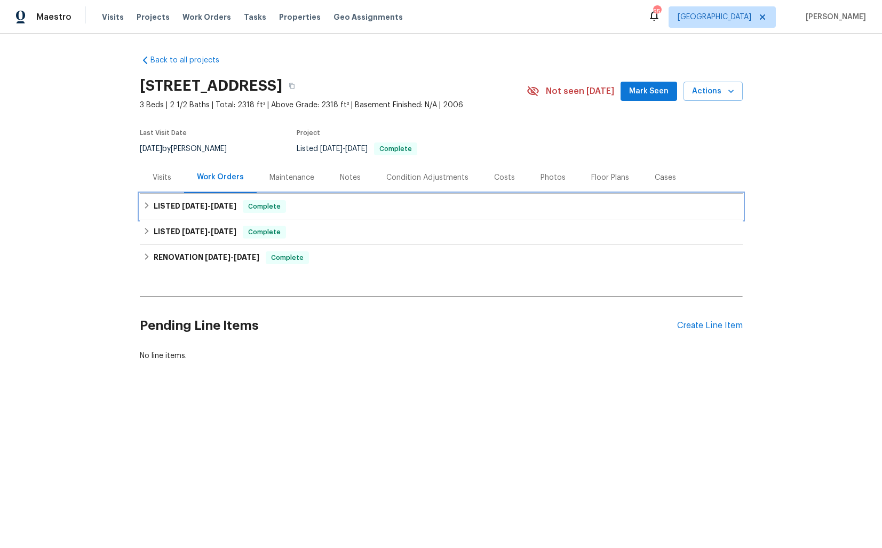
click at [204, 207] on span "[DATE] - [DATE]" at bounding box center [209, 205] width 54 height 7
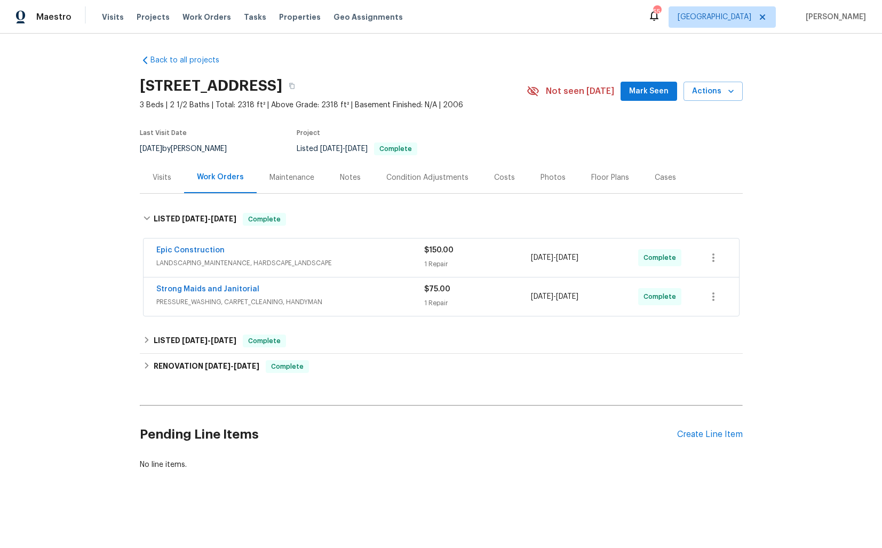
click at [365, 252] on div "Epic Construction" at bounding box center [290, 251] width 268 height 13
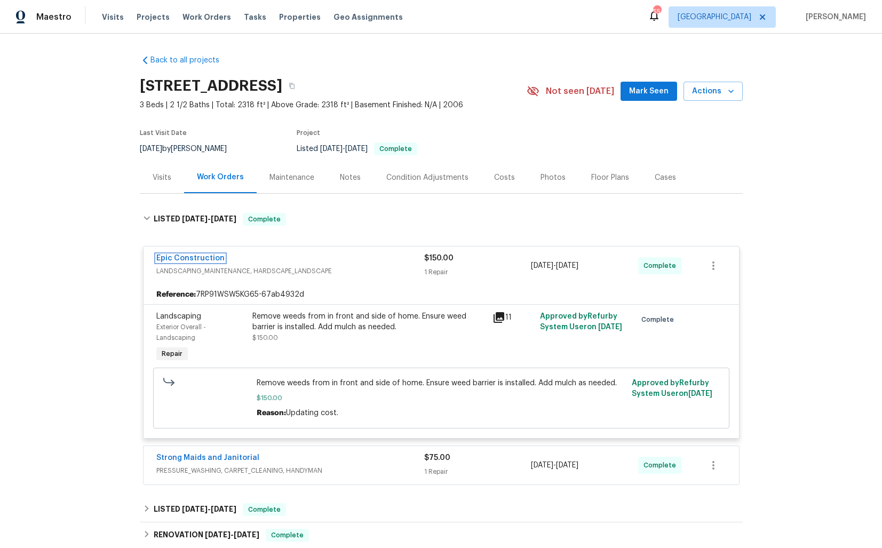
click at [203, 256] on link "Epic Construction" at bounding box center [190, 258] width 68 height 7
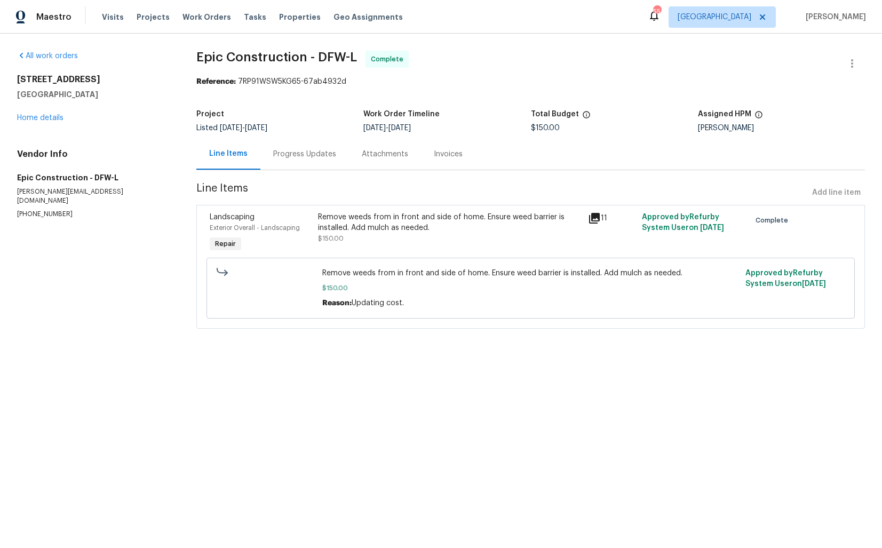
click at [306, 155] on div "Progress Updates" at bounding box center [304, 154] width 63 height 11
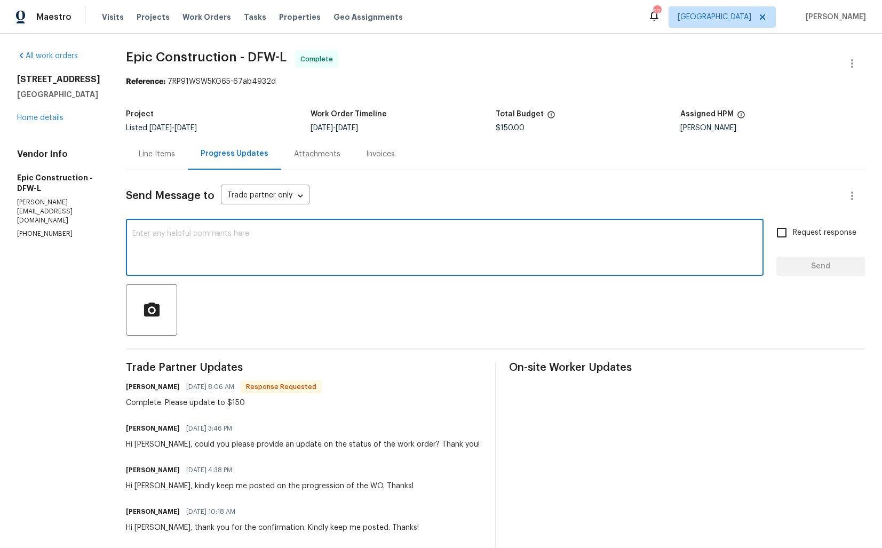
click at [271, 259] on textarea at bounding box center [444, 248] width 625 height 37
click at [126, 390] on h6 "Mitch Macpherson" at bounding box center [153, 387] width 54 height 11
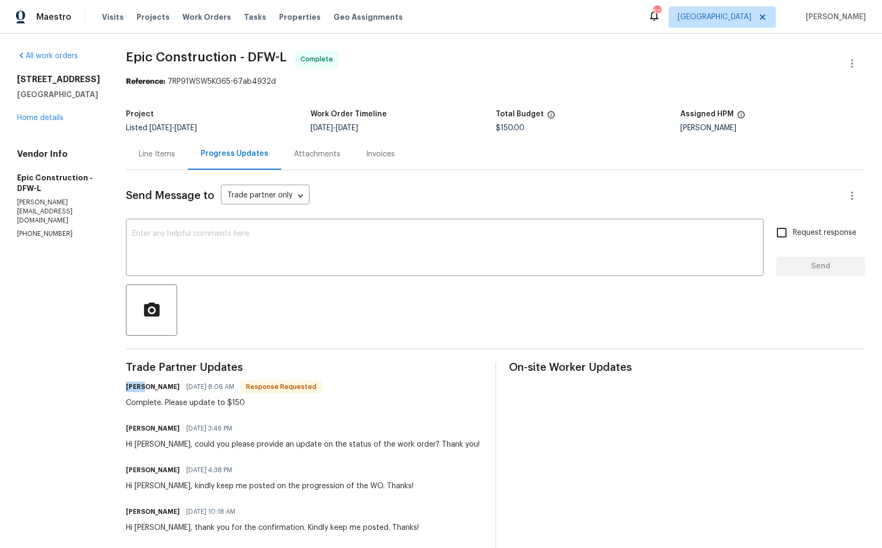
copy h6 "Mitch"
click at [282, 272] on div "x ​" at bounding box center [445, 248] width 638 height 54
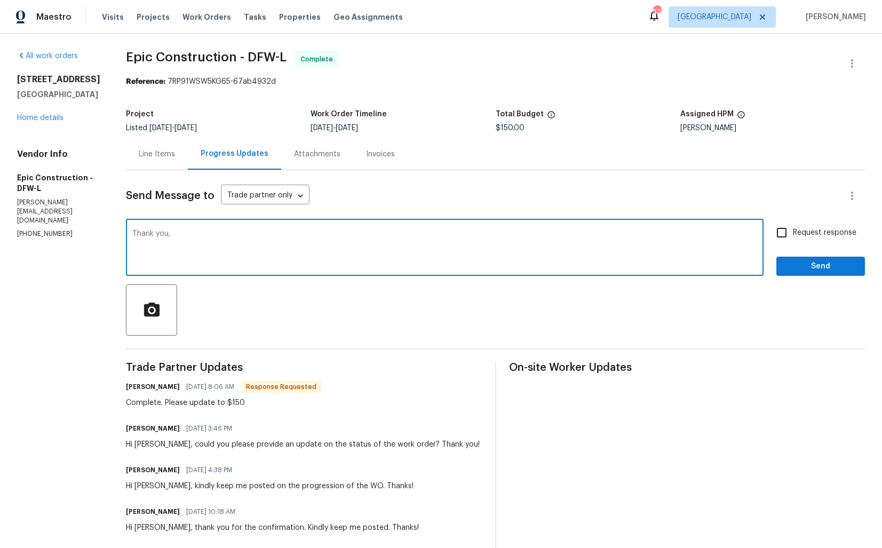
paste textarea "Mitch"
type textarea "Thank you, Mitch. WO is approved. Thanks!"
click at [809, 272] on span "Send" at bounding box center [821, 266] width 72 height 13
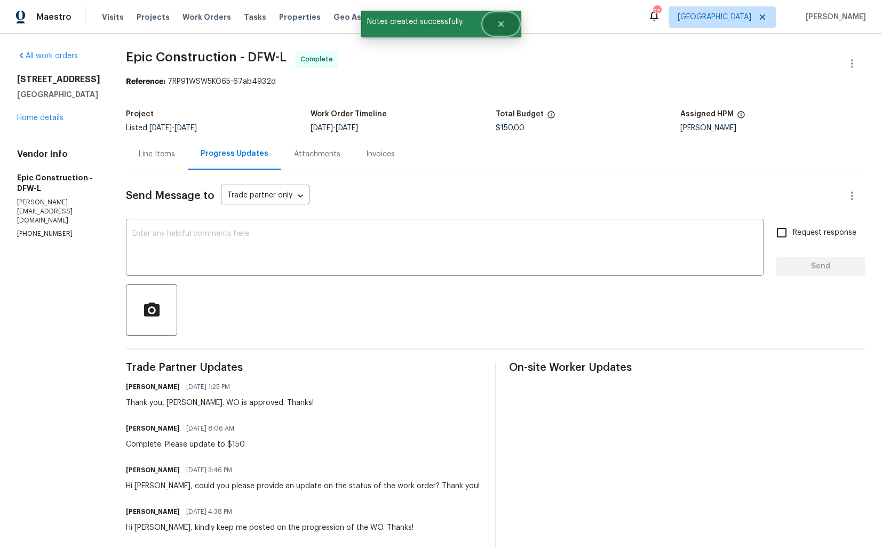
click at [503, 22] on icon "Close" at bounding box center [501, 24] width 9 height 9
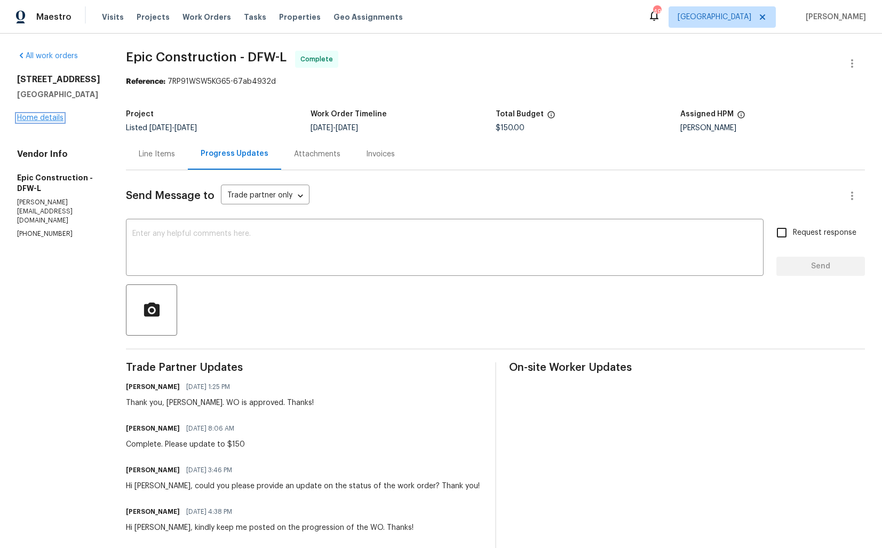
click at [50, 122] on link "Home details" at bounding box center [40, 117] width 46 height 7
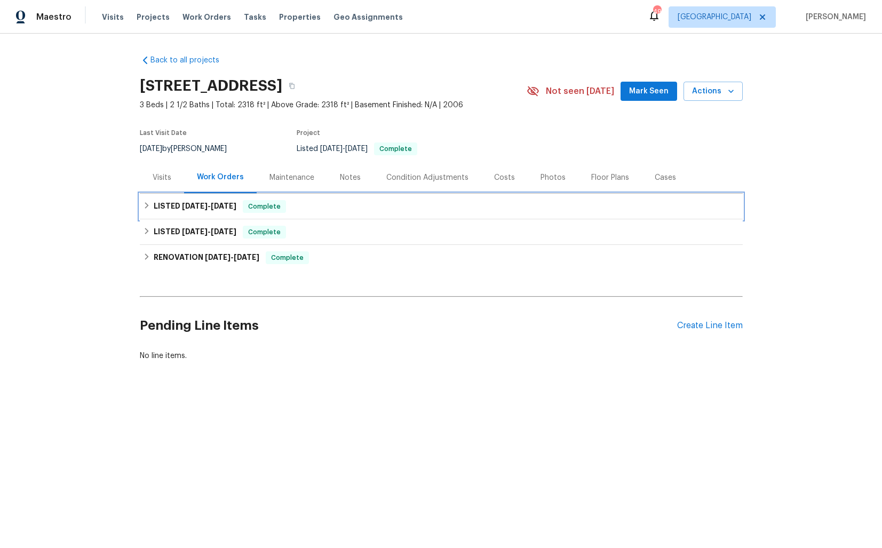
click at [284, 202] on span "Complete" at bounding box center [264, 206] width 41 height 11
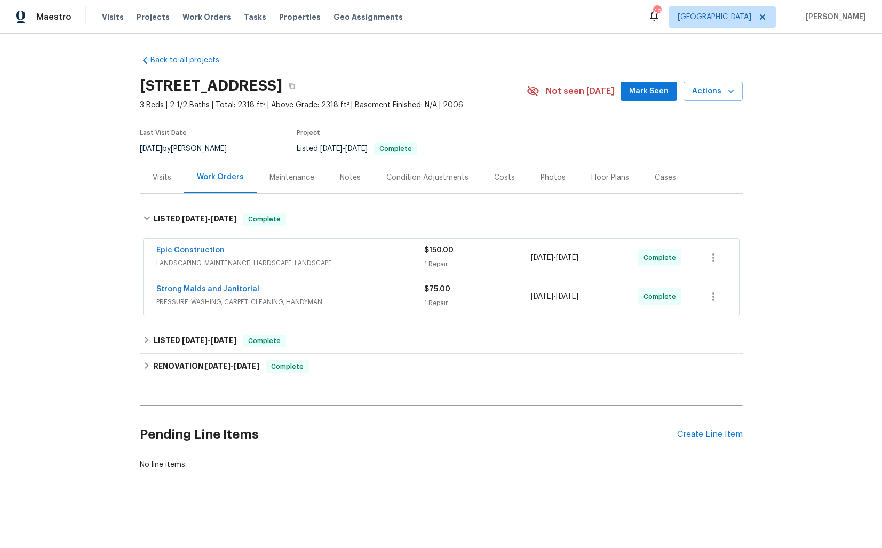
click at [192, 254] on span "Epic Construction" at bounding box center [190, 250] width 68 height 11
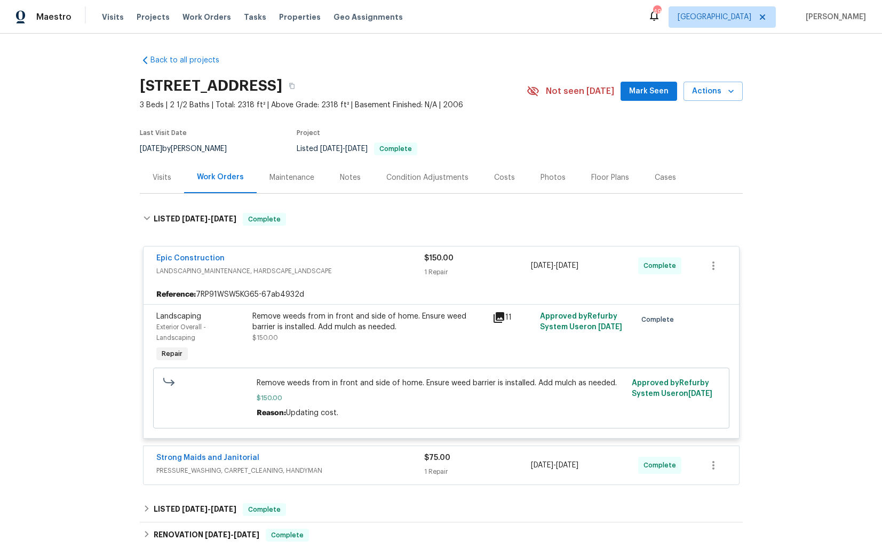
click at [483, 323] on div "Remove weeds from in front and side of home. Ensure weed barrier is installed. …" at bounding box center [369, 321] width 234 height 21
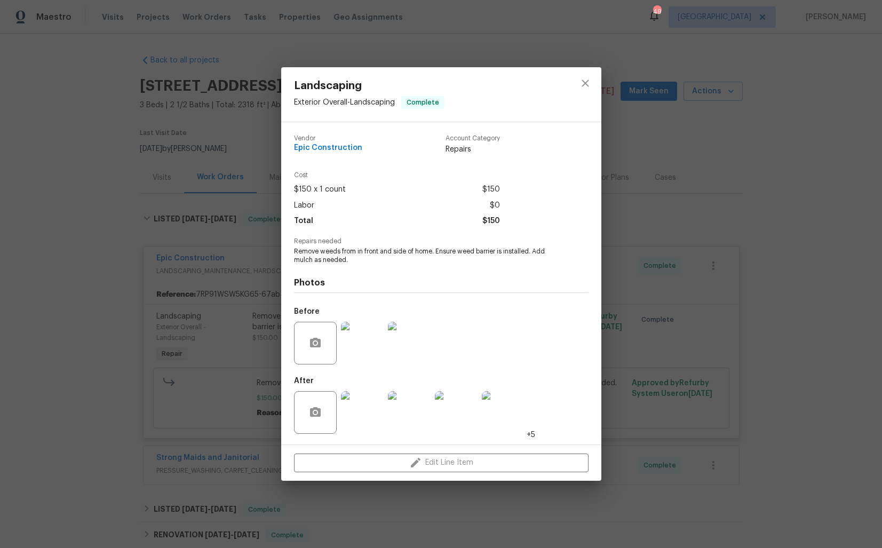
click at [250, 395] on div "Landscaping Exterior Overall - Landscaping Complete Vendor Epic Construction Ac…" at bounding box center [441, 274] width 882 height 548
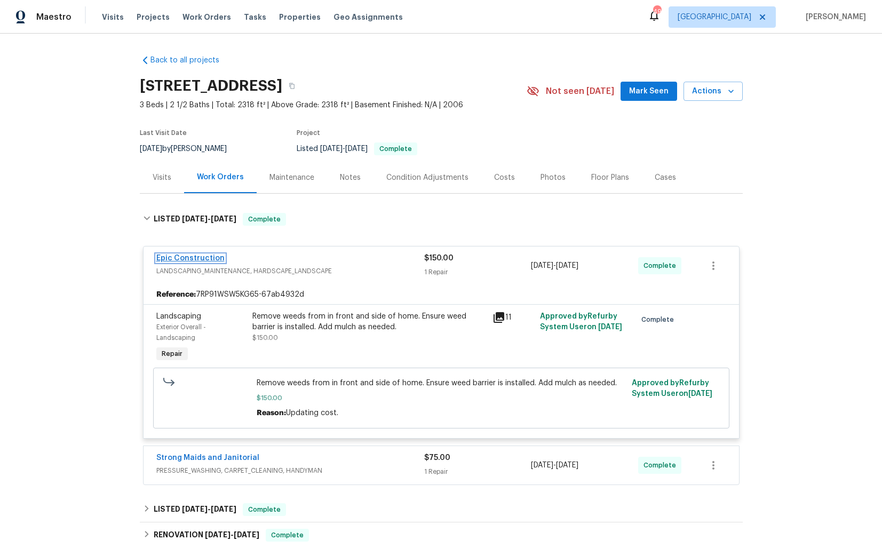
click at [183, 260] on link "Epic Construction" at bounding box center [190, 258] width 68 height 7
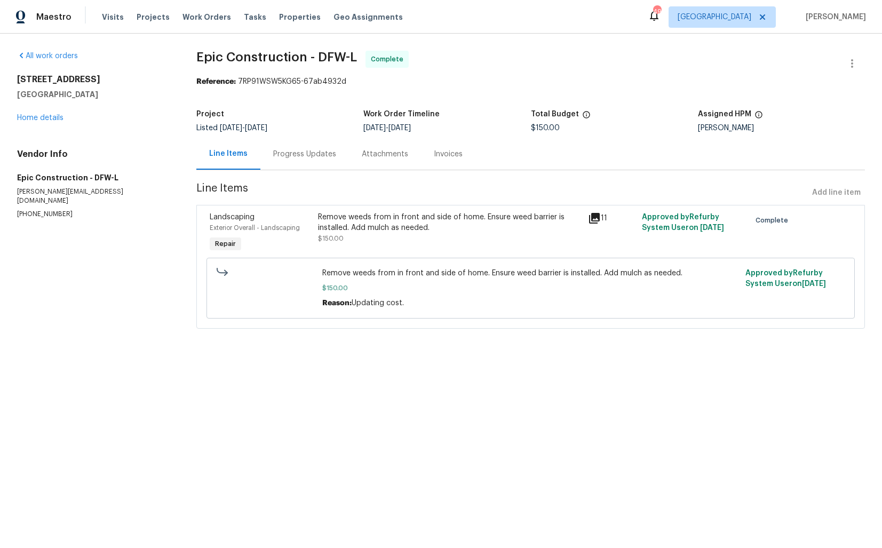
click at [287, 142] on div "Progress Updates" at bounding box center [304, 153] width 89 height 31
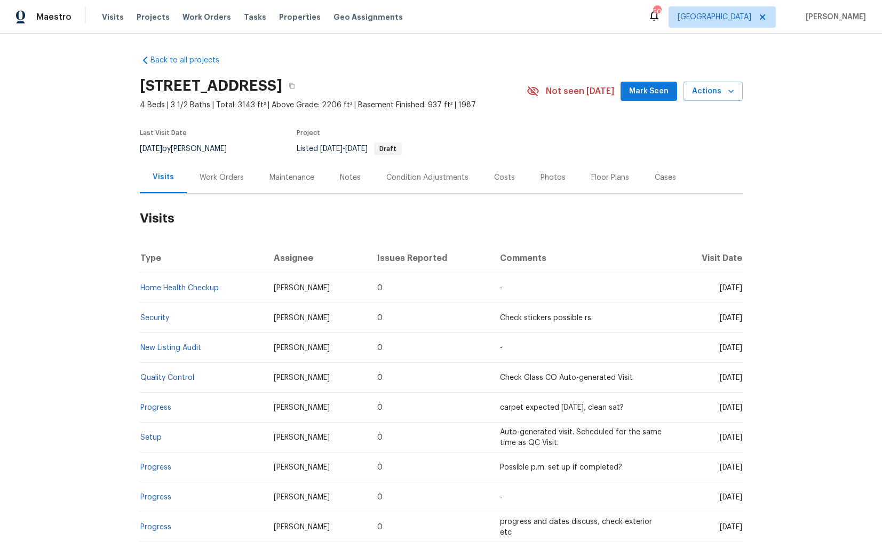
click at [225, 185] on div "Work Orders" at bounding box center [222, 177] width 70 height 31
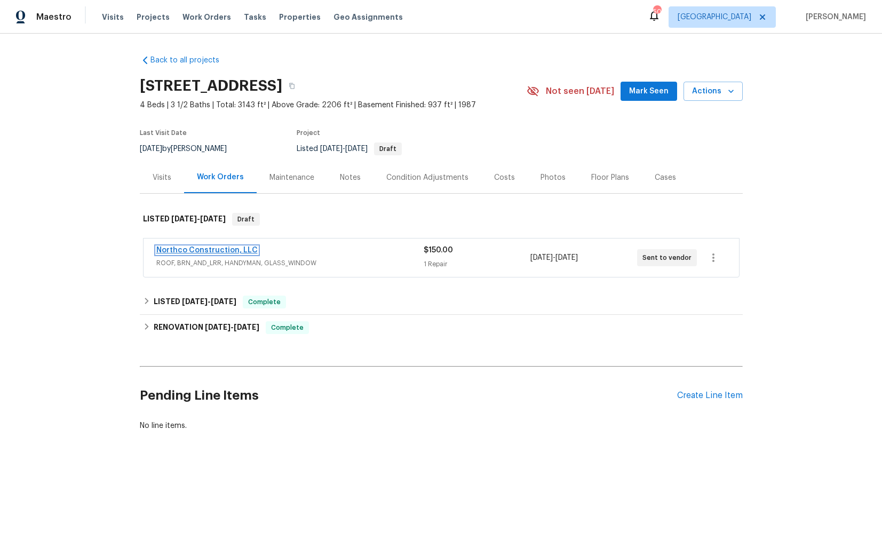
click at [187, 250] on link "Northco Construction, LLC" at bounding box center [206, 250] width 101 height 7
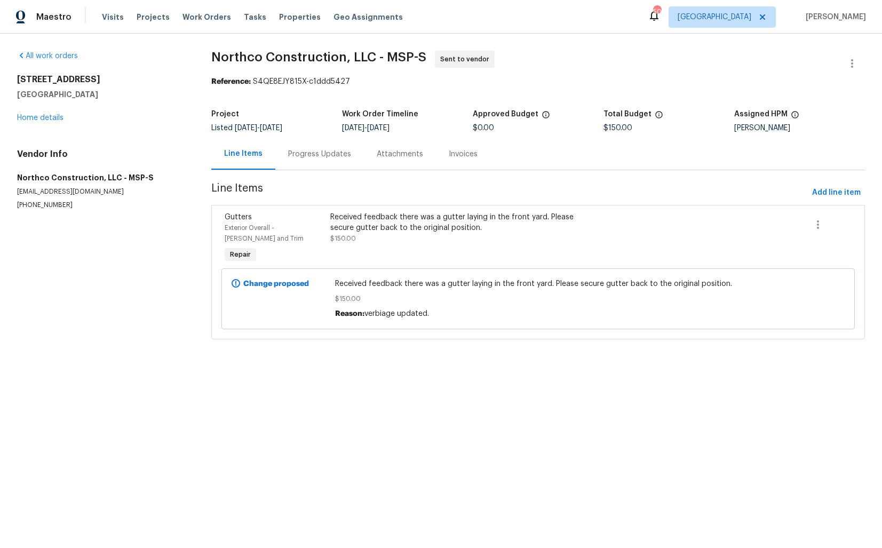
click at [298, 153] on div "Progress Updates" at bounding box center [319, 154] width 63 height 11
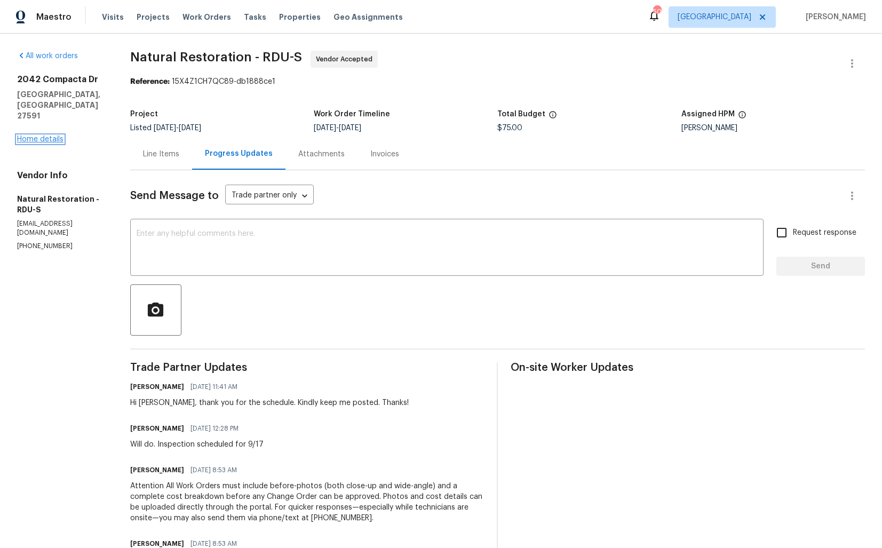
click at [46, 136] on link "Home details" at bounding box center [40, 139] width 46 height 7
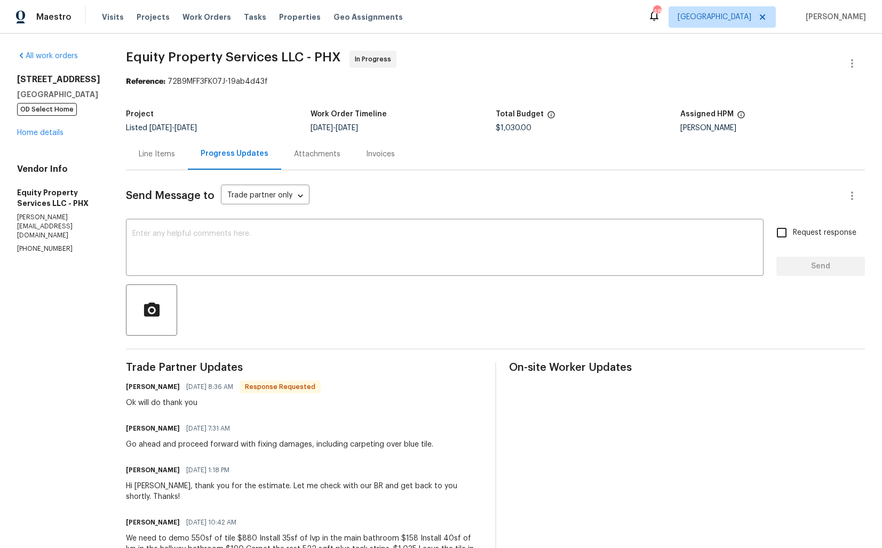
click at [381, 194] on div "Send Message to Trade partner only Trade partner only ​" at bounding box center [483, 196] width 714 height 26
click at [580, 118] on div "Total Budget" at bounding box center [588, 117] width 185 height 14
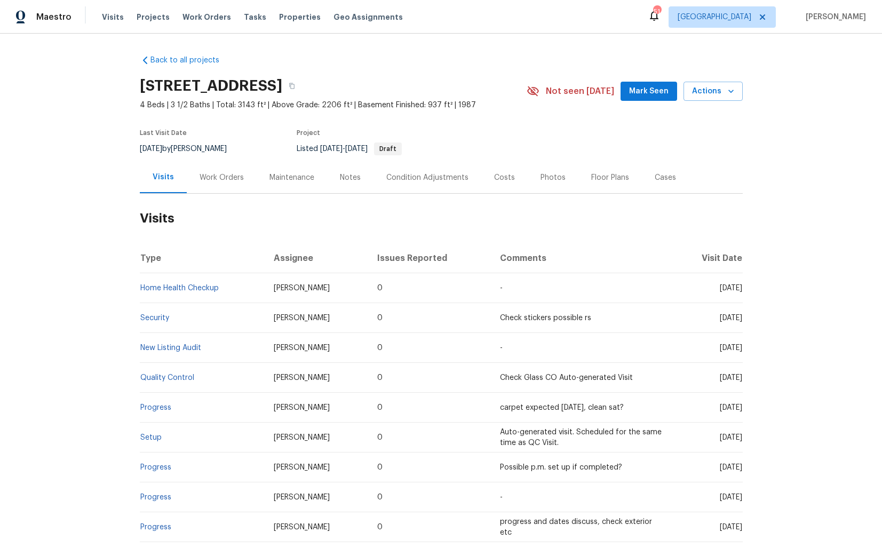
click at [209, 189] on div "Work Orders" at bounding box center [222, 177] width 70 height 31
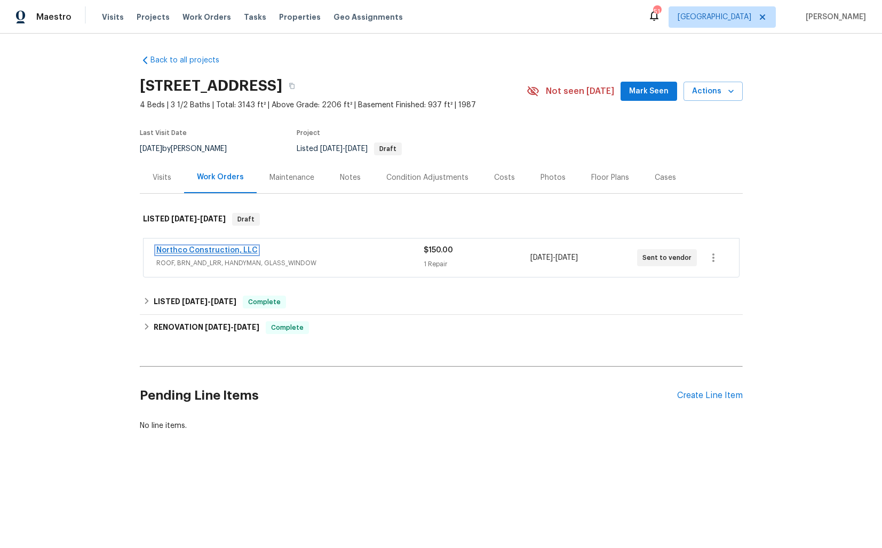
click at [223, 251] on link "Northco Construction, LLC" at bounding box center [206, 250] width 101 height 7
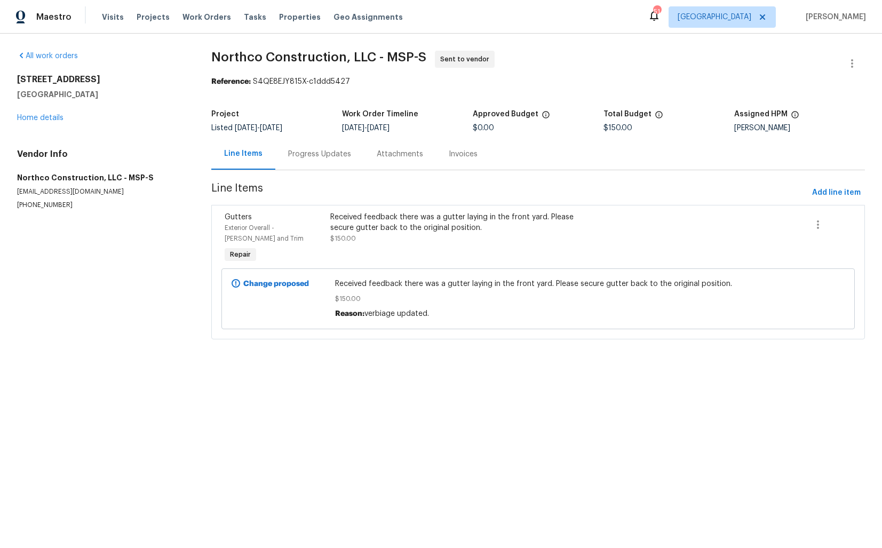
click at [318, 155] on div "Progress Updates" at bounding box center [319, 154] width 63 height 11
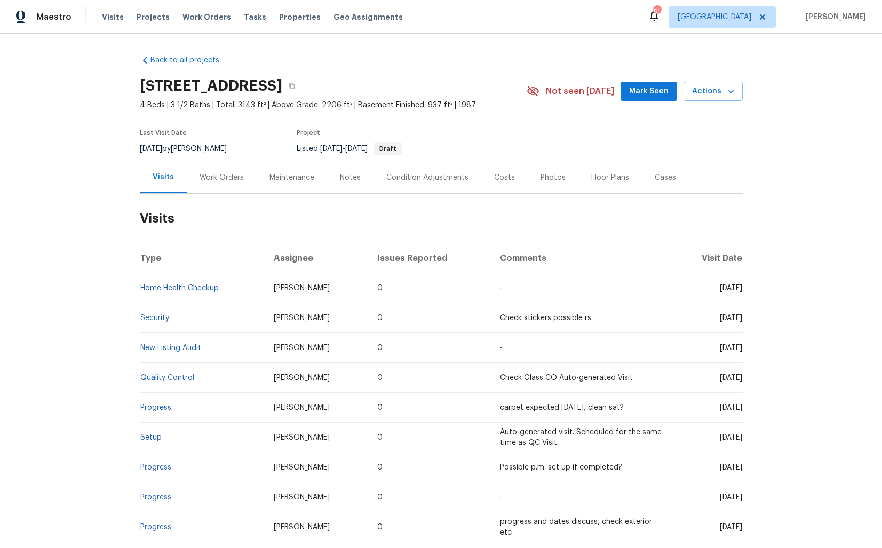
click at [224, 181] on div "Work Orders" at bounding box center [222, 177] width 44 height 11
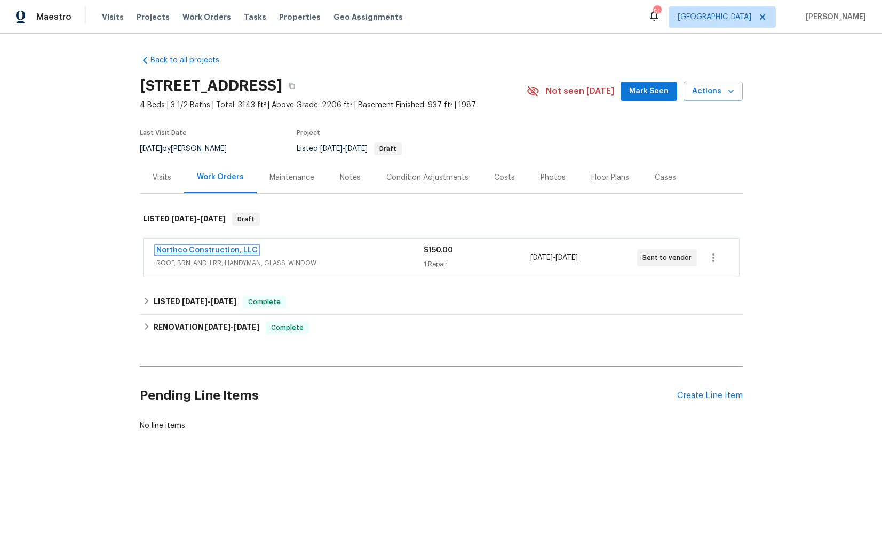
click at [181, 251] on link "Northco Construction, LLC" at bounding box center [206, 250] width 101 height 7
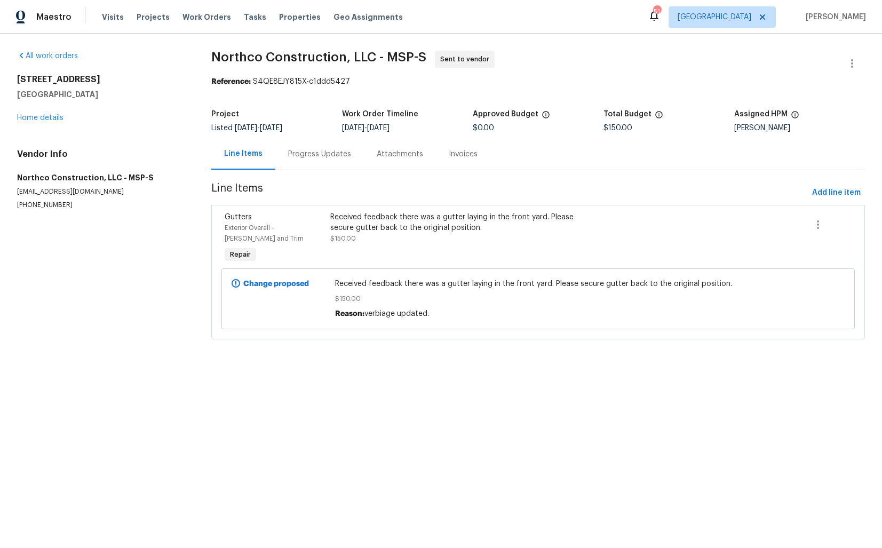
click at [319, 152] on div "Progress Updates" at bounding box center [319, 154] width 63 height 11
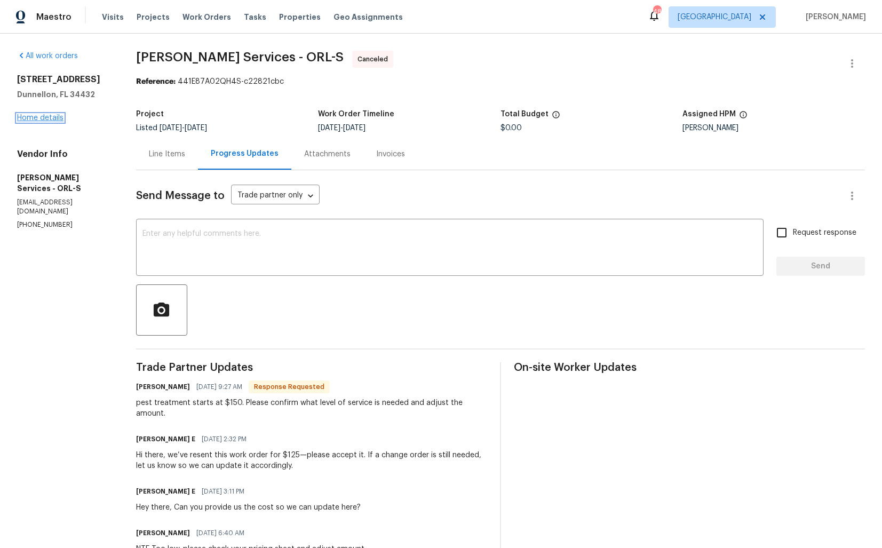
click at [46, 114] on link "Home details" at bounding box center [40, 117] width 46 height 7
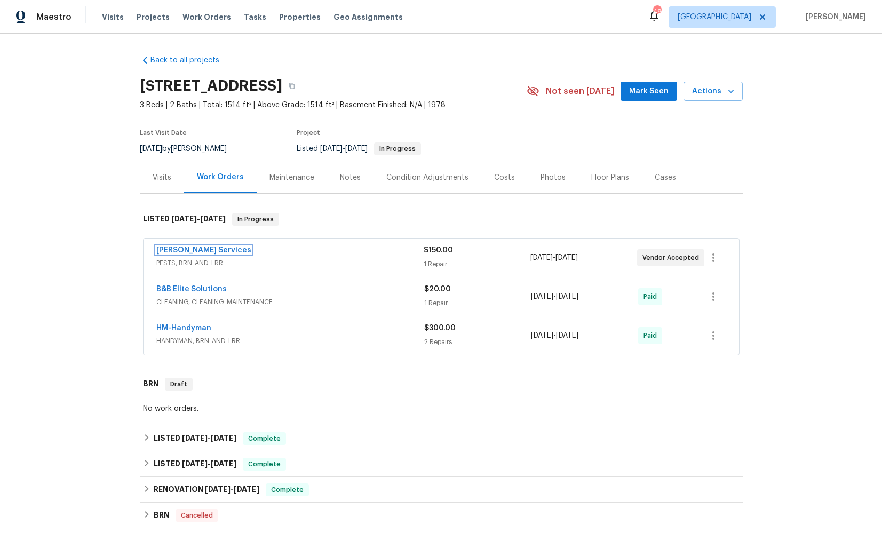
click at [169, 250] on link "[PERSON_NAME] Services" at bounding box center [203, 250] width 95 height 7
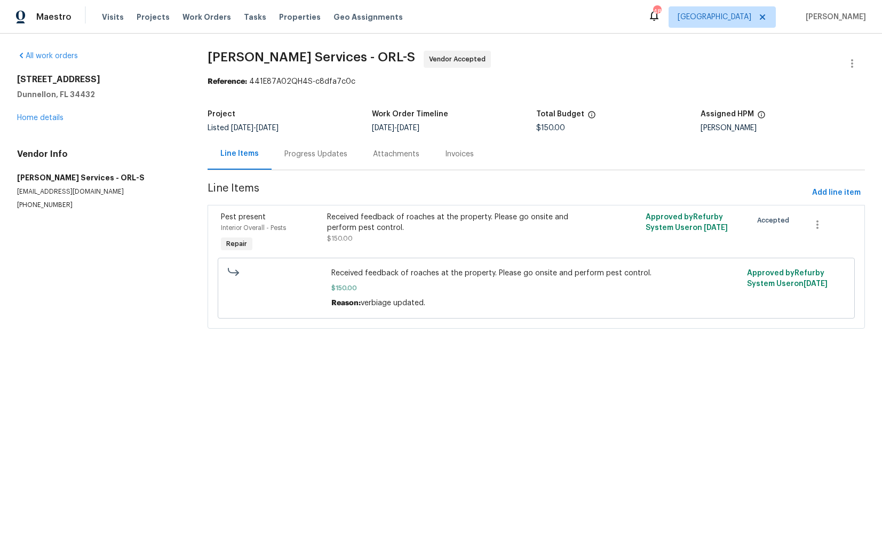
click at [536, 136] on div "Project Listed [DATE] - [DATE] Work Order Timeline [DATE] - [DATE] Total Budget…" at bounding box center [537, 121] width 658 height 34
click at [314, 154] on div "Progress Updates" at bounding box center [315, 154] width 63 height 11
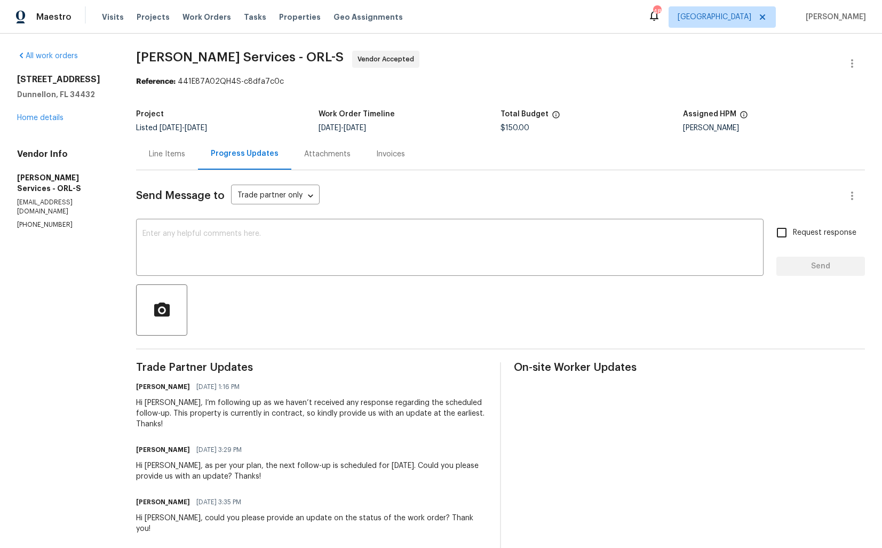
click at [448, 84] on div "Reference: 441E87A02QH4S-c8dfa7c0c" at bounding box center [500, 81] width 729 height 11
click at [185, 156] on div "Line Items" at bounding box center [167, 154] width 36 height 11
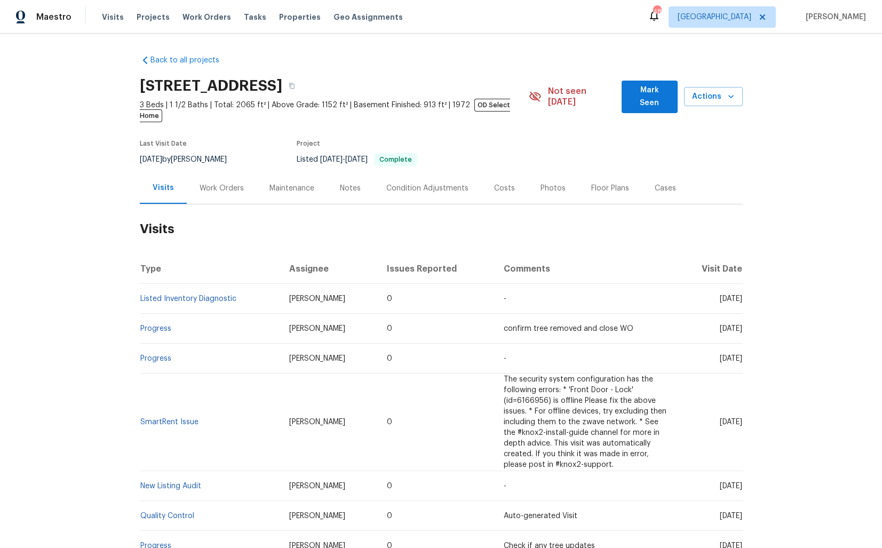
click at [214, 183] on div "Work Orders" at bounding box center [222, 188] width 44 height 11
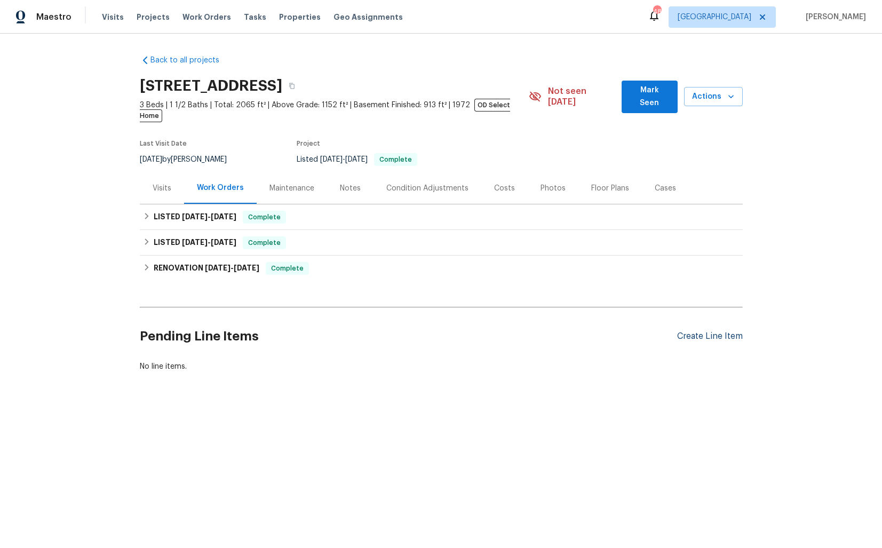
click at [698, 331] on div "Create Line Item" at bounding box center [710, 336] width 66 height 10
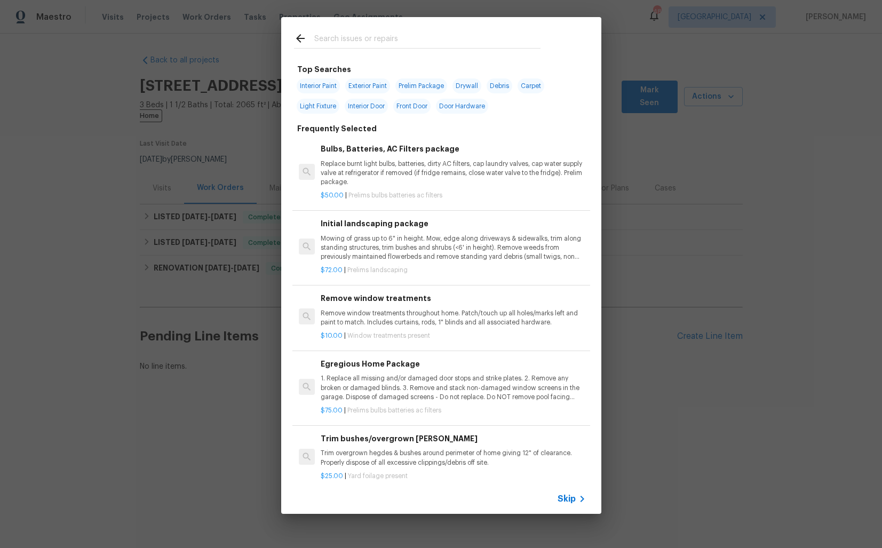
click at [361, 38] on input "text" at bounding box center [427, 40] width 226 height 16
type input "window"
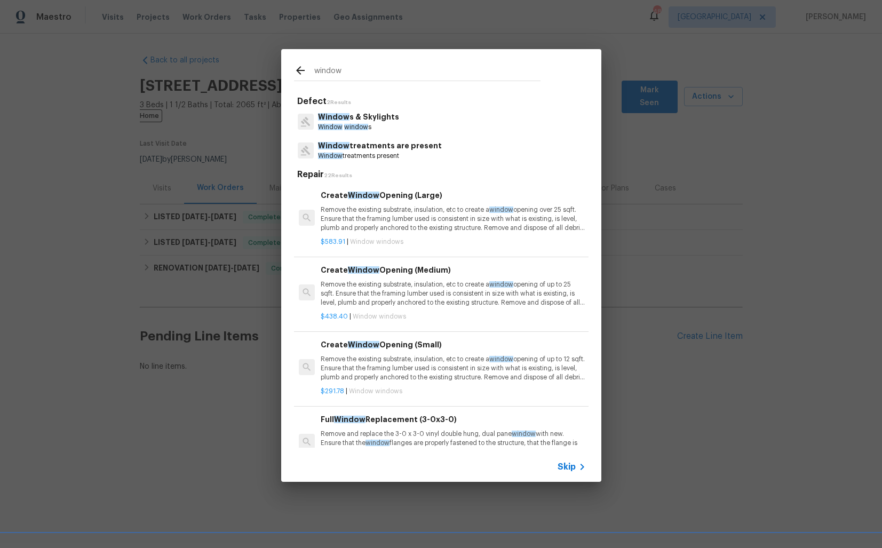
click at [351, 126] on span "window" at bounding box center [356, 127] width 24 height 6
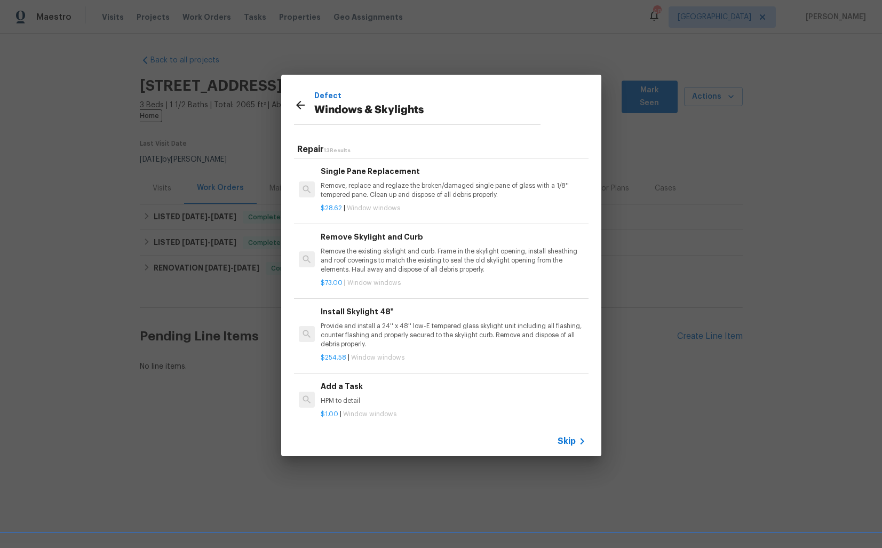
scroll to position [660, 0]
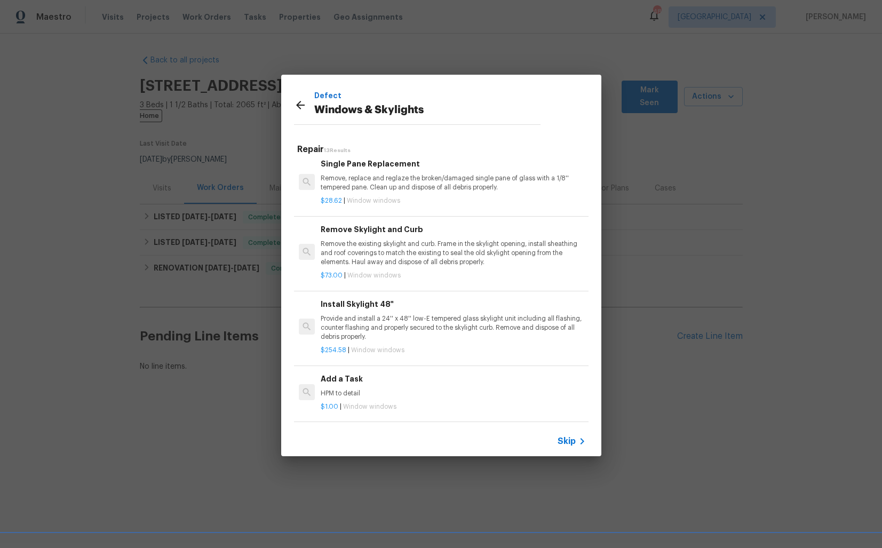
click at [347, 383] on h6 "Add a Task" at bounding box center [453, 379] width 265 height 12
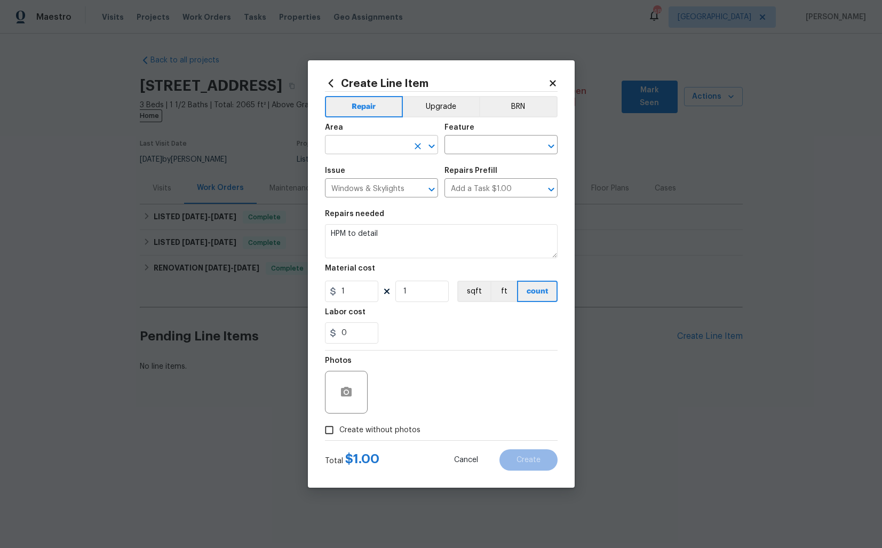
click at [361, 149] on input "text" at bounding box center [366, 146] width 83 height 17
click at [376, 173] on li "Finished basement" at bounding box center [381, 170] width 113 height 18
type input "Finished basement"
click at [490, 149] on input "text" at bounding box center [486, 146] width 83 height 17
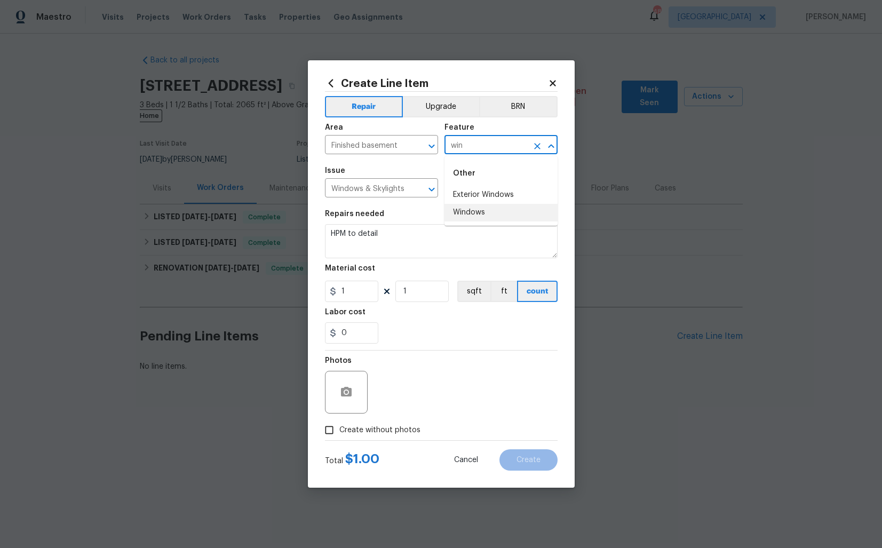
click at [478, 211] on li "Windows" at bounding box center [501, 213] width 113 height 18
type input "Windows"
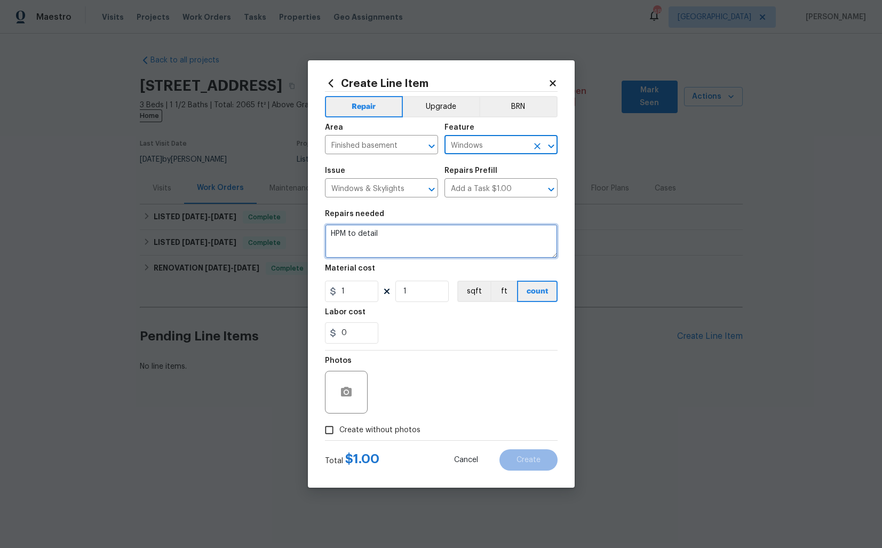
click at [440, 236] on textarea "HPM to detail" at bounding box center [441, 241] width 233 height 34
paste textarea "Received feedback that one of the basement windows has a crack. Please inspect …"
type textarea "Received feedback that one of the basement windows has a crack. Please inspect …"
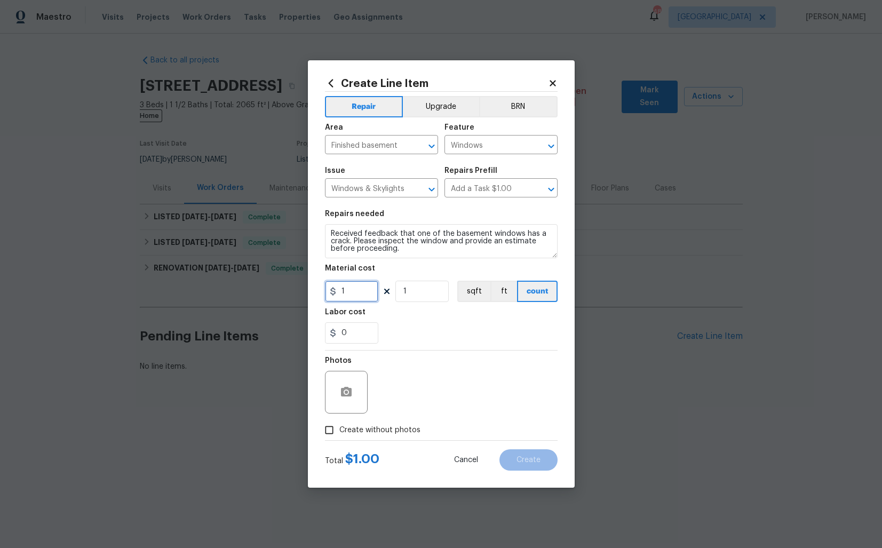
click at [363, 289] on input "1" at bounding box center [351, 291] width 53 height 21
type input "75"
click at [368, 432] on span "Create without photos" at bounding box center [379, 430] width 81 height 11
click at [339, 432] on input "Create without photos" at bounding box center [329, 430] width 20 height 20
checkbox input "true"
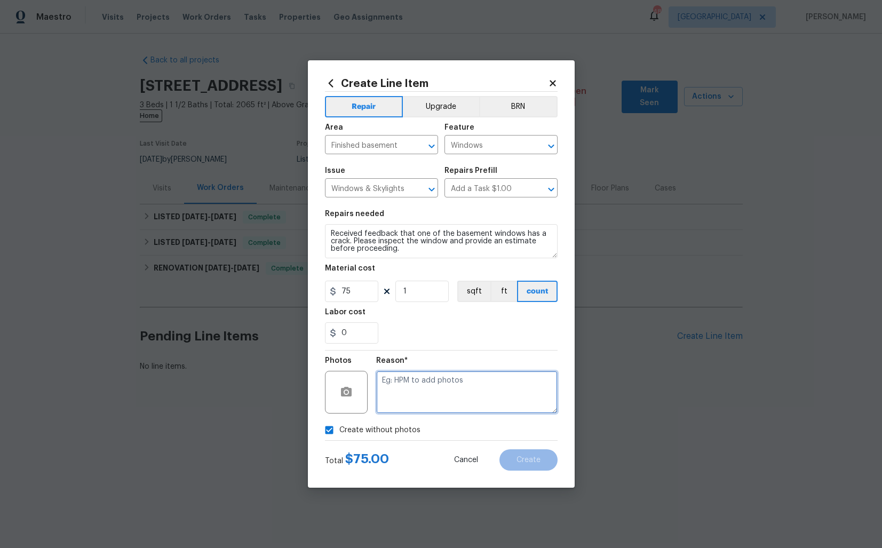
click at [442, 398] on textarea at bounding box center [466, 392] width 181 height 43
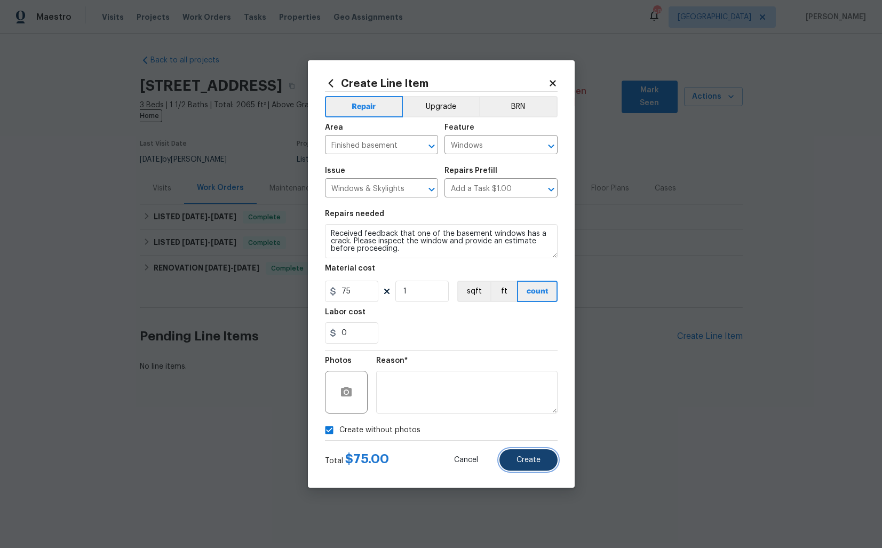
click at [529, 461] on span "Create" at bounding box center [529, 460] width 24 height 8
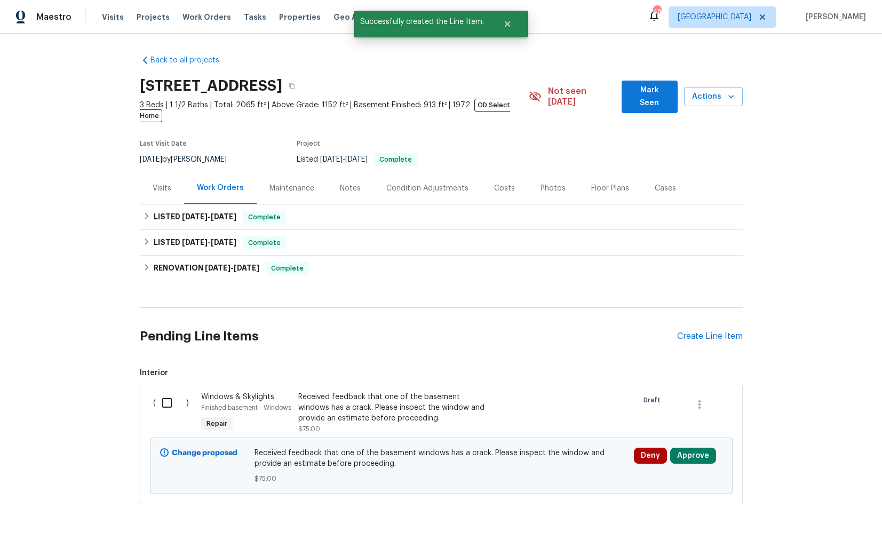
click at [167, 392] on input "checkbox" at bounding box center [171, 403] width 30 height 22
checkbox input "true"
click at [834, 526] on span "Create Work Order" at bounding box center [821, 521] width 71 height 13
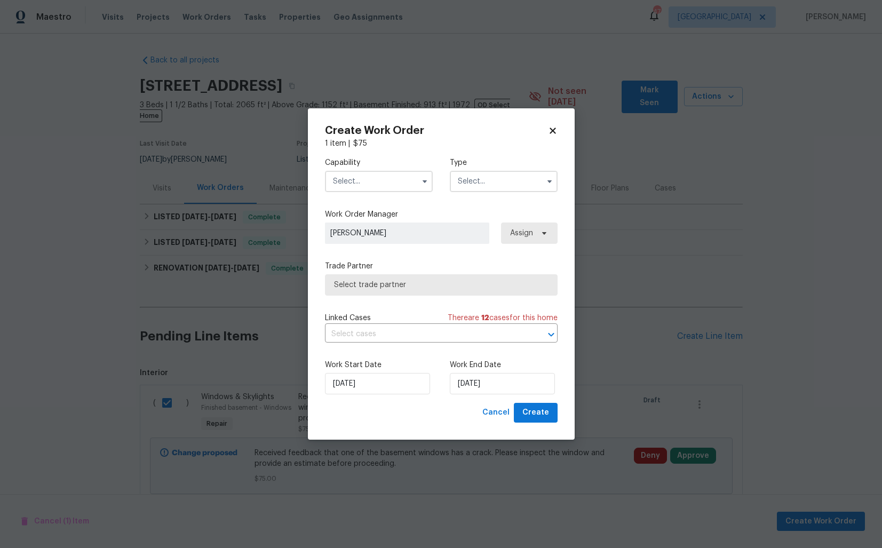
click at [376, 181] on input "text" at bounding box center [379, 181] width 108 height 21
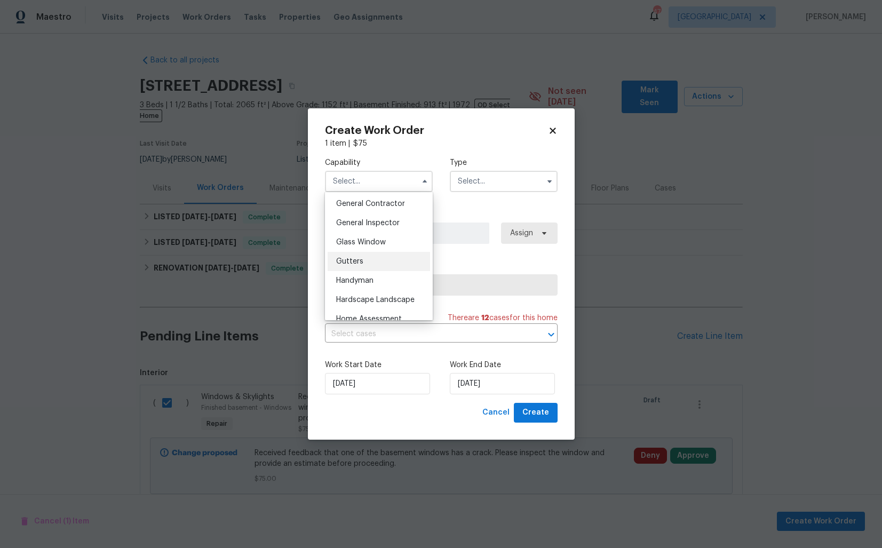
scroll to position [526, 0]
click at [366, 271] on div "Handyman" at bounding box center [379, 265] width 102 height 19
type input "Handyman"
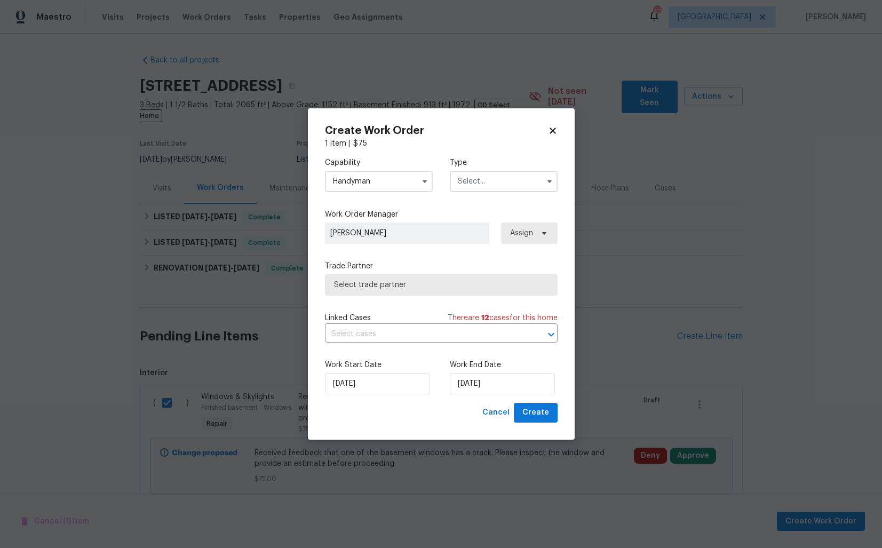
click at [511, 177] on input "text" at bounding box center [504, 181] width 108 height 21
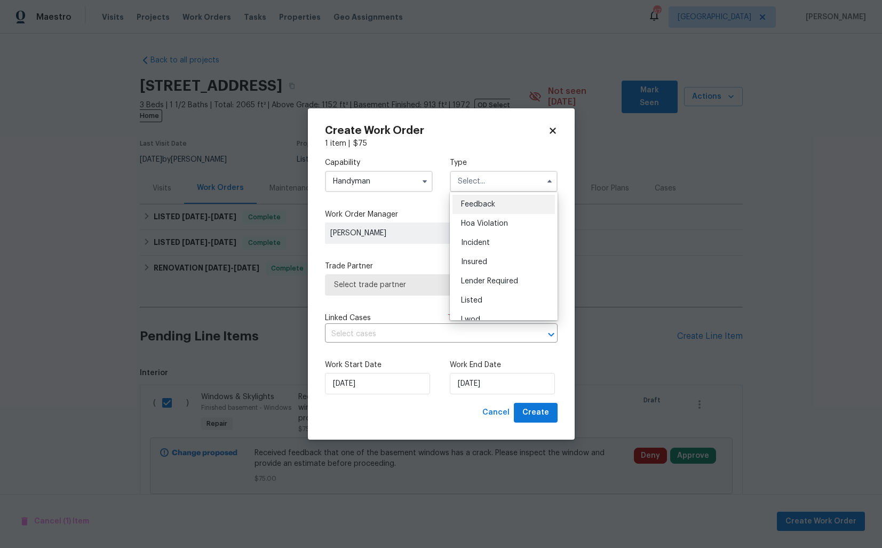
click at [474, 201] on span "Feedback" at bounding box center [478, 204] width 34 height 7
type input "Feedback"
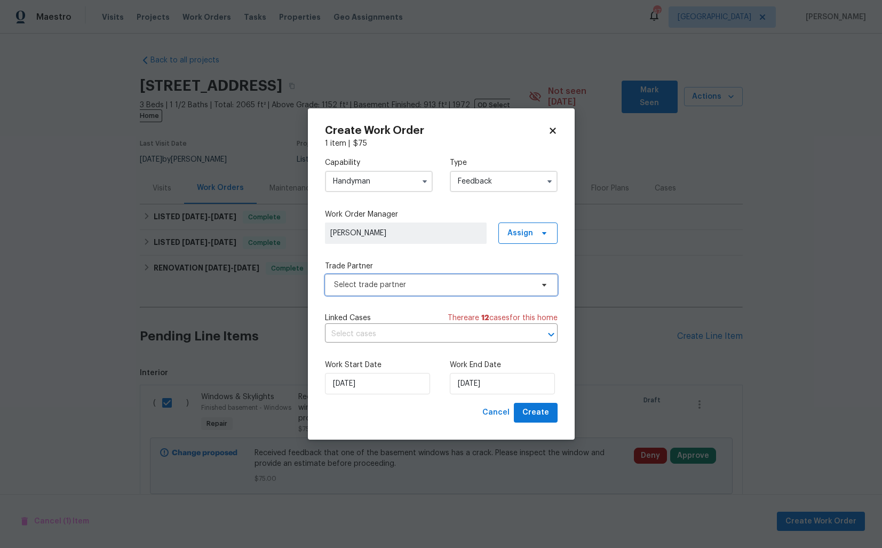
click at [397, 284] on span "Select trade partner" at bounding box center [433, 285] width 199 height 11
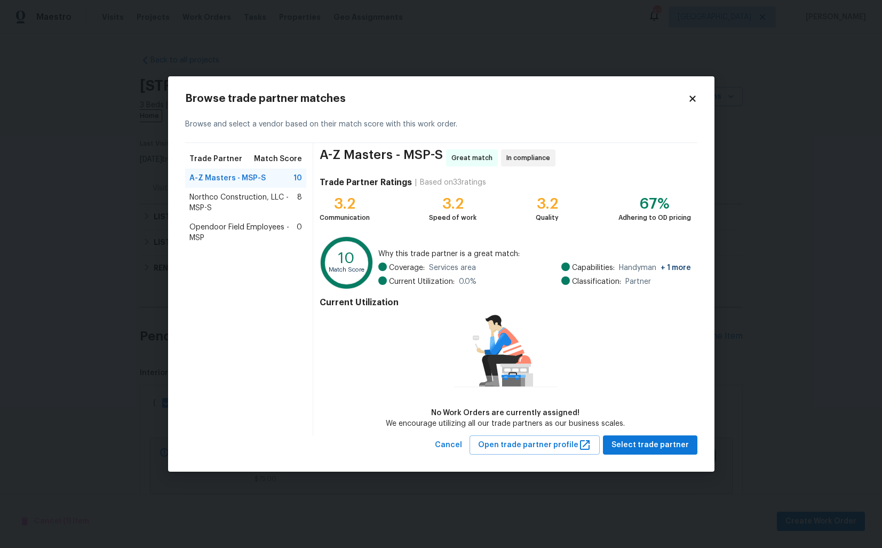
click at [152, 200] on body "Maestro Visits Projects Work Orders Tasks Properties Geo Assignments 47 Dallas …" at bounding box center [441, 274] width 882 height 548
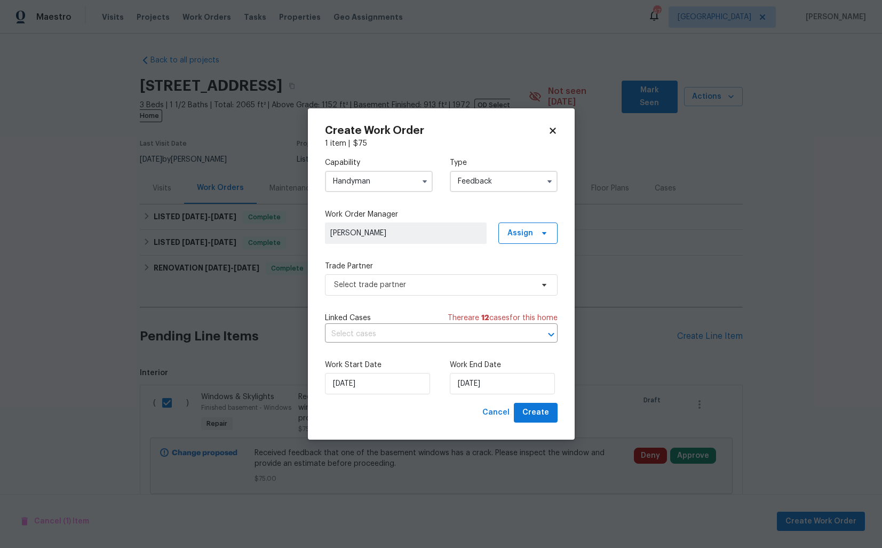
click at [396, 173] on input "Handyman" at bounding box center [379, 181] width 108 height 21
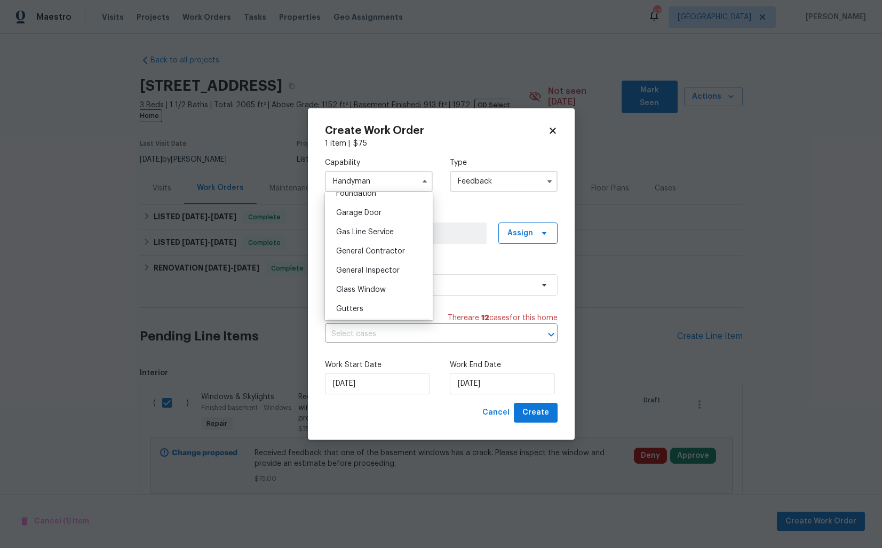
scroll to position [464, 0]
click at [359, 283] on div "Glass Window" at bounding box center [379, 288] width 102 height 19
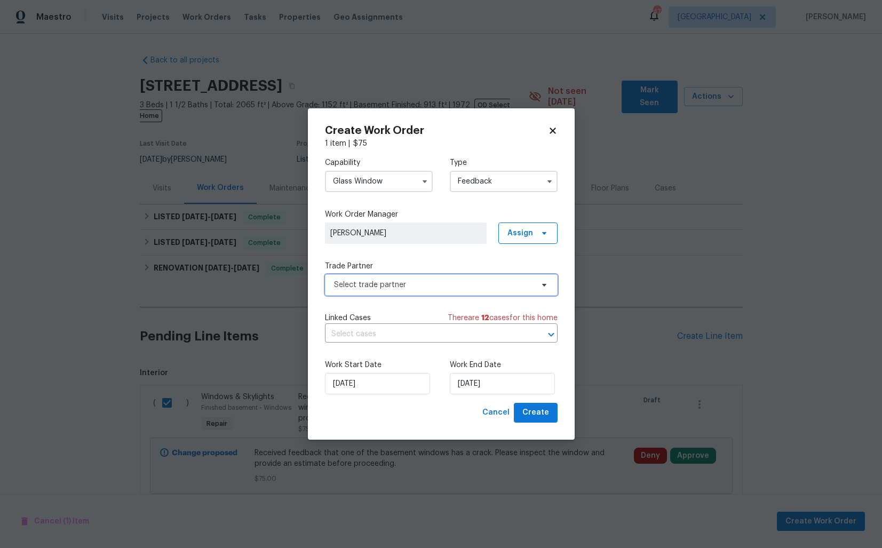
click at [401, 283] on span "Select trade partner" at bounding box center [433, 285] width 199 height 11
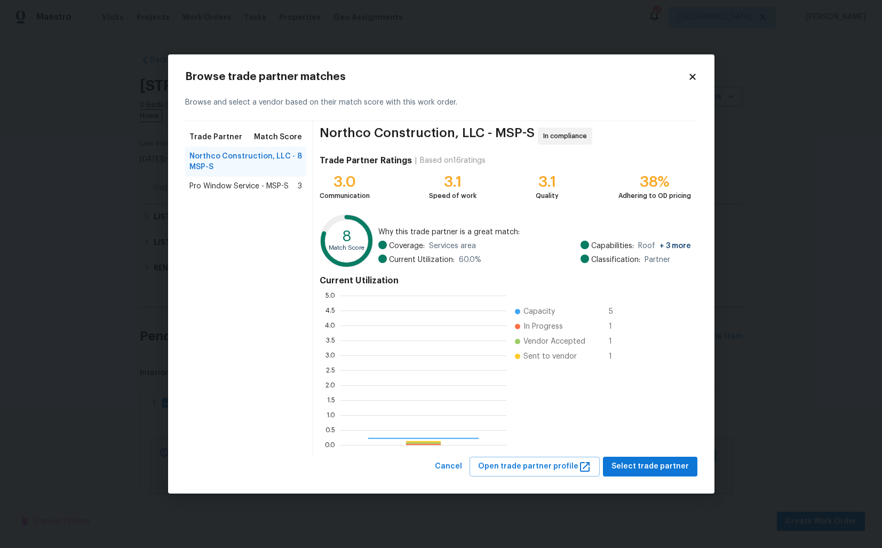
scroll to position [149, 166]
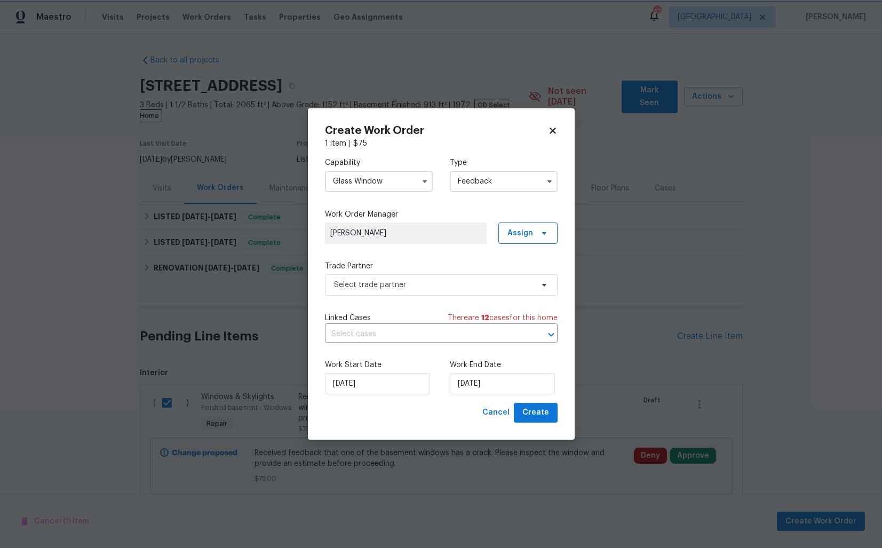
click at [829, 252] on body "Maestro Visits Projects Work Orders Tasks Properties Geo Assignments 47 Dallas …" at bounding box center [441, 274] width 882 height 548
click at [387, 187] on input "Glass Window" at bounding box center [379, 181] width 108 height 21
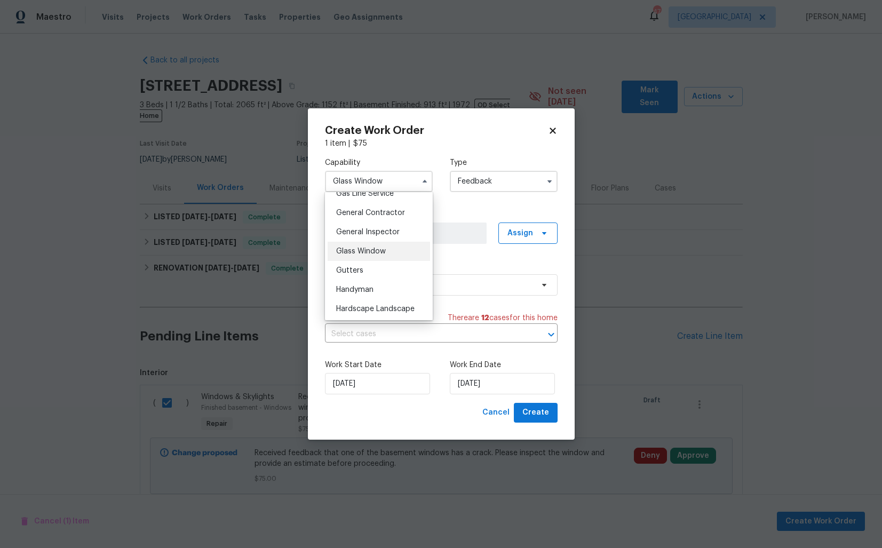
scroll to position [508, 0]
click at [370, 284] on span "Handyman" at bounding box center [354, 283] width 37 height 7
type input "Handyman"
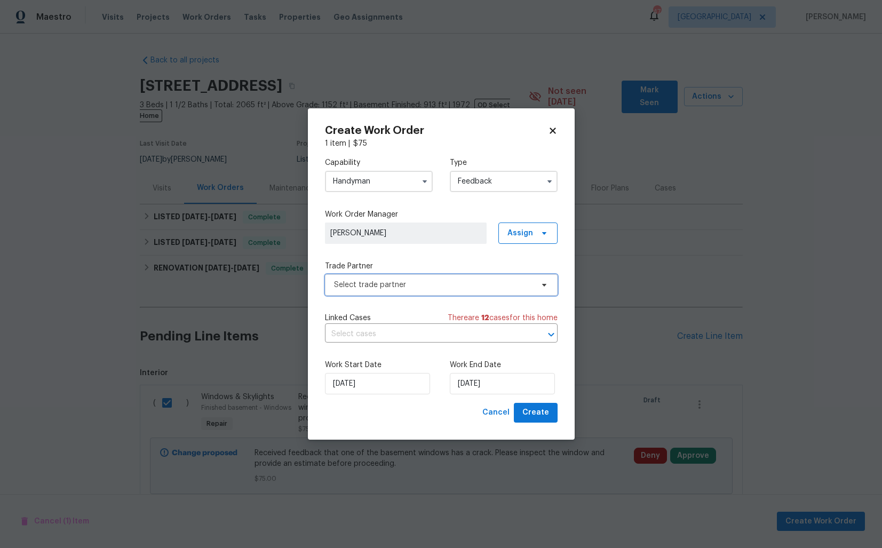
click at [400, 287] on span "Select trade partner" at bounding box center [433, 285] width 199 height 11
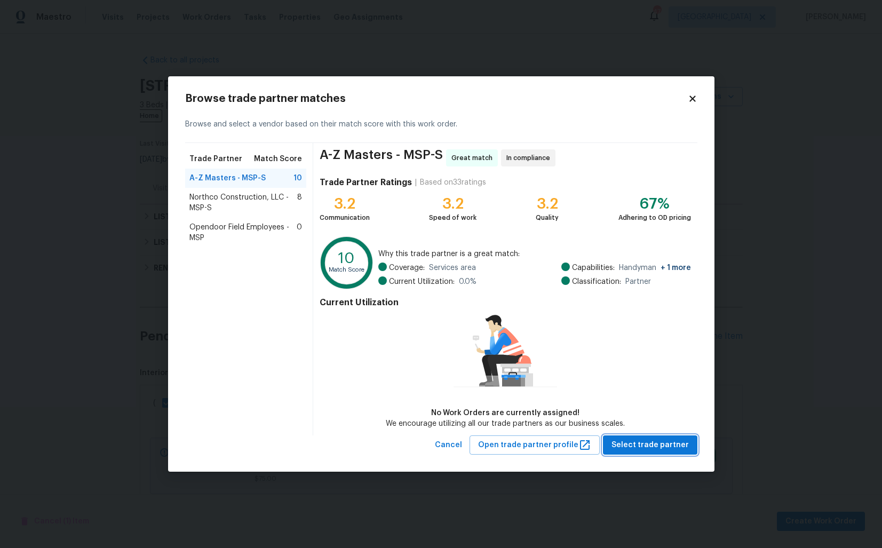
click at [625, 442] on span "Select trade partner" at bounding box center [650, 445] width 77 height 13
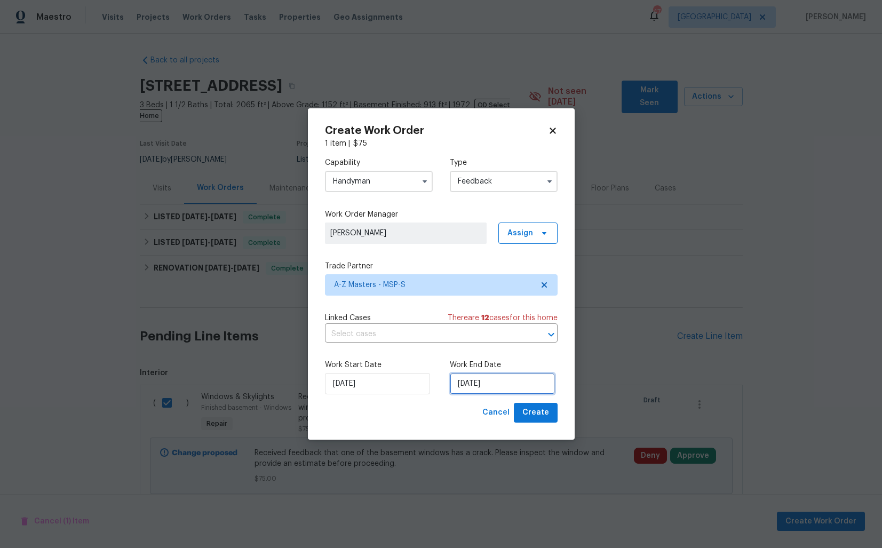
click at [493, 391] on input "16/09/2025" at bounding box center [502, 383] width 105 height 21
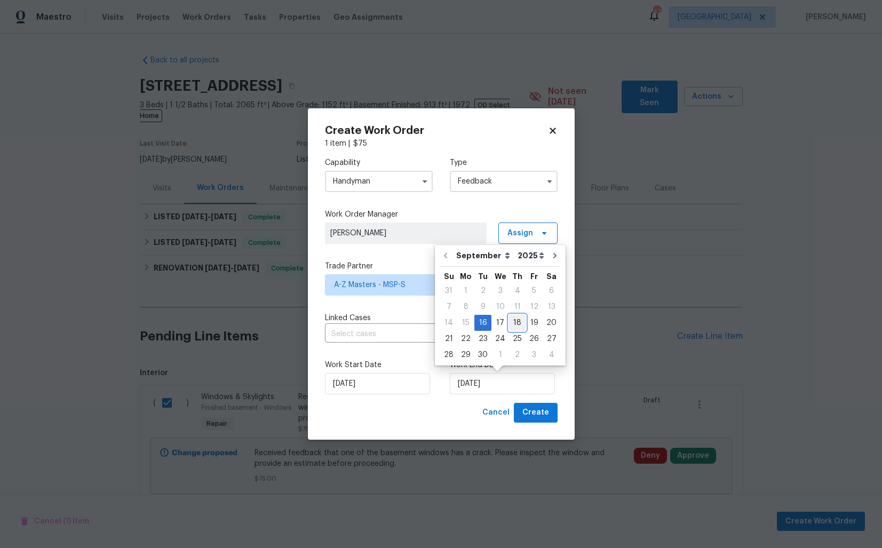
click at [518, 326] on div "18" at bounding box center [517, 322] width 17 height 15
type input "18/09/2025"
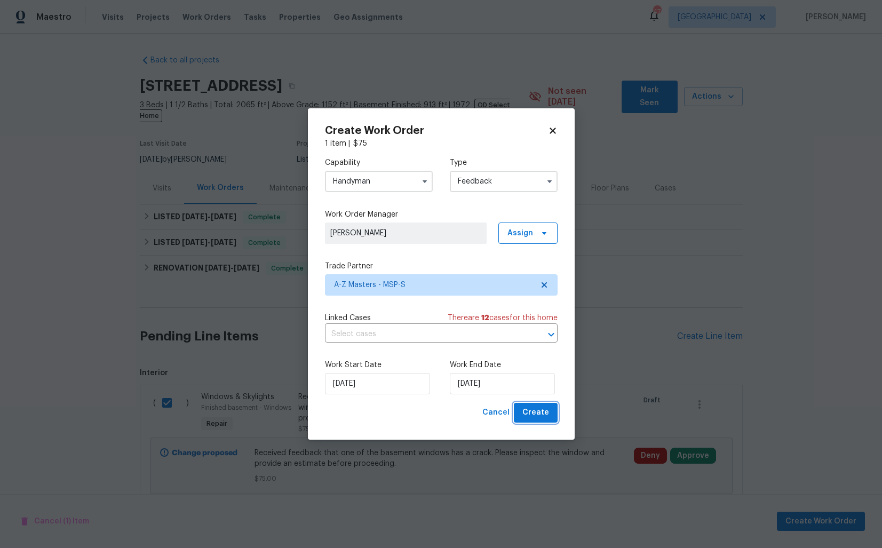
click at [526, 411] on span "Create" at bounding box center [535, 412] width 27 height 13
checkbox input "false"
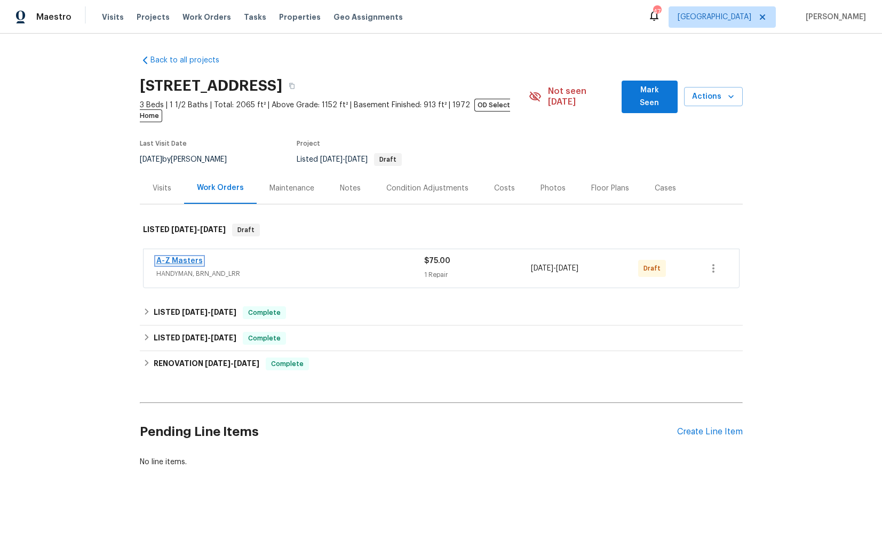
click at [183, 257] on link "A-Z Masters" at bounding box center [179, 260] width 46 height 7
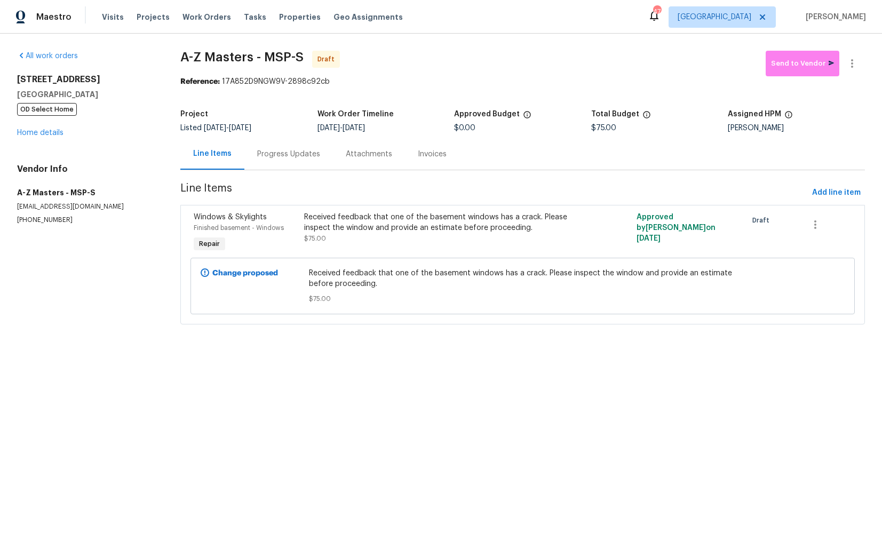
click at [285, 159] on div "Progress Updates" at bounding box center [288, 154] width 63 height 11
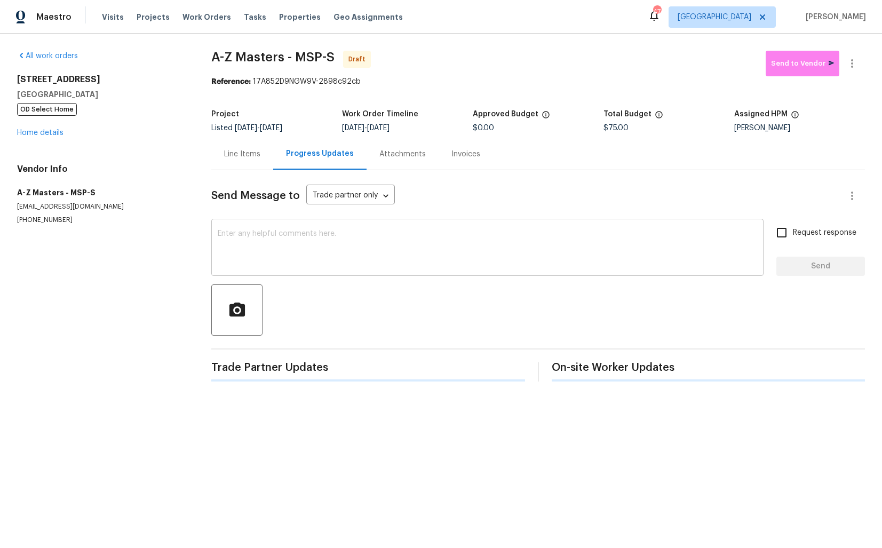
click at [302, 248] on textarea at bounding box center [488, 248] width 540 height 37
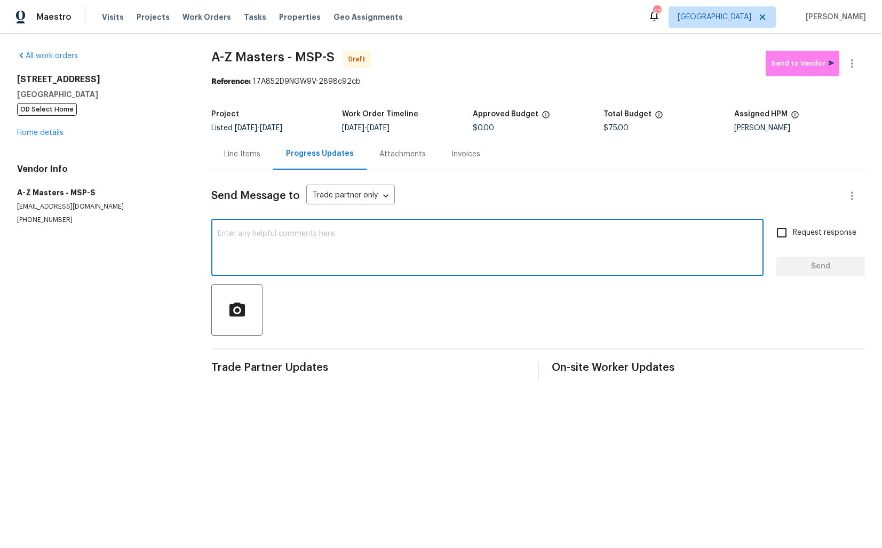
paste textarea "Hi this is [PERSON_NAME] with Opendoor. I’m confirming you received the WO for …"
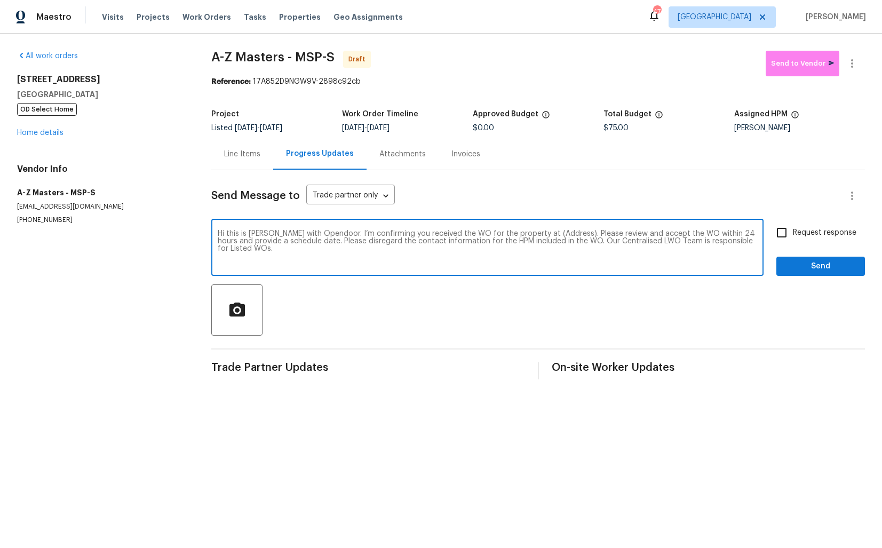
drag, startPoint x: 557, startPoint y: 235, endPoint x: 525, endPoint y: 234, distance: 32.6
click at [525, 234] on textarea "Hi this is [PERSON_NAME] with Opendoor. I’m confirming you received the WO for …" at bounding box center [488, 248] width 540 height 37
paste textarea "[STREET_ADDRESS]"
type textarea "Hi this is [PERSON_NAME] with Opendoor. I’m confirming you received the WO for …"
click at [782, 237] on input "Request response" at bounding box center [782, 232] width 22 height 22
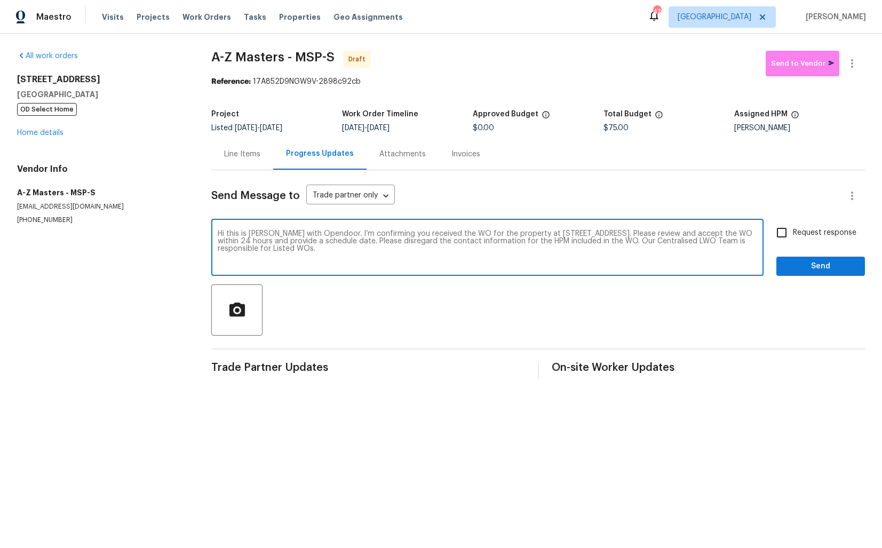
checkbox input "true"
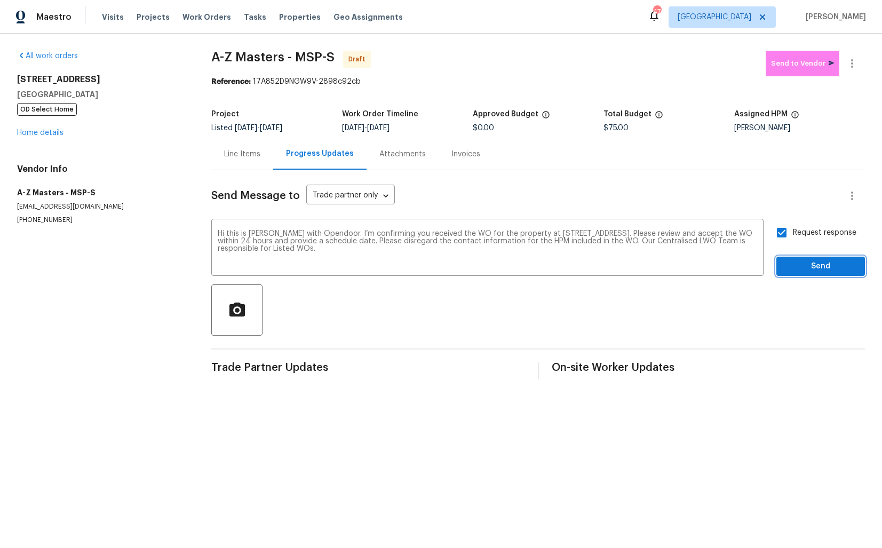
click at [813, 274] on button "Send" at bounding box center [821, 267] width 89 height 20
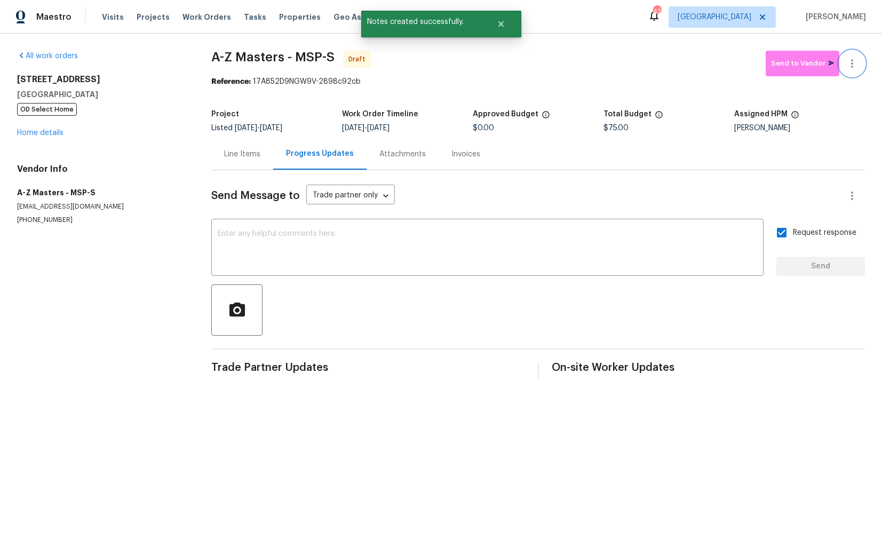
click at [848, 60] on icon "button" at bounding box center [852, 63] width 13 height 13
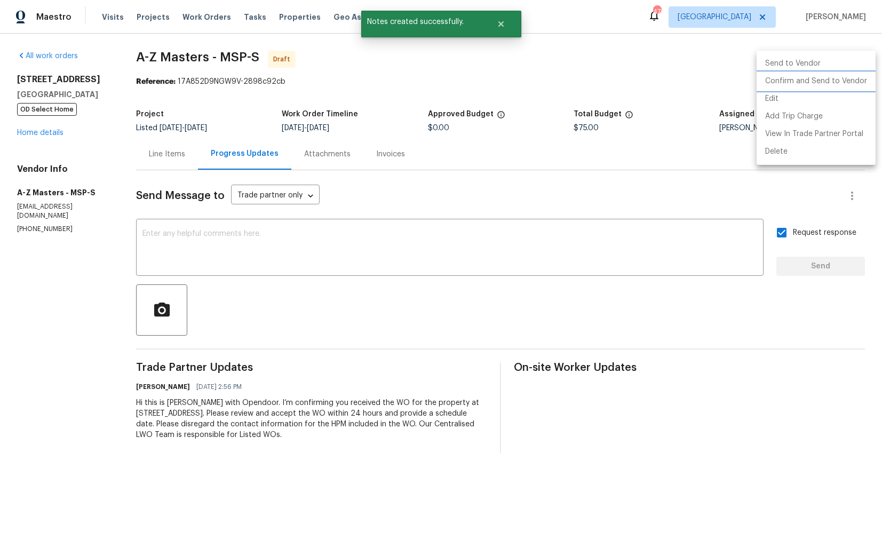
click at [815, 83] on li "Confirm and Send to Vendor" at bounding box center [816, 82] width 119 height 18
click at [456, 85] on div at bounding box center [441, 274] width 882 height 548
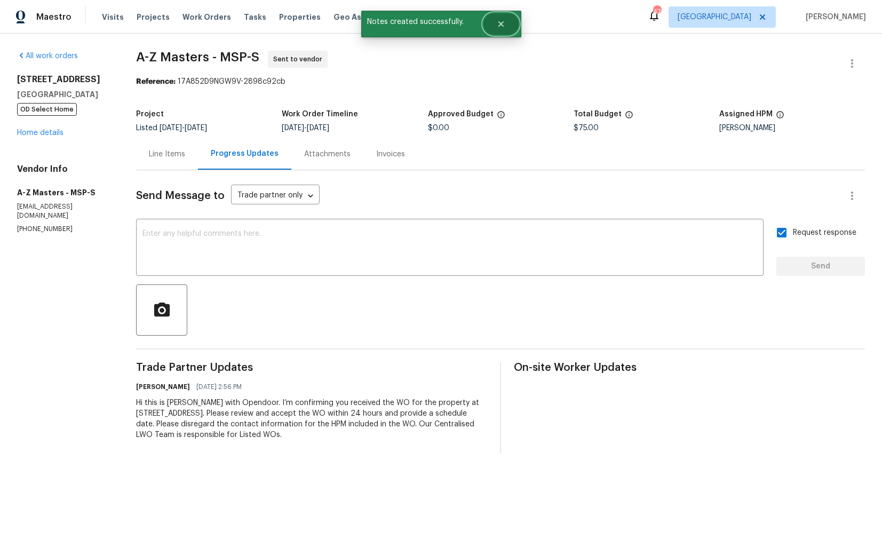
click at [511, 26] on button "Close" at bounding box center [501, 23] width 35 height 21
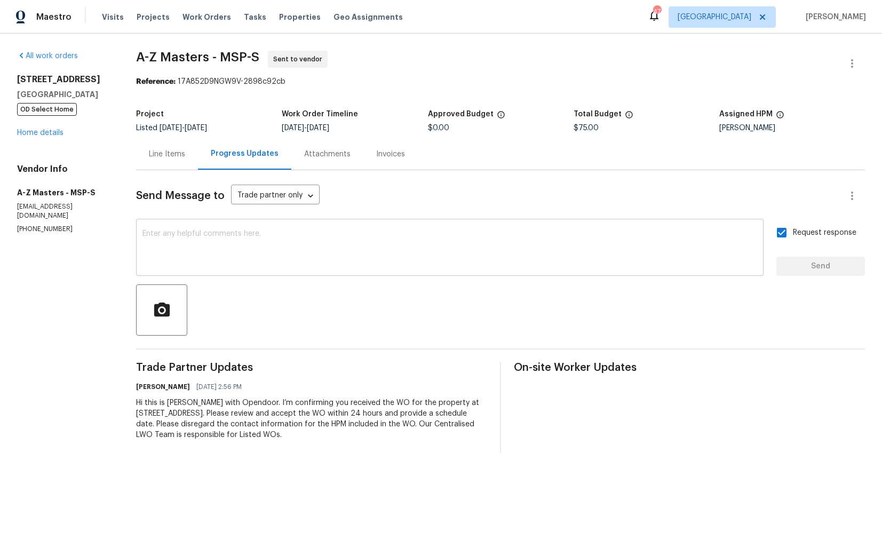
click at [430, 239] on textarea at bounding box center [449, 248] width 615 height 37
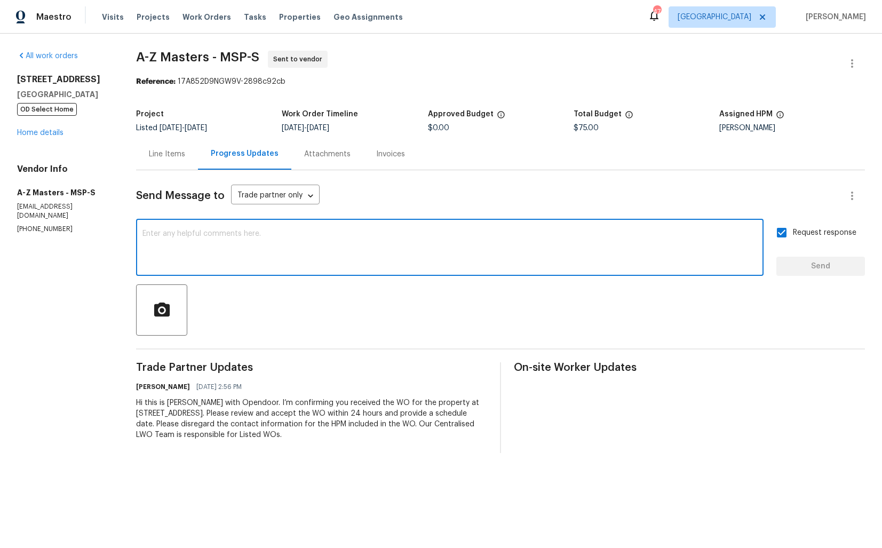
paste textarea "Attention All Work Orders must include before-photos (both close-up and wide-an…"
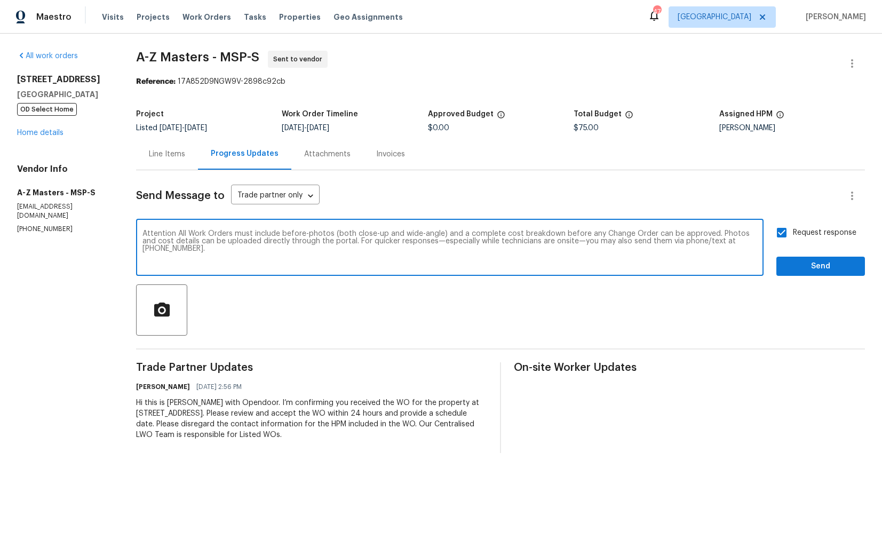
type textarea "Attention All Work Orders must include before-photos (both close-up and wide-an…"
click at [793, 268] on span "Send" at bounding box center [821, 266] width 72 height 13
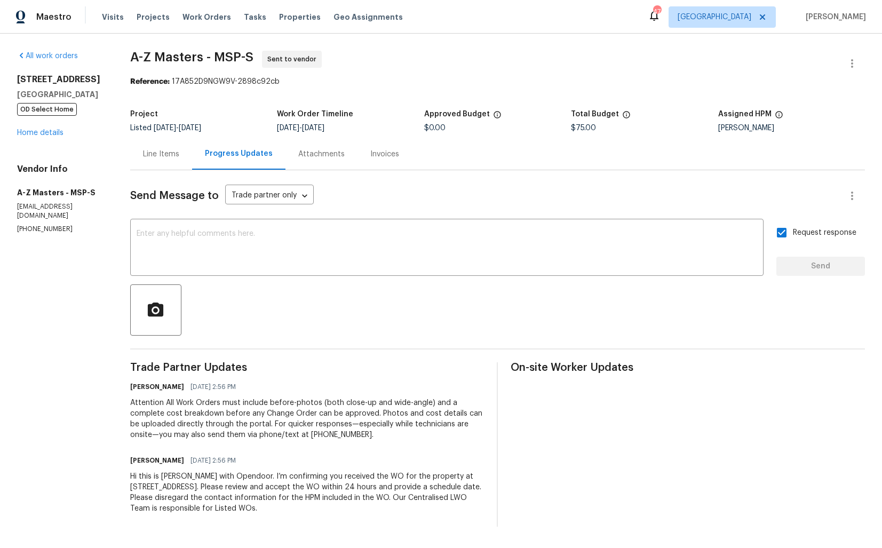
click at [191, 57] on span "A-Z Masters - MSP-S" at bounding box center [191, 57] width 123 height 13
copy span "A-Z Masters - MSP-S"
click at [674, 86] on div "Reference: 17A852D9NGW9V-2898c92cb" at bounding box center [497, 81] width 735 height 11
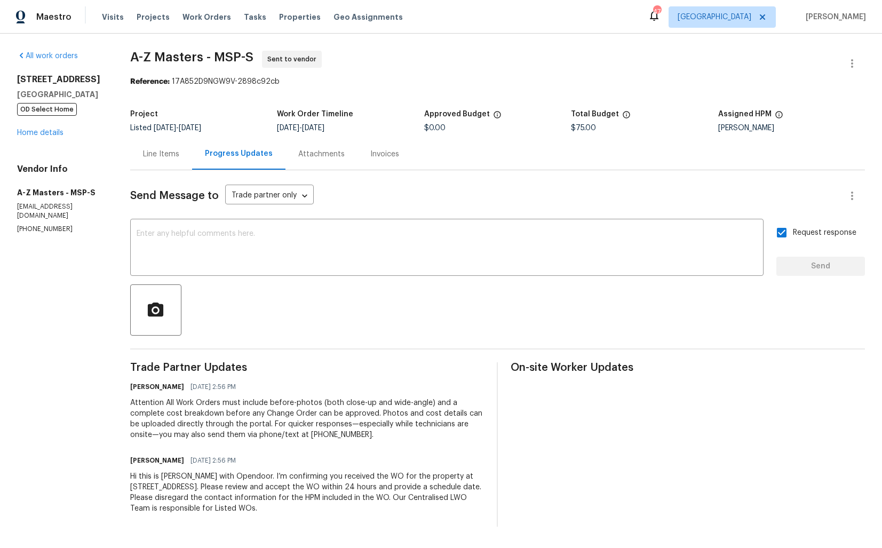
click at [113, 93] on div "All work orders [STREET_ADDRESS] OD Select Home Home details Vendor Info A-Z Ma…" at bounding box center [441, 289] width 882 height 510
click at [50, 137] on link "Home details" at bounding box center [40, 132] width 46 height 7
